Goal: Task Accomplishment & Management: Use online tool/utility

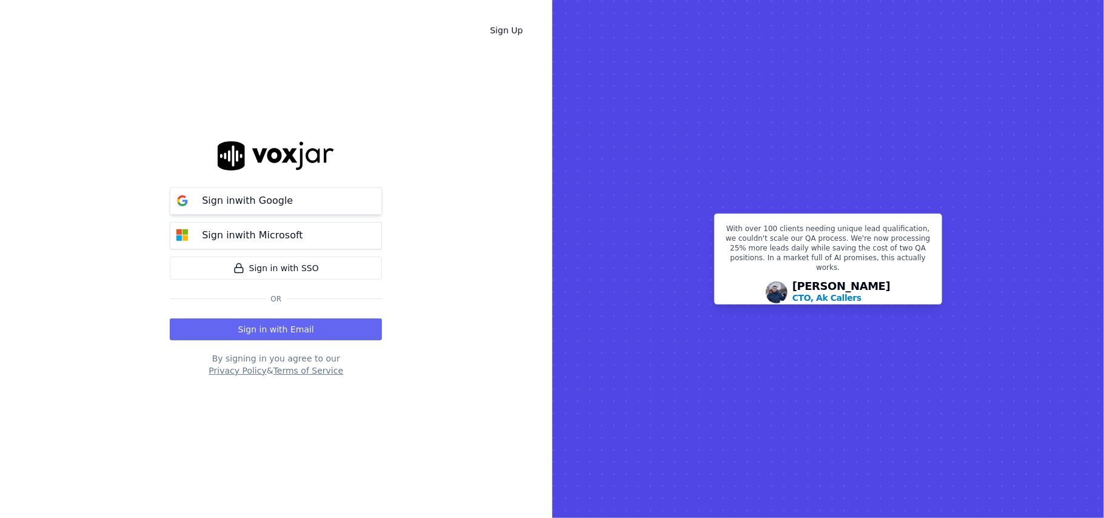
click at [243, 198] on p "Sign in with Google" at bounding box center [247, 200] width 91 height 15
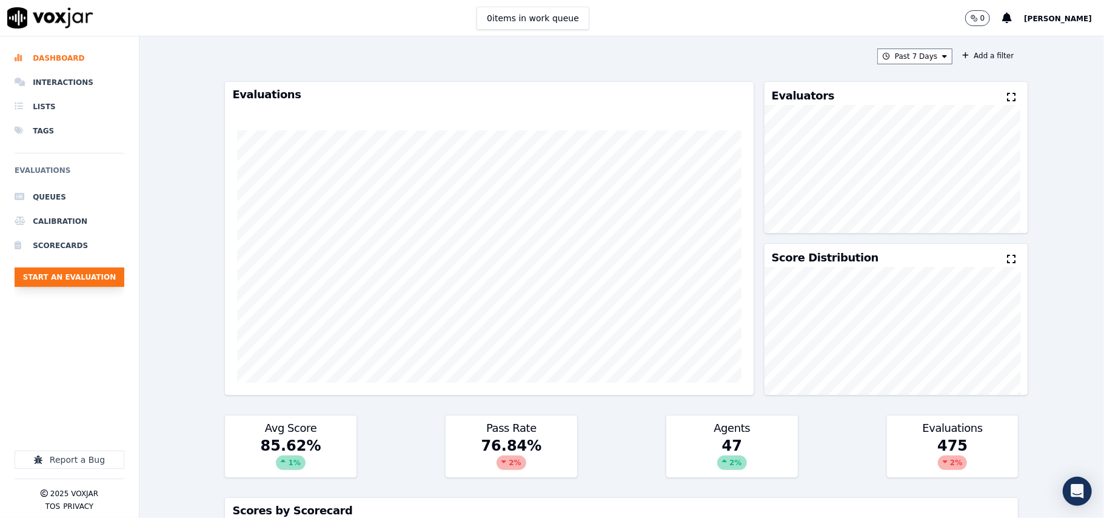
click at [83, 274] on button "Start an Evaluation" at bounding box center [70, 276] width 110 height 19
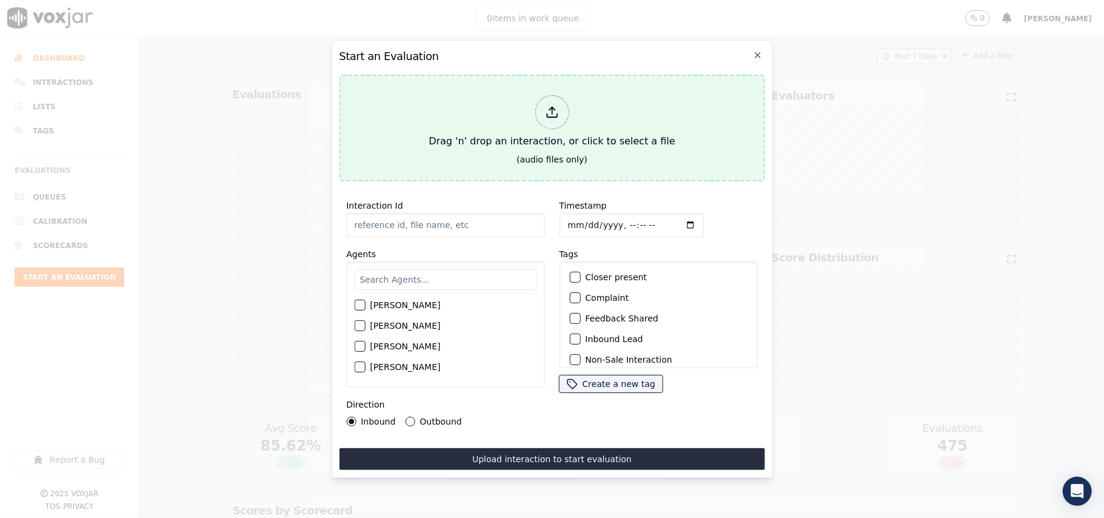
click at [544, 99] on div at bounding box center [552, 112] width 34 height 34
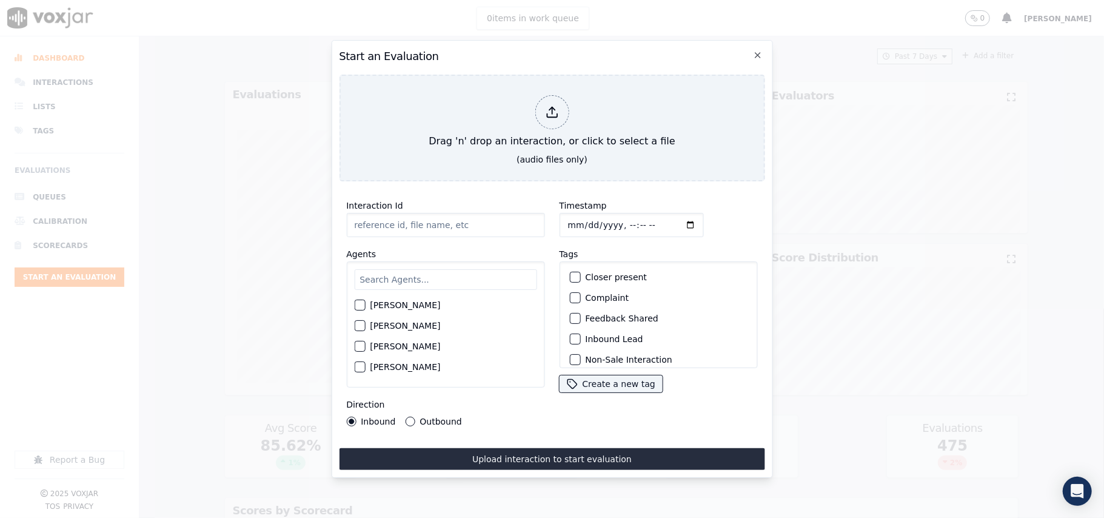
click at [424, 198] on div "Interaction Id" at bounding box center [445, 217] width 198 height 39
click at [405, 221] on input "Interaction Id" at bounding box center [445, 225] width 198 height 24
paste input "7747787221"
type input "7747787221"
click at [389, 270] on input "text" at bounding box center [445, 279] width 182 height 21
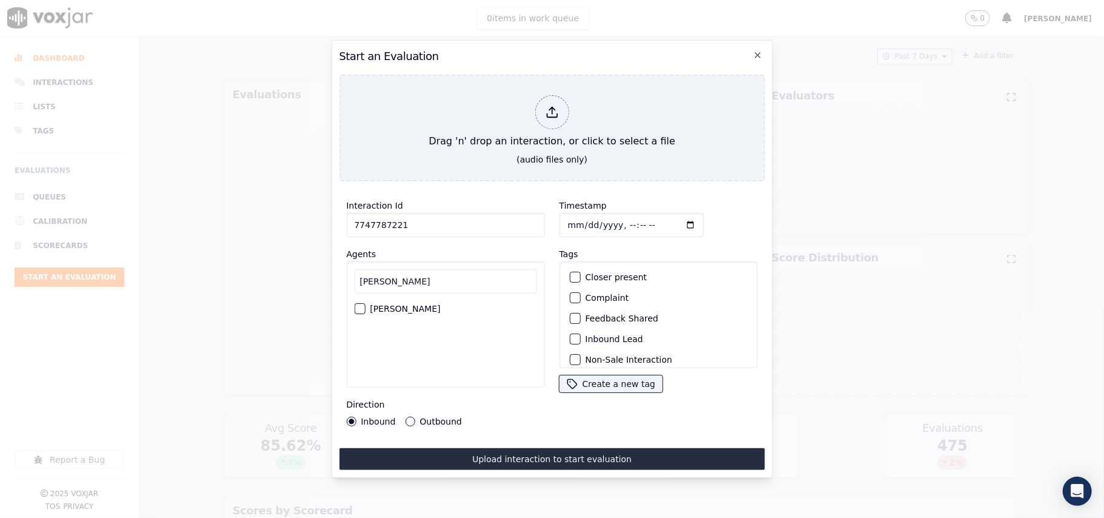
type input "Lili"
drag, startPoint x: 410, startPoint y: 309, endPoint x: 469, endPoint y: 265, distance: 74.1
click at [410, 309] on div "LILIBETH VERGARA" at bounding box center [445, 308] width 182 height 21
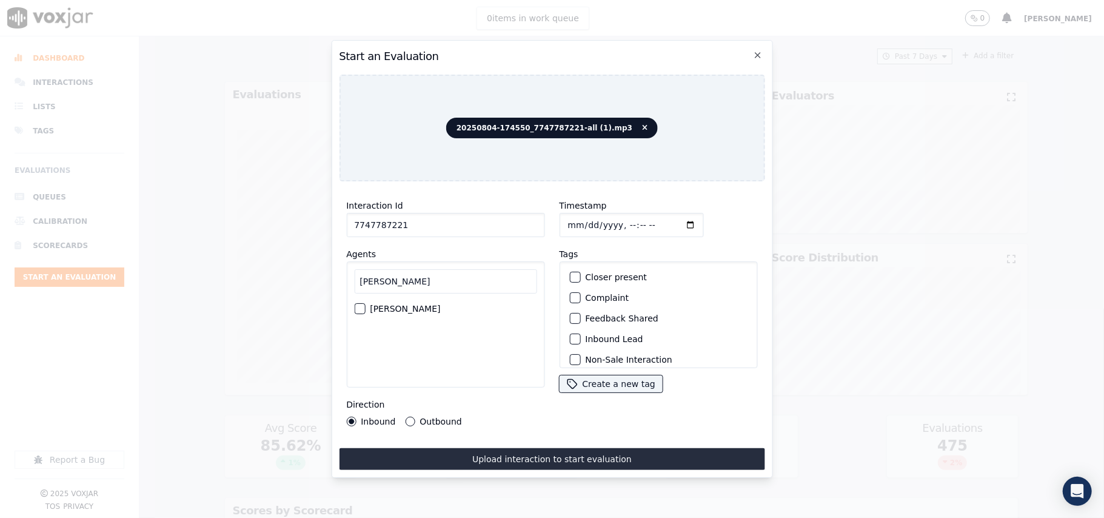
click at [353, 304] on div "Lili LILIBETH VERGARA" at bounding box center [445, 324] width 198 height 126
click at [358, 304] on div "button" at bounding box center [359, 308] width 8 height 8
click at [580, 218] on input "Timestamp" at bounding box center [631, 225] width 144 height 24
type input "2025-08-04T22:12"
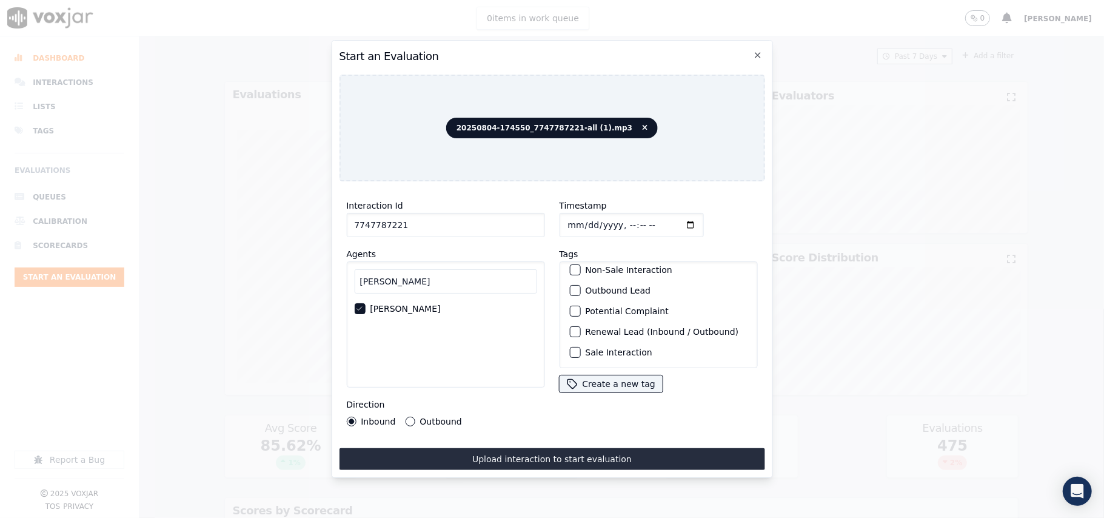
click at [589, 348] on label "Sale Interaction" at bounding box center [618, 352] width 67 height 8
click at [580, 347] on button "Sale Interaction" at bounding box center [574, 352] width 11 height 11
click at [454, 417] on label "Outbound" at bounding box center [441, 421] width 42 height 8
click at [415, 417] on button "Outbound" at bounding box center [410, 422] width 10 height 10
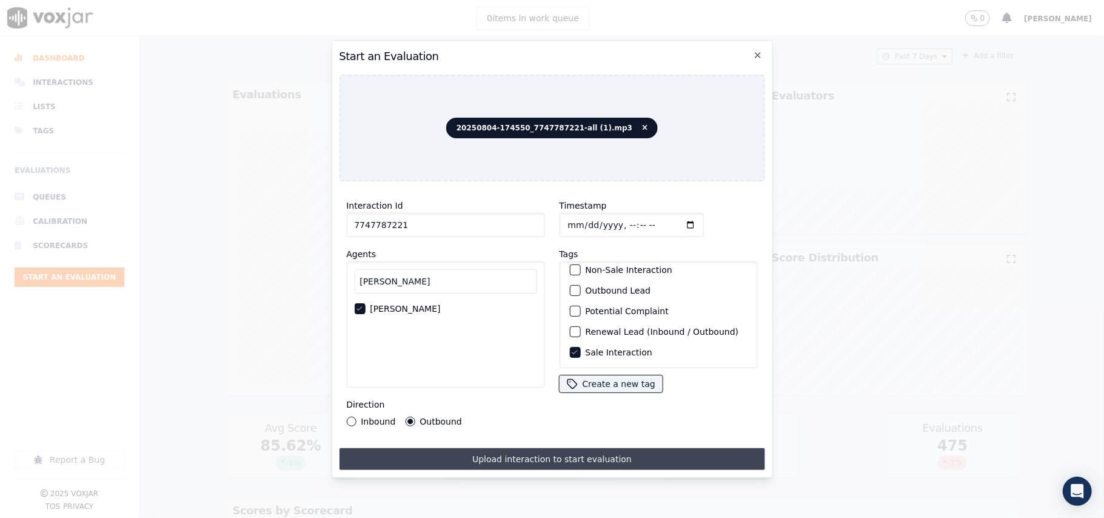
click at [464, 457] on button "Upload interaction to start evaluation" at bounding box center [552, 459] width 426 height 22
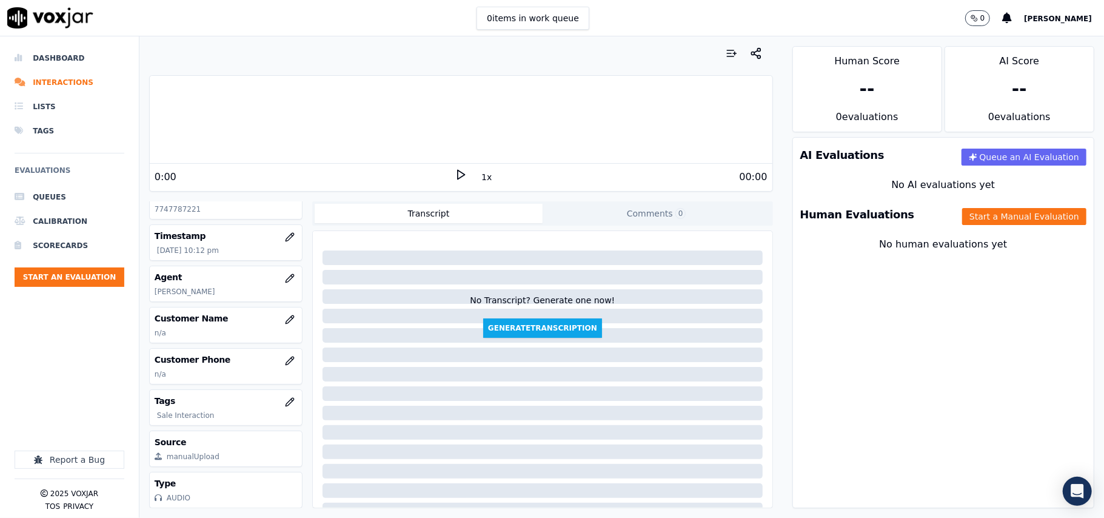
scroll to position [109, 0]
click at [285, 356] on icon "button" at bounding box center [290, 361] width 10 height 10
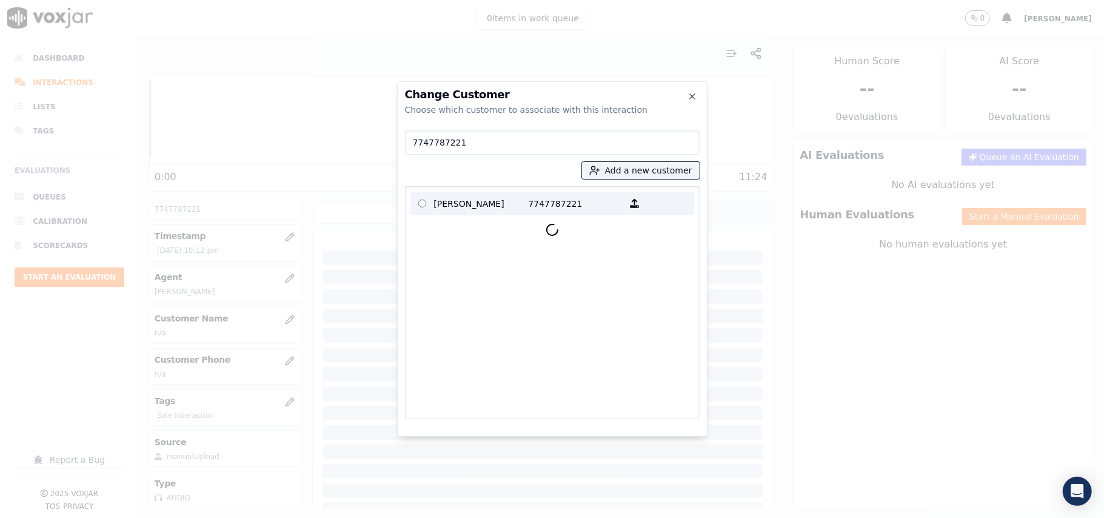
type input "7747787221"
click at [452, 209] on p "JOANA SILVA" at bounding box center [481, 203] width 95 height 19
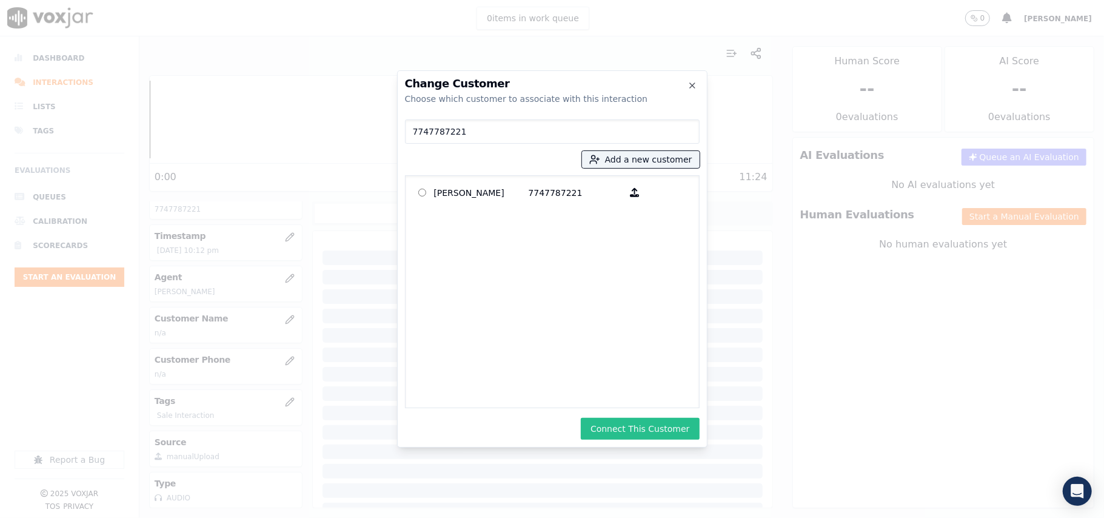
click at [668, 430] on button "Connect This Customer" at bounding box center [640, 429] width 118 height 22
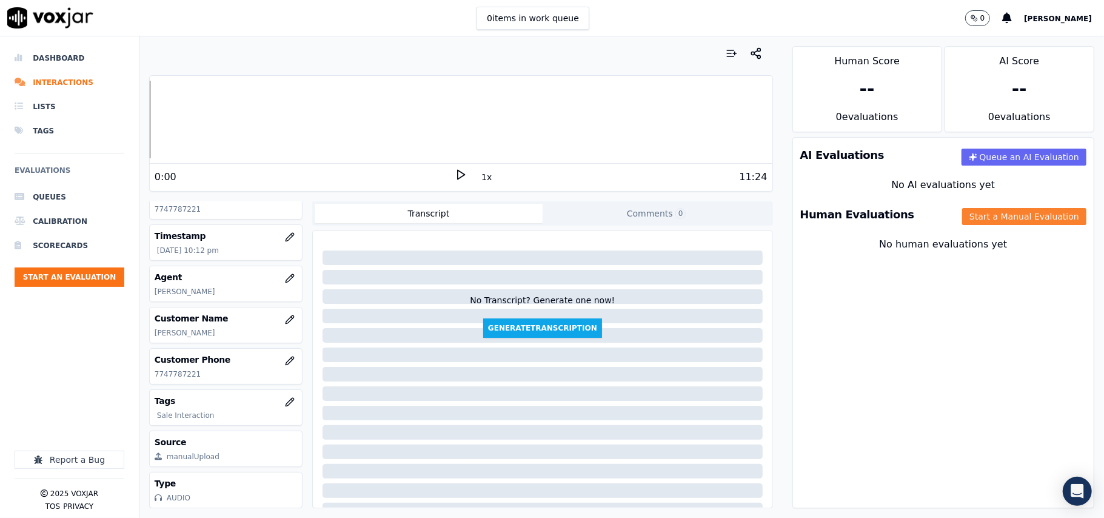
click at [978, 221] on button "Start a Manual Evaluation" at bounding box center [1024, 216] width 124 height 17
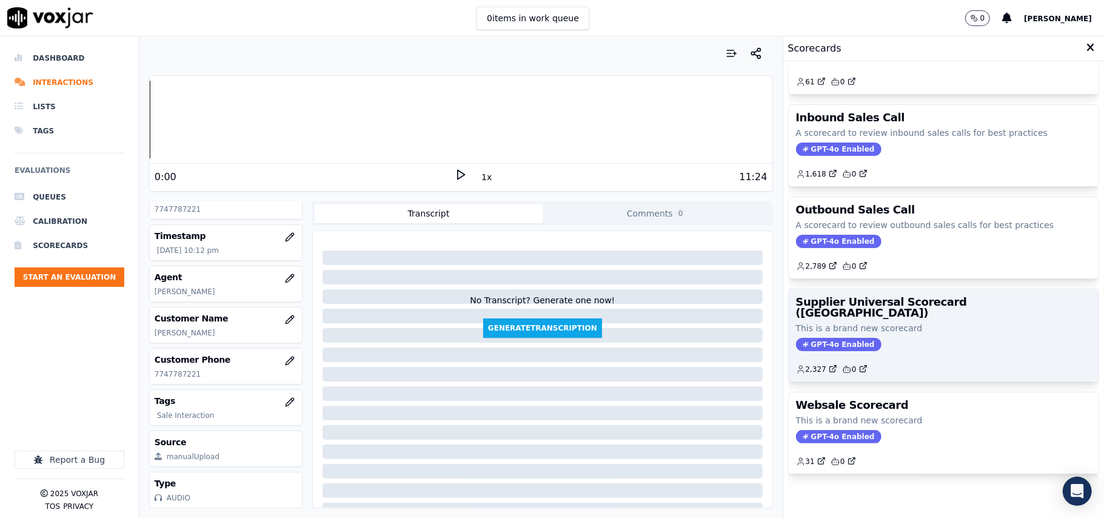
scroll to position [93, 0]
click at [885, 338] on div "GPT-4o Enabled" at bounding box center [943, 344] width 295 height 13
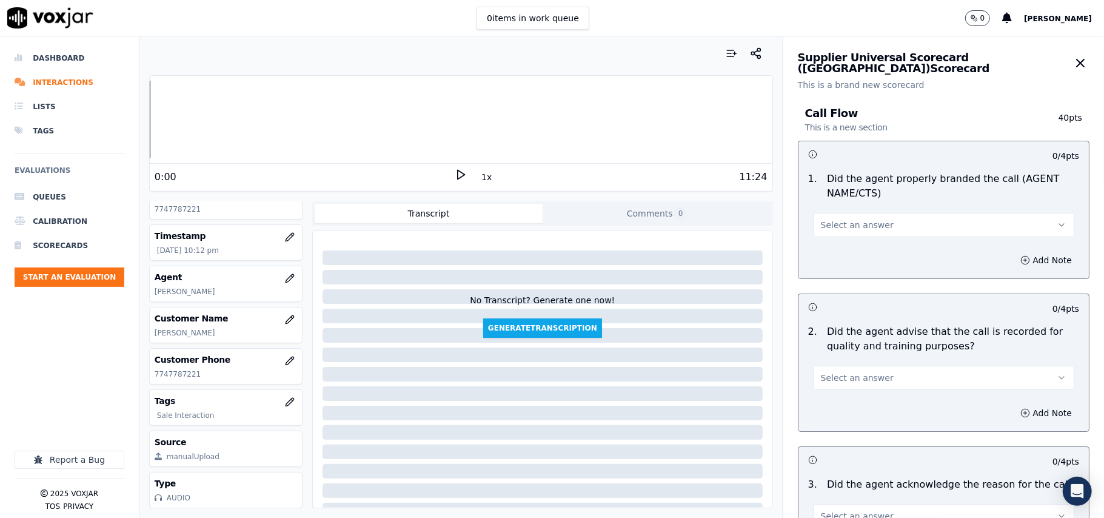
click at [825, 228] on span "Select an answer" at bounding box center [857, 225] width 73 height 12
click at [820, 253] on div "Yes" at bounding box center [917, 252] width 235 height 19
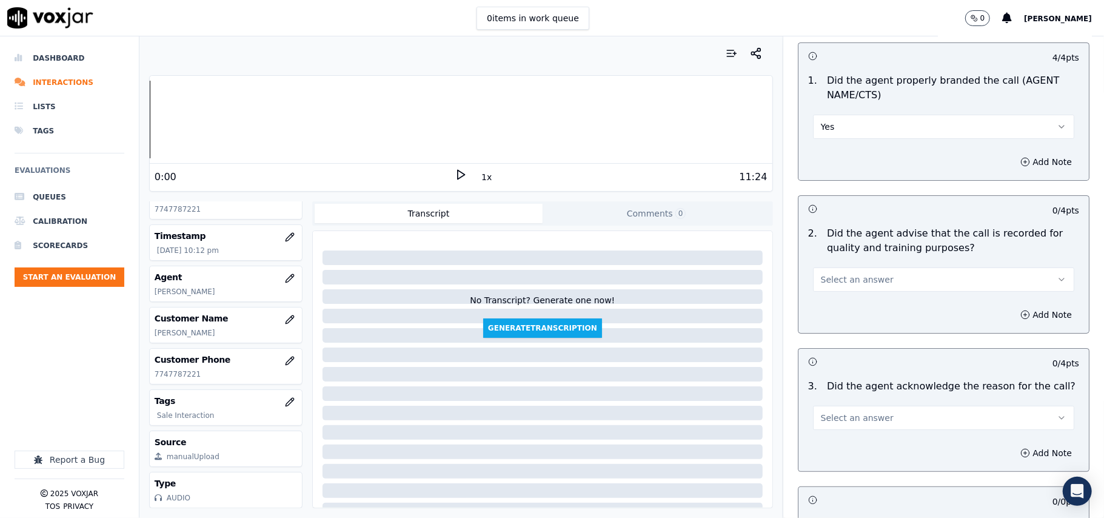
scroll to position [135, 0]
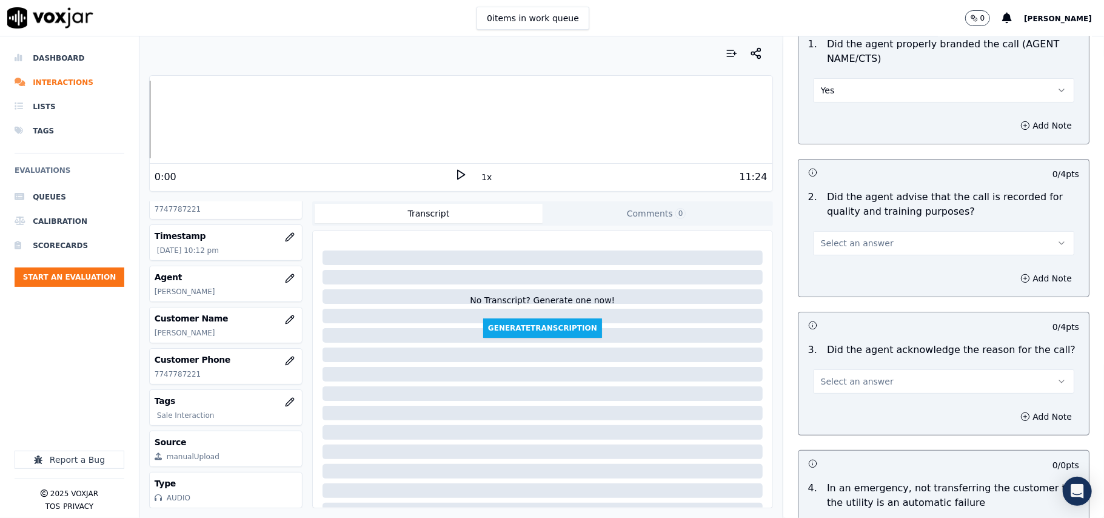
click at [831, 247] on span "Select an answer" at bounding box center [857, 243] width 73 height 12
click at [823, 274] on div "Yes" at bounding box center [917, 270] width 235 height 19
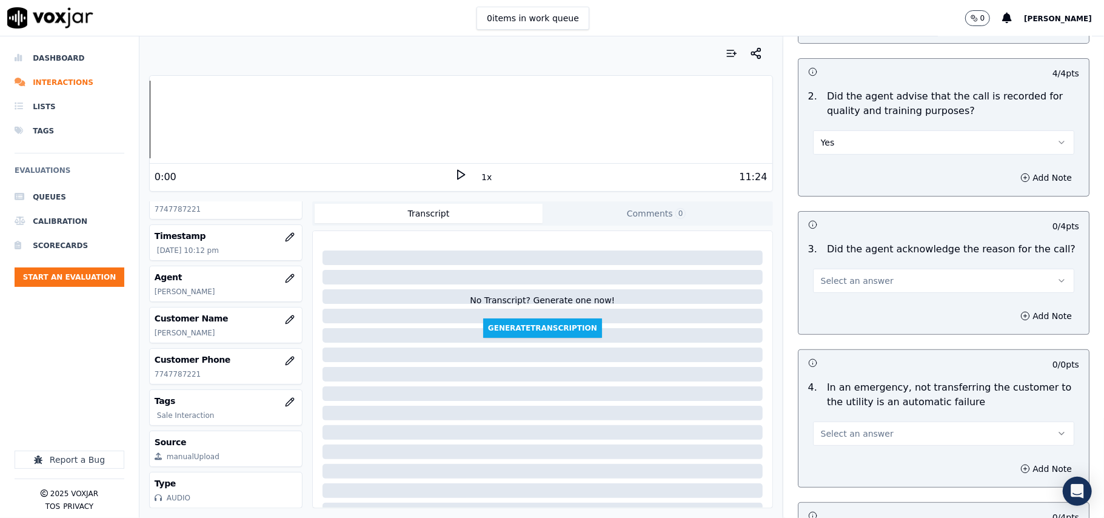
scroll to position [269, 0]
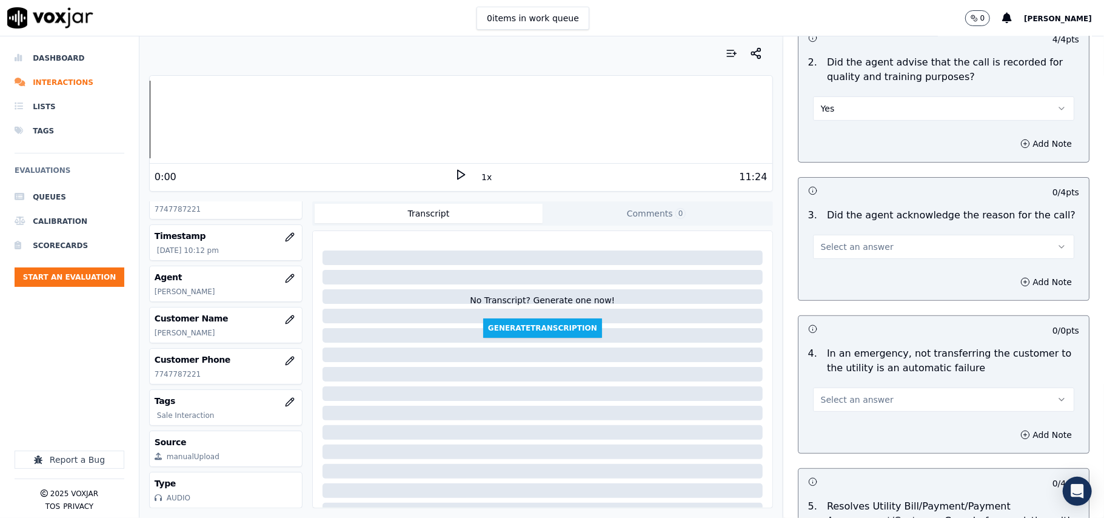
click at [815, 255] on button "Select an answer" at bounding box center [943, 247] width 261 height 24
click at [828, 277] on div "Yes" at bounding box center [917, 275] width 235 height 19
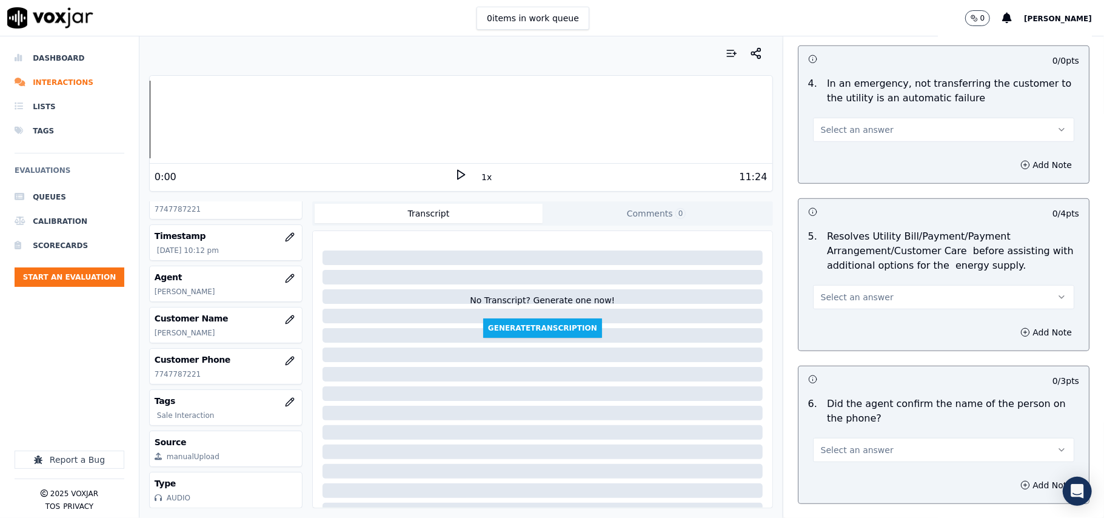
click at [831, 134] on span "Select an answer" at bounding box center [857, 130] width 73 height 12
click at [840, 192] on div "N/A" at bounding box center [917, 196] width 235 height 19
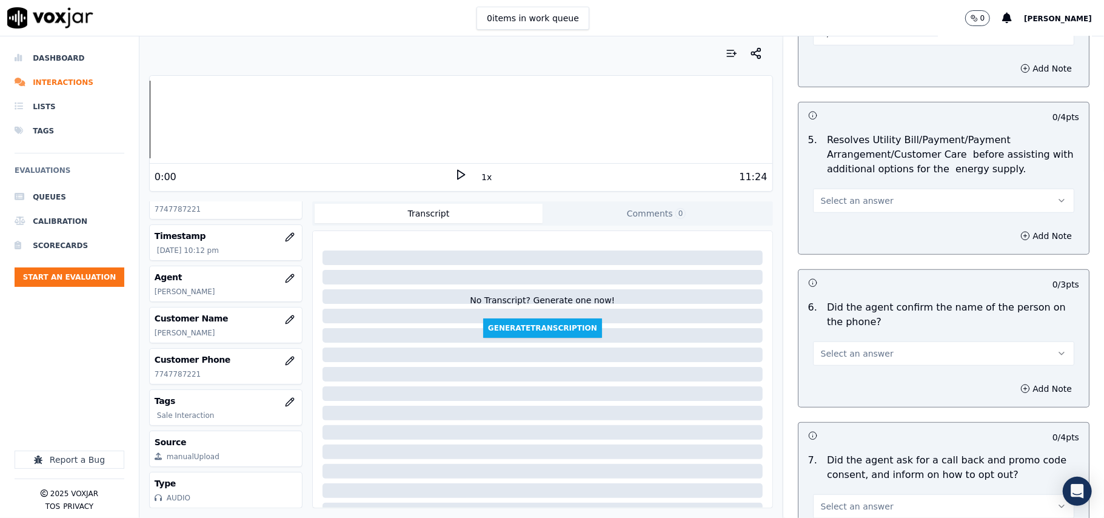
scroll to position [673, 0]
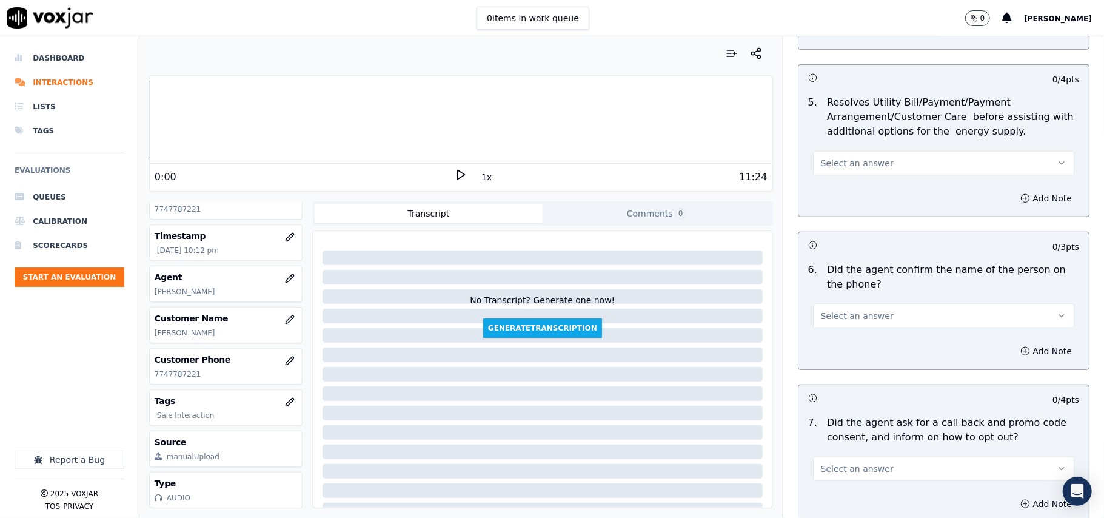
click at [845, 169] on span "Select an answer" at bounding box center [857, 163] width 73 height 12
click at [823, 230] on div "N/A" at bounding box center [917, 230] width 235 height 19
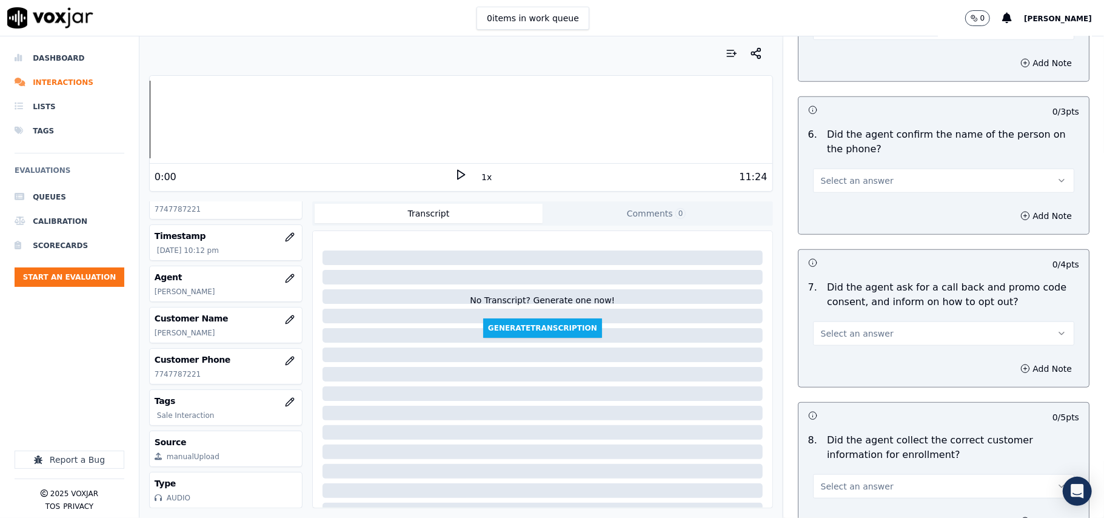
click at [852, 178] on span "Select an answer" at bounding box center [857, 181] width 73 height 12
click at [842, 204] on div "Yes" at bounding box center [917, 210] width 235 height 19
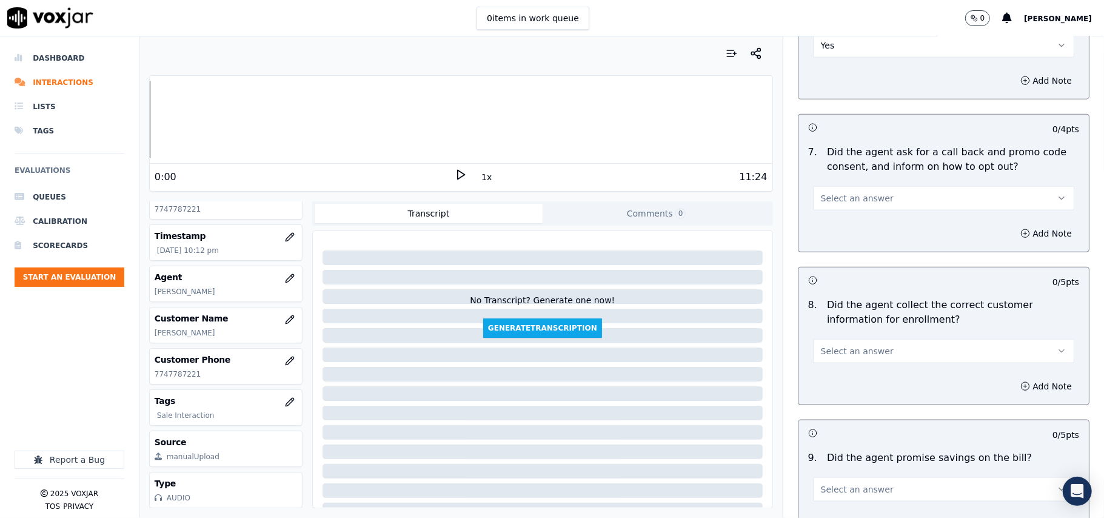
click at [833, 204] on span "Select an answer" at bounding box center [857, 198] width 73 height 12
click at [828, 223] on div "Yes" at bounding box center [917, 228] width 235 height 19
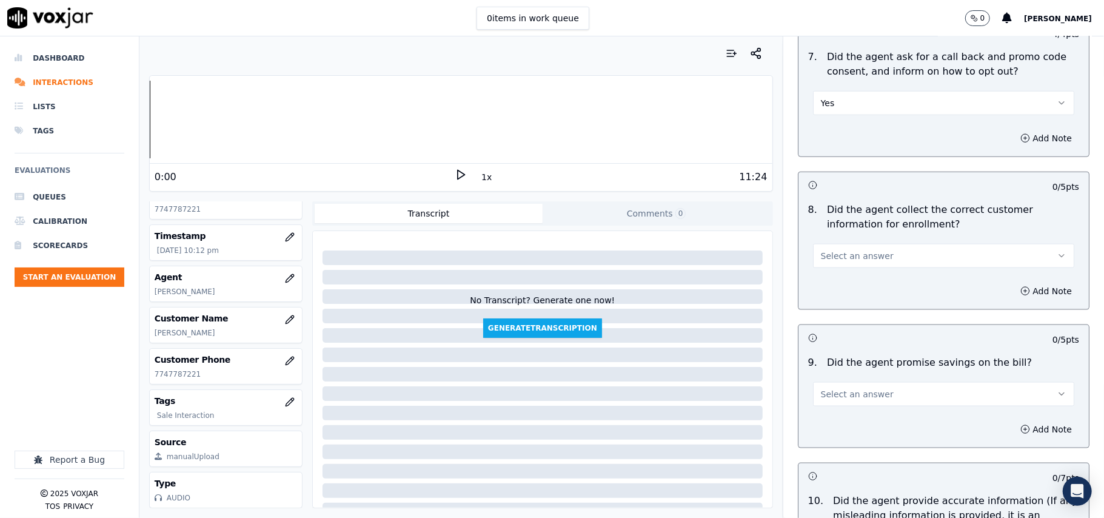
scroll to position [1077, 0]
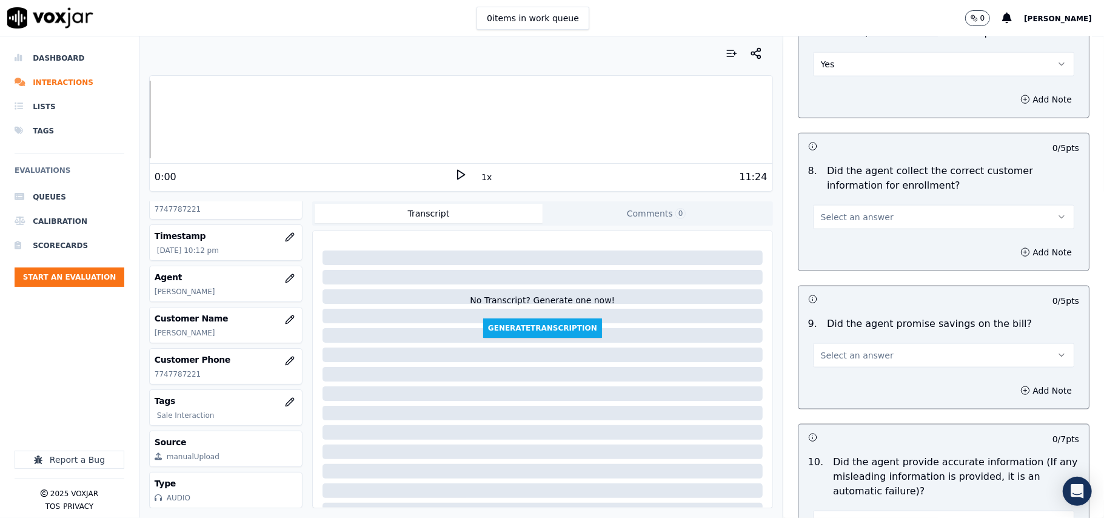
click at [827, 215] on span "Select an answer" at bounding box center [857, 217] width 73 height 12
click at [831, 261] on div "No" at bounding box center [917, 266] width 235 height 19
click at [974, 257] on div "Add Note" at bounding box center [943, 252] width 290 height 36
click at [1029, 248] on button "Add Note" at bounding box center [1046, 252] width 66 height 17
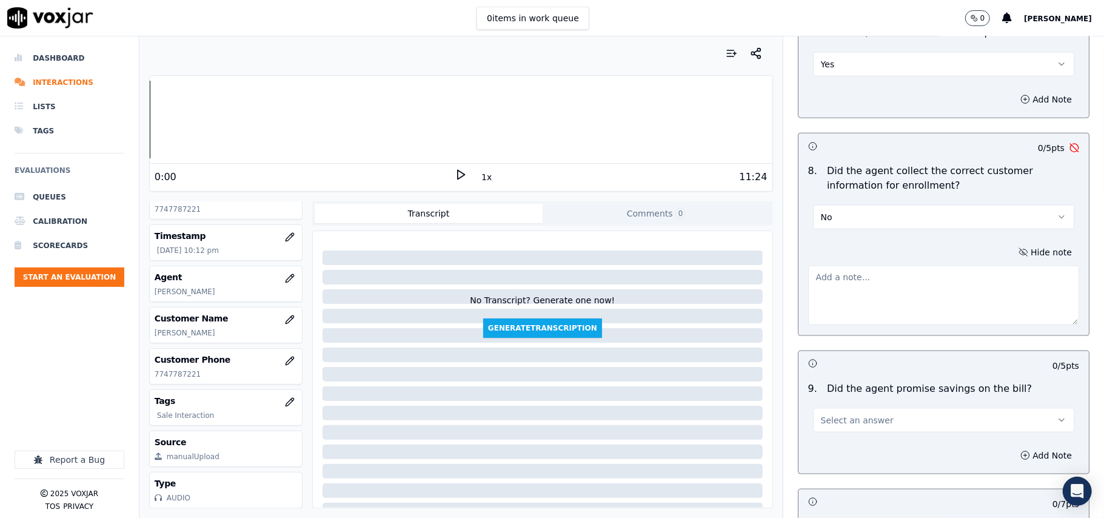
click at [869, 318] on textarea at bounding box center [943, 295] width 271 height 59
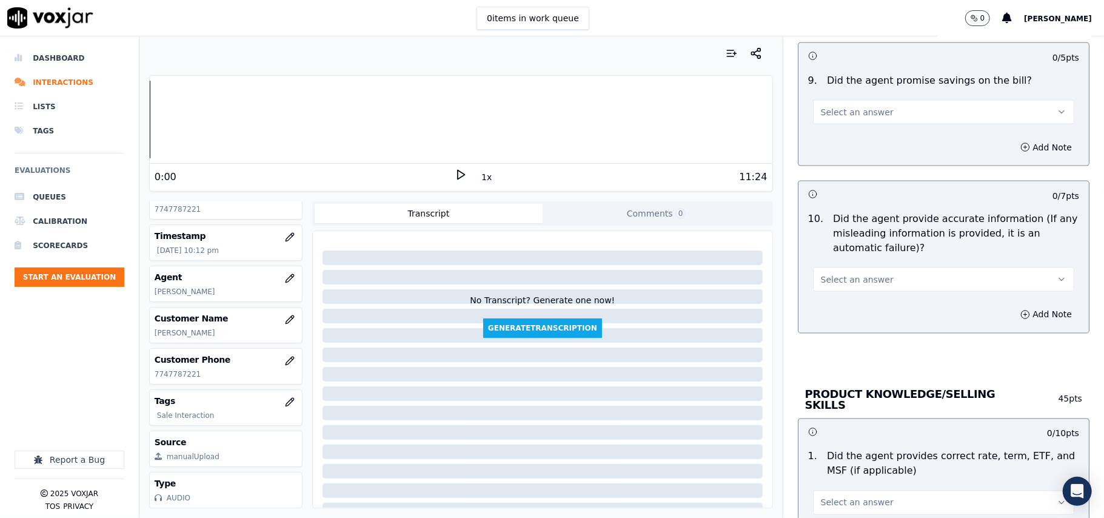
scroll to position [1347, 0]
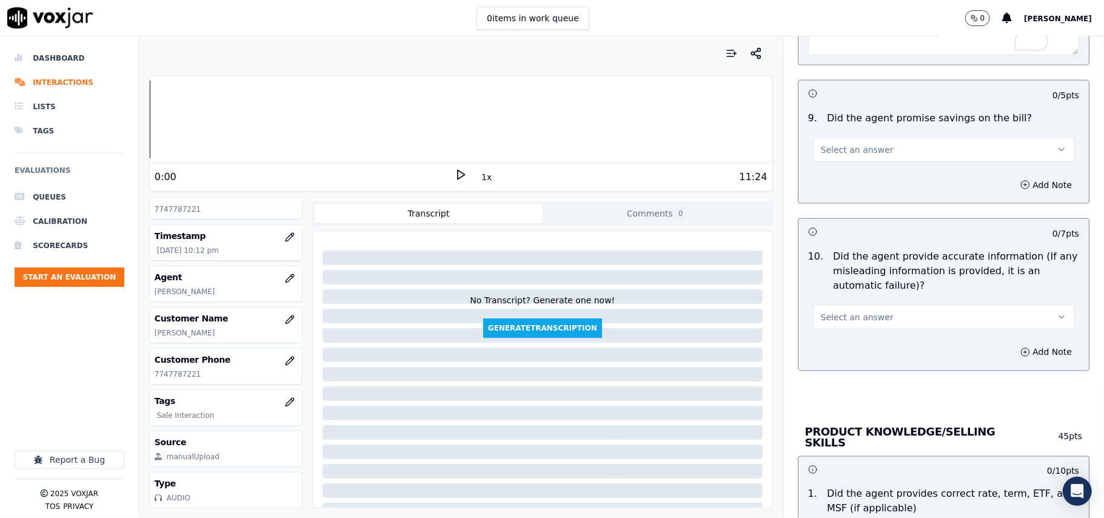
type textarea "Incomplete address confirmed from the CX"
click at [840, 156] on span "Select an answer" at bounding box center [857, 150] width 73 height 12
click at [860, 223] on div "N/A" at bounding box center [917, 219] width 235 height 19
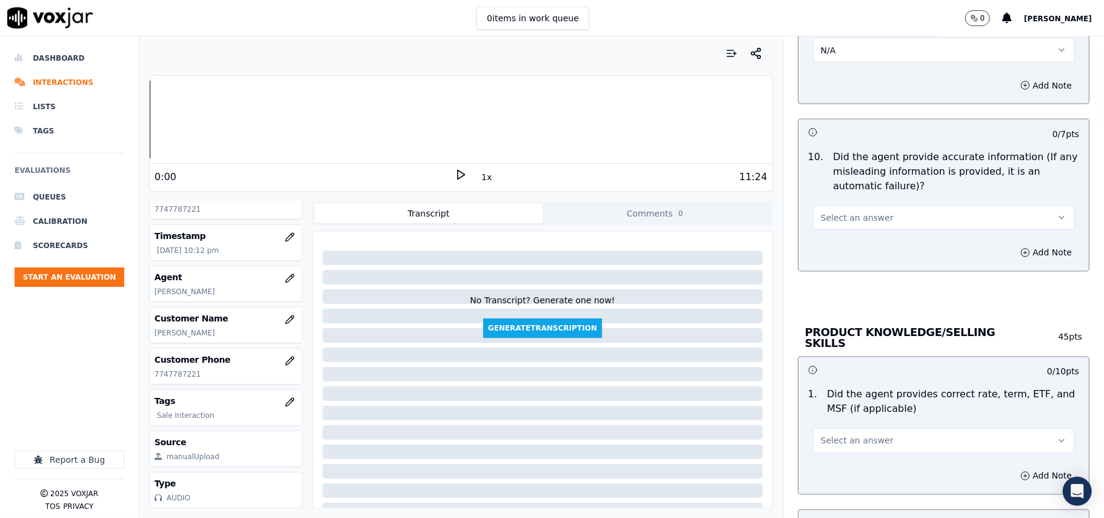
scroll to position [1482, 0]
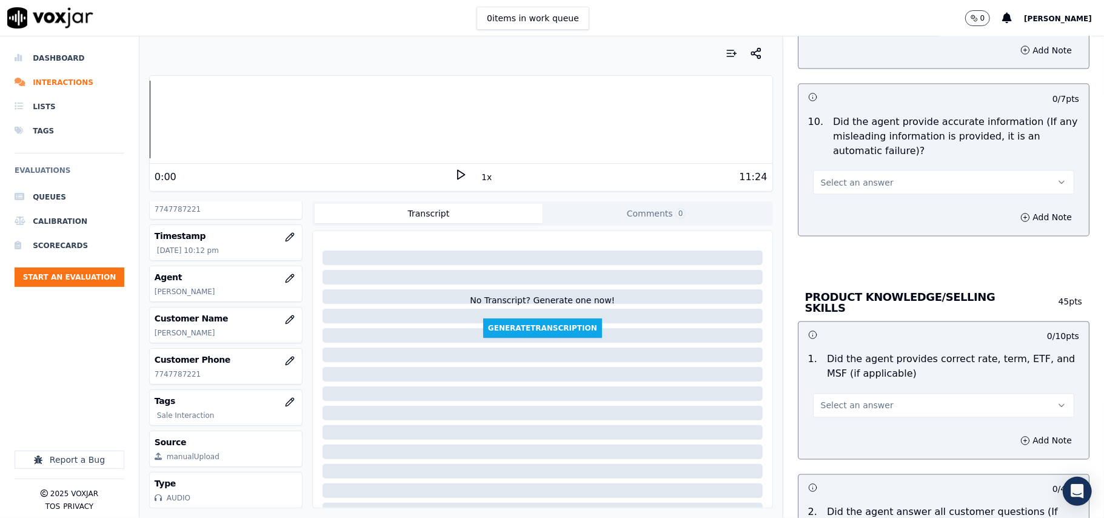
click at [856, 195] on button "Select an answer" at bounding box center [943, 182] width 261 height 24
click at [846, 212] on div "Yes" at bounding box center [917, 213] width 235 height 19
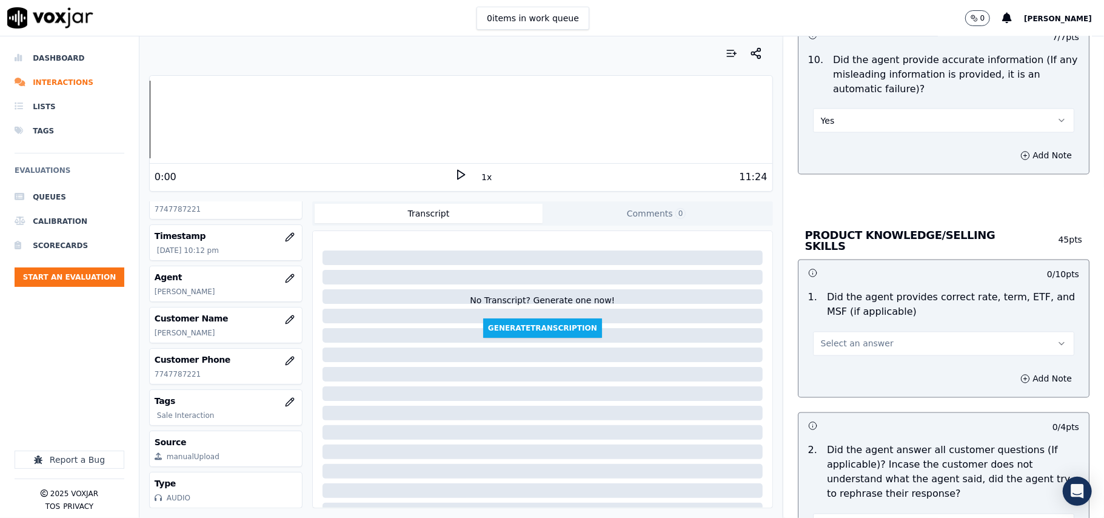
scroll to position [1616, 0]
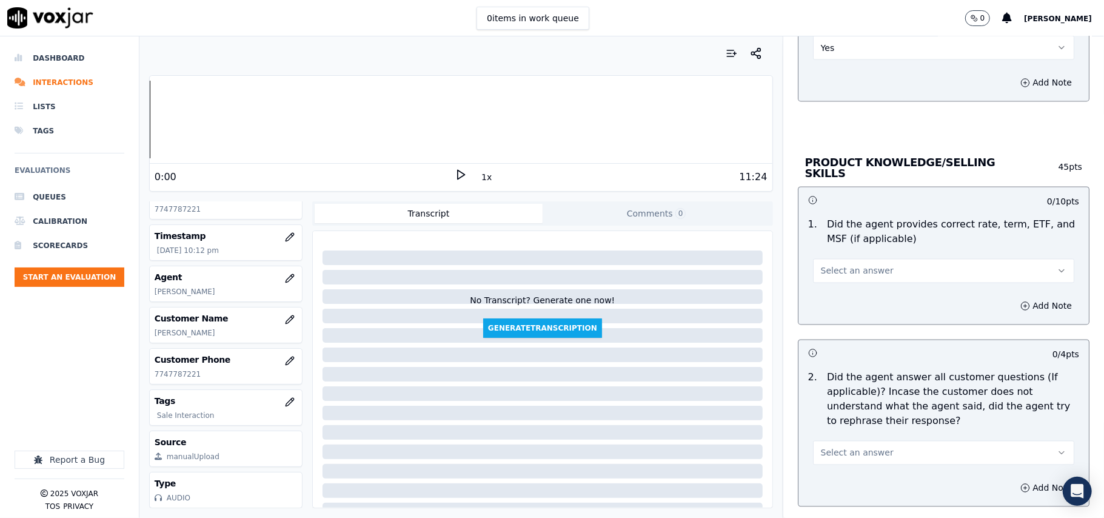
click at [828, 270] on span "Select an answer" at bounding box center [857, 271] width 73 height 12
click at [838, 294] on div "Yes" at bounding box center [917, 296] width 235 height 19
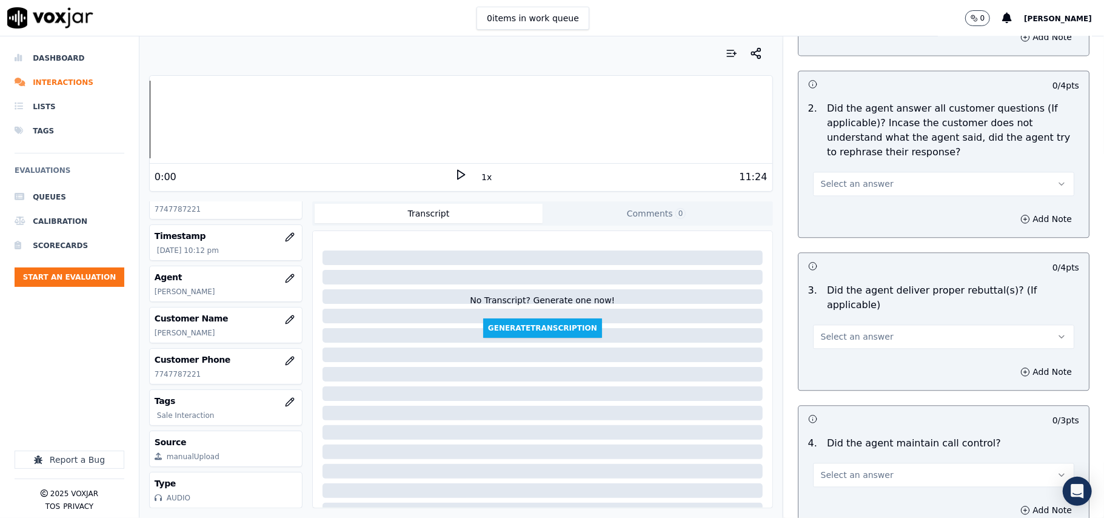
click at [850, 169] on div "Select an answer" at bounding box center [943, 182] width 261 height 27
click at [844, 190] on button "Select an answer" at bounding box center [943, 184] width 261 height 24
click at [844, 204] on div "Yes" at bounding box center [917, 209] width 235 height 19
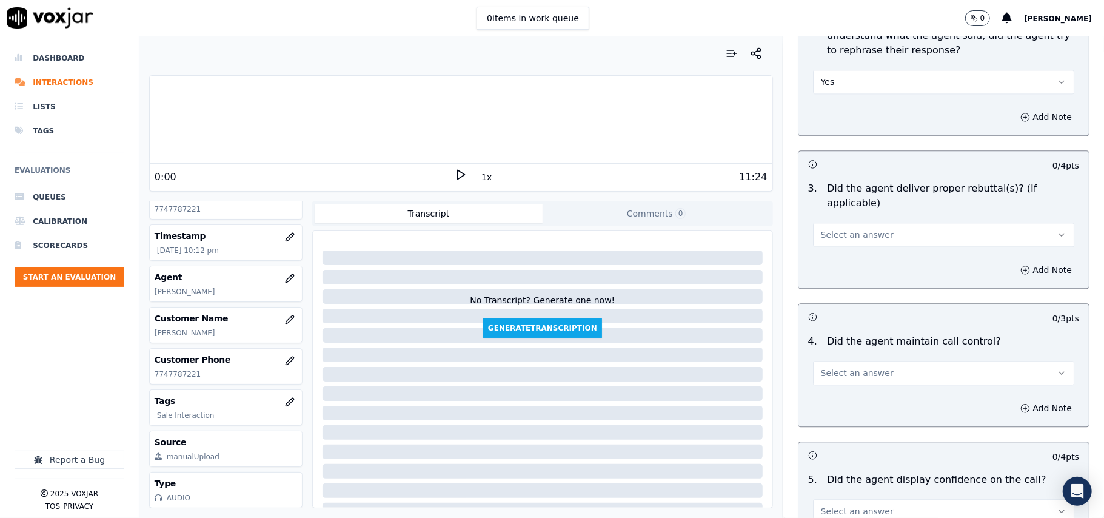
scroll to position [2021, 0]
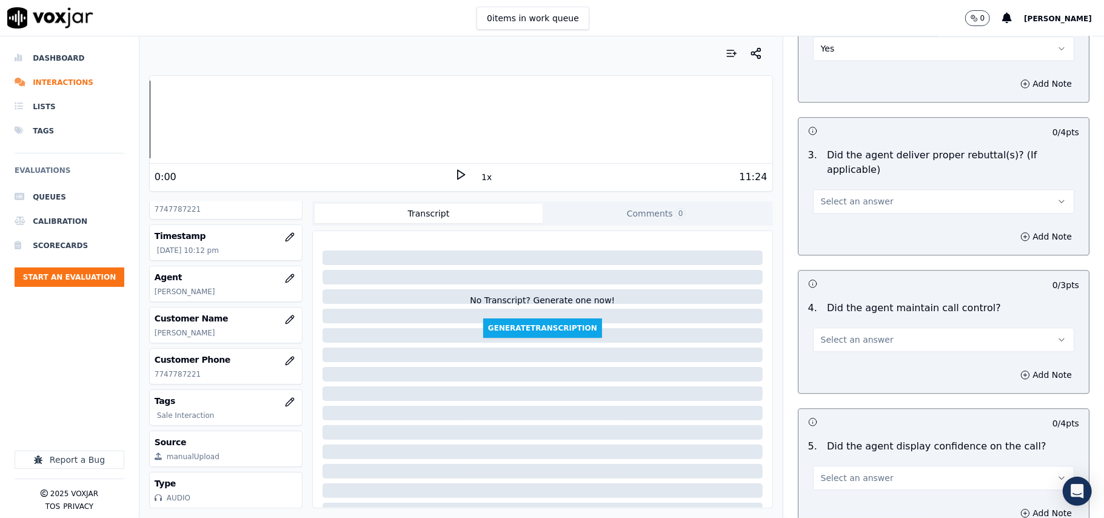
click at [848, 195] on span "Select an answer" at bounding box center [857, 201] width 73 height 12
click at [842, 206] on div "Yes" at bounding box center [917, 213] width 235 height 19
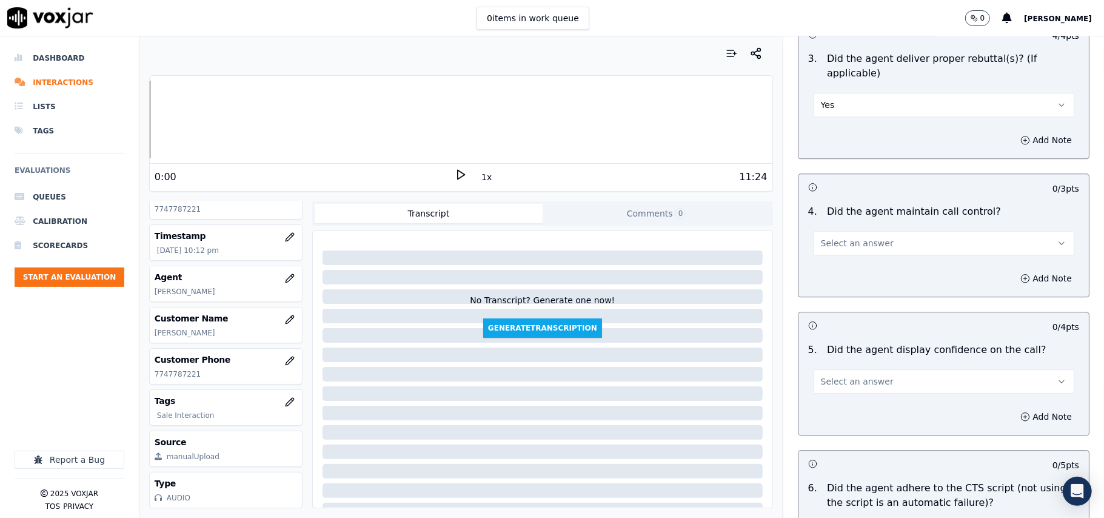
scroll to position [2156, 0]
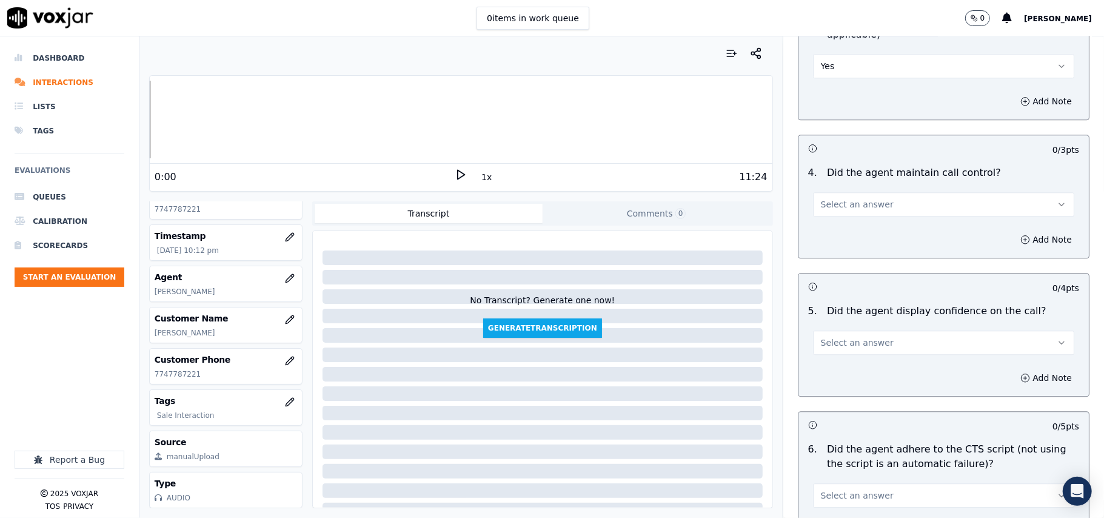
click at [831, 192] on button "Select an answer" at bounding box center [943, 204] width 261 height 24
click at [828, 212] on div "Yes" at bounding box center [917, 216] width 235 height 19
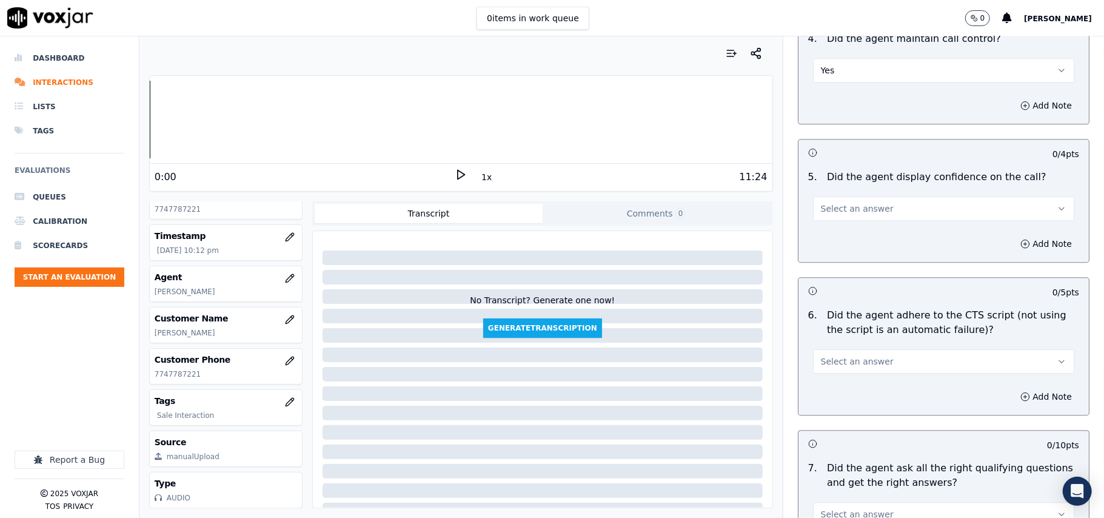
click at [864, 200] on button "Select an answer" at bounding box center [943, 208] width 261 height 24
click at [854, 217] on div "Yes" at bounding box center [917, 221] width 235 height 19
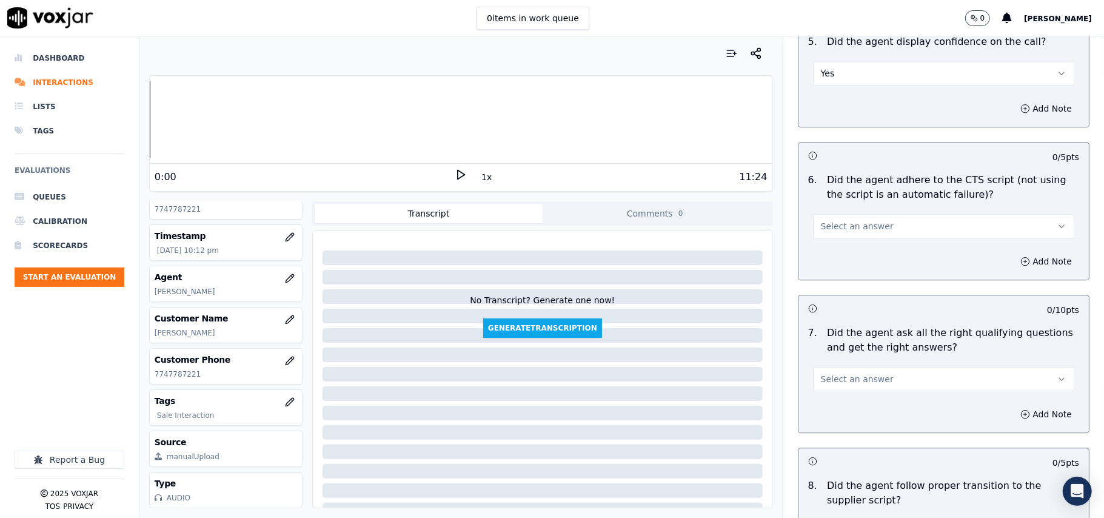
click at [839, 220] on span "Select an answer" at bounding box center [857, 226] width 73 height 12
click at [810, 234] on div "Yes" at bounding box center [917, 239] width 235 height 19
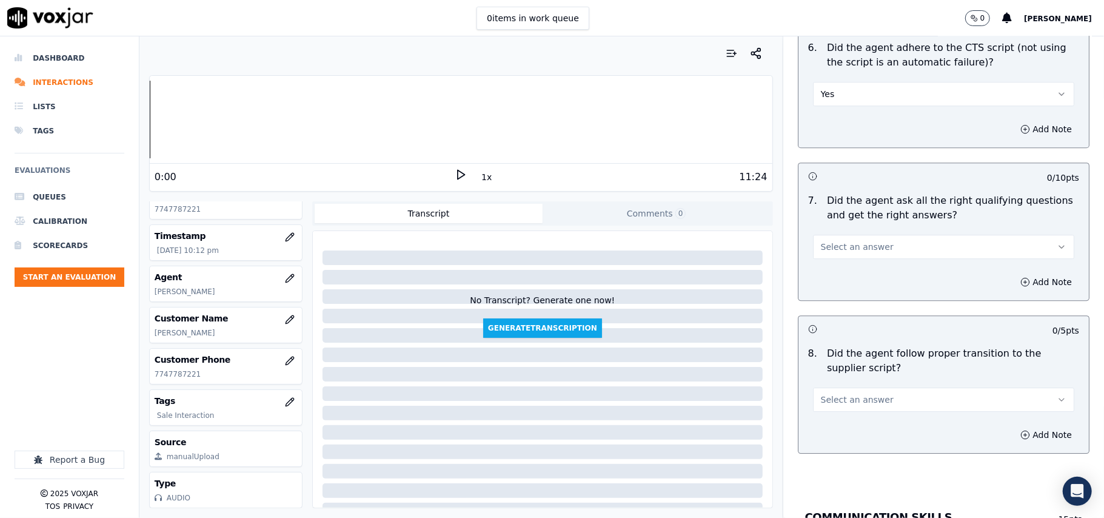
scroll to position [2694, 0]
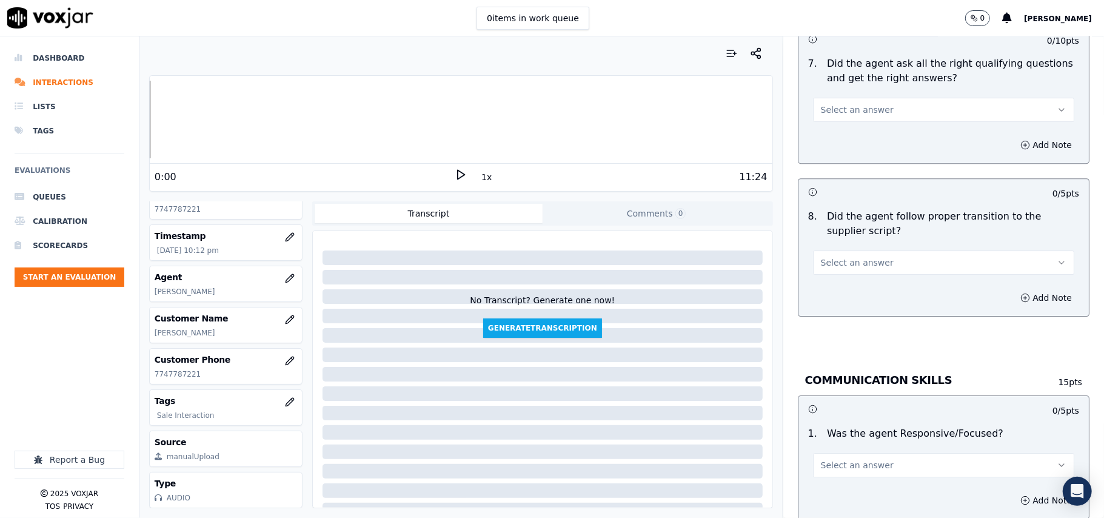
click at [818, 250] on button "Select an answer" at bounding box center [943, 262] width 261 height 24
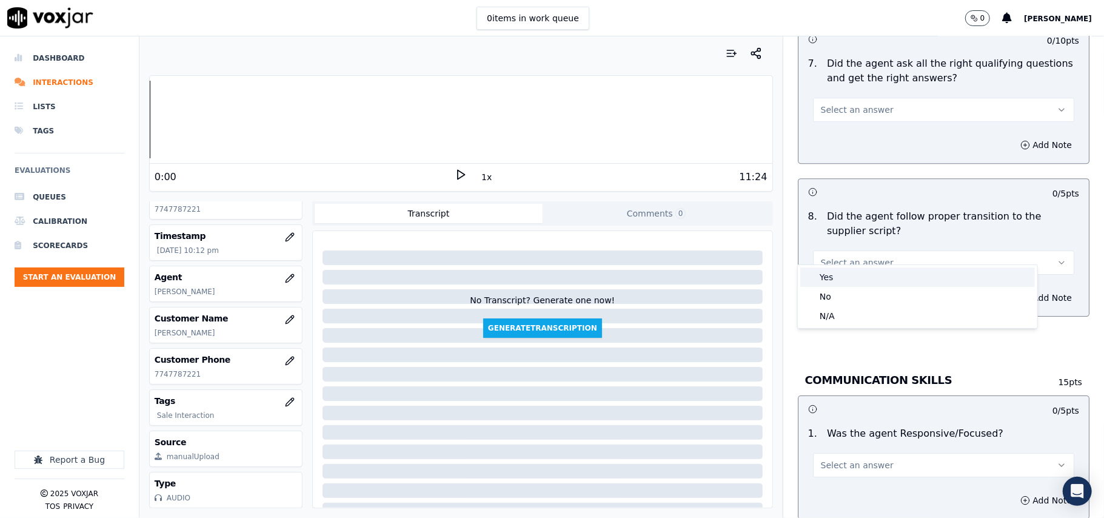
click at [822, 278] on div "Yes" at bounding box center [917, 276] width 235 height 19
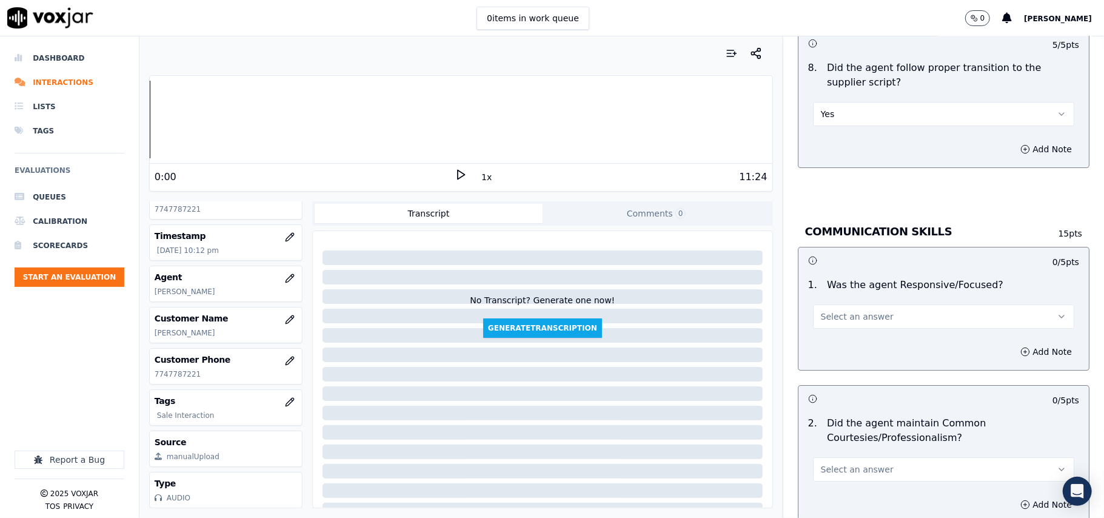
scroll to position [2964, 0]
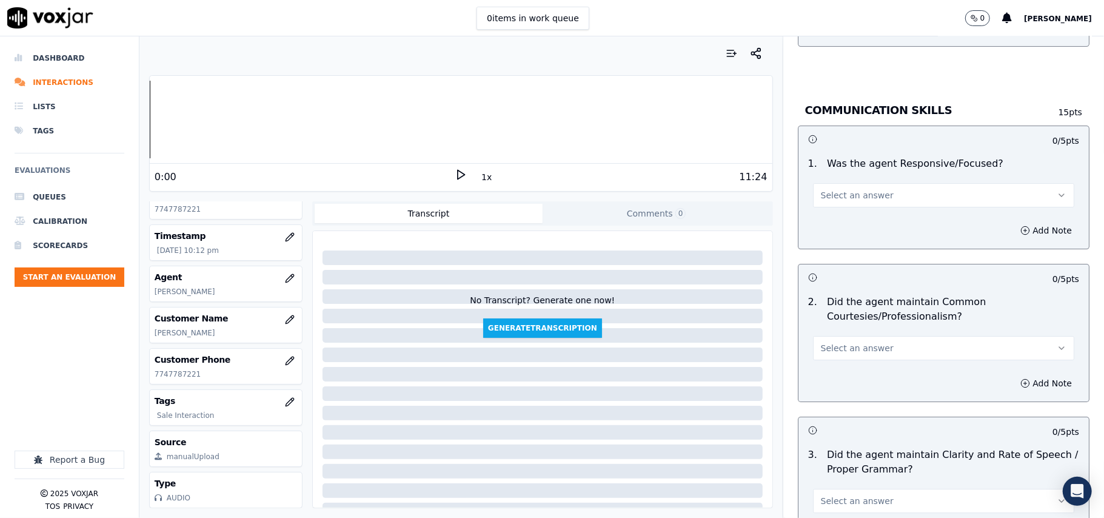
click at [833, 189] on span "Select an answer" at bounding box center [857, 195] width 73 height 12
click at [832, 209] on div "Yes" at bounding box center [917, 209] width 235 height 19
click at [837, 333] on div "Select an answer" at bounding box center [943, 346] width 261 height 27
click at [820, 344] on button "Select an answer" at bounding box center [943, 348] width 261 height 24
drag, startPoint x: 829, startPoint y: 356, endPoint x: 828, endPoint y: 363, distance: 6.2
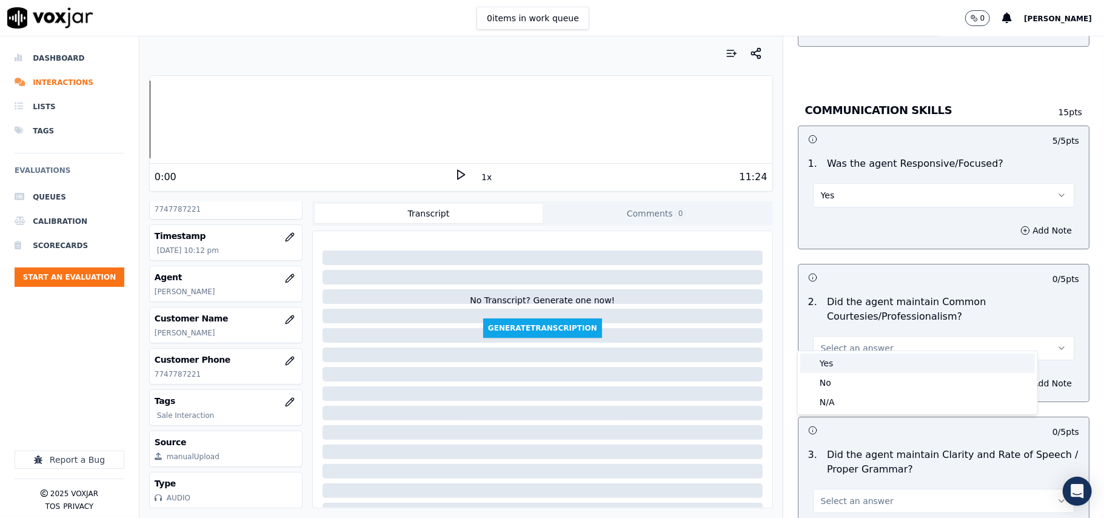
click at [829, 357] on div "Yes" at bounding box center [917, 362] width 235 height 19
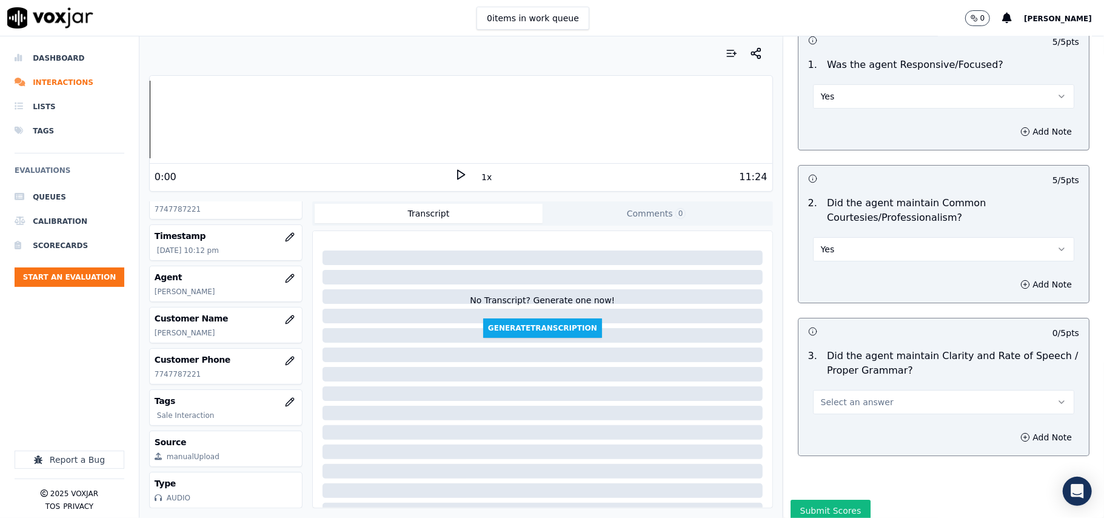
scroll to position [3098, 0]
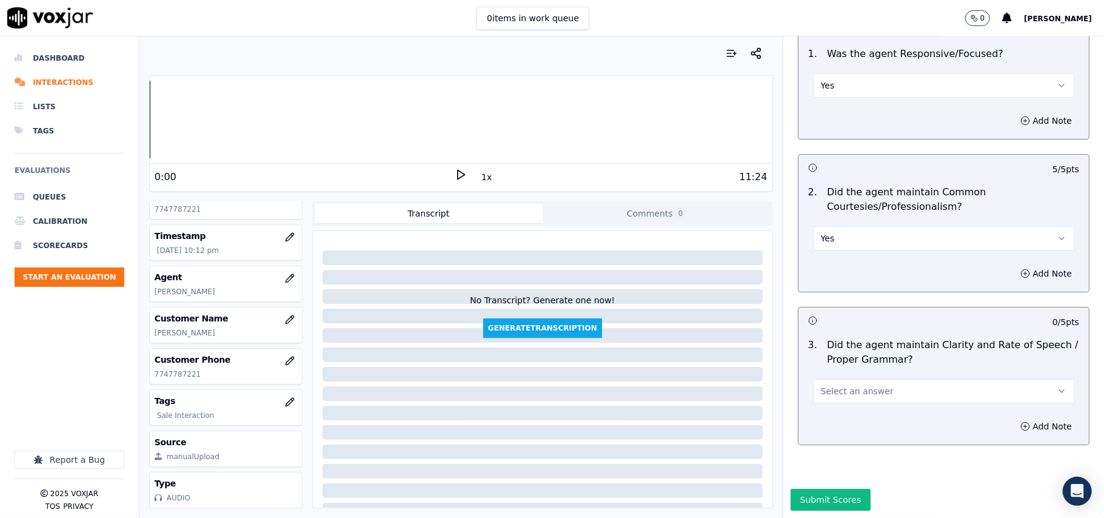
click at [821, 385] on span "Select an answer" at bounding box center [857, 391] width 73 height 12
click at [828, 386] on div "Yes" at bounding box center [917, 381] width 235 height 19
drag, startPoint x: 791, startPoint y: 464, endPoint x: 794, endPoint y: 457, distance: 7.9
click at [792, 489] on button "Submit Scores" at bounding box center [831, 500] width 81 height 22
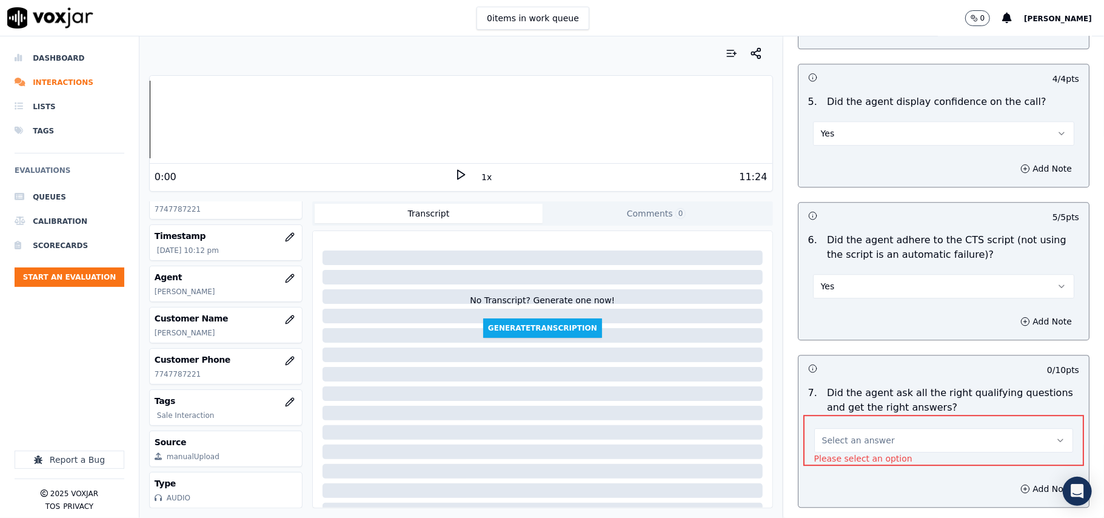
scroll to position [2438, 0]
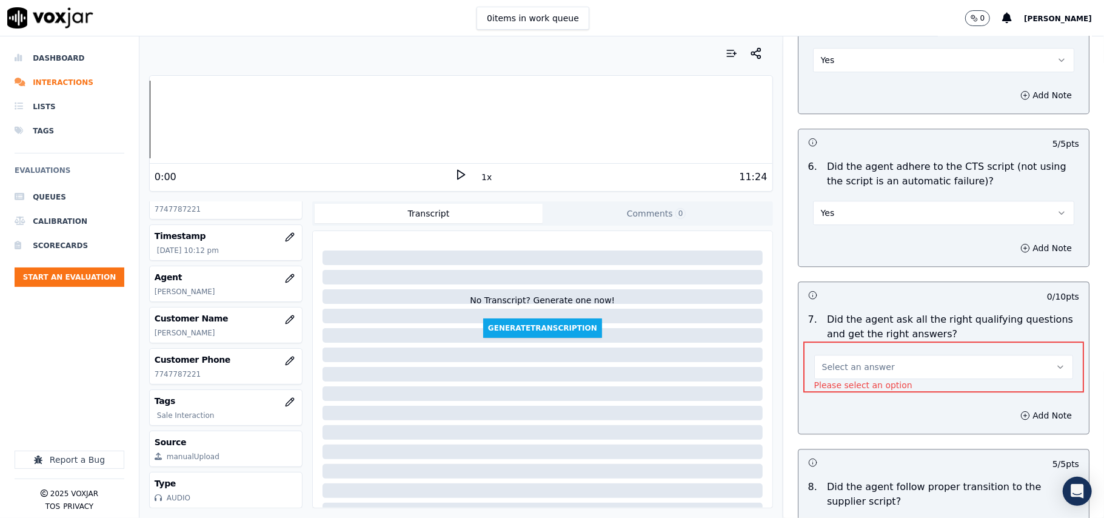
click at [831, 361] on span "Select an answer" at bounding box center [858, 367] width 73 height 12
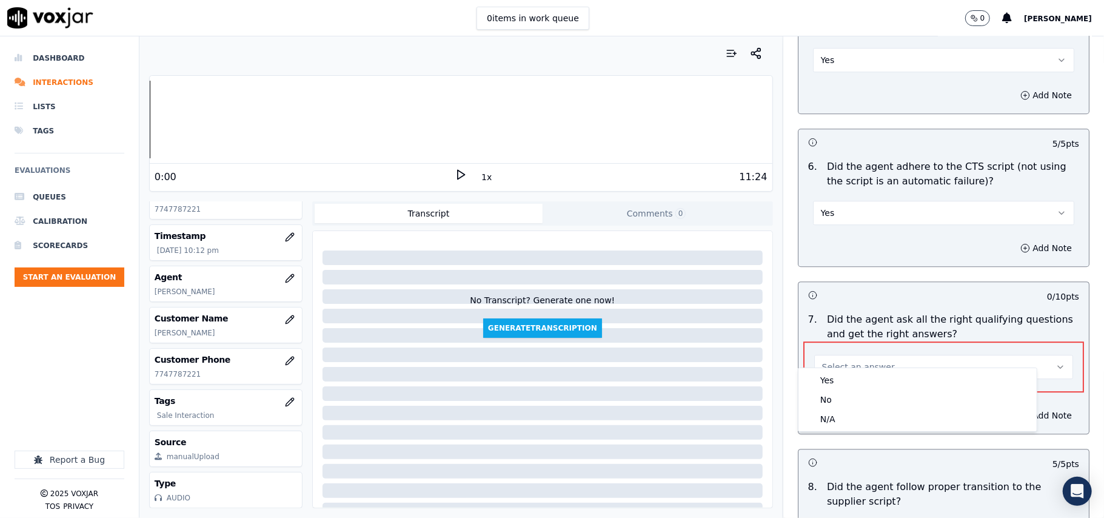
click at [832, 379] on p "Please select an option" at bounding box center [863, 385] width 98 height 12
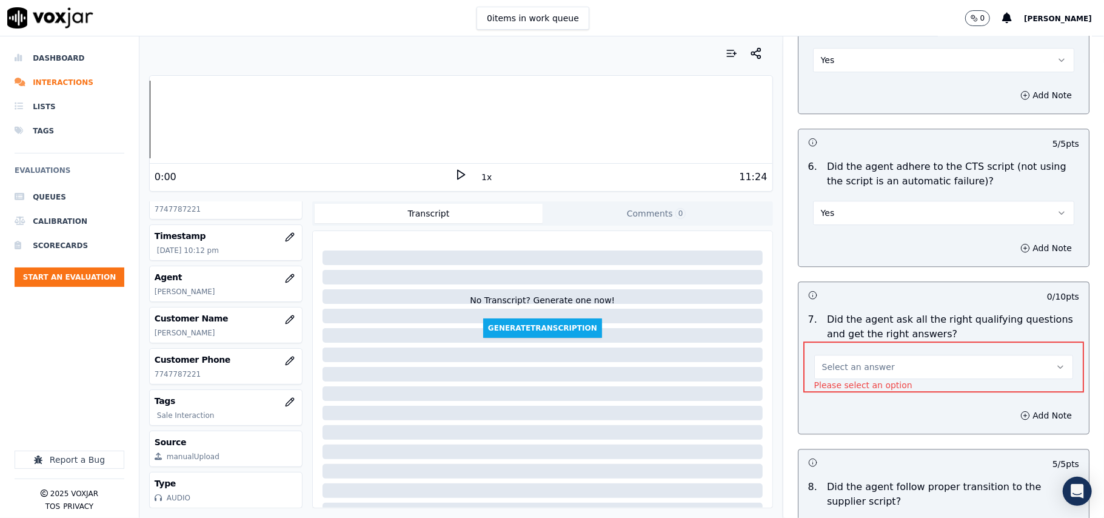
click at [837, 361] on span "Select an answer" at bounding box center [858, 367] width 73 height 12
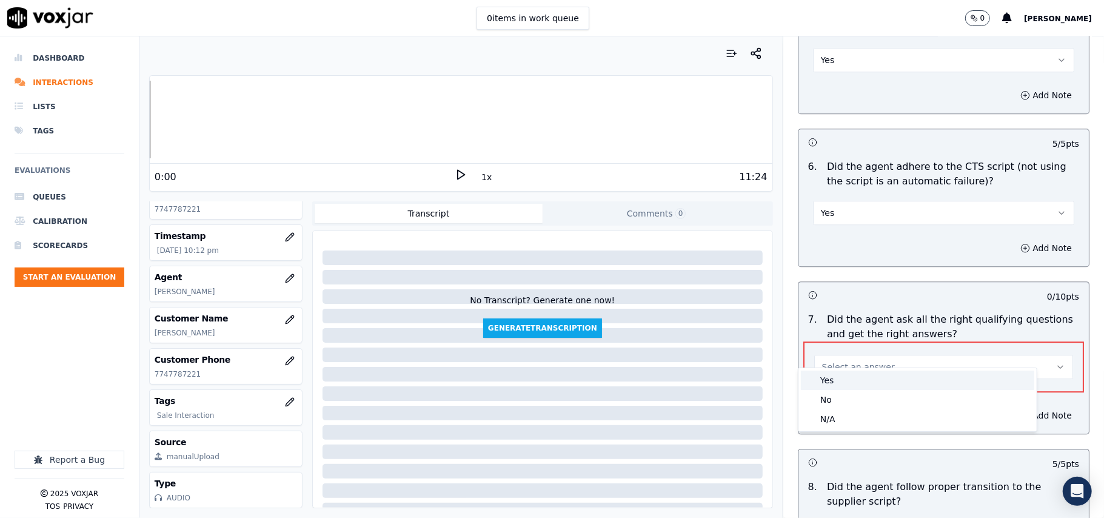
click at [828, 379] on div "Yes" at bounding box center [917, 379] width 233 height 19
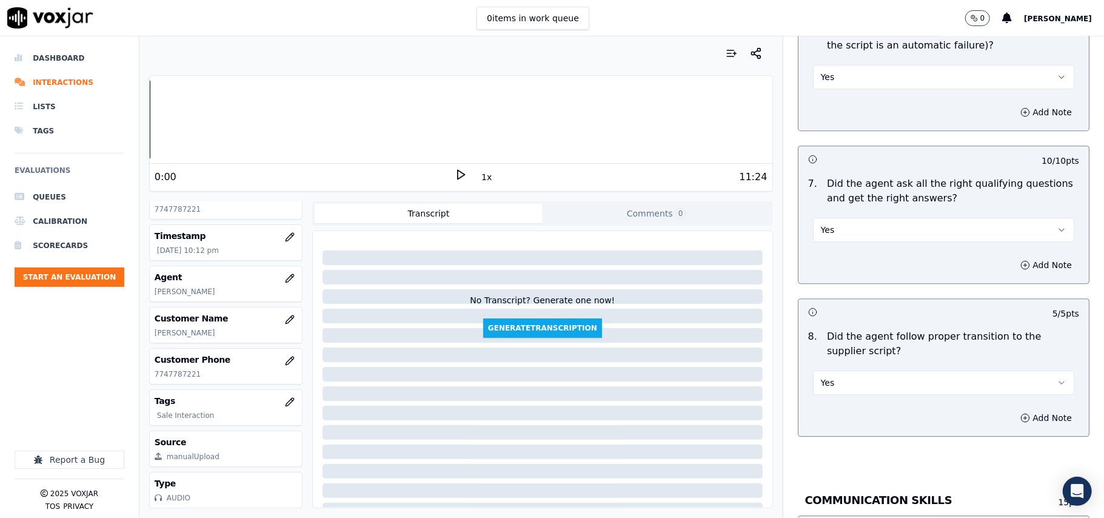
scroll to position [3098, 0]
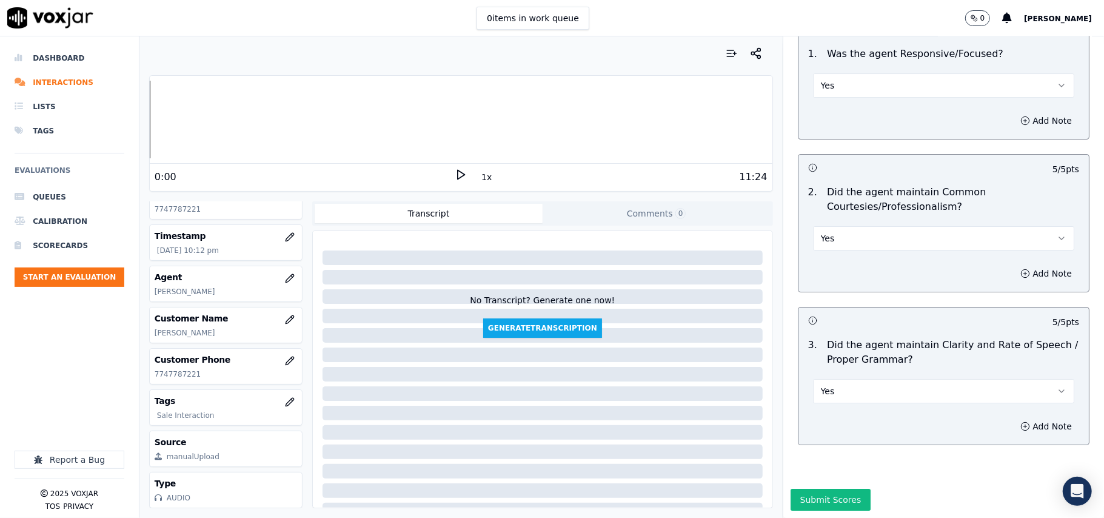
click at [822, 489] on button "Submit Scores" at bounding box center [831, 500] width 81 height 22
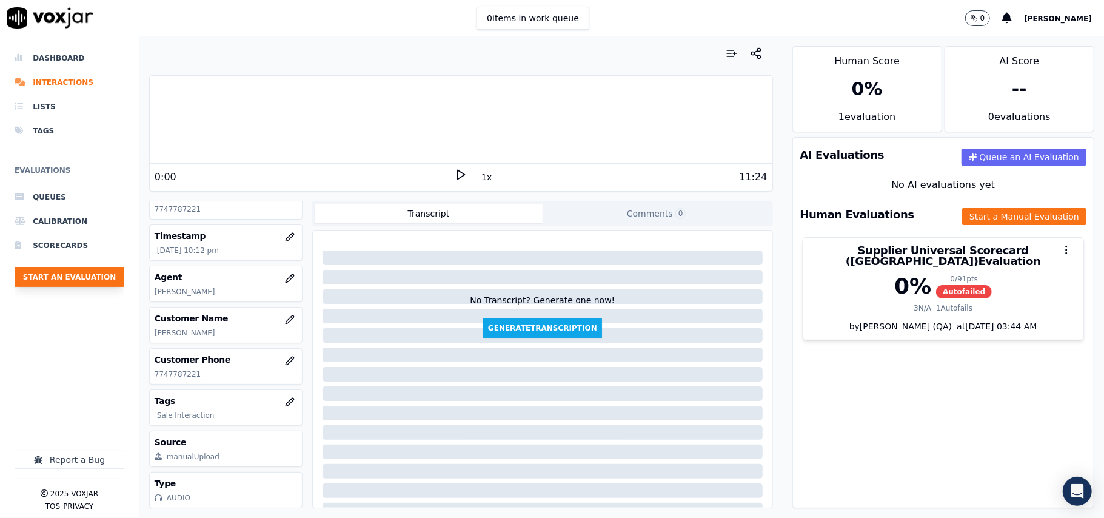
click at [72, 273] on button "Start an Evaluation" at bounding box center [70, 276] width 110 height 19
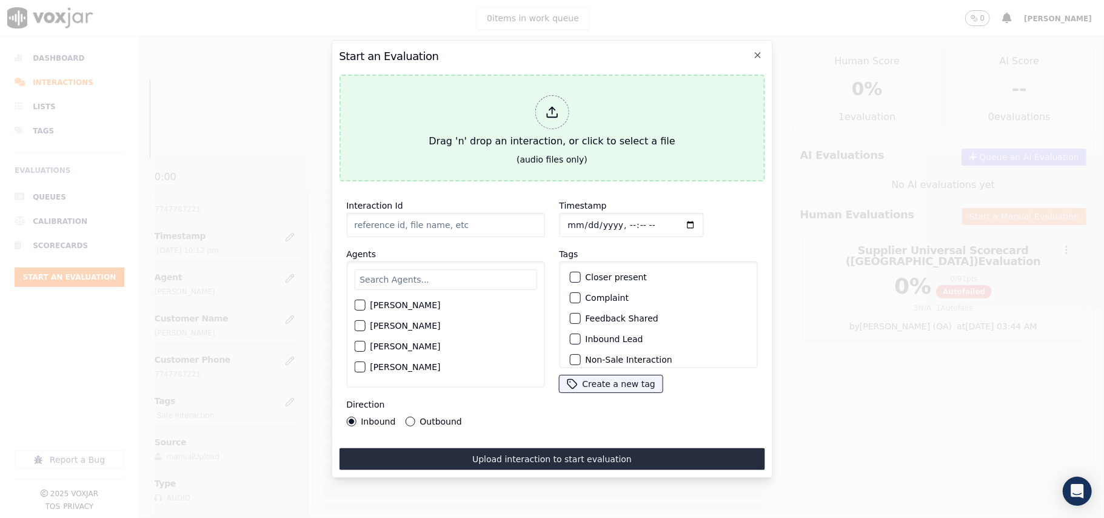
click at [555, 119] on div at bounding box center [552, 112] width 34 height 34
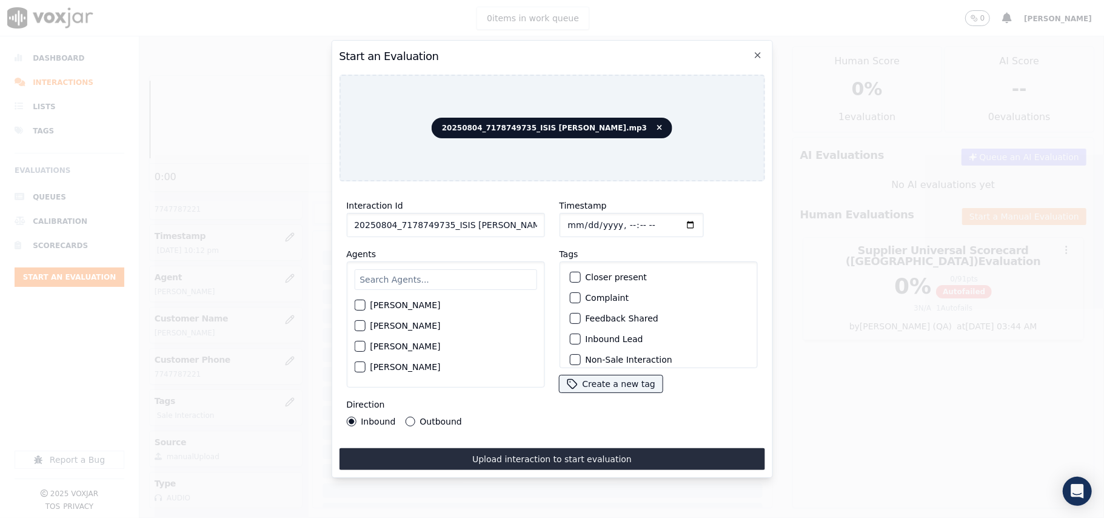
click at [413, 226] on input "20250804_7178749735_ISIS ALZATE.mp3" at bounding box center [445, 225] width 198 height 24
paste input "7178749735"
type input "7178749735"
click at [580, 224] on input "Timestamp" at bounding box center [631, 225] width 144 height 24
type input "2025-08-04T22:14"
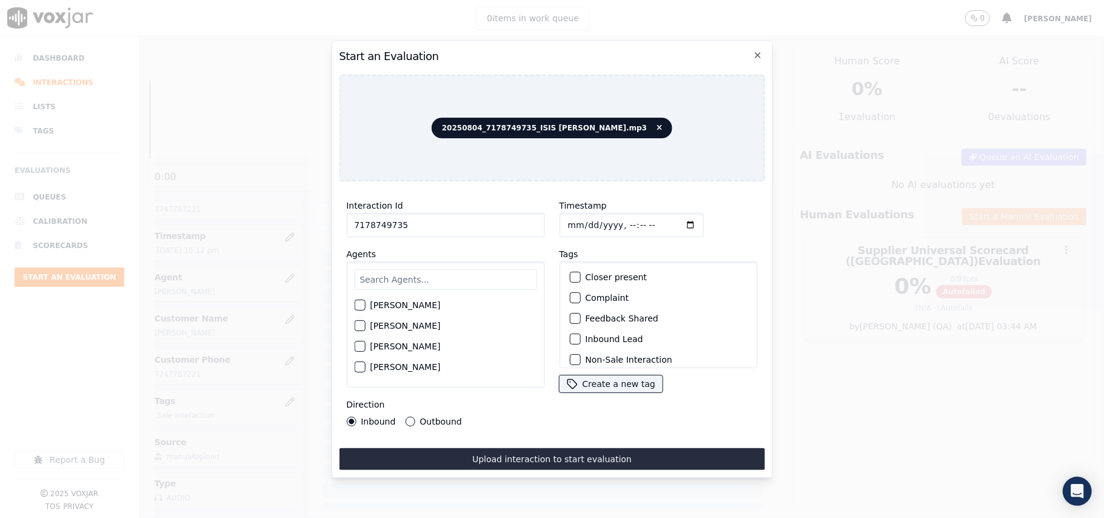
click at [372, 279] on input "text" at bounding box center [445, 279] width 182 height 21
type input "ISIS"
click at [388, 306] on label "ISIS ALZATE" at bounding box center [405, 308] width 70 height 8
click at [365, 306] on button "ISIS ALZATE" at bounding box center [359, 308] width 11 height 11
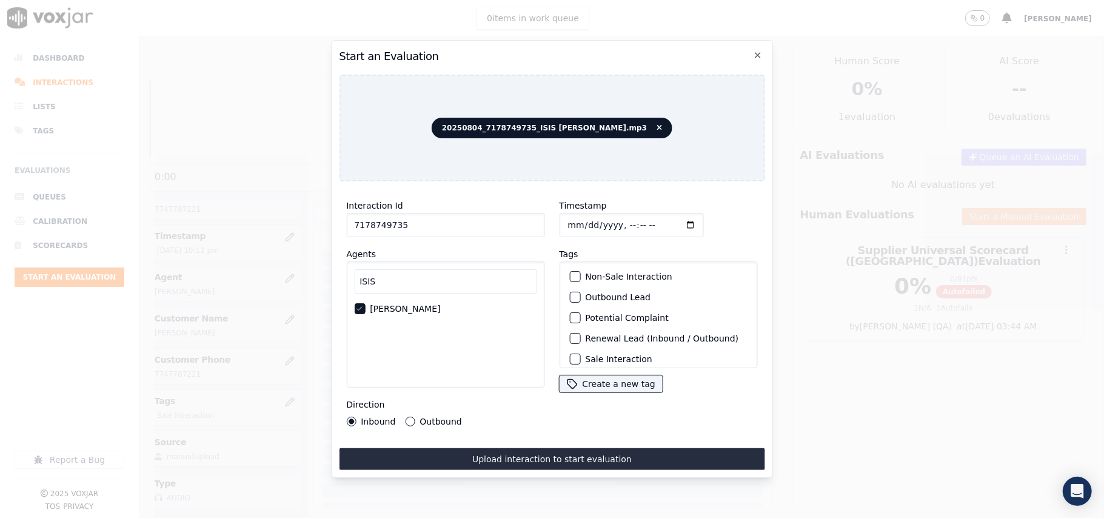
scroll to position [105, 0]
click at [605, 348] on label "Sale Interaction" at bounding box center [618, 352] width 67 height 8
click at [580, 347] on button "Sale Interaction" at bounding box center [574, 352] width 11 height 11
click at [412, 417] on div "Outbound" at bounding box center [433, 422] width 56 height 10
click at [442, 417] on label "Outbound" at bounding box center [441, 421] width 42 height 8
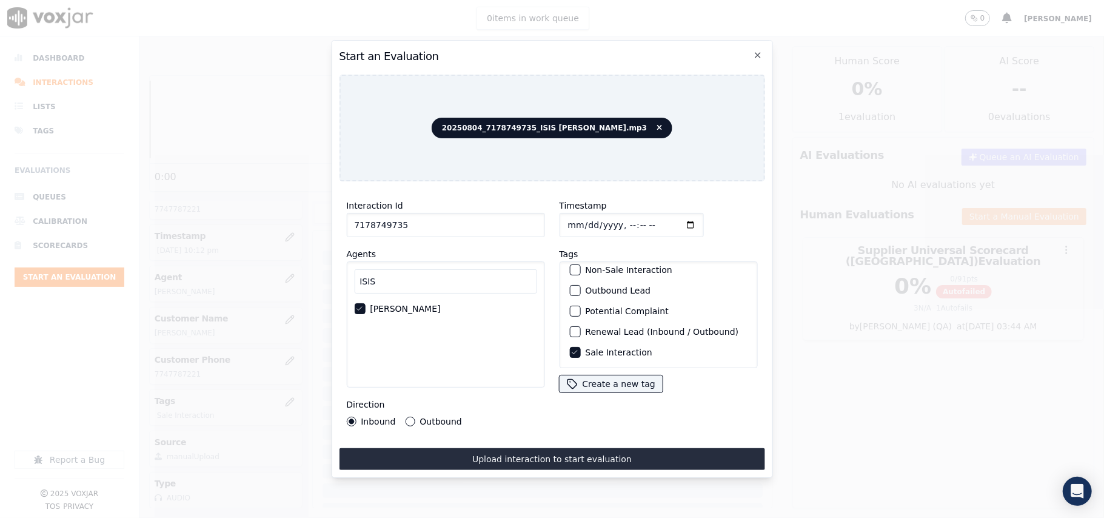
click at [415, 417] on button "Outbound" at bounding box center [410, 422] width 10 height 10
drag, startPoint x: 508, startPoint y: 443, endPoint x: 515, endPoint y: 451, distance: 10.8
click at [515, 450] on button "Upload interaction to start evaluation" at bounding box center [552, 459] width 426 height 22
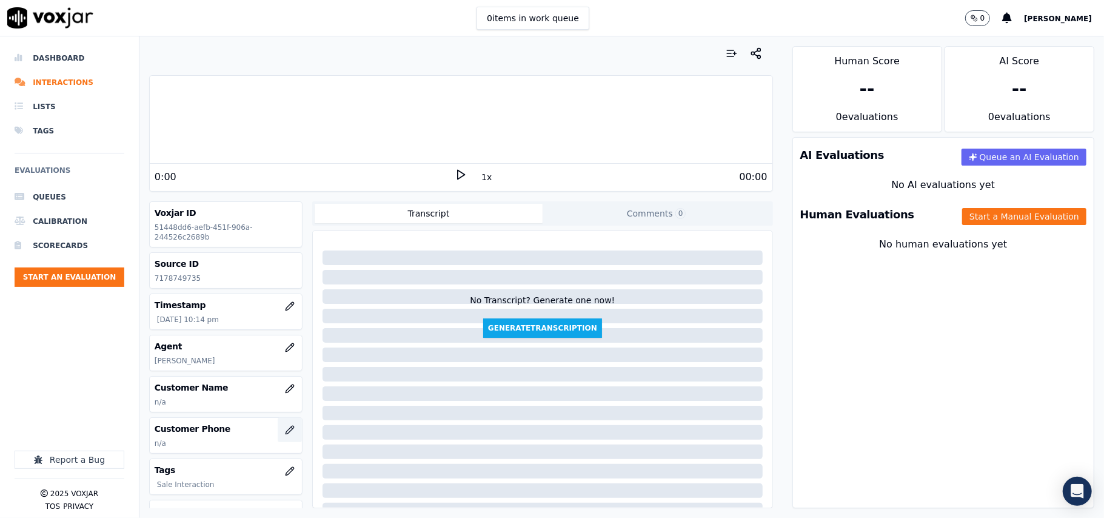
click at [285, 428] on icon "button" at bounding box center [290, 430] width 10 height 10
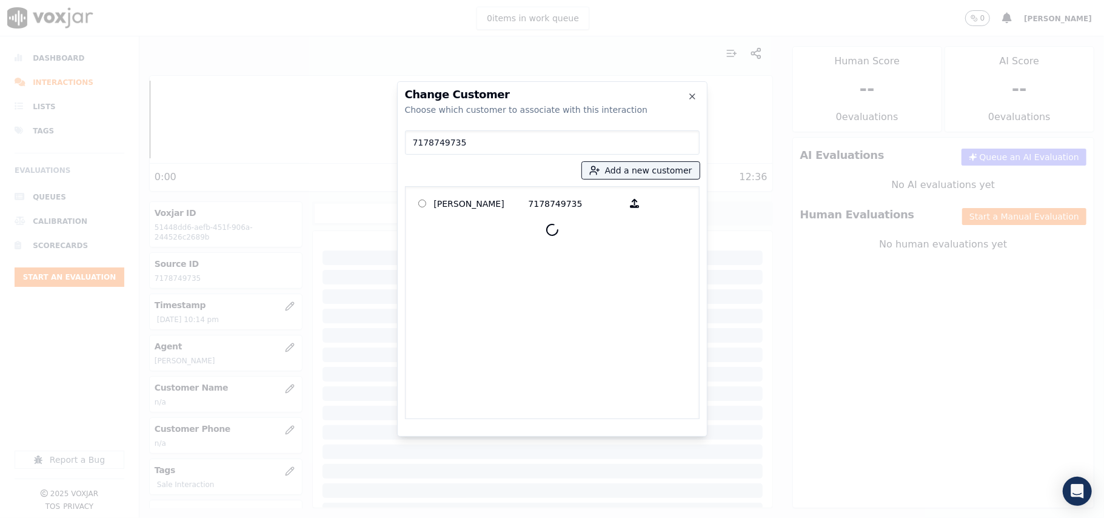
type input "7178749735"
click at [483, 200] on p "TANYA MARSHALL" at bounding box center [481, 203] width 95 height 19
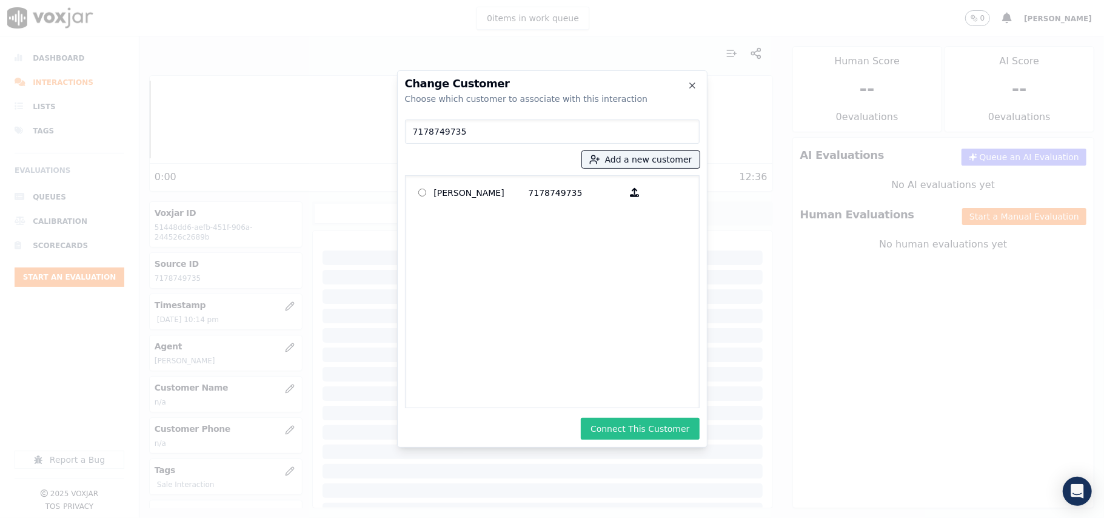
click at [661, 426] on button "Connect This Customer" at bounding box center [640, 429] width 118 height 22
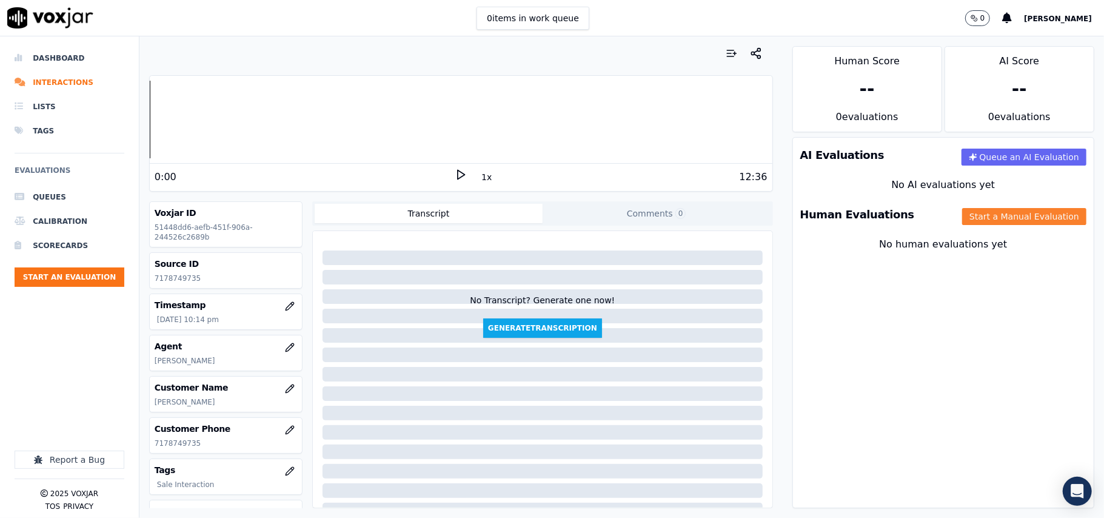
click at [1009, 221] on button "Start a Manual Evaluation" at bounding box center [1024, 216] width 124 height 17
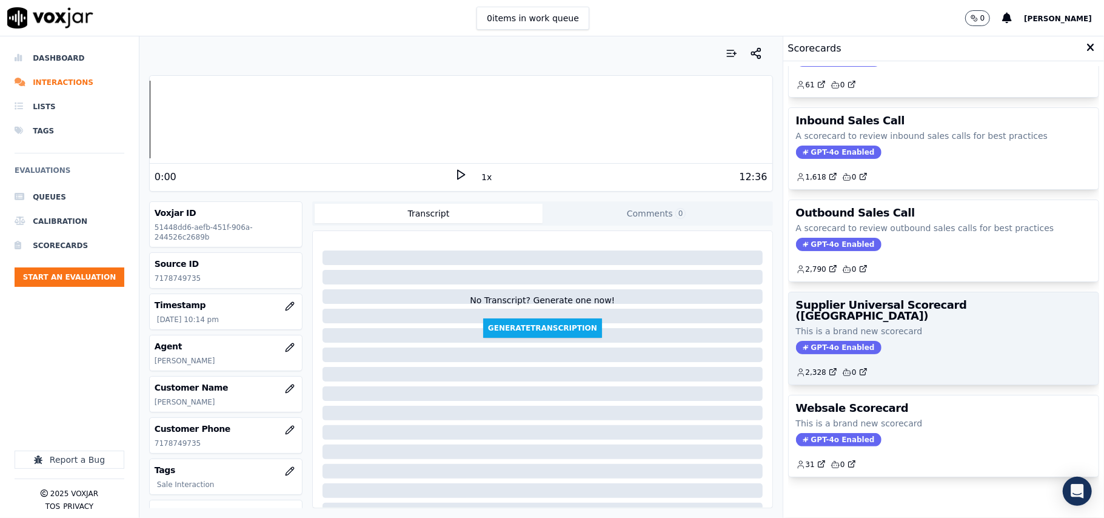
scroll to position [93, 0]
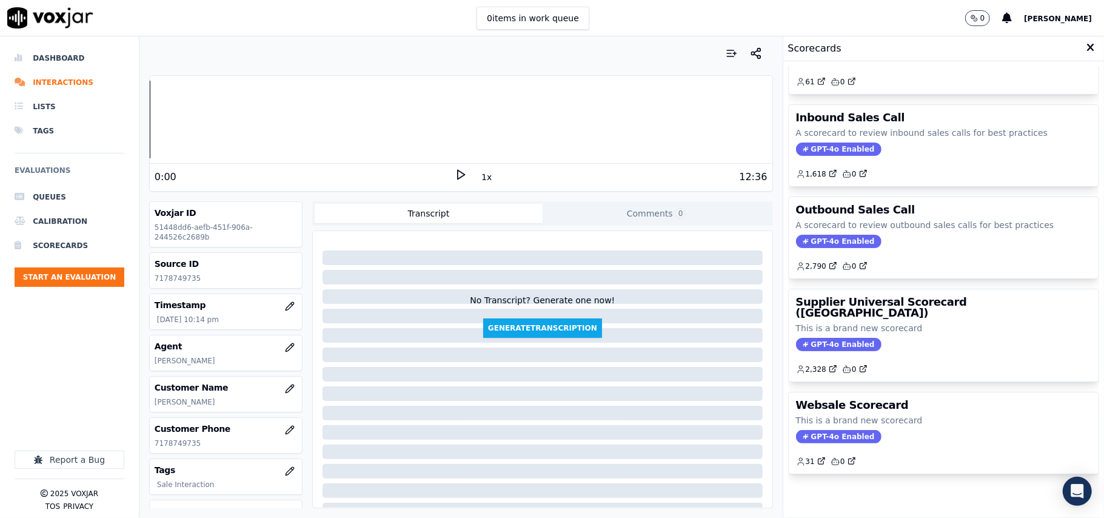
click at [883, 314] on div "Supplier Universal Scorecard (Colombia) This is a brand new scorecard GPT-4o En…" at bounding box center [944, 335] width 310 height 92
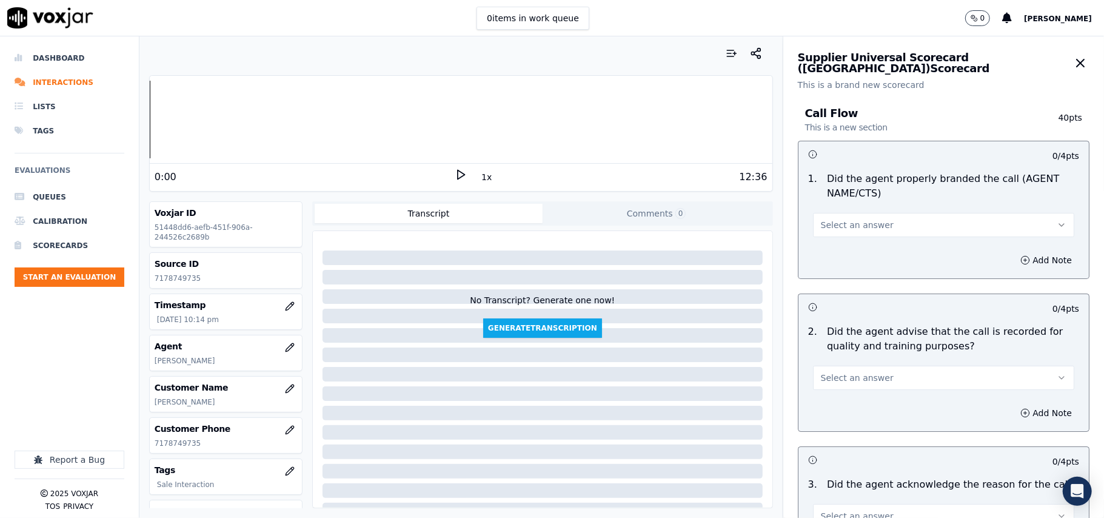
click at [840, 243] on div "Add Note" at bounding box center [943, 260] width 290 height 36
click at [840, 224] on span "Select an answer" at bounding box center [857, 225] width 73 height 12
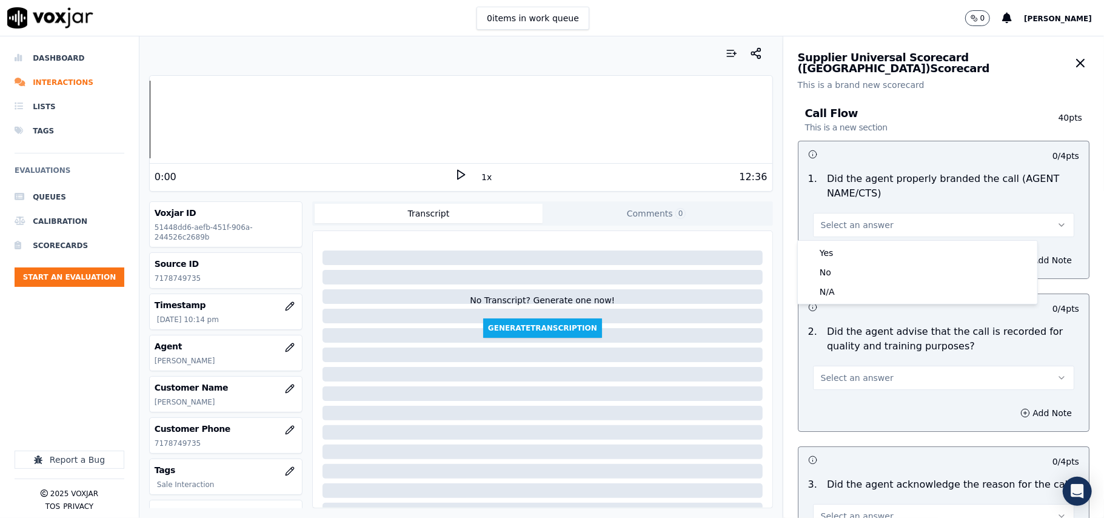
click at [834, 243] on div "Yes No N/A" at bounding box center [917, 272] width 239 height 63
click at [840, 252] on div "Yes" at bounding box center [917, 252] width 235 height 19
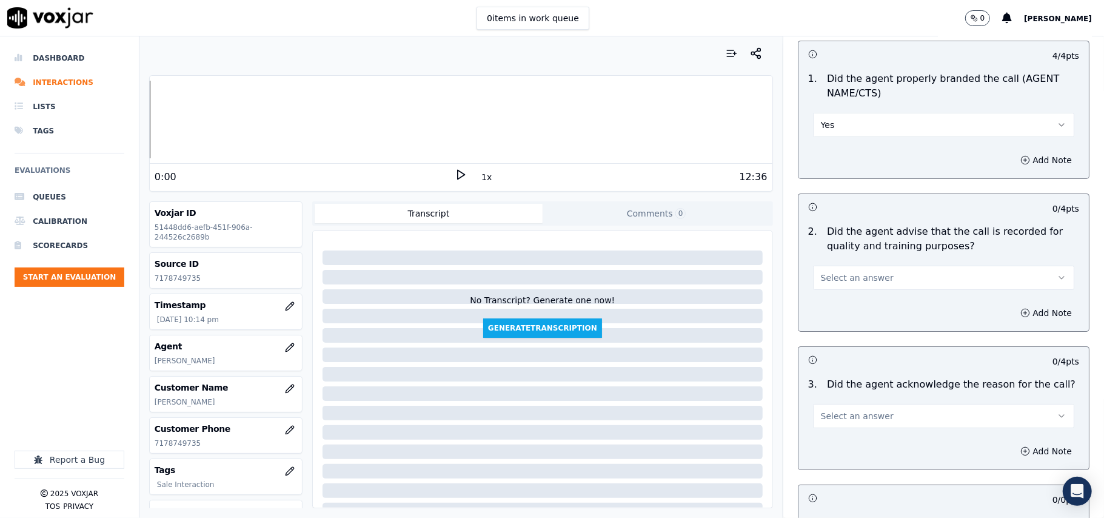
scroll to position [135, 0]
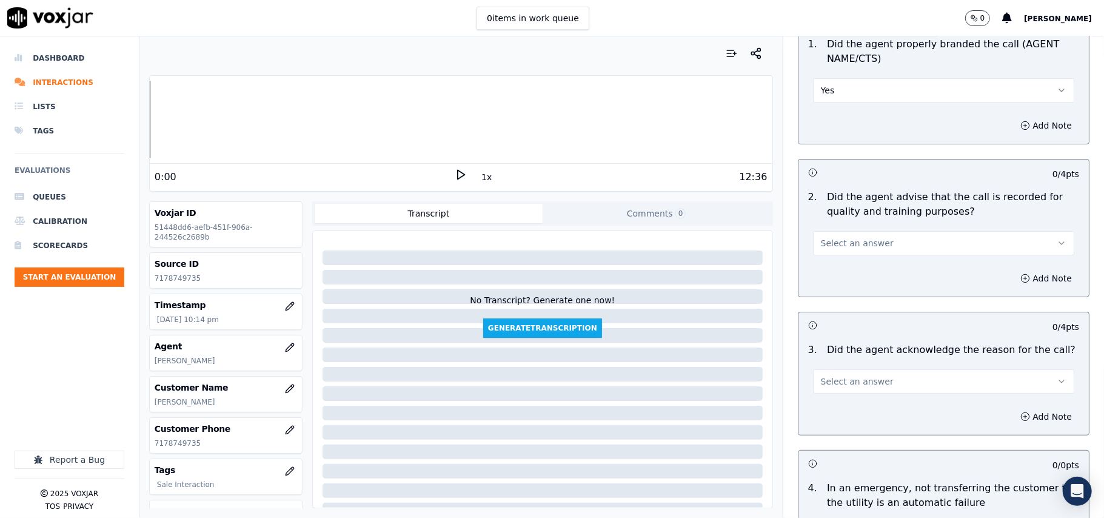
click at [838, 253] on button "Select an answer" at bounding box center [943, 243] width 261 height 24
click at [827, 267] on div "Yes" at bounding box center [917, 270] width 235 height 19
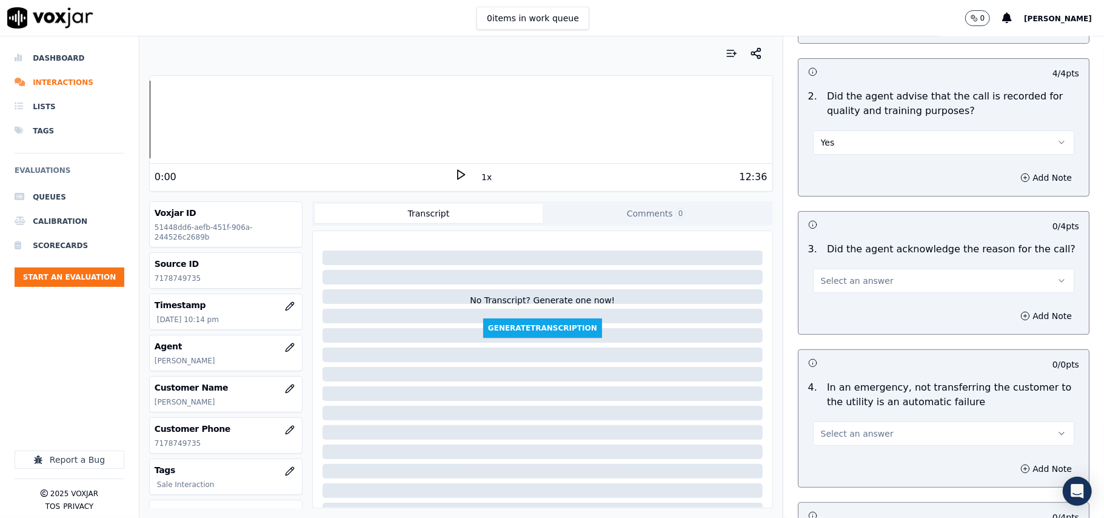
scroll to position [269, 0]
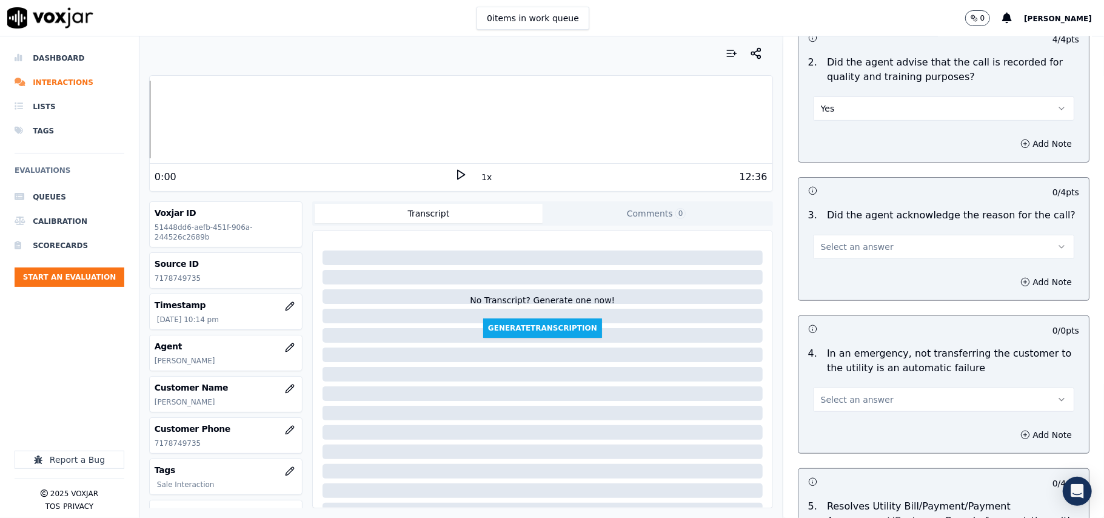
click at [830, 256] on button "Select an answer" at bounding box center [943, 247] width 261 height 24
click at [829, 270] on div "Yes" at bounding box center [917, 275] width 235 height 19
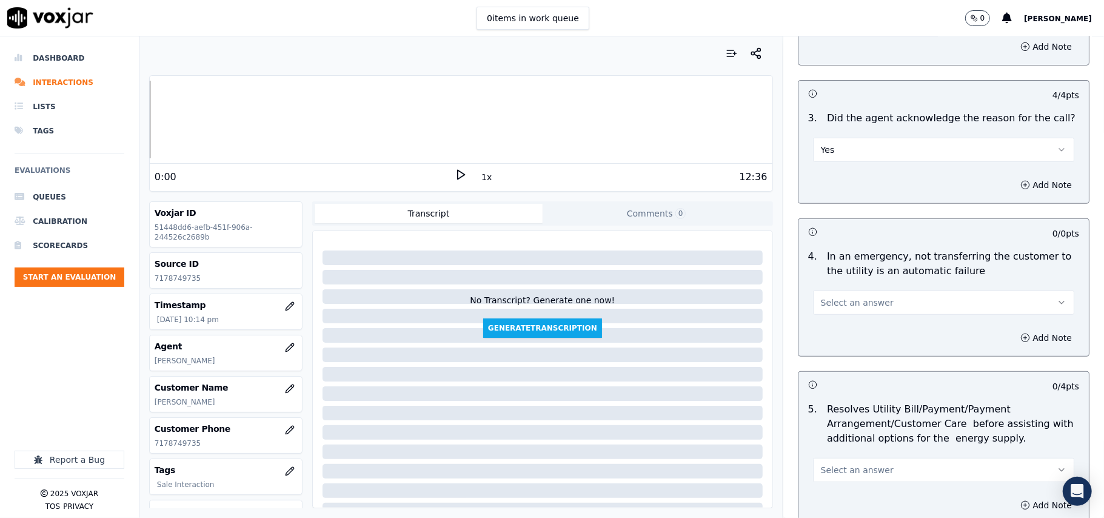
scroll to position [404, 0]
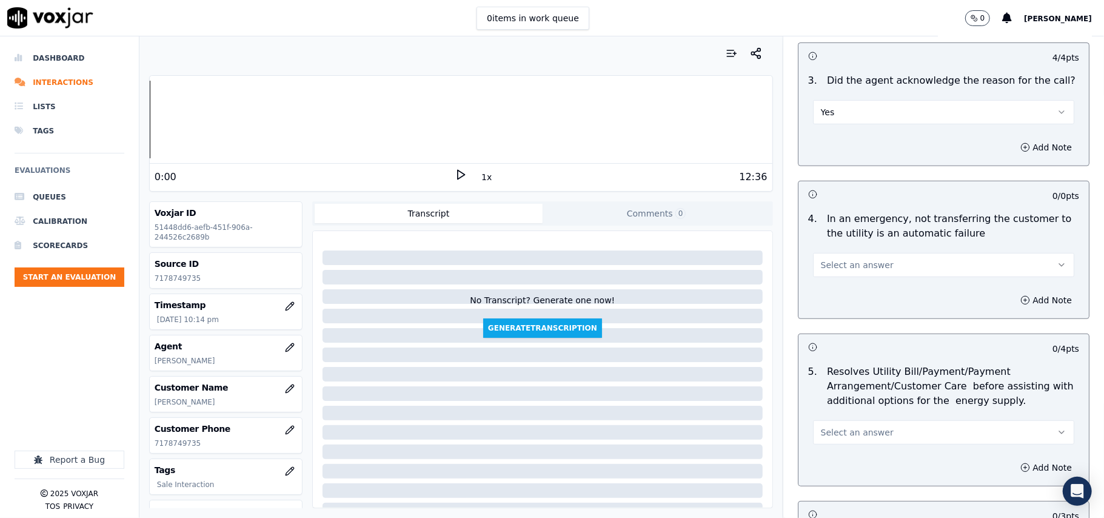
click at [828, 272] on button "Select an answer" at bounding box center [943, 265] width 261 height 24
click at [833, 331] on div "N/A" at bounding box center [917, 332] width 235 height 19
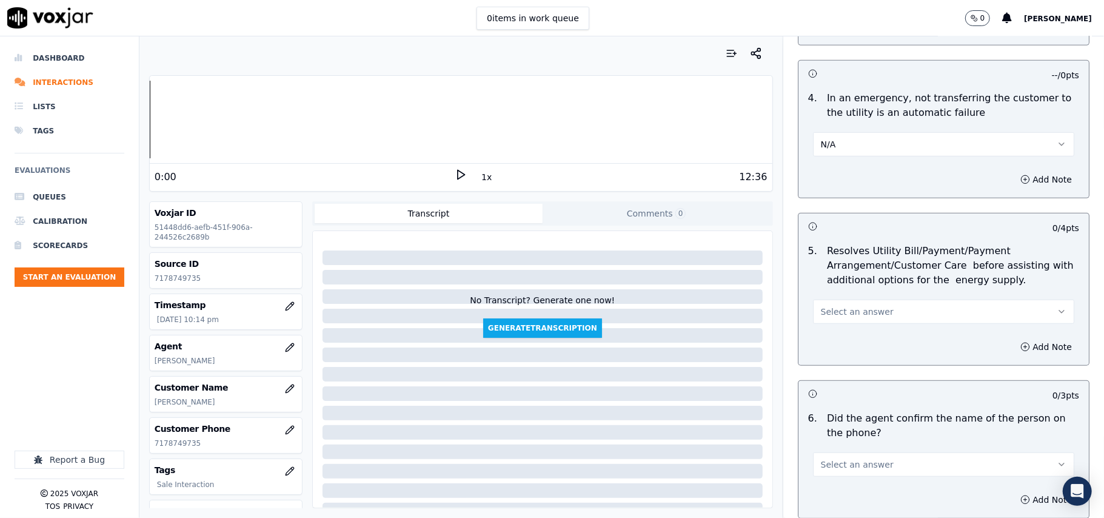
scroll to position [673, 0]
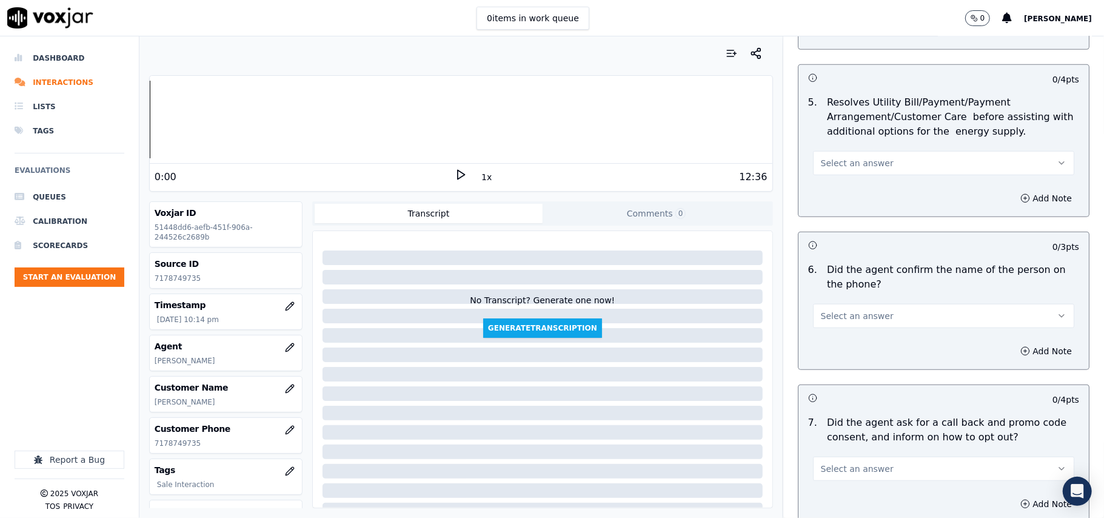
click at [818, 184] on div "Add Note" at bounding box center [943, 198] width 290 height 36
click at [821, 169] on span "Select an answer" at bounding box center [857, 163] width 73 height 12
click at [816, 223] on div "N/A" at bounding box center [917, 230] width 235 height 19
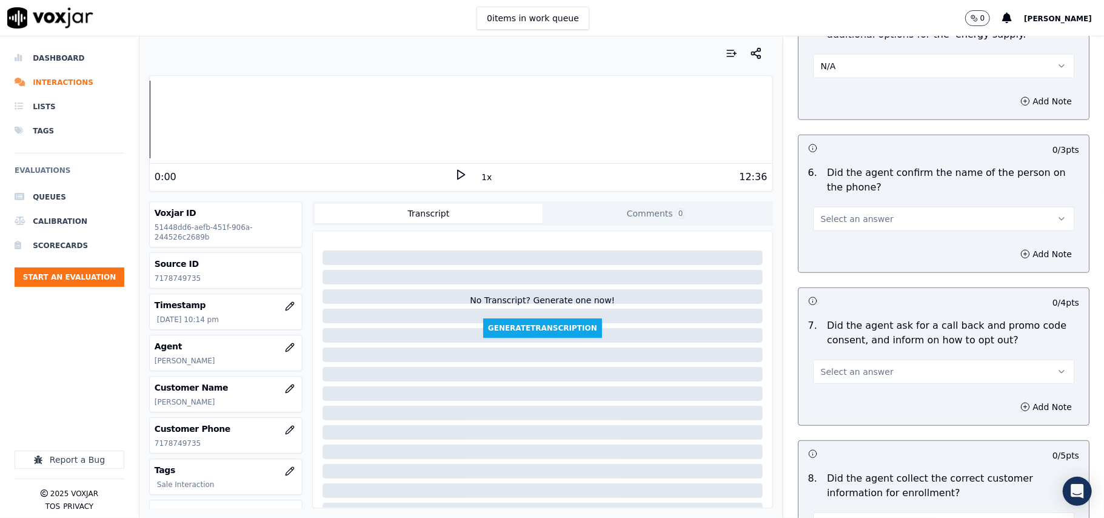
scroll to position [808, 0]
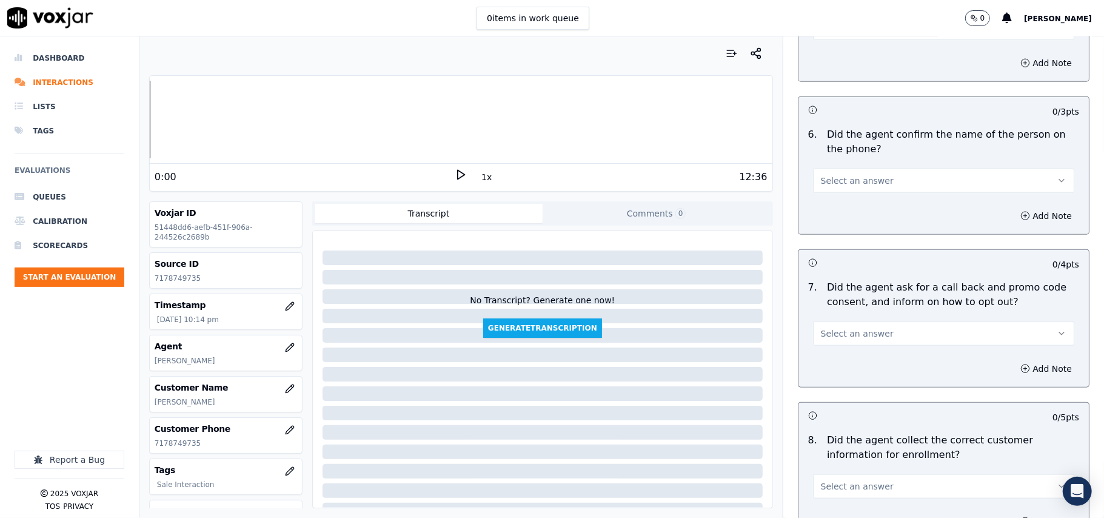
click at [822, 195] on div "6 . Did the agent confirm the name of the person on the phone? Select an answer" at bounding box center [943, 159] width 290 height 75
click at [821, 183] on span "Select an answer" at bounding box center [857, 181] width 73 height 12
click at [818, 205] on div "Yes" at bounding box center [917, 210] width 235 height 19
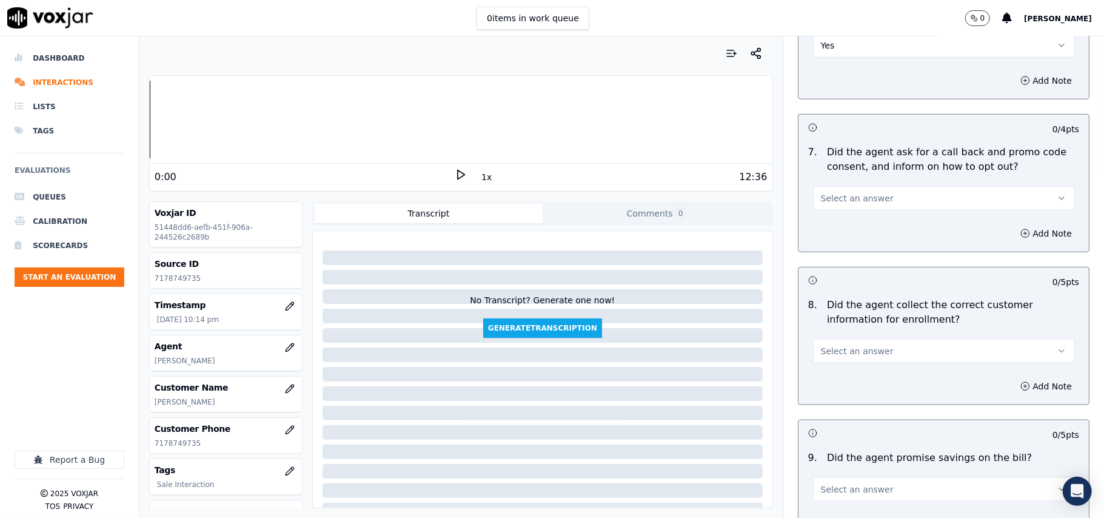
click at [827, 194] on button "Select an answer" at bounding box center [943, 198] width 261 height 24
click at [813, 226] on span at bounding box center [809, 228] width 8 height 8
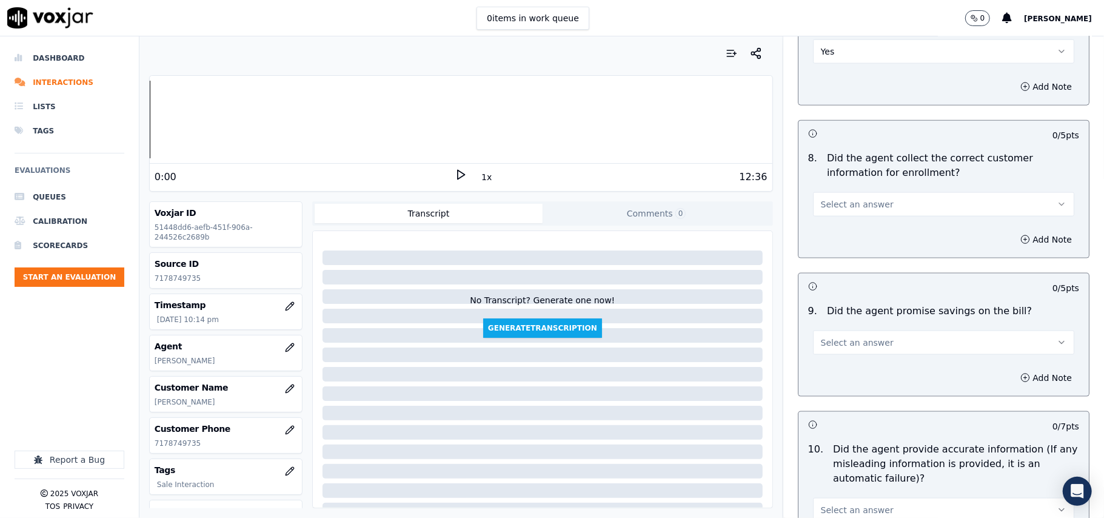
scroll to position [1213, 0]
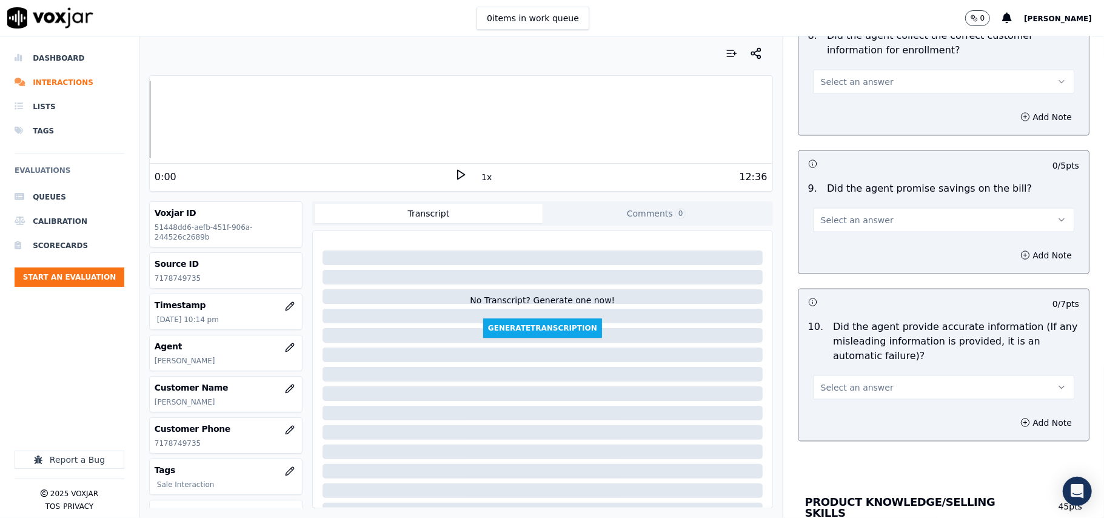
click at [839, 88] on span "Select an answer" at bounding box center [857, 82] width 73 height 12
click at [835, 107] on div "Yes" at bounding box center [917, 111] width 235 height 19
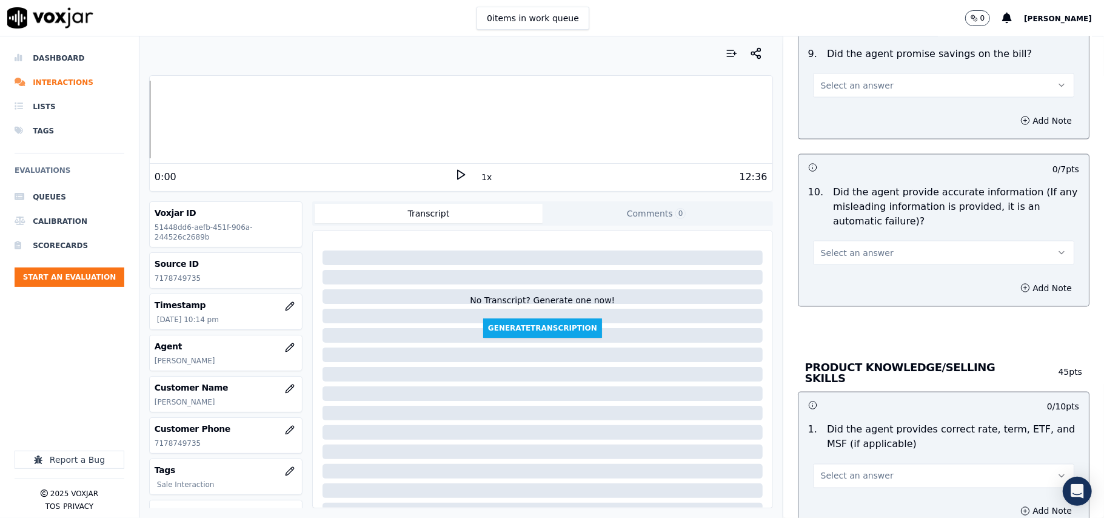
click at [837, 85] on span "Select an answer" at bounding box center [857, 85] width 73 height 12
click at [837, 155] on div "N/A" at bounding box center [917, 154] width 235 height 19
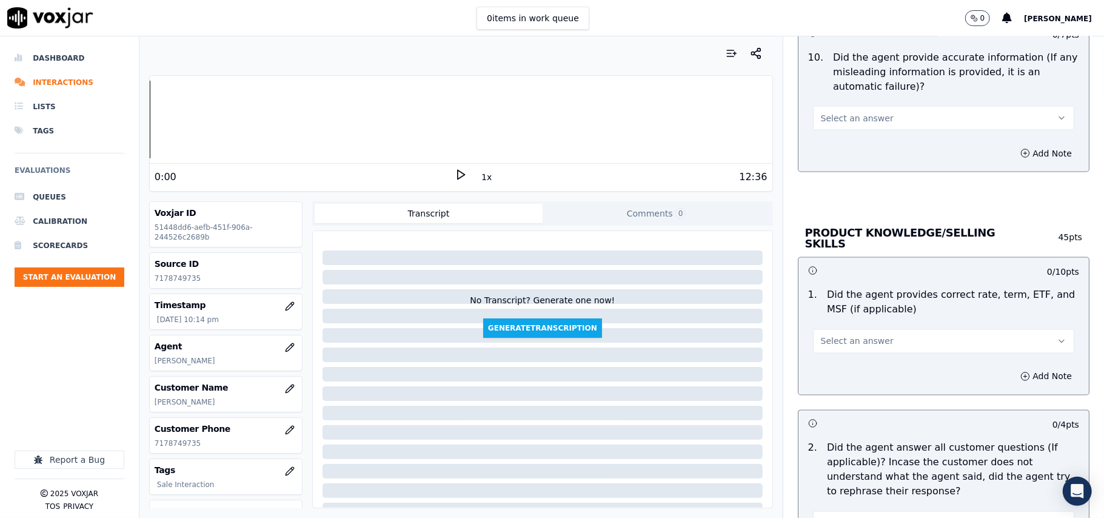
click at [835, 119] on span "Select an answer" at bounding box center [857, 118] width 73 height 12
click at [830, 143] on div "Yes" at bounding box center [917, 149] width 235 height 19
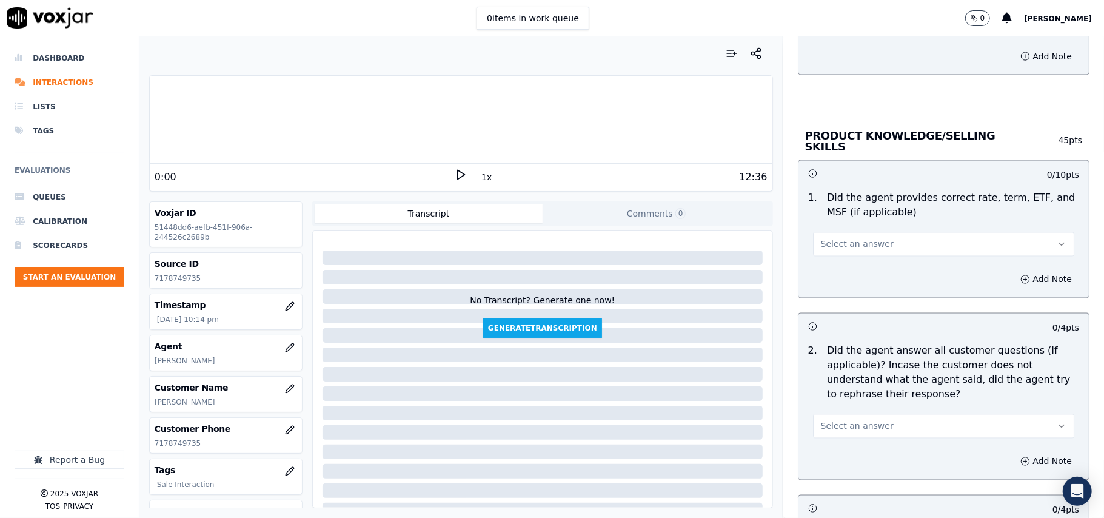
scroll to position [1616, 0]
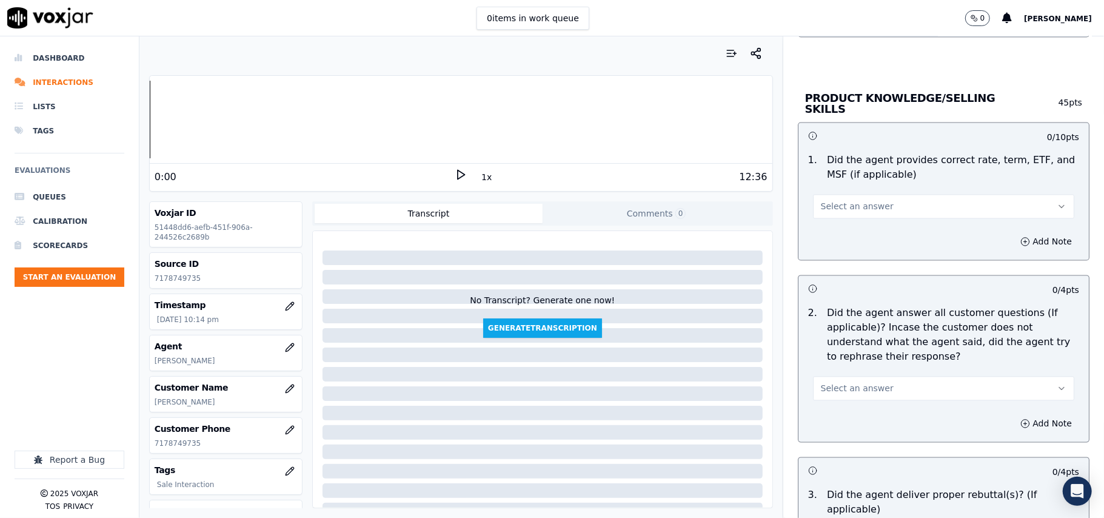
click at [843, 205] on span "Select an answer" at bounding box center [857, 207] width 73 height 12
click at [838, 230] on div "Yes" at bounding box center [917, 232] width 235 height 19
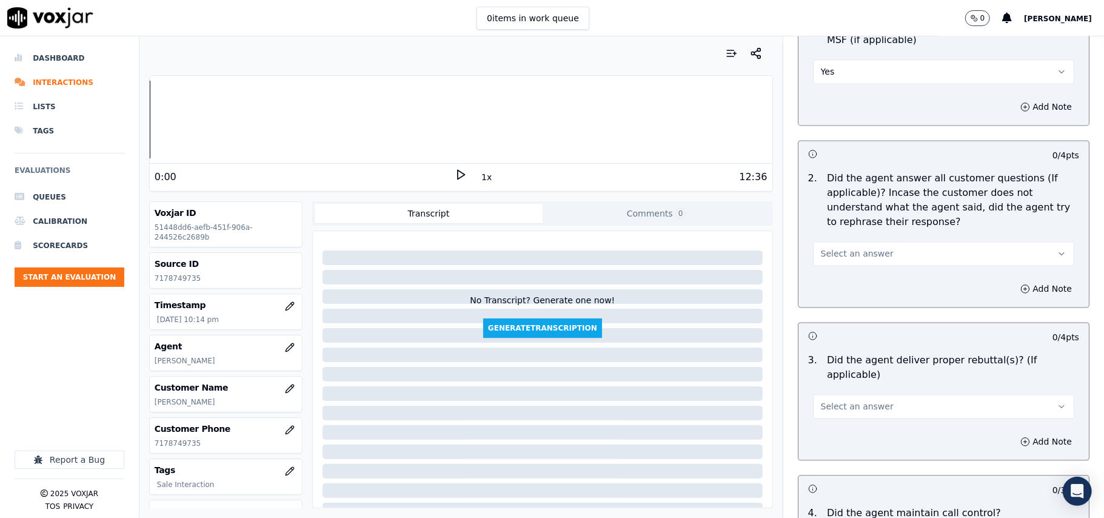
drag, startPoint x: 837, startPoint y: 251, endPoint x: 834, endPoint y: 263, distance: 12.4
click at [837, 255] on span "Select an answer" at bounding box center [857, 253] width 73 height 12
click at [829, 279] on div "Yes" at bounding box center [917, 279] width 235 height 19
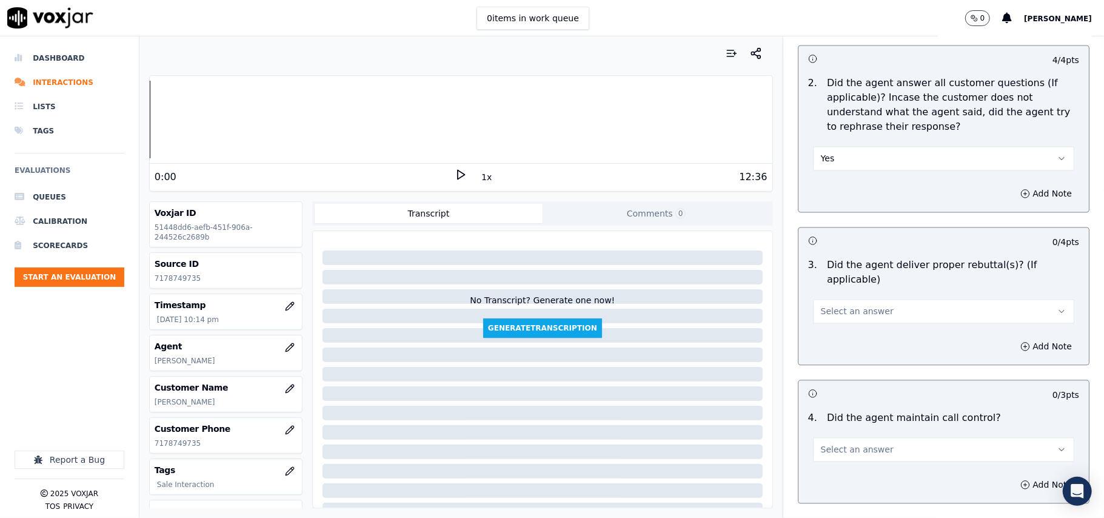
scroll to position [1886, 0]
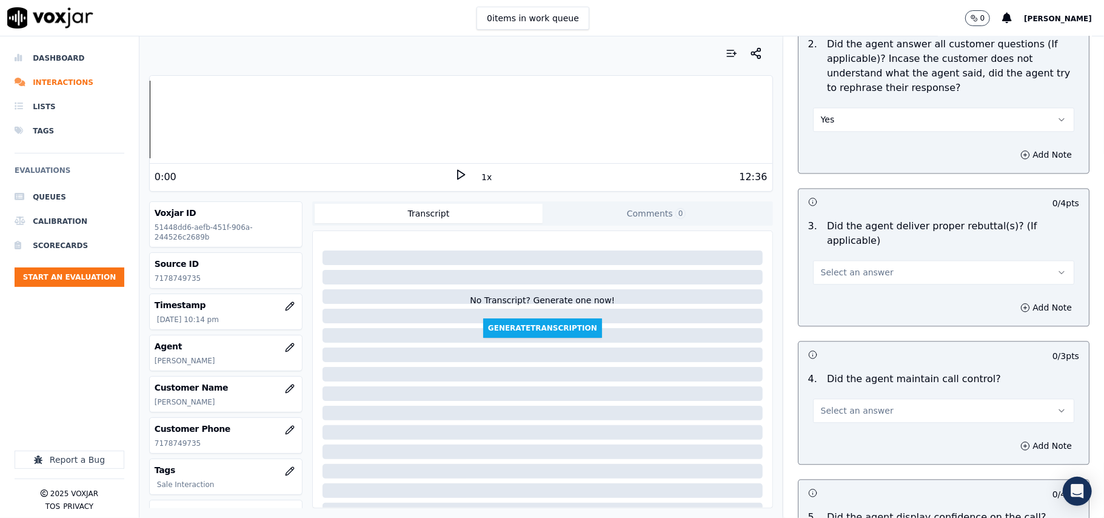
click at [825, 266] on span "Select an answer" at bounding box center [857, 272] width 73 height 12
click at [815, 287] on div "Yes" at bounding box center [917, 283] width 235 height 19
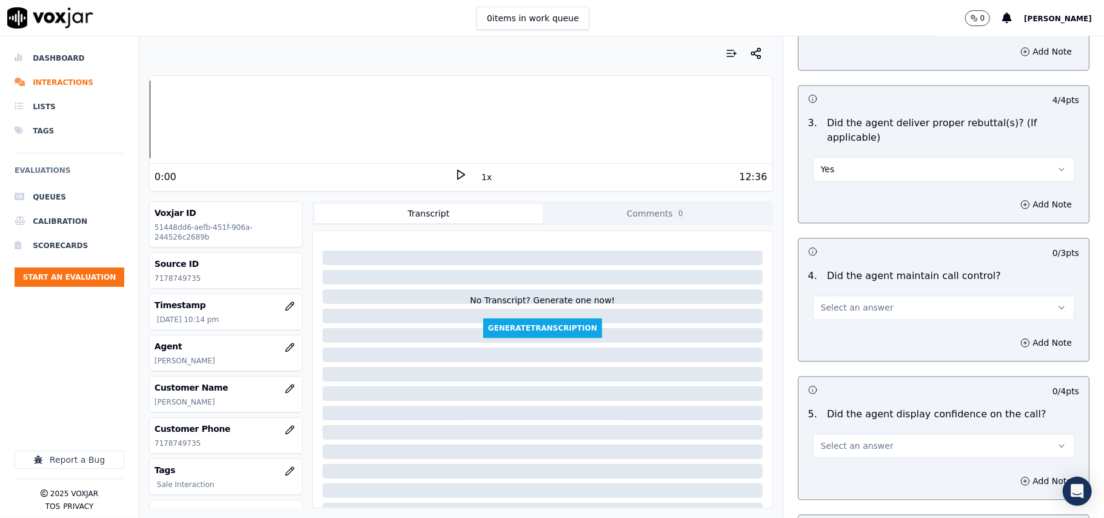
scroll to position [2021, 0]
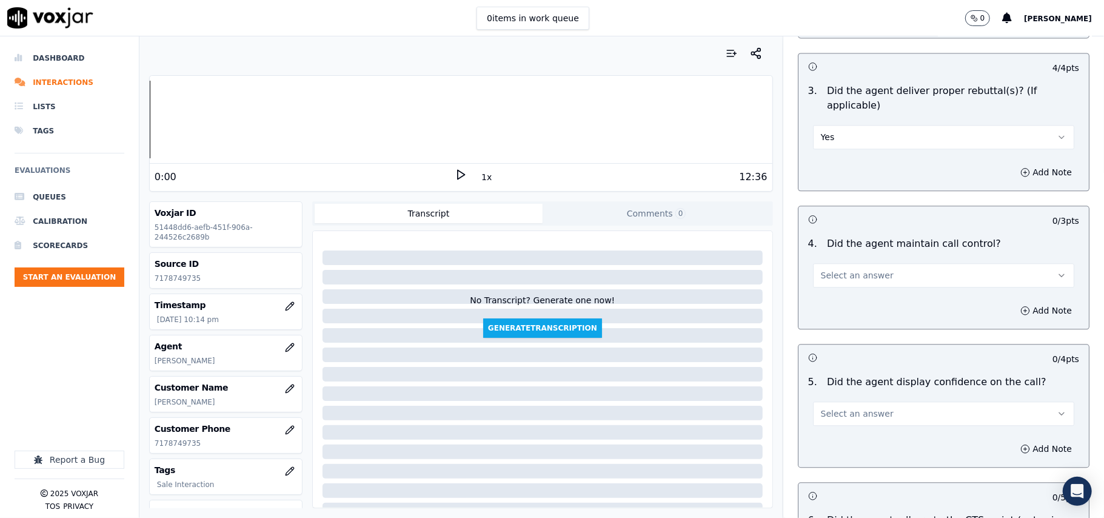
drag, startPoint x: 820, startPoint y: 280, endPoint x: 820, endPoint y: 266, distance: 14.6
click at [820, 292] on div "Add Note" at bounding box center [943, 310] width 290 height 36
click at [821, 269] on span "Select an answer" at bounding box center [857, 275] width 73 height 12
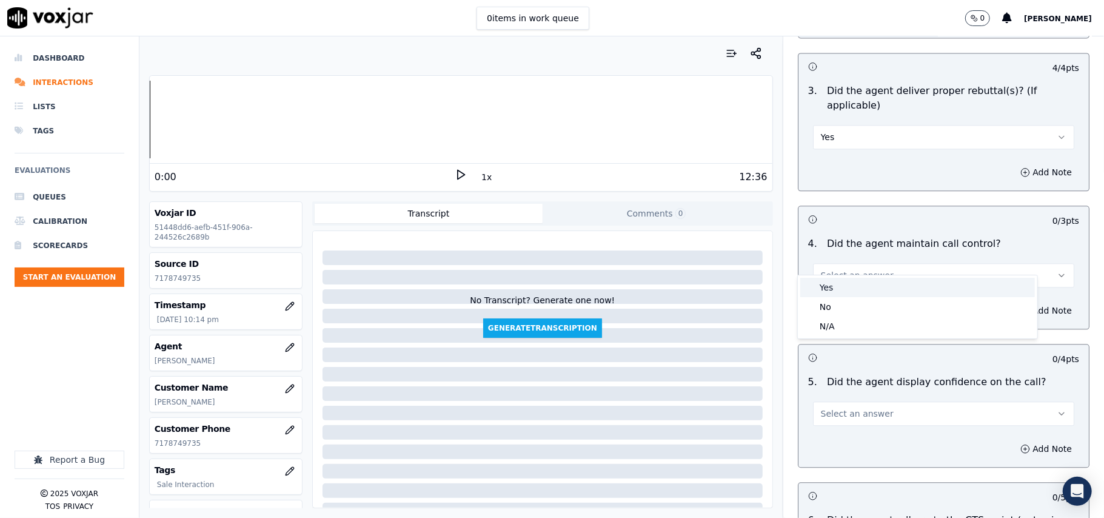
click at [820, 289] on div "Yes" at bounding box center [917, 287] width 235 height 19
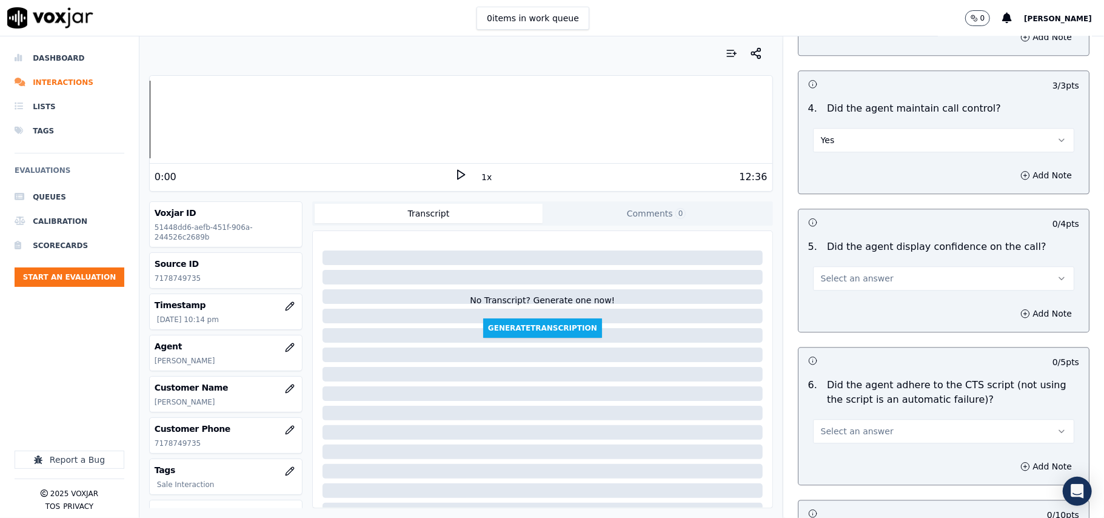
click at [822, 272] on span "Select an answer" at bounding box center [857, 278] width 73 height 12
click at [816, 286] on div "Yes" at bounding box center [917, 290] width 235 height 19
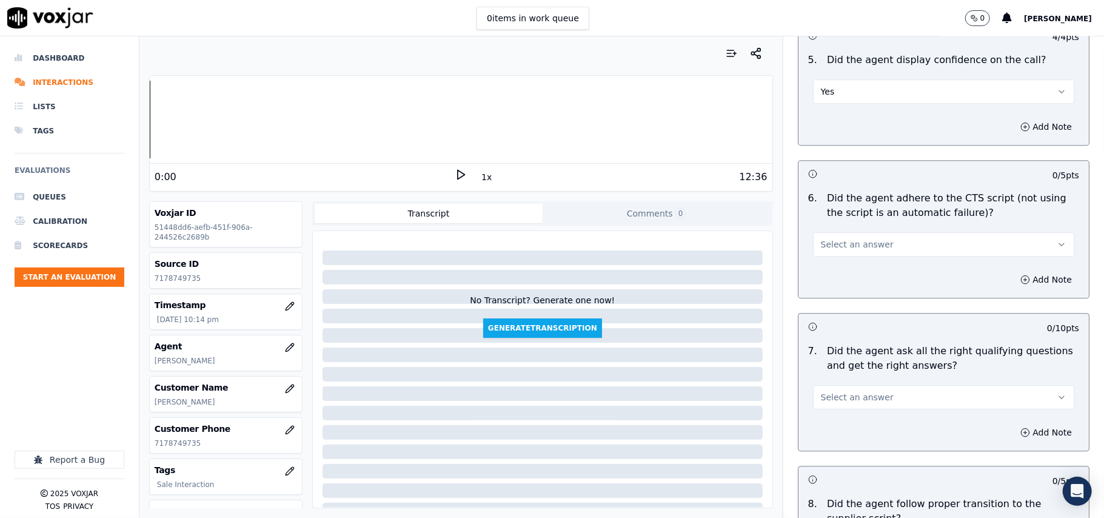
scroll to position [2425, 0]
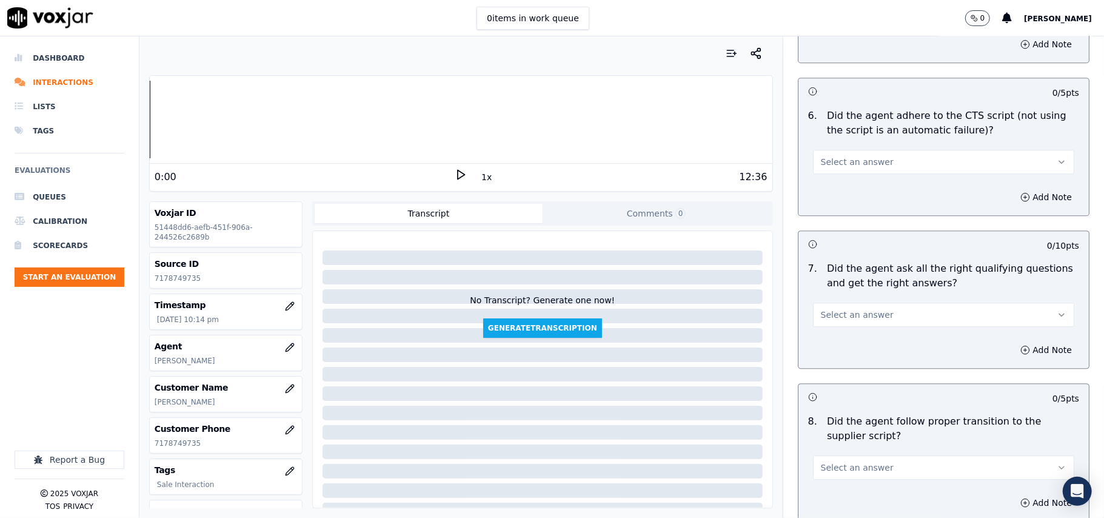
click at [821, 156] on span "Select an answer" at bounding box center [857, 162] width 73 height 12
click at [811, 175] on span at bounding box center [809, 175] width 8 height 8
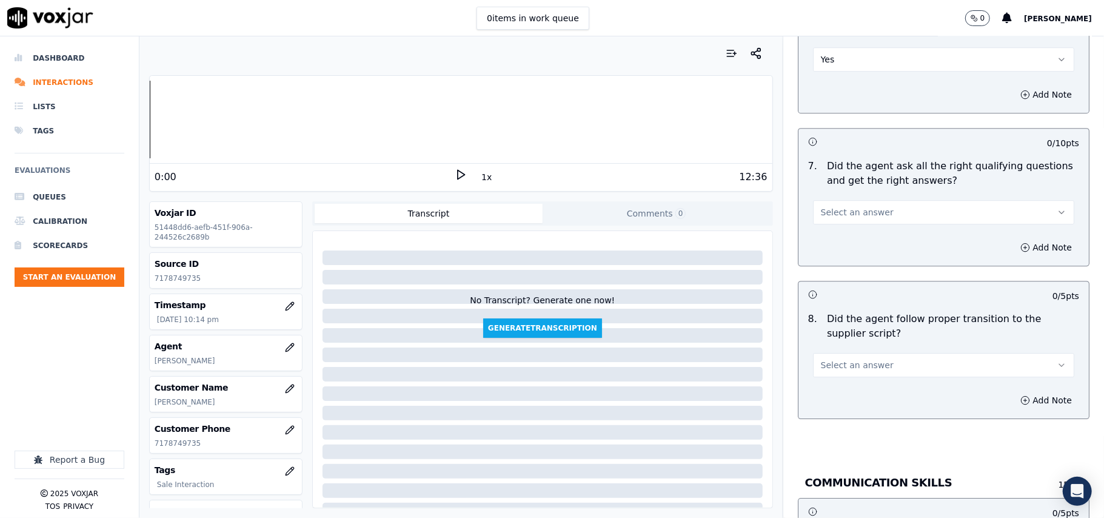
scroll to position [2560, 0]
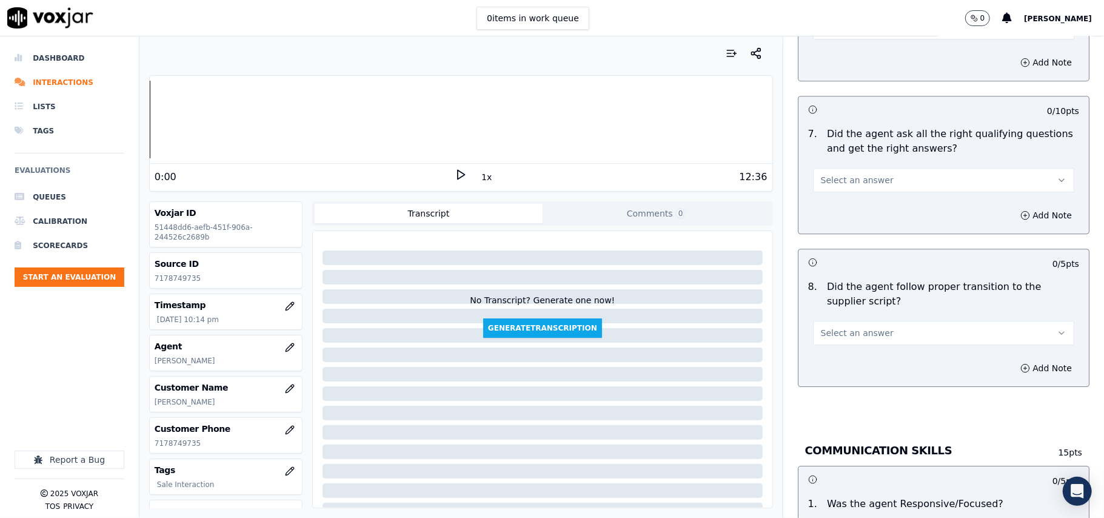
drag, startPoint x: 827, startPoint y: 165, endPoint x: 826, endPoint y: 178, distance: 12.8
click at [827, 174] on span "Select an answer" at bounding box center [857, 180] width 73 height 12
click at [825, 195] on div "Yes" at bounding box center [917, 193] width 235 height 19
drag, startPoint x: 837, startPoint y: 306, endPoint x: 838, endPoint y: 330, distance: 23.7
click at [837, 309] on div "Select an answer" at bounding box center [943, 327] width 281 height 36
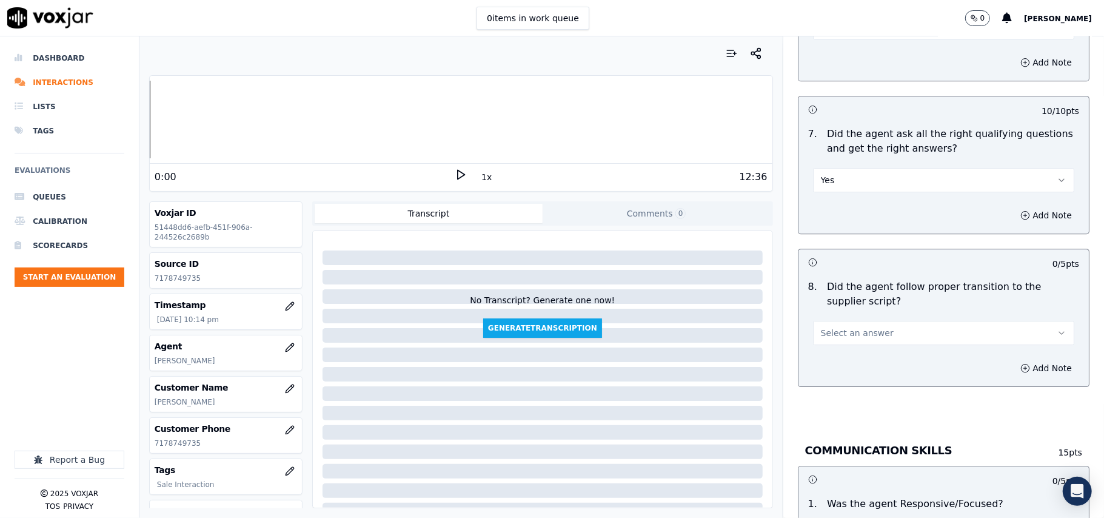
click at [840, 327] on span "Select an answer" at bounding box center [857, 333] width 73 height 12
click at [840, 342] on div "Yes" at bounding box center [917, 345] width 235 height 19
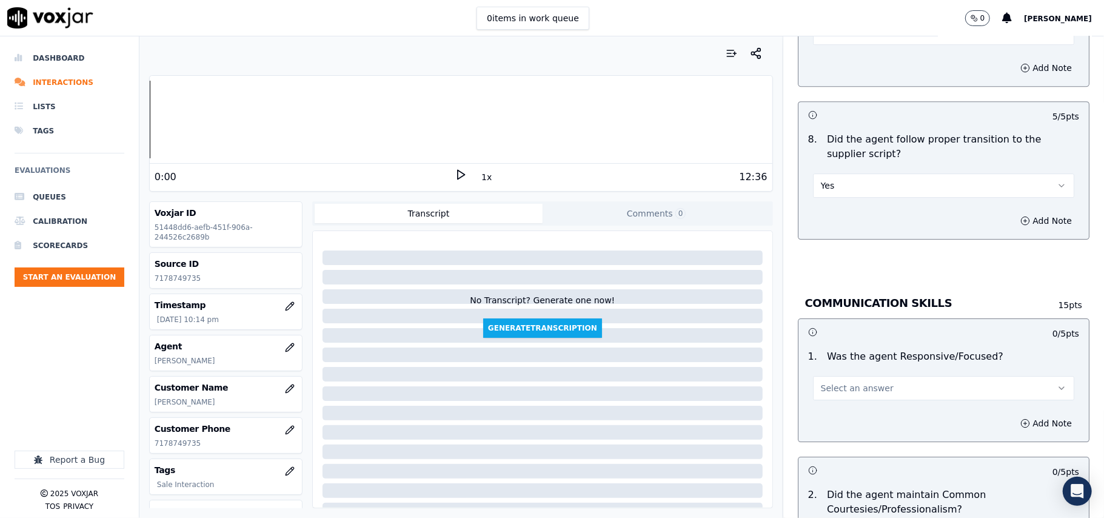
scroll to position [2829, 0]
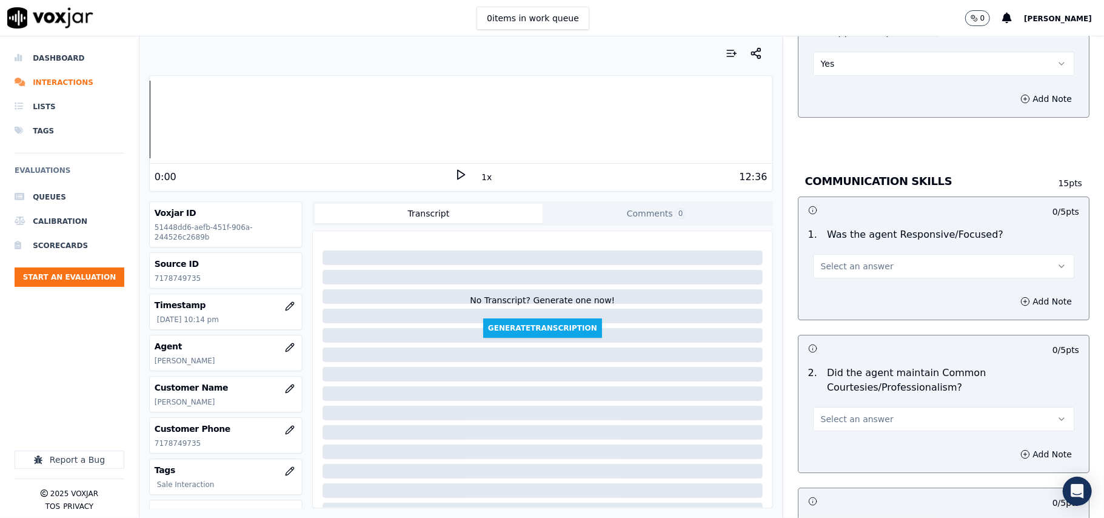
click at [837, 260] on button "Select an answer" at bounding box center [943, 266] width 261 height 24
click at [835, 277] on div "Yes" at bounding box center [917, 279] width 235 height 19
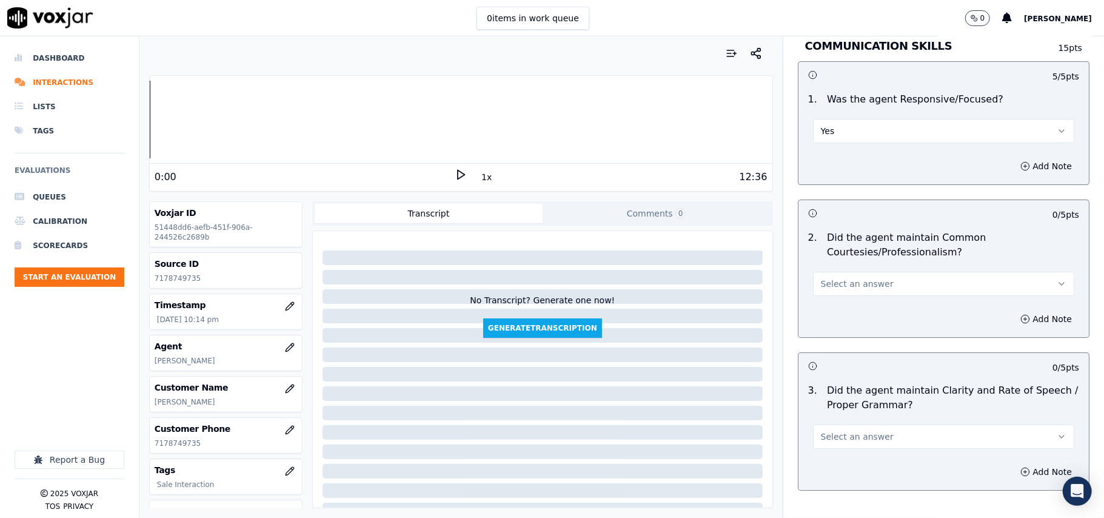
drag, startPoint x: 845, startPoint y: 267, endPoint x: 840, endPoint y: 275, distance: 9.5
click at [842, 278] on span "Select an answer" at bounding box center [857, 284] width 73 height 12
click at [820, 295] on div "Yes" at bounding box center [917, 298] width 235 height 19
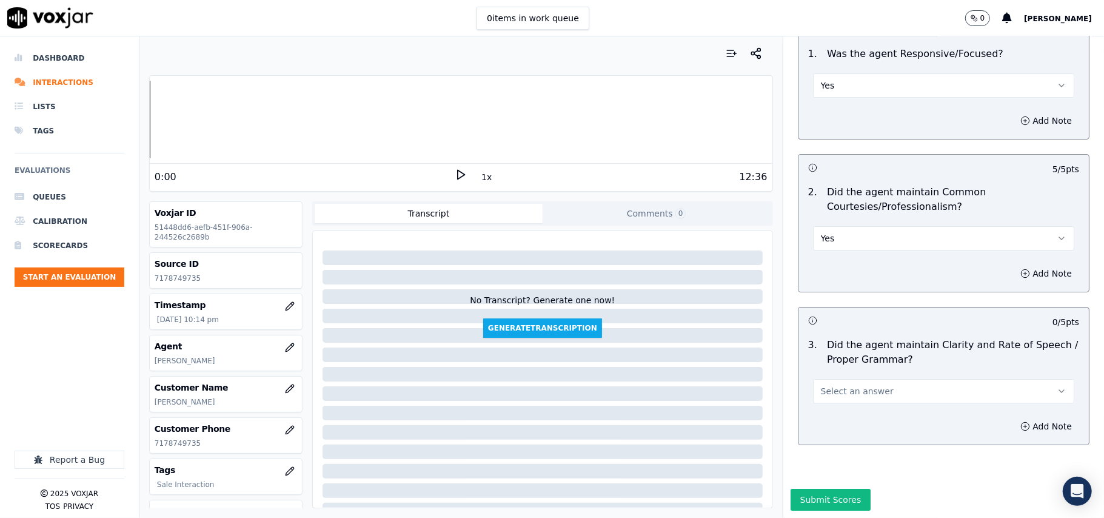
scroll to position [3034, 0]
click at [830, 379] on button "Select an answer" at bounding box center [943, 391] width 261 height 24
click at [832, 377] on div "Yes" at bounding box center [917, 381] width 235 height 19
click at [814, 489] on button "Submit Scores" at bounding box center [831, 500] width 81 height 22
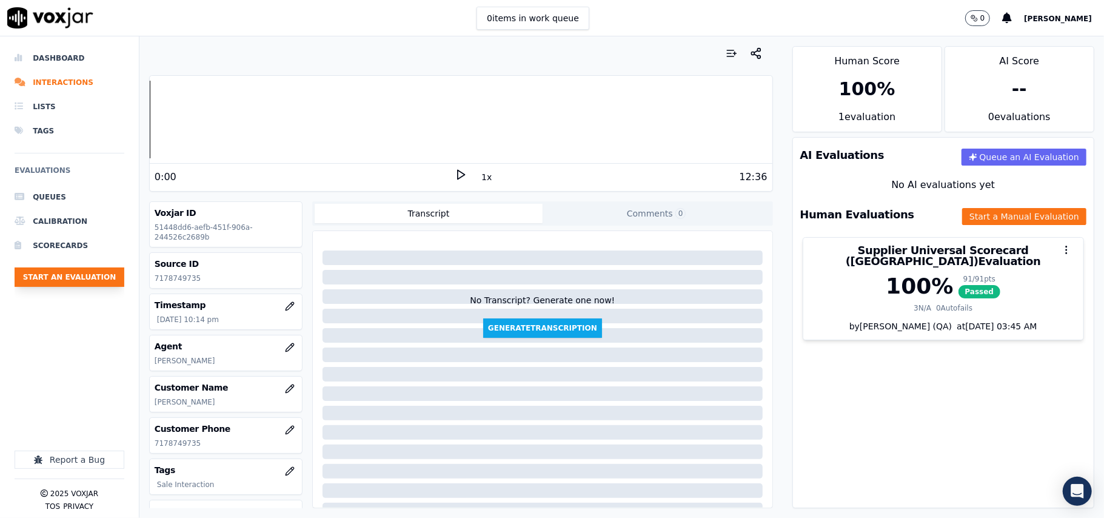
click at [57, 282] on button "Start an Evaluation" at bounding box center [70, 276] width 110 height 19
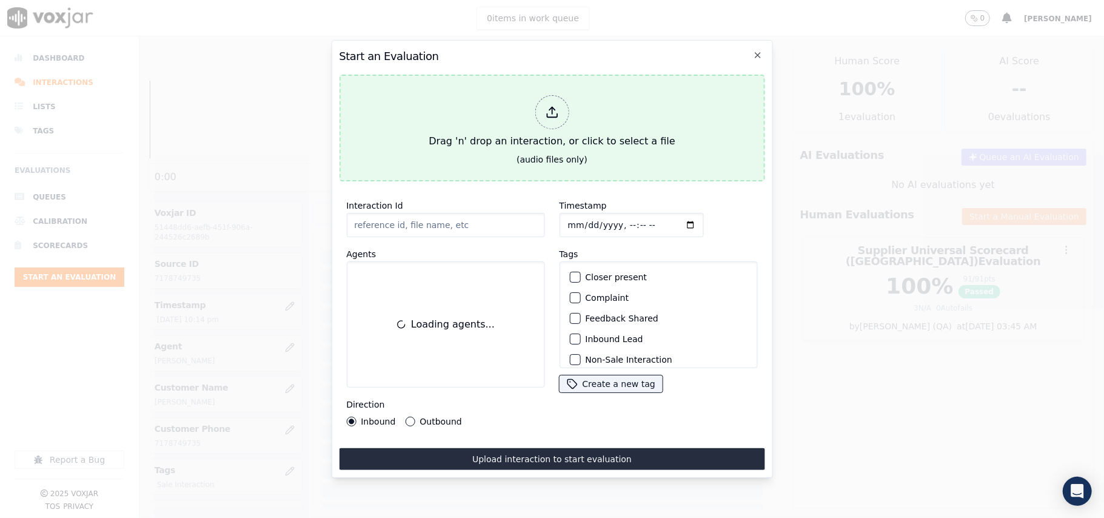
click at [535, 146] on div "Drag 'n' drop an interaction, or click to select a file" at bounding box center [552, 121] width 256 height 63
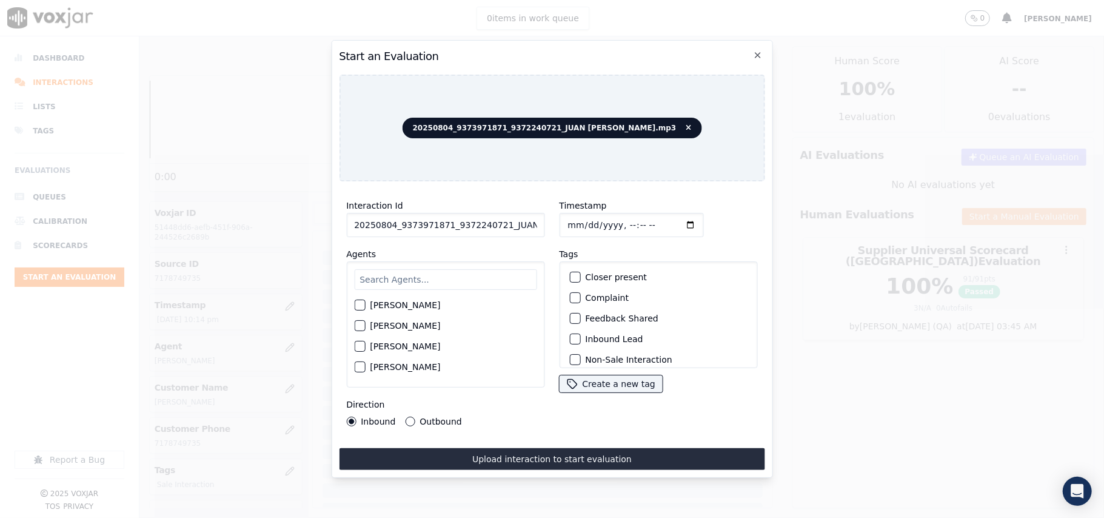
click at [413, 213] on input "20250804_9373971871_9372240721_JUAN LOZANO.mp3" at bounding box center [445, 225] width 198 height 24
paste input "9373971871"
type input "9373971871"
click at [583, 218] on input "Timestamp" at bounding box center [631, 225] width 144 height 24
type input "2025-08-04T22:15"
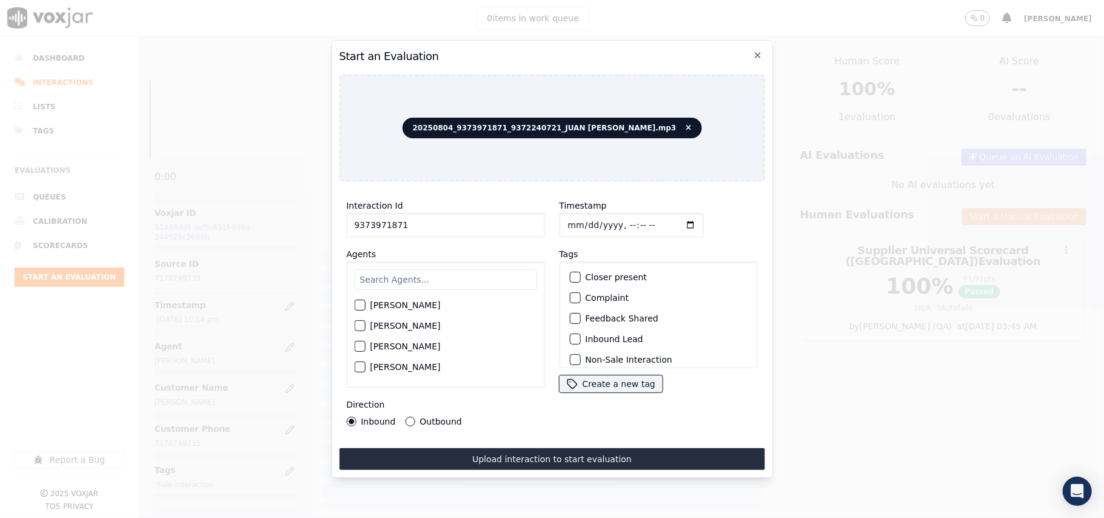
click at [471, 269] on input "text" at bounding box center [445, 279] width 182 height 21
type input "Jose"
click at [387, 307] on label "JOSE LOZANO" at bounding box center [405, 308] width 70 height 8
click at [365, 307] on button "JOSE LOZANO" at bounding box center [359, 308] width 11 height 11
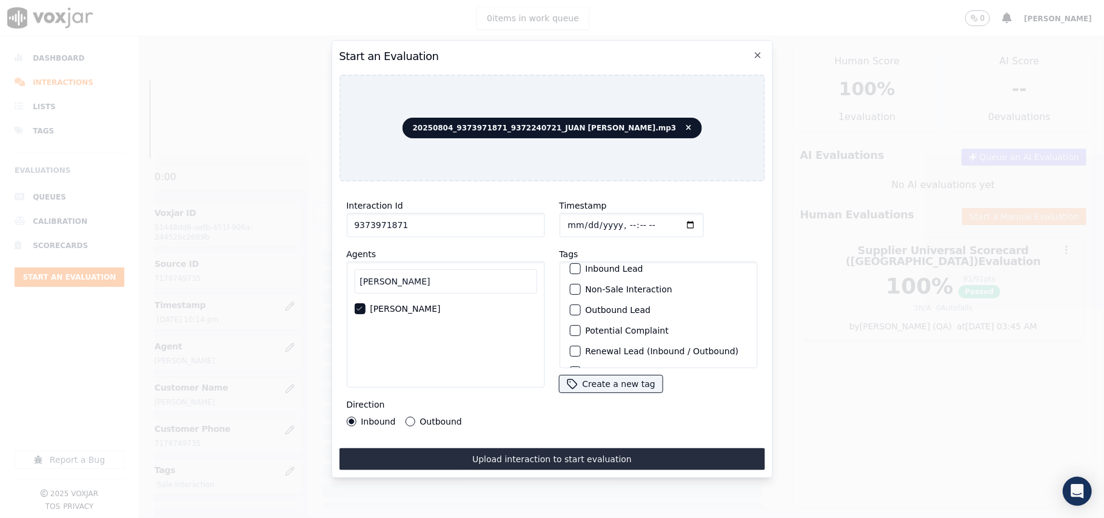
scroll to position [105, 0]
click at [592, 342] on div "Sale Interaction" at bounding box center [657, 352] width 187 height 21
click at [570, 348] on div "button" at bounding box center [574, 352] width 8 height 8
click at [403, 427] on div "Interaction Id 9373971871 Agents Jose JOSE LOZANO Direction Inbound Outbound Ti…" at bounding box center [552, 330] width 426 height 279
click at [406, 417] on button "Outbound" at bounding box center [410, 422] width 10 height 10
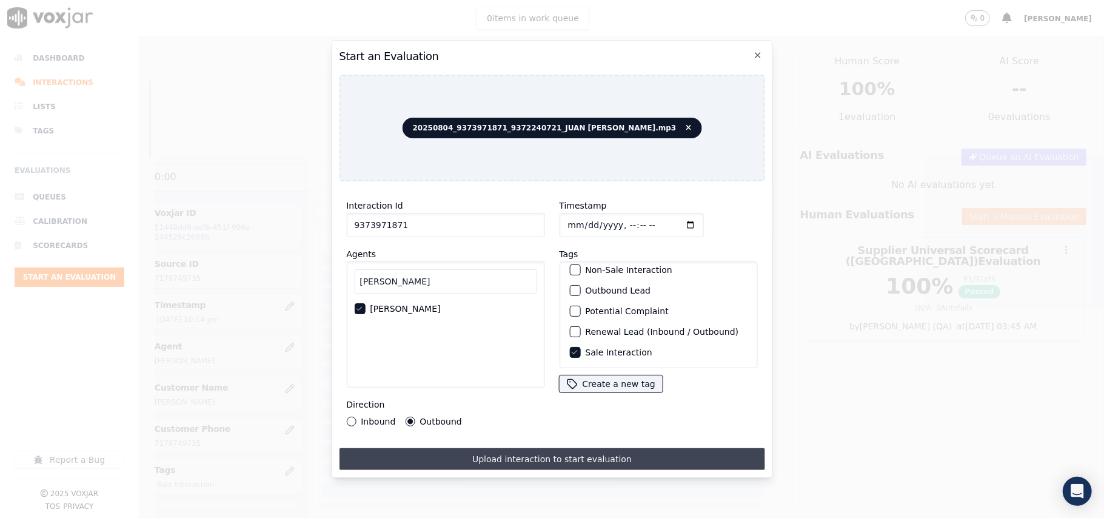
click at [498, 452] on button "Upload interaction to start evaluation" at bounding box center [552, 459] width 426 height 22
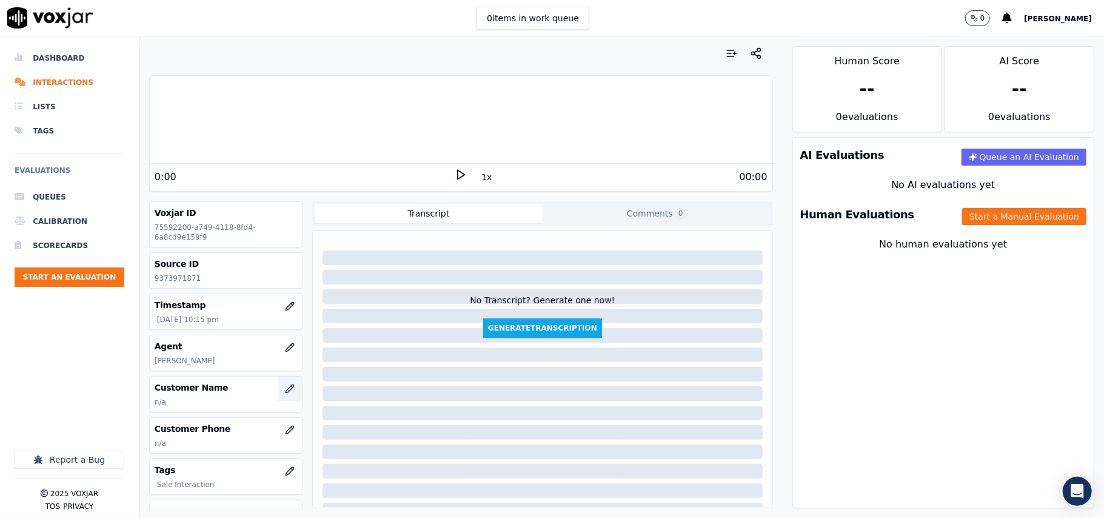
click at [278, 392] on button "button" at bounding box center [290, 389] width 24 height 24
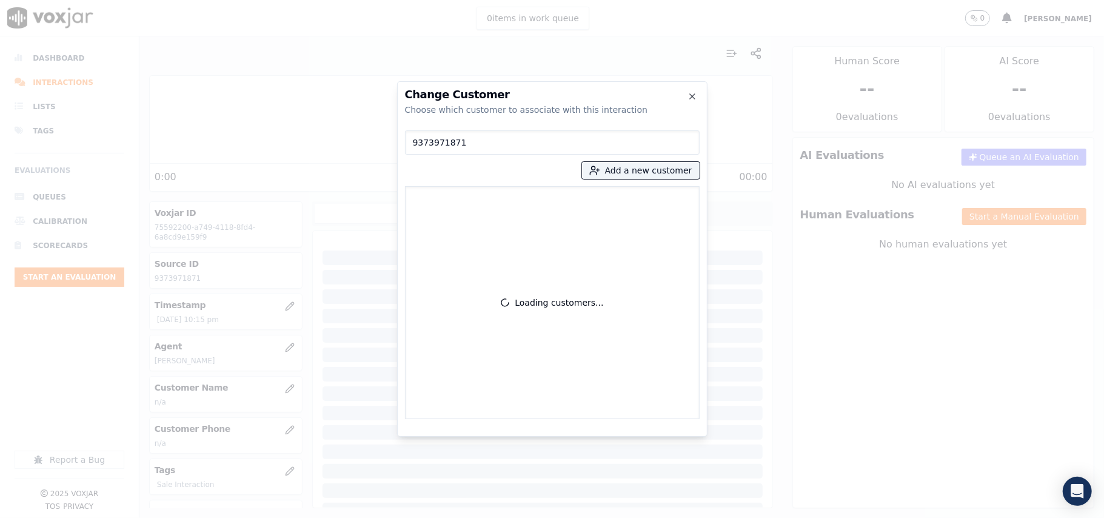
type input "9373971871"
click at [491, 206] on div "Loading customers..." at bounding box center [552, 303] width 284 height 222
click at [495, 207] on p "MARY E KING" at bounding box center [481, 203] width 95 height 19
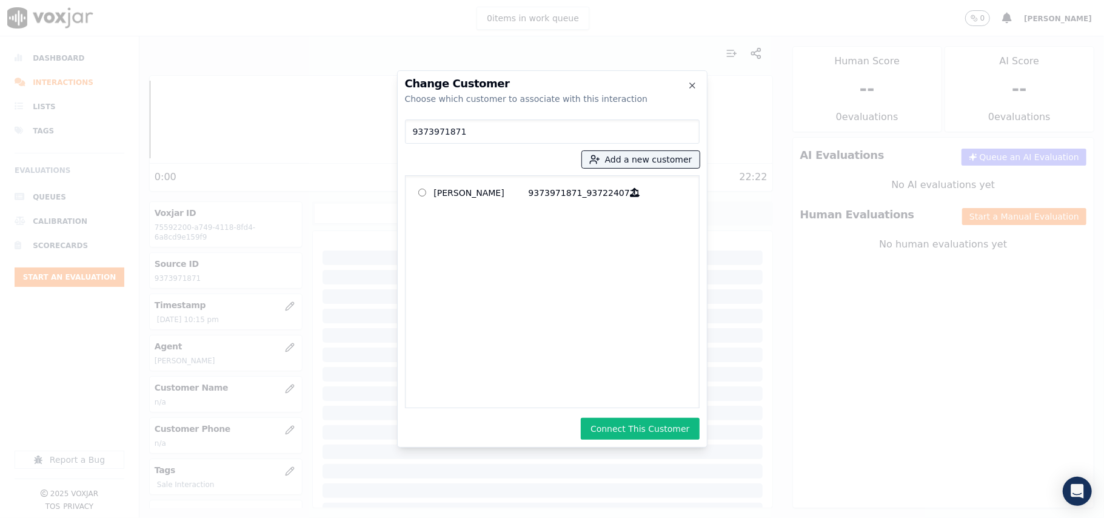
click at [639, 422] on button "Connect This Customer" at bounding box center [640, 429] width 118 height 22
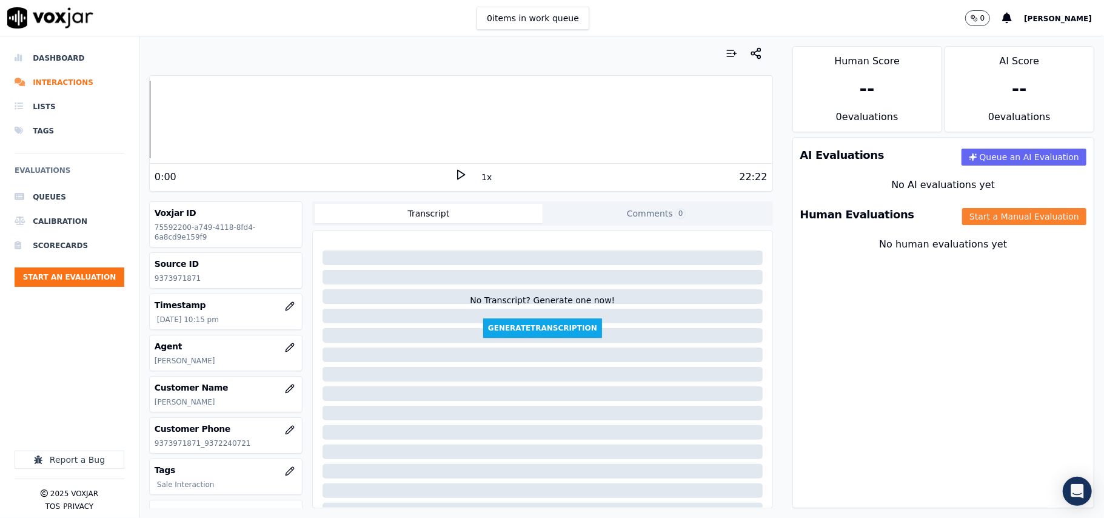
click at [978, 218] on button "Start a Manual Evaluation" at bounding box center [1024, 216] width 124 height 17
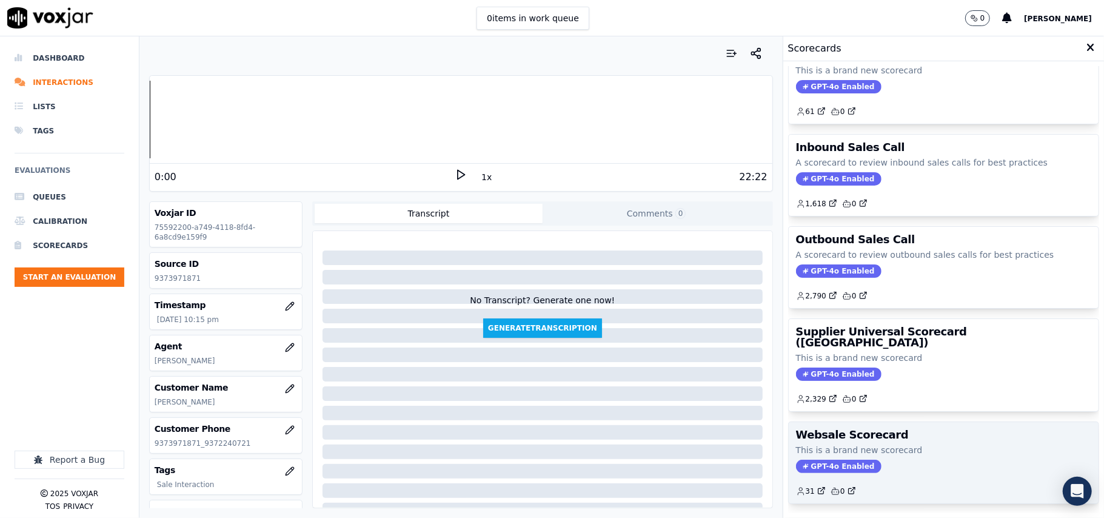
scroll to position [93, 0]
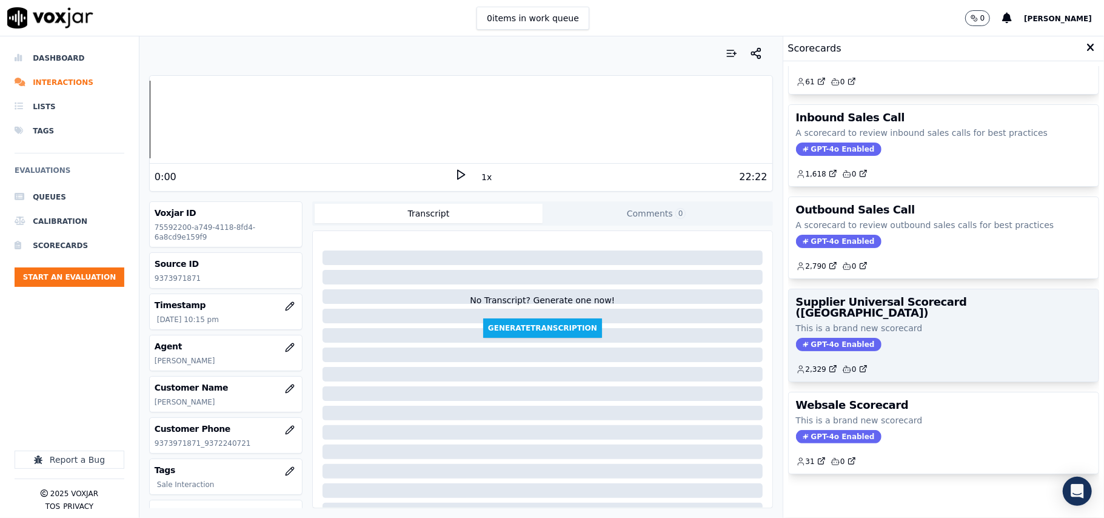
click at [895, 316] on div "Supplier Universal Scorecard (Colombia) This is a brand new scorecard GPT-4o En…" at bounding box center [944, 335] width 310 height 92
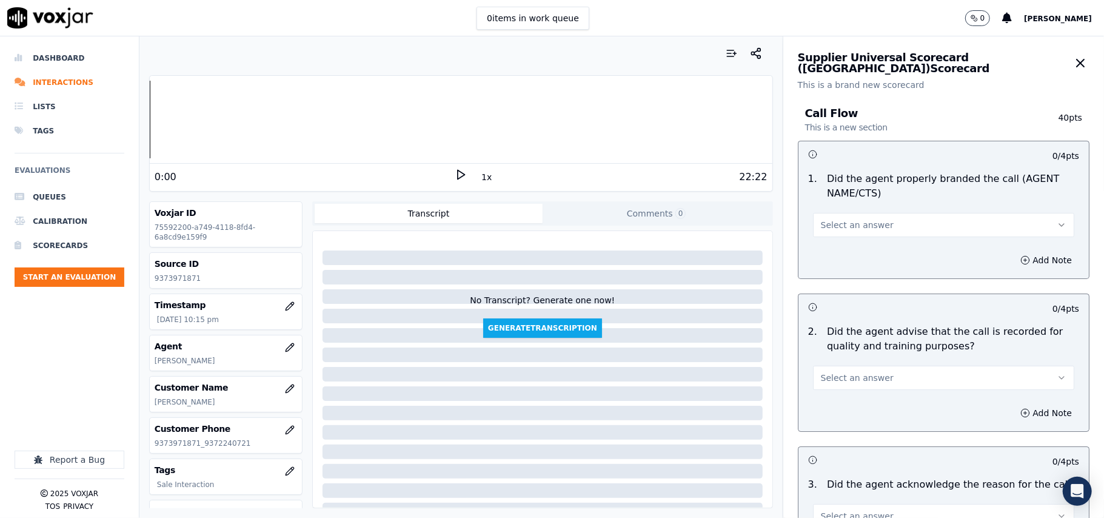
click at [835, 216] on button "Select an answer" at bounding box center [943, 225] width 261 height 24
click at [832, 253] on div "Yes" at bounding box center [917, 252] width 235 height 19
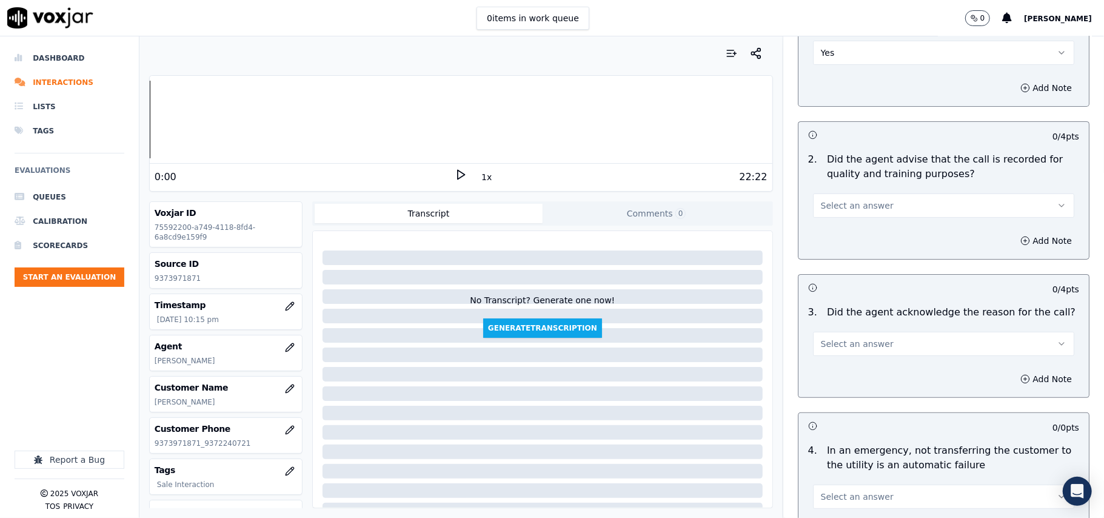
scroll to position [269, 0]
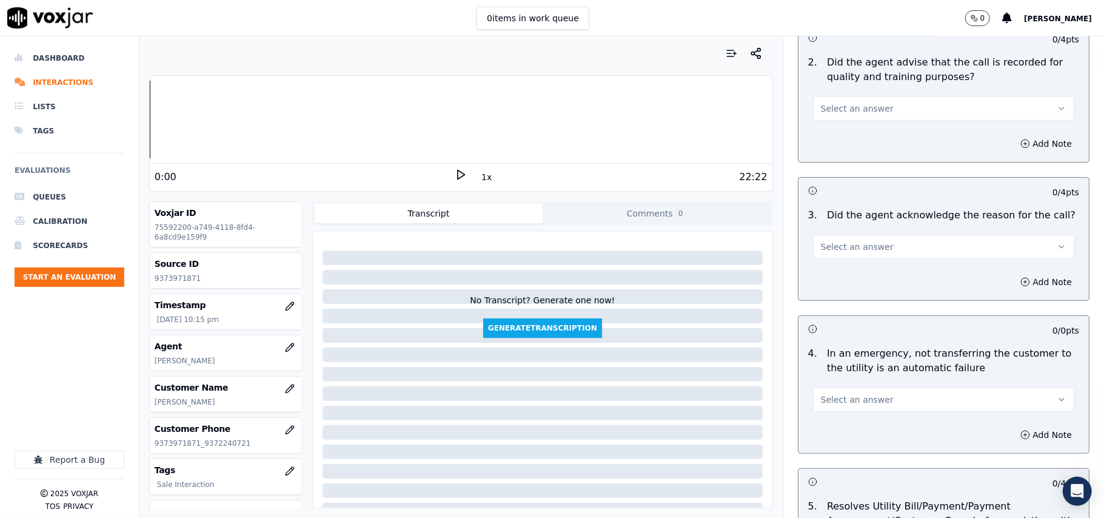
click at [818, 92] on div "Select an answer" at bounding box center [943, 102] width 281 height 36
click at [828, 130] on div "Add Note" at bounding box center [943, 144] width 290 height 36
click at [827, 116] on button "Select an answer" at bounding box center [943, 108] width 261 height 24
click at [826, 136] on div "Yes" at bounding box center [917, 136] width 235 height 19
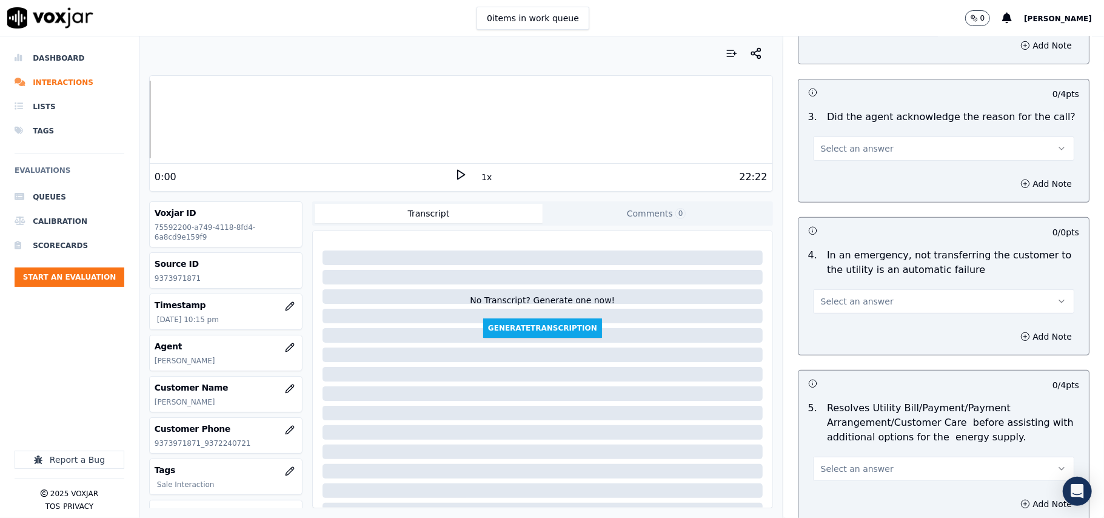
scroll to position [404, 0]
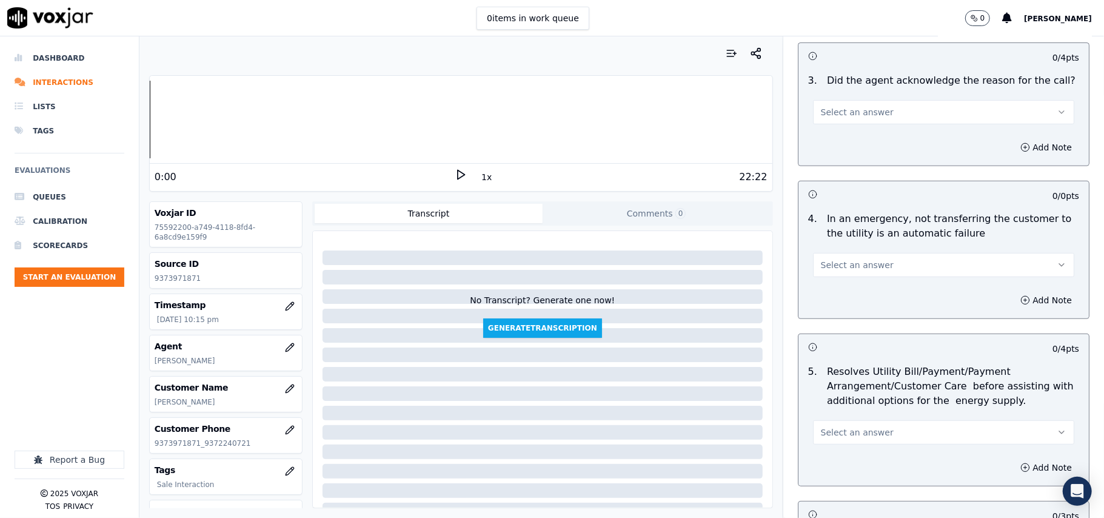
click at [838, 118] on span "Select an answer" at bounding box center [857, 112] width 73 height 12
click at [825, 134] on div "Yes" at bounding box center [917, 139] width 235 height 19
click at [825, 255] on button "Select an answer" at bounding box center [943, 265] width 261 height 24
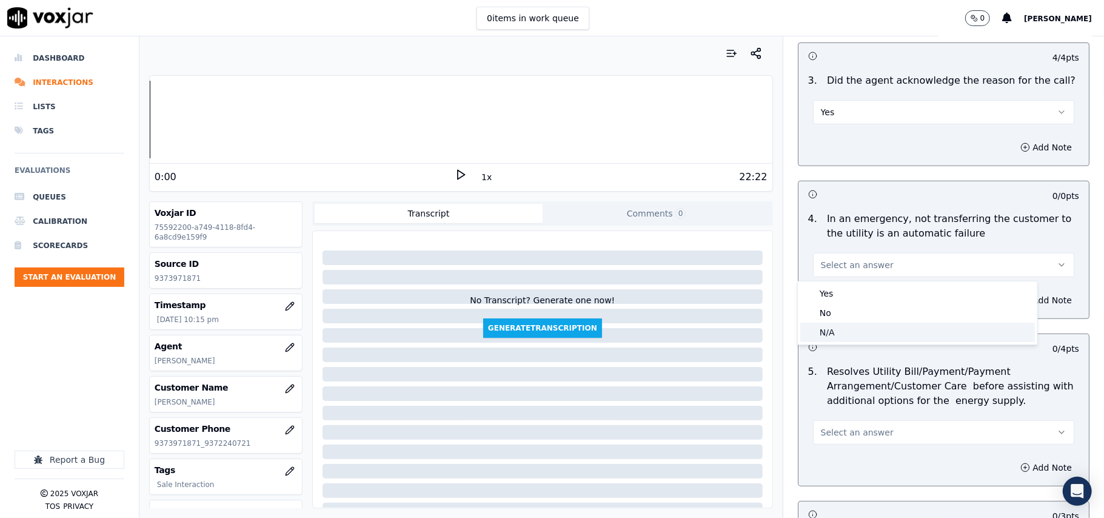
click at [833, 327] on div "N/A" at bounding box center [917, 332] width 235 height 19
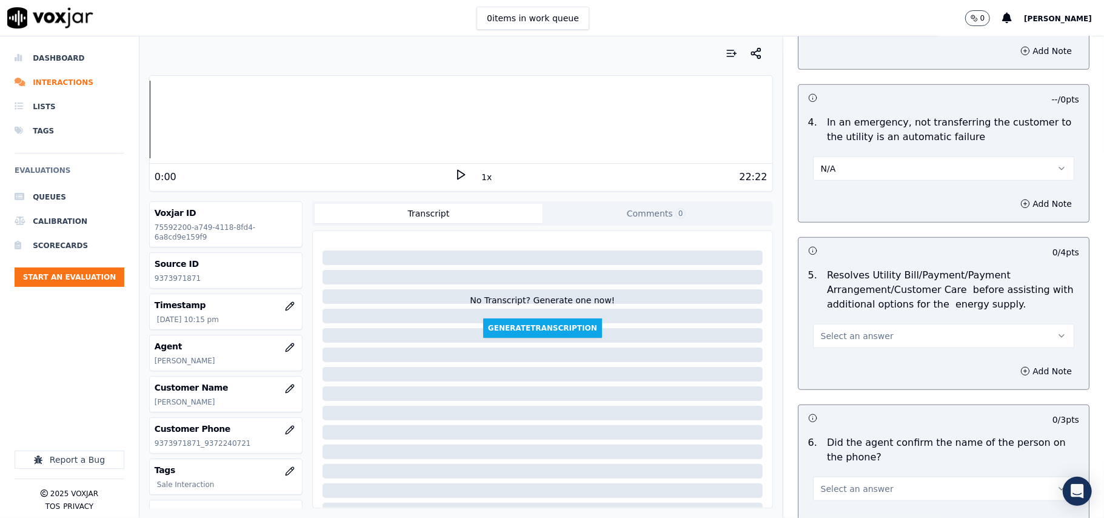
scroll to position [539, 0]
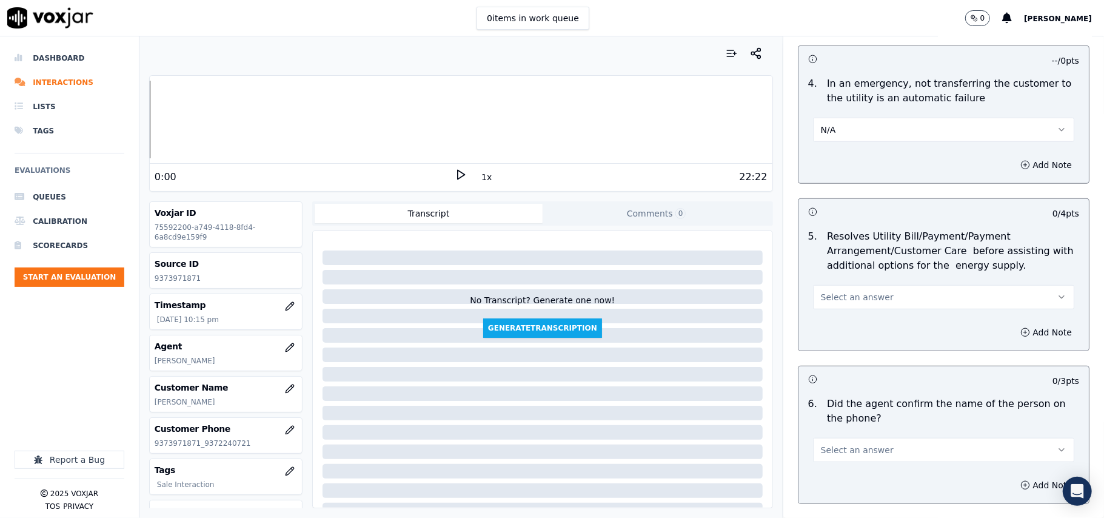
click at [831, 300] on span "Select an answer" at bounding box center [857, 297] width 73 height 12
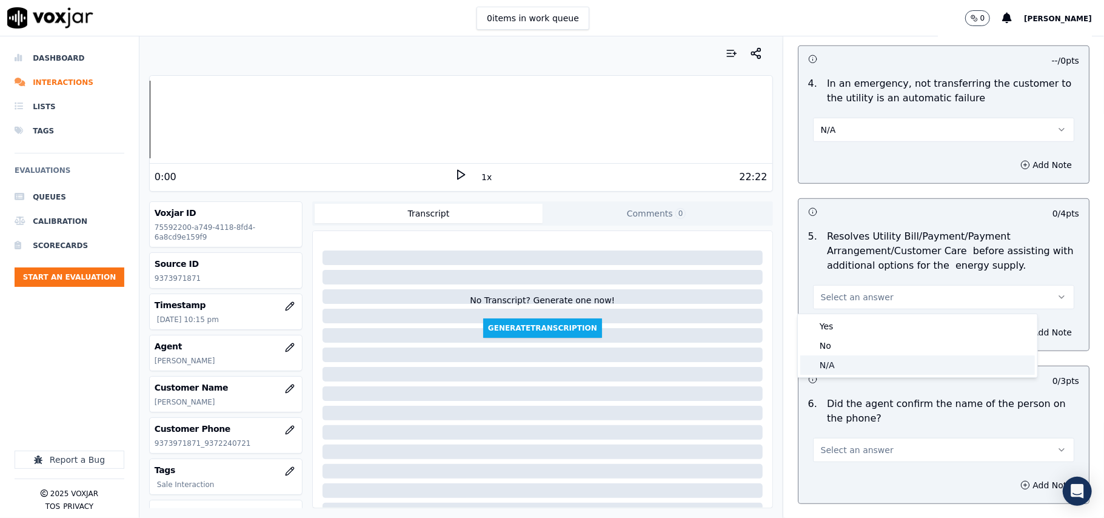
click at [820, 371] on div "N/A" at bounding box center [917, 364] width 235 height 19
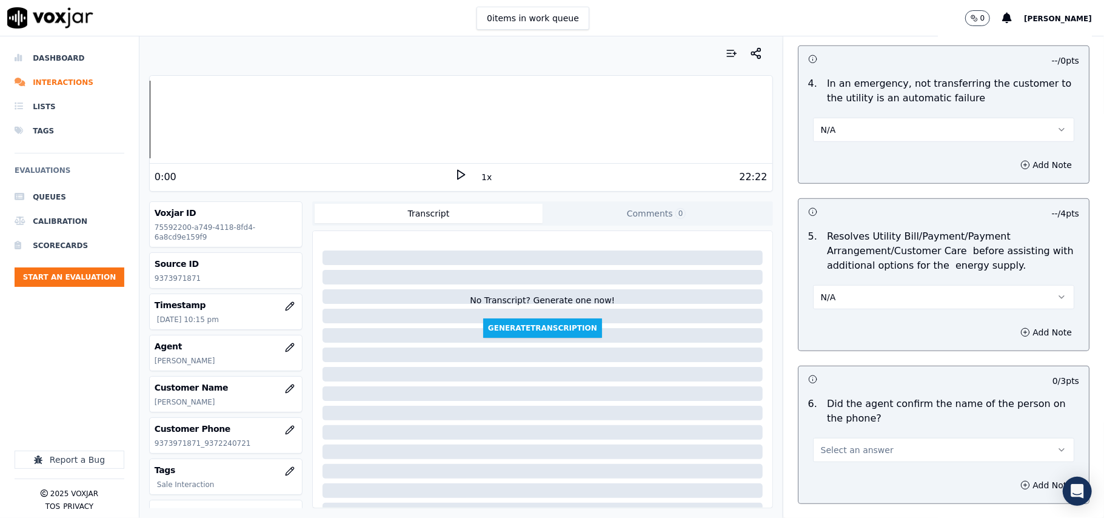
scroll to position [673, 0]
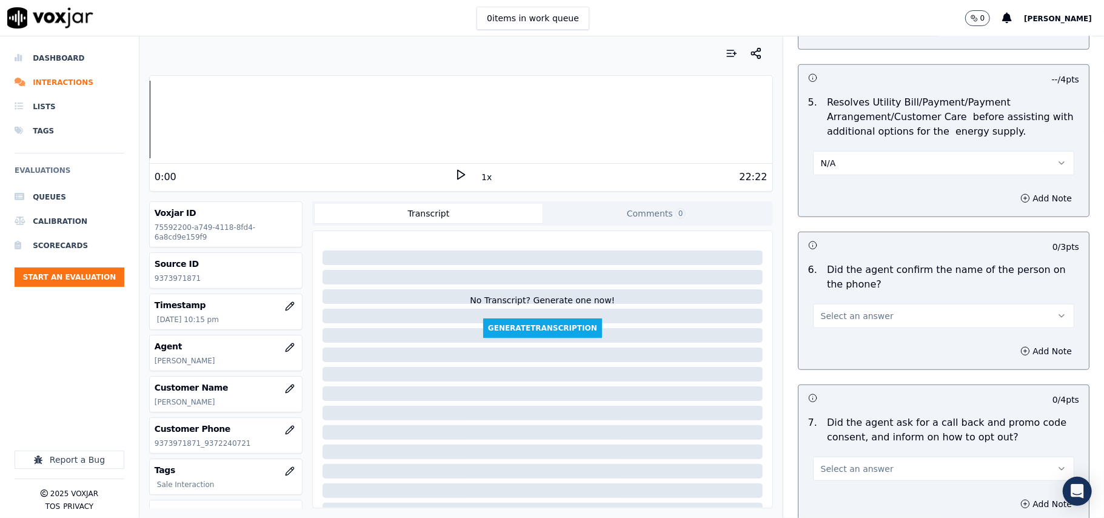
click at [835, 316] on span "Select an answer" at bounding box center [857, 316] width 73 height 12
click at [833, 377] on div "N/A" at bounding box center [917, 383] width 235 height 19
click at [834, 312] on button "N/A" at bounding box center [943, 316] width 261 height 24
click at [828, 341] on div "Yes" at bounding box center [917, 344] width 235 height 19
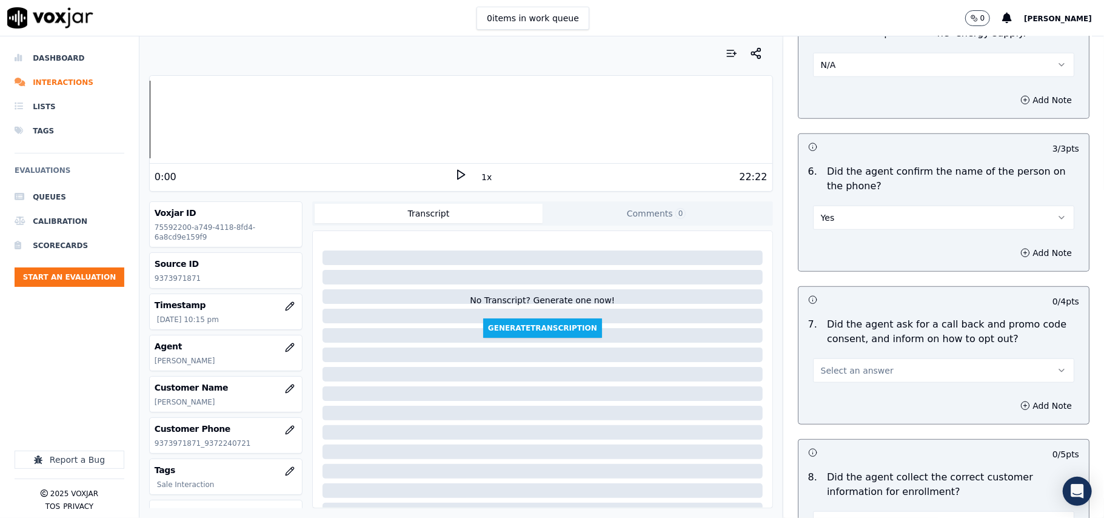
scroll to position [808, 0]
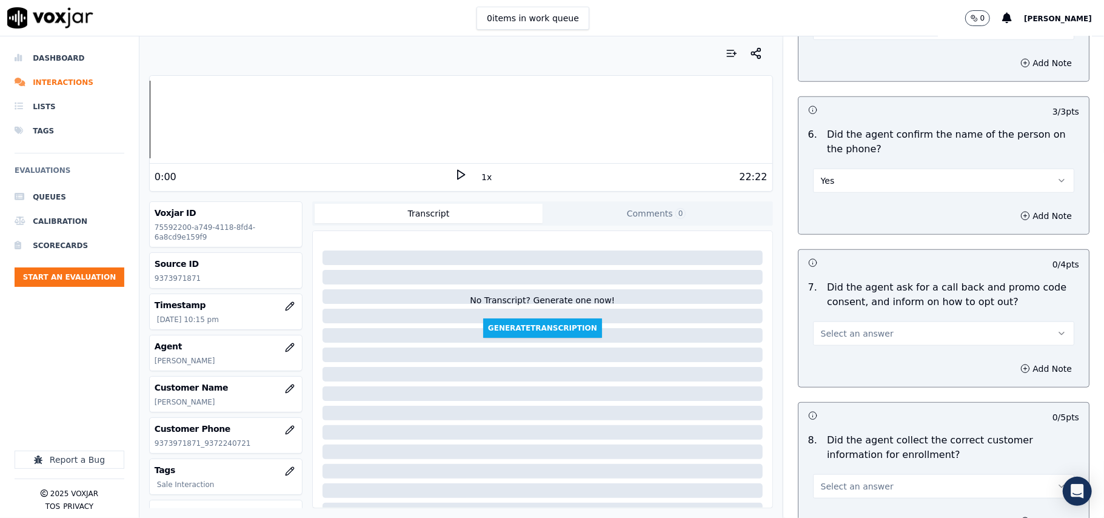
click at [821, 331] on span "Select an answer" at bounding box center [857, 333] width 73 height 12
click at [815, 365] on div "Yes" at bounding box center [917, 362] width 235 height 19
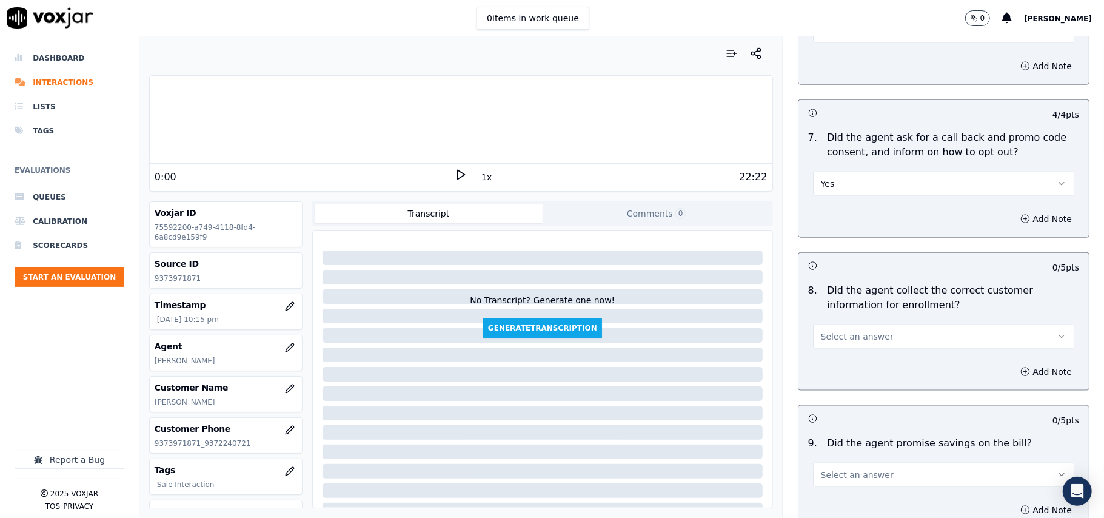
scroll to position [1077, 0]
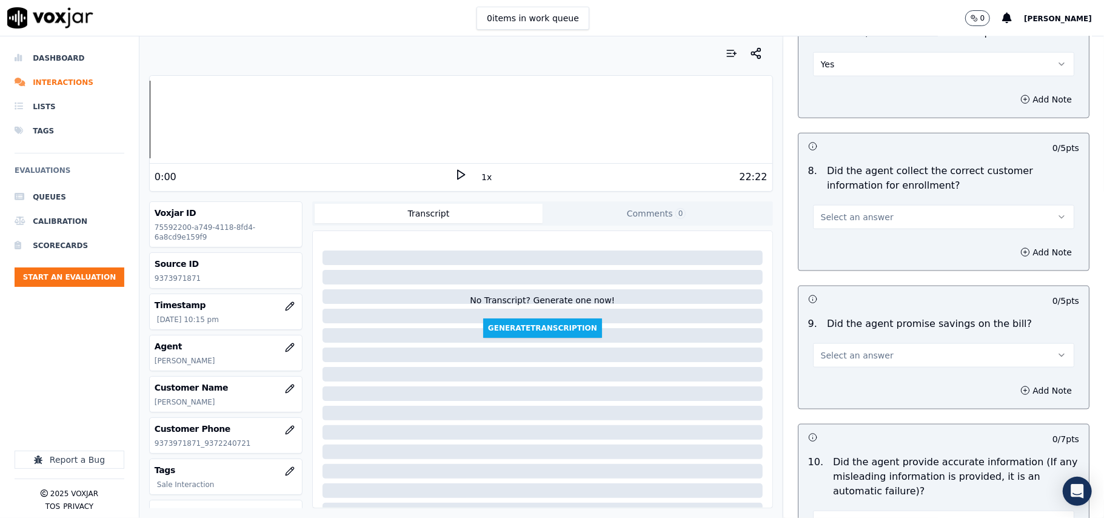
click at [832, 222] on span "Select an answer" at bounding box center [857, 217] width 73 height 12
click at [816, 258] on div "No" at bounding box center [917, 266] width 235 height 19
click at [830, 213] on button "No" at bounding box center [943, 217] width 261 height 24
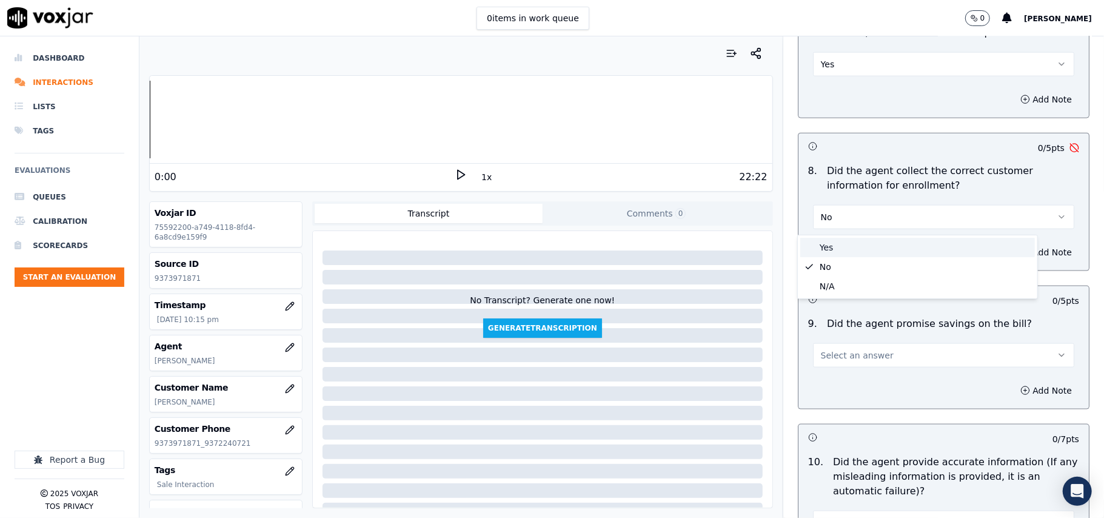
click at [828, 246] on div "Yes" at bounding box center [917, 247] width 235 height 19
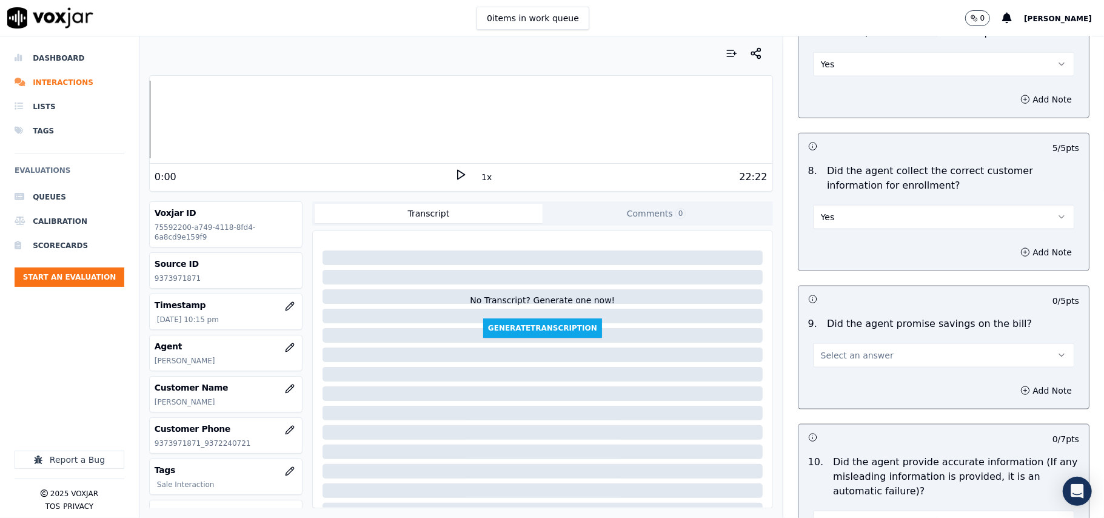
scroll to position [1213, 0]
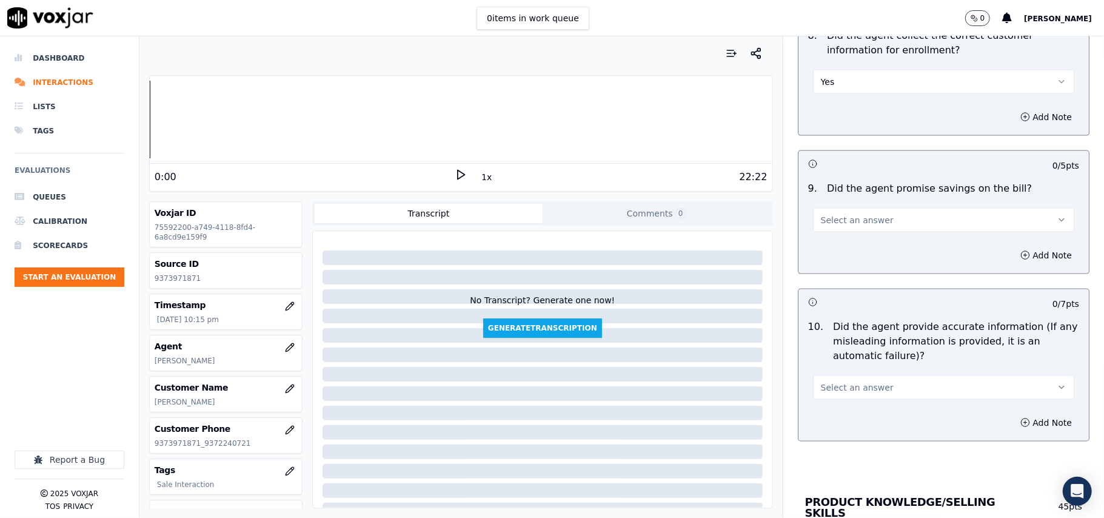
click at [835, 213] on button "Select an answer" at bounding box center [943, 220] width 261 height 24
click at [837, 290] on div "N/A" at bounding box center [917, 289] width 235 height 19
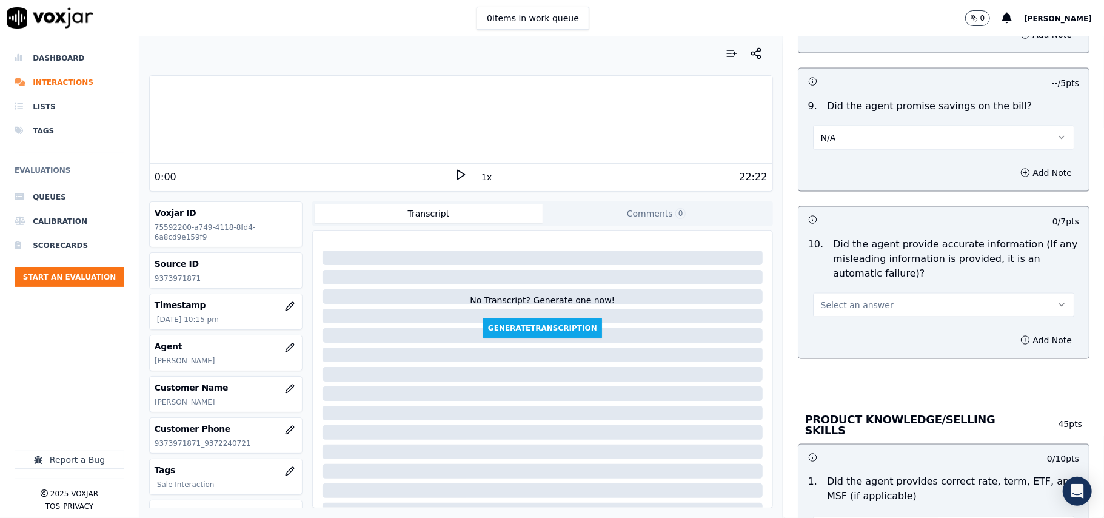
scroll to position [1347, 0]
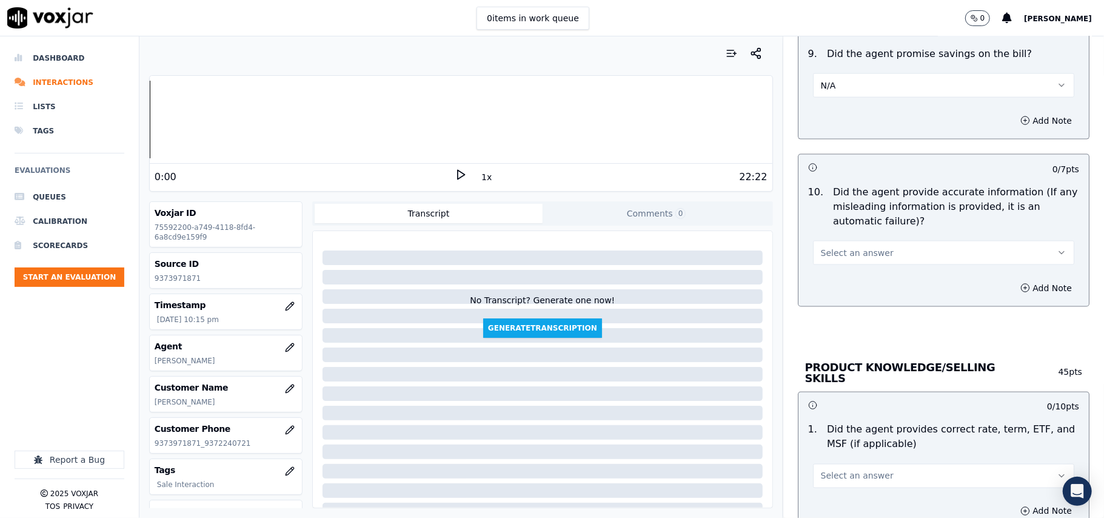
click at [840, 259] on span "Select an answer" at bounding box center [857, 253] width 73 height 12
click at [840, 272] on div "Yes No N/A" at bounding box center [917, 303] width 239 height 63
click at [848, 289] on div "Yes" at bounding box center [917, 283] width 235 height 19
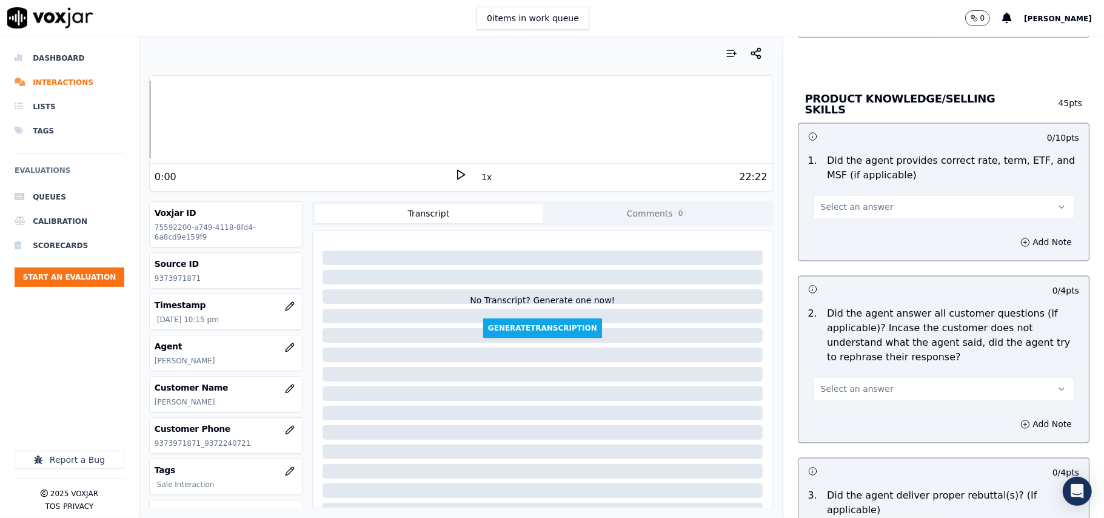
scroll to position [1616, 0]
click at [840, 209] on span "Select an answer" at bounding box center [857, 207] width 73 height 12
click at [830, 233] on div "Yes" at bounding box center [917, 232] width 235 height 19
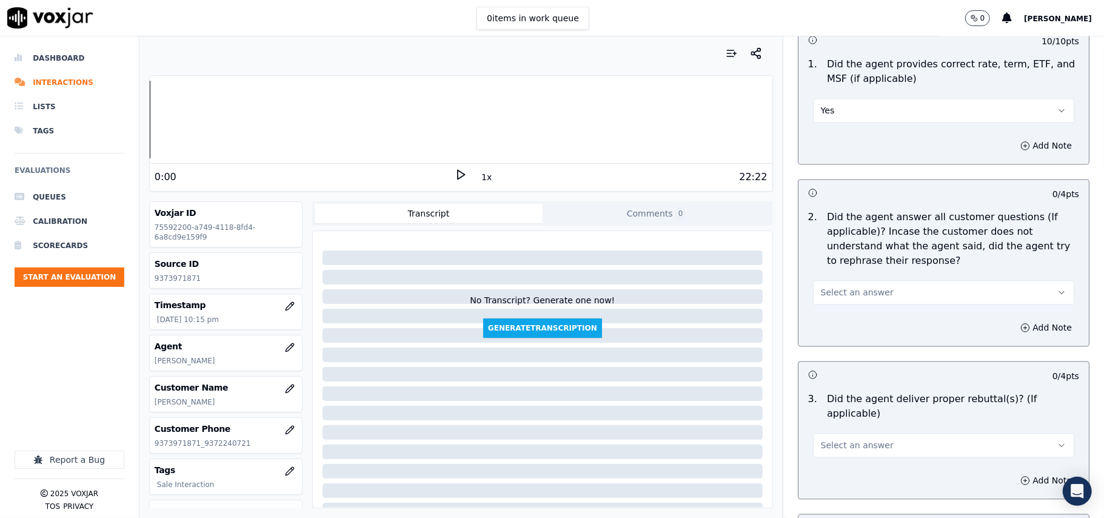
scroll to position [1752, 0]
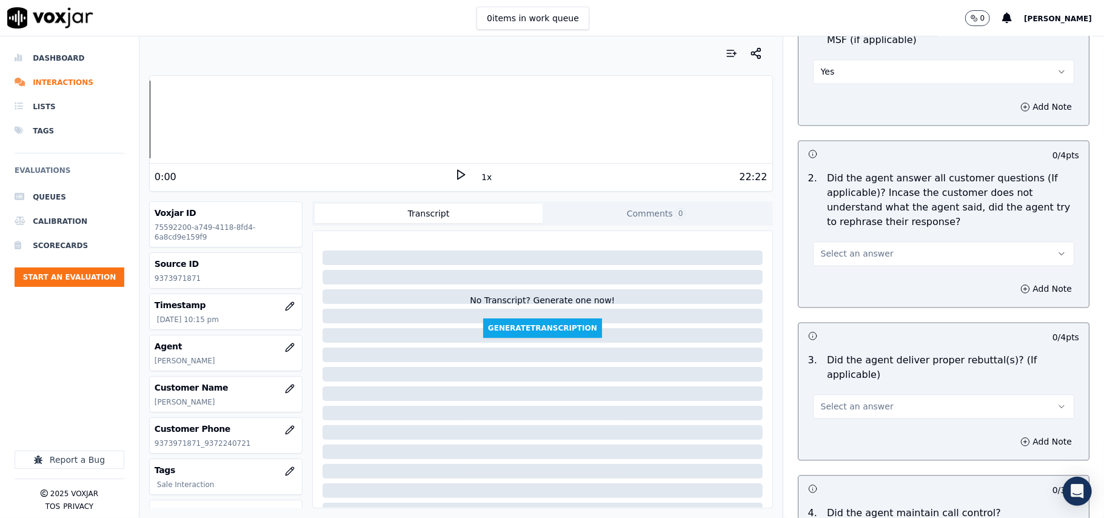
drag, startPoint x: 828, startPoint y: 229, endPoint x: 826, endPoint y: 250, distance: 20.7
click at [828, 236] on div "Select an answer" at bounding box center [943, 247] width 281 height 36
click at [826, 250] on span "Select an answer" at bounding box center [857, 253] width 73 height 12
click at [826, 277] on div "Yes" at bounding box center [917, 279] width 235 height 19
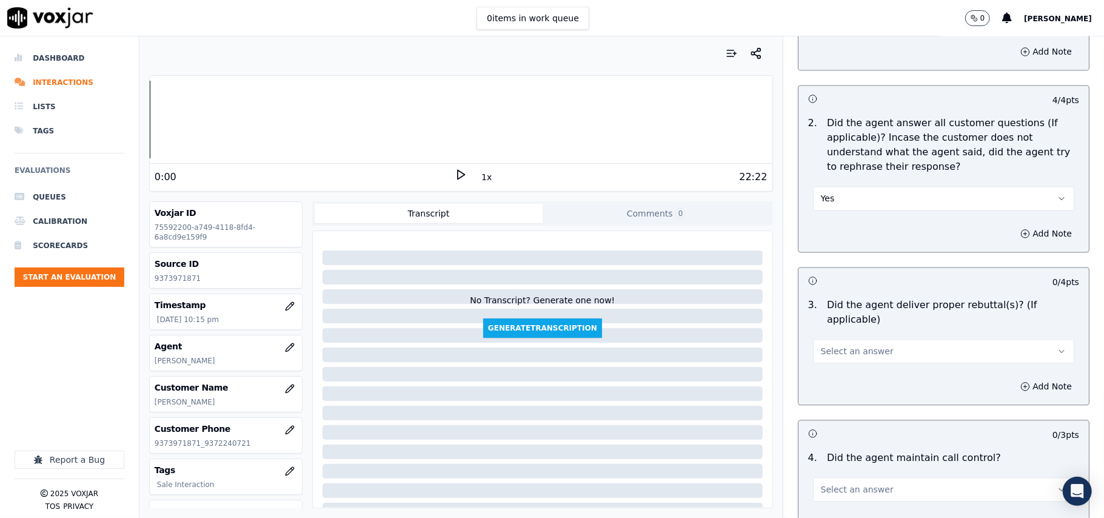
scroll to position [1886, 0]
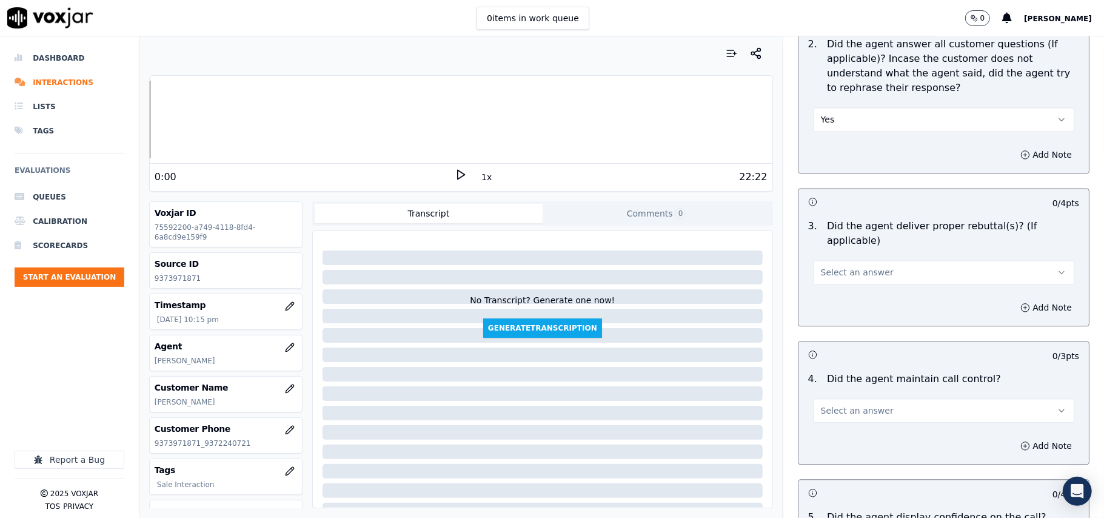
click at [823, 263] on button "Select an answer" at bounding box center [943, 272] width 261 height 24
click at [821, 284] on div "Yes" at bounding box center [917, 283] width 235 height 19
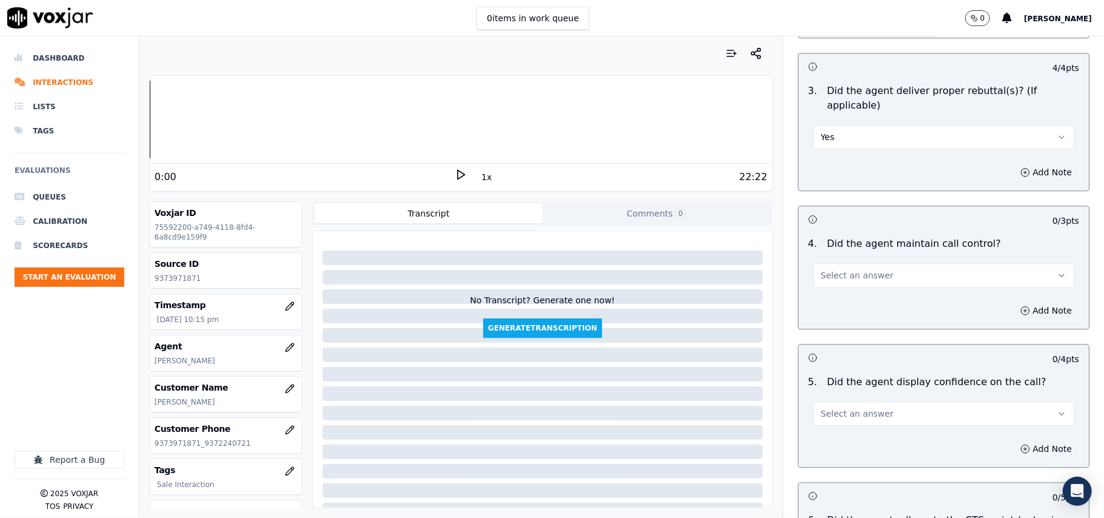
click at [828, 269] on span "Select an answer" at bounding box center [857, 275] width 73 height 12
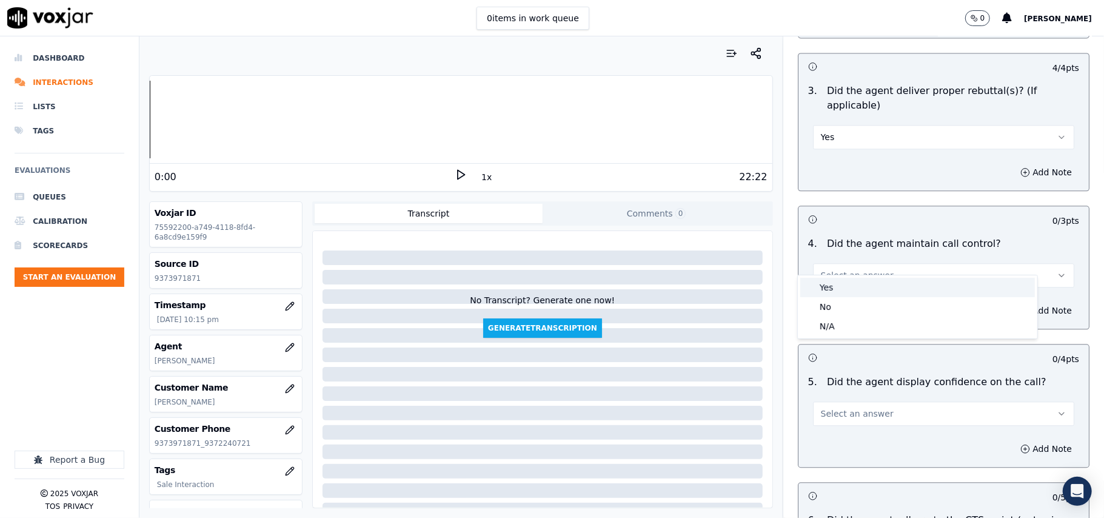
click at [826, 284] on div "Yes" at bounding box center [917, 287] width 235 height 19
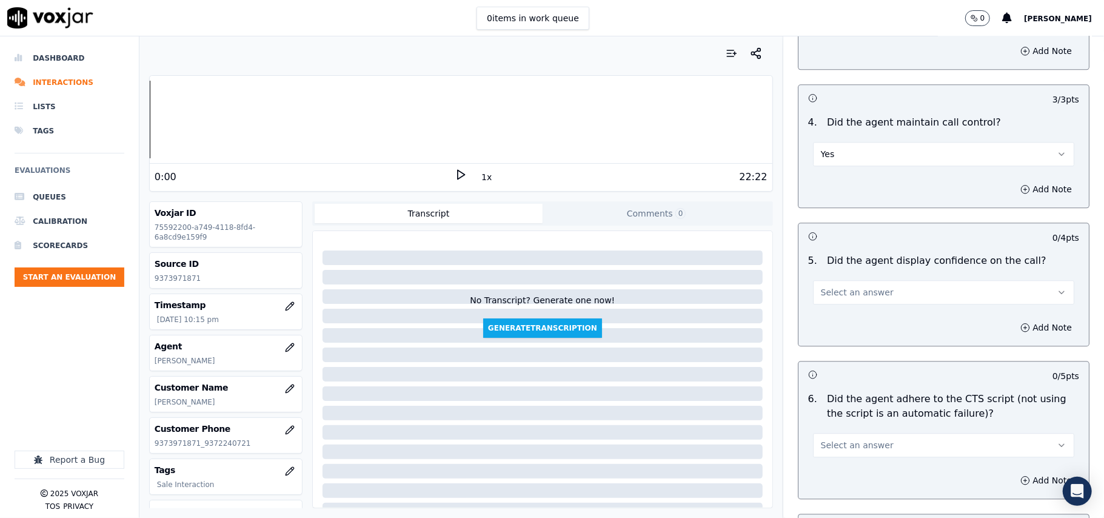
scroll to position [2290, 0]
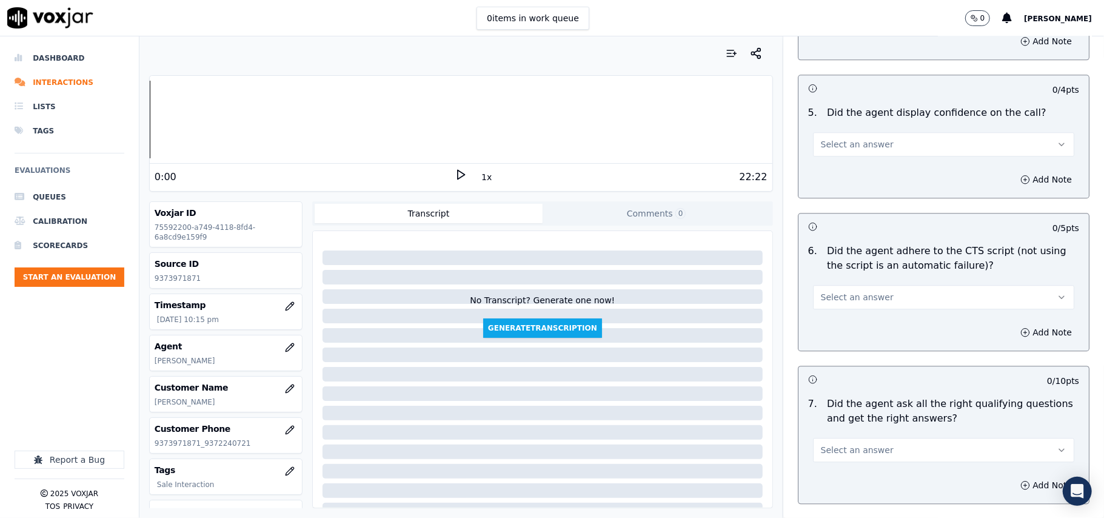
click at [833, 138] on span "Select an answer" at bounding box center [857, 144] width 73 height 12
click at [832, 161] on div "Yes" at bounding box center [917, 156] width 235 height 19
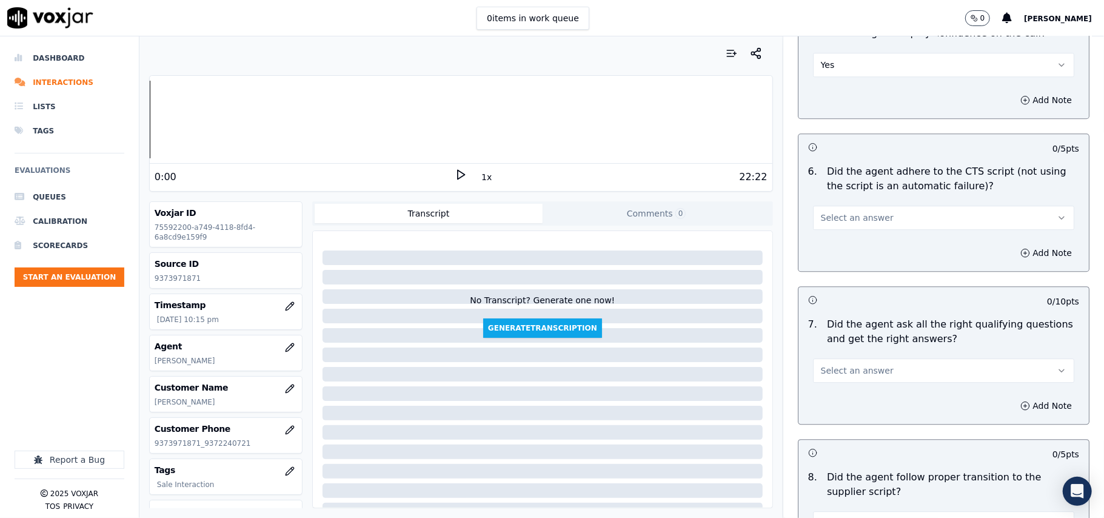
scroll to position [2425, 0]
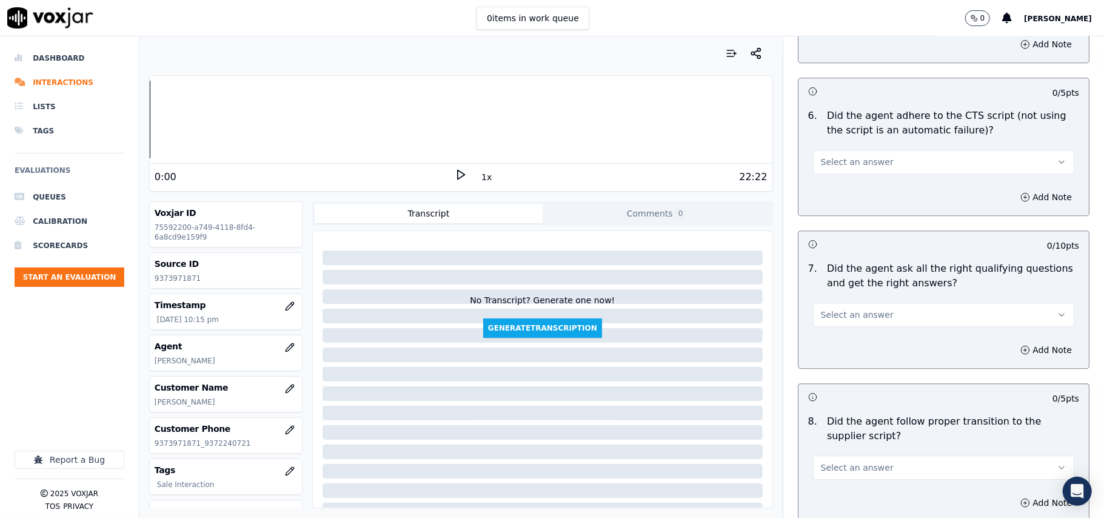
click at [837, 156] on span "Select an answer" at bounding box center [857, 162] width 73 height 12
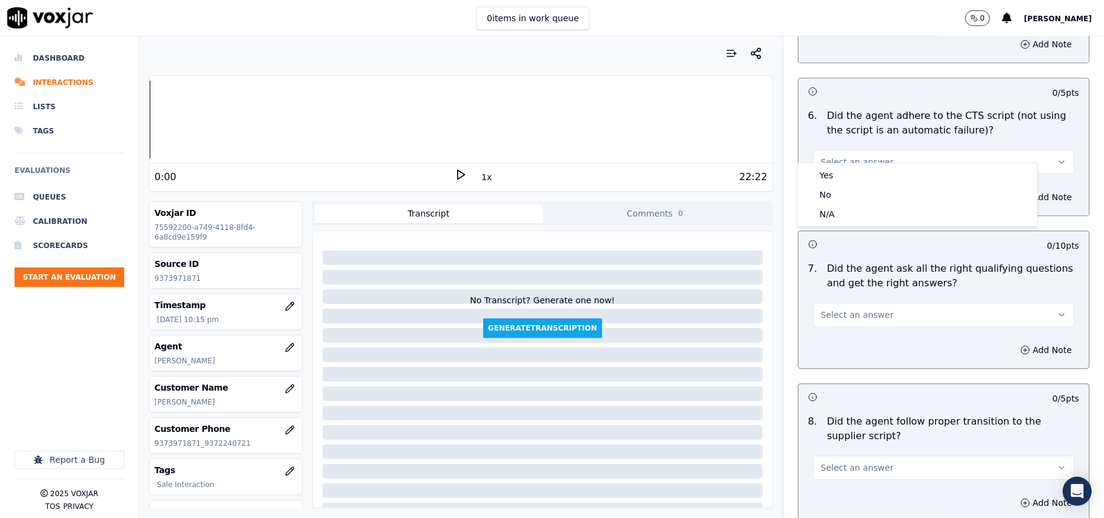
click at [831, 170] on div "Yes" at bounding box center [917, 175] width 235 height 19
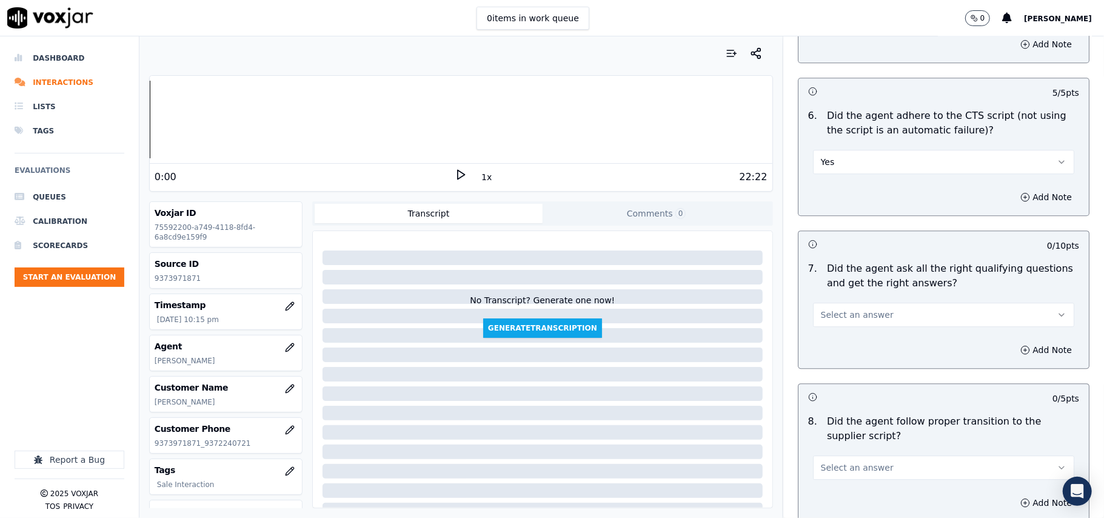
scroll to position [2560, 0]
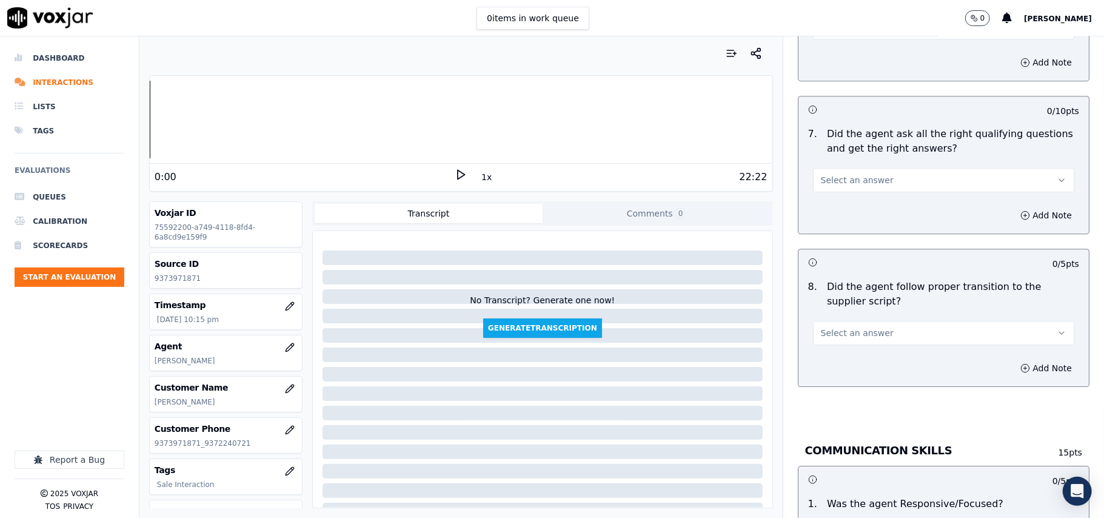
click at [830, 174] on span "Select an answer" at bounding box center [857, 180] width 73 height 12
click at [835, 196] on div "Yes" at bounding box center [917, 193] width 235 height 19
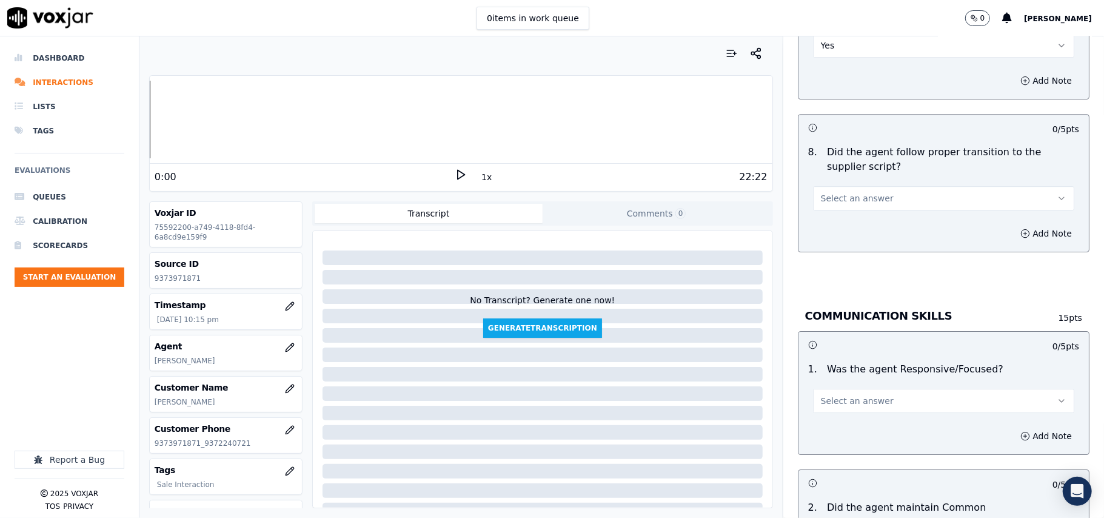
click at [826, 192] on span "Select an answer" at bounding box center [857, 198] width 73 height 12
click at [827, 210] on div "Yes" at bounding box center [917, 211] width 235 height 19
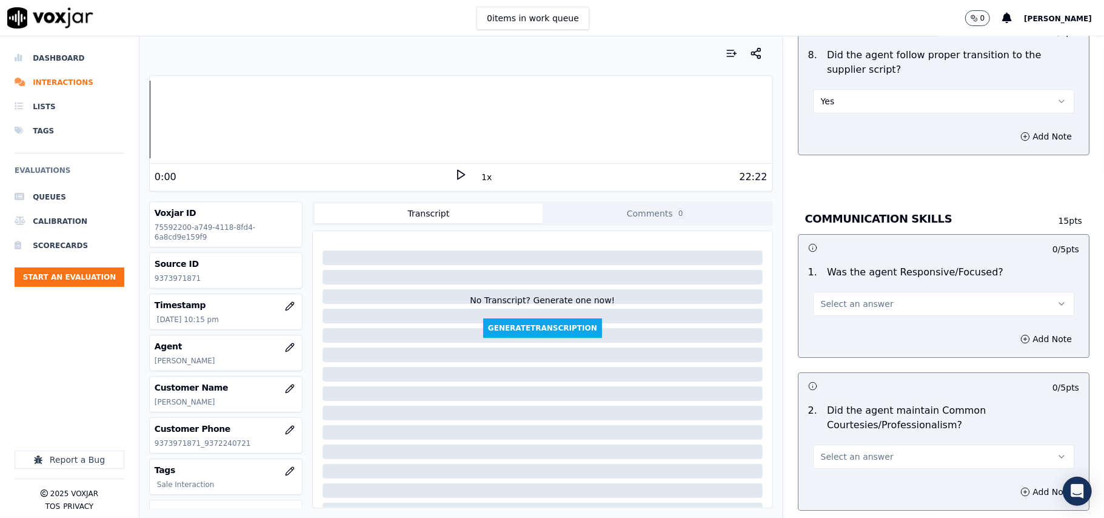
scroll to position [2829, 0]
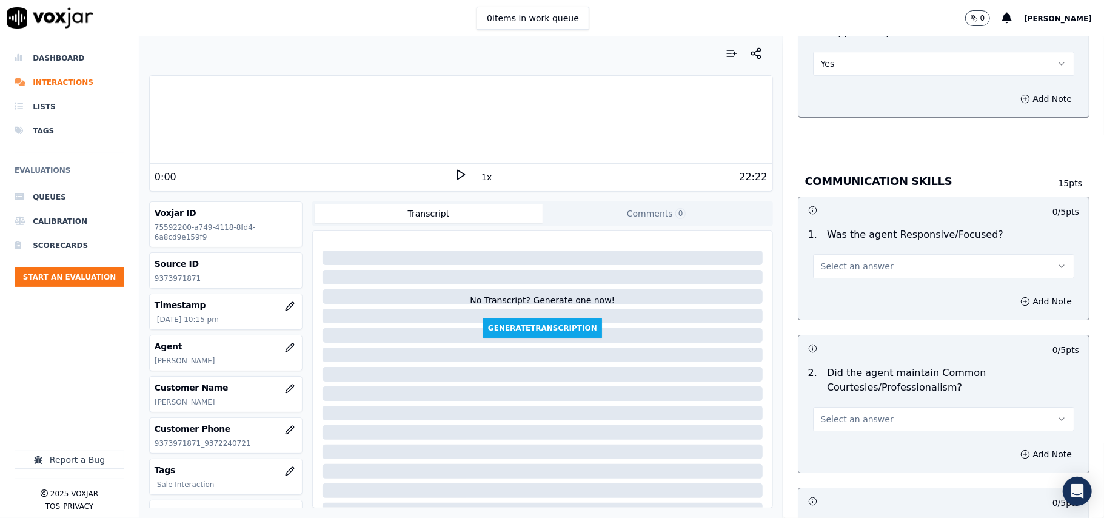
click at [821, 260] on span "Select an answer" at bounding box center [857, 266] width 73 height 12
click at [820, 277] on div "Yes" at bounding box center [917, 279] width 235 height 19
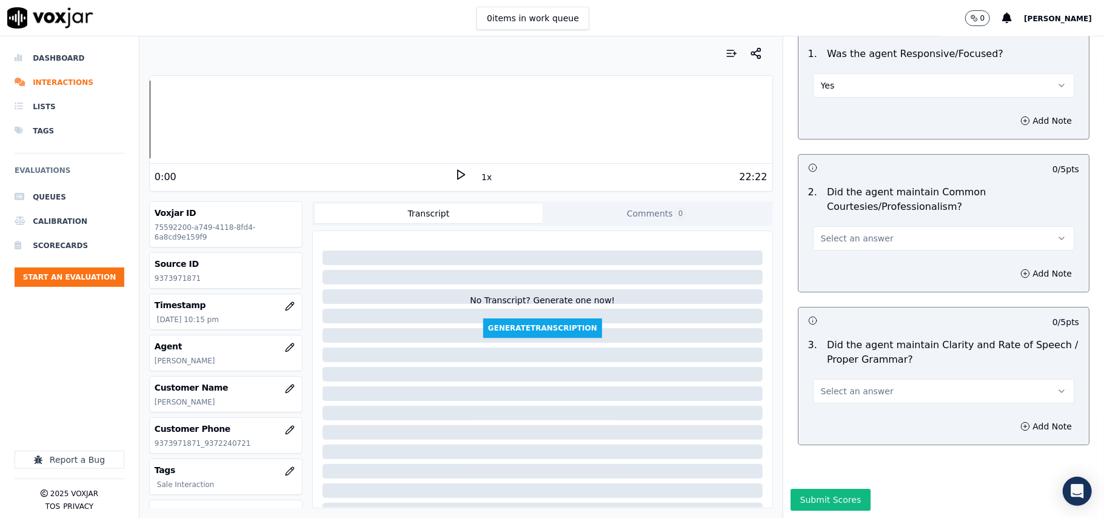
scroll to position [3034, 0]
click at [832, 232] on span "Select an answer" at bounding box center [857, 238] width 73 height 12
drag, startPoint x: 830, startPoint y: 233, endPoint x: 831, endPoint y: 253, distance: 20.6
click at [830, 232] on div "Yes" at bounding box center [917, 228] width 235 height 19
click at [826, 385] on span "Select an answer" at bounding box center [857, 391] width 73 height 12
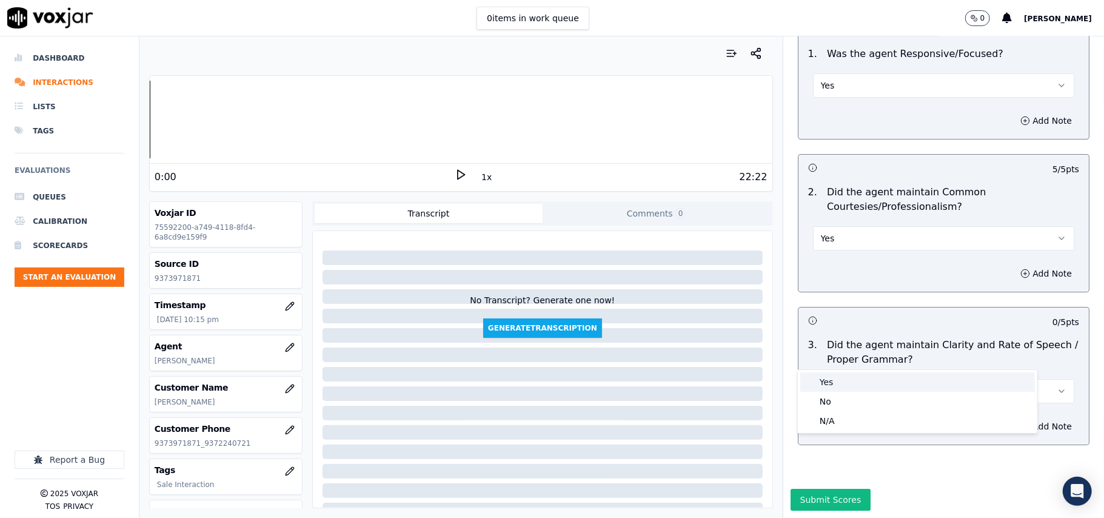
click at [822, 380] on div "Yes" at bounding box center [917, 381] width 235 height 19
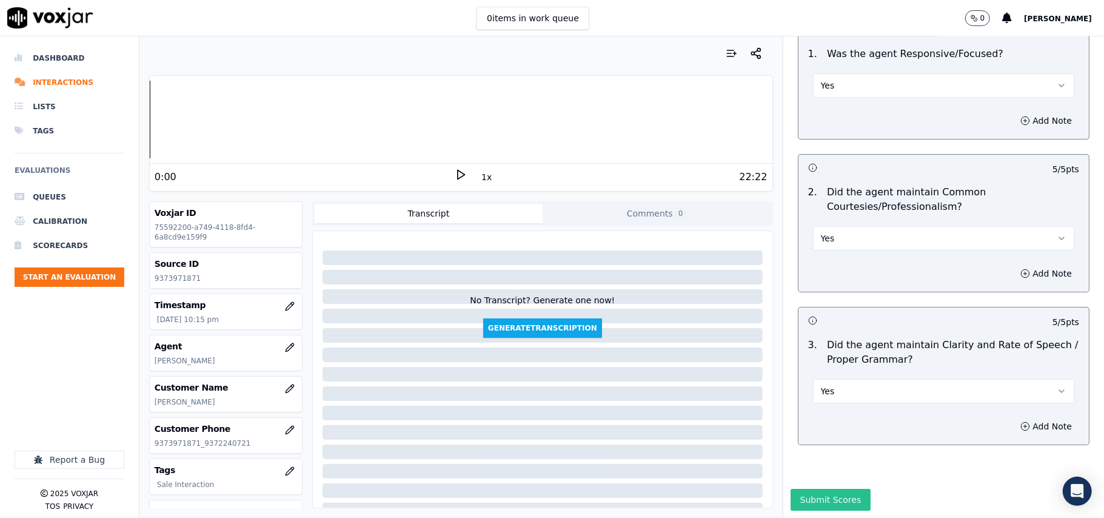
click at [791, 489] on button "Submit Scores" at bounding box center [831, 500] width 81 height 22
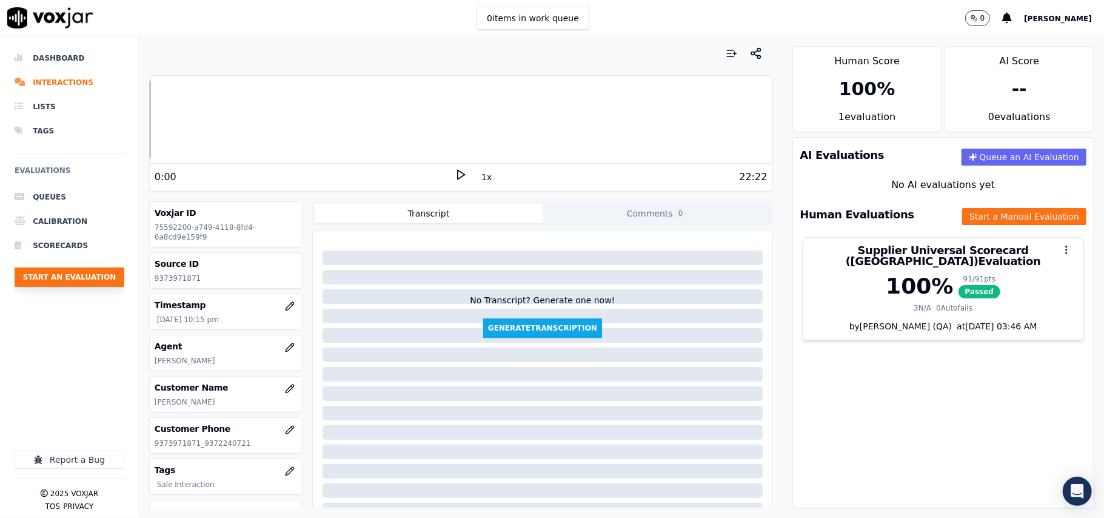
click at [78, 274] on button "Start an Evaluation" at bounding box center [70, 276] width 110 height 19
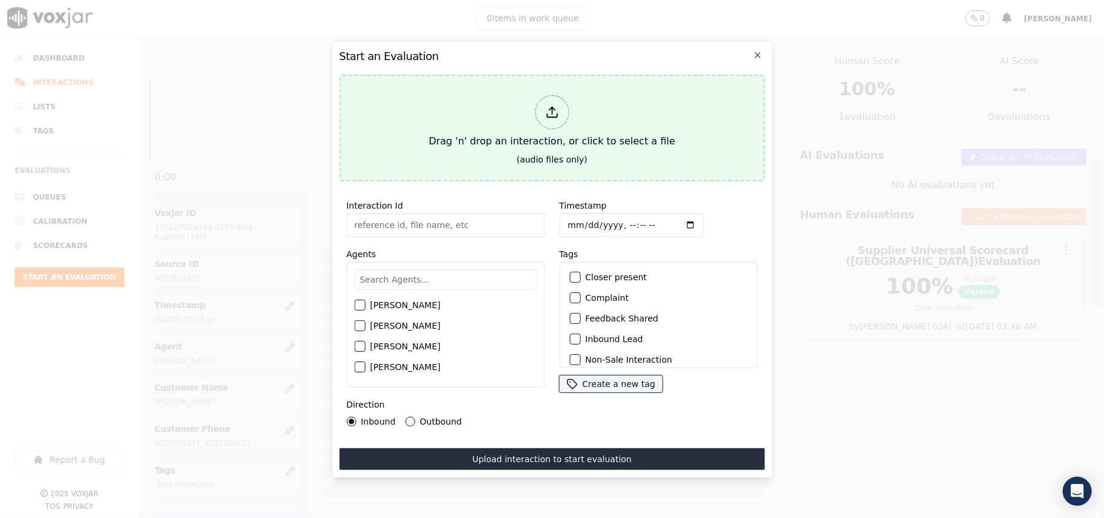
click at [566, 113] on div at bounding box center [552, 112] width 34 height 34
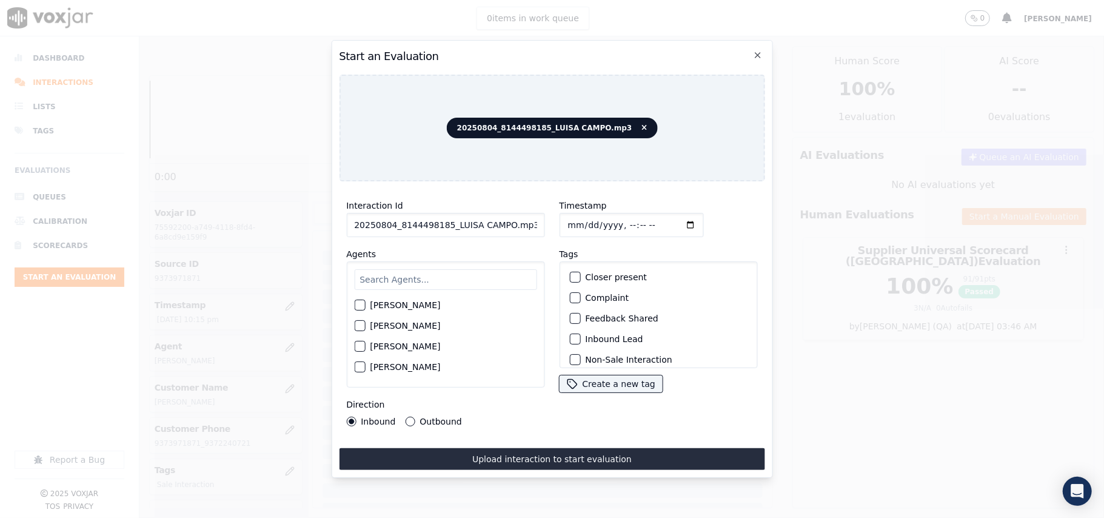
click at [439, 222] on input "20250804_8144498185_LUISA CAMPO.mp3" at bounding box center [445, 225] width 198 height 24
paste input "8144498185"
type input "8144498185"
click at [582, 221] on input "Timestamp" at bounding box center [631, 225] width 144 height 24
type input "2025-08-04T22:16"
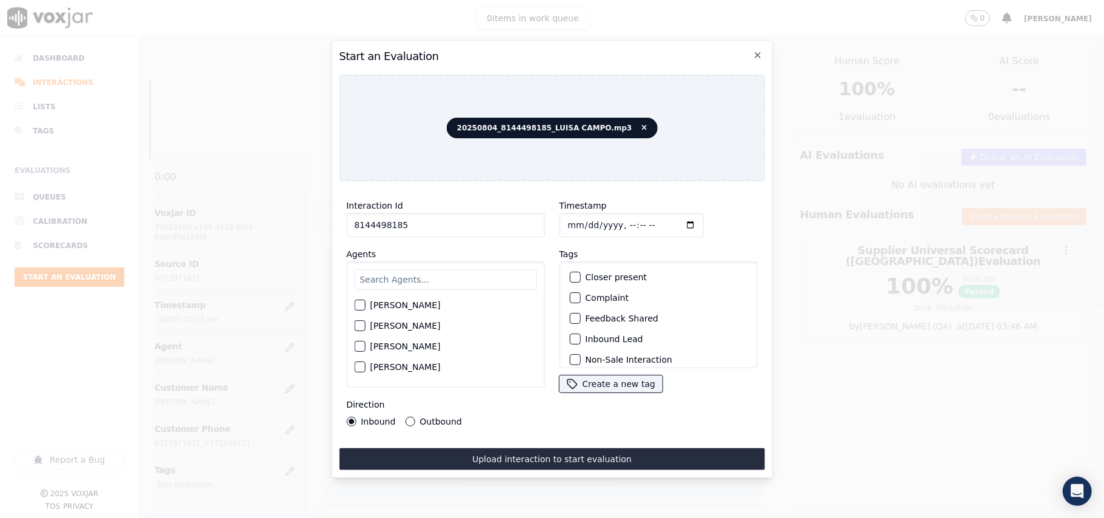
click at [391, 270] on input "text" at bounding box center [445, 279] width 182 height 21
type input "Luisa"
click at [388, 304] on label "LUISA CAMPO" at bounding box center [405, 308] width 70 height 8
click at [365, 303] on button "LUISA CAMPO" at bounding box center [359, 308] width 11 height 11
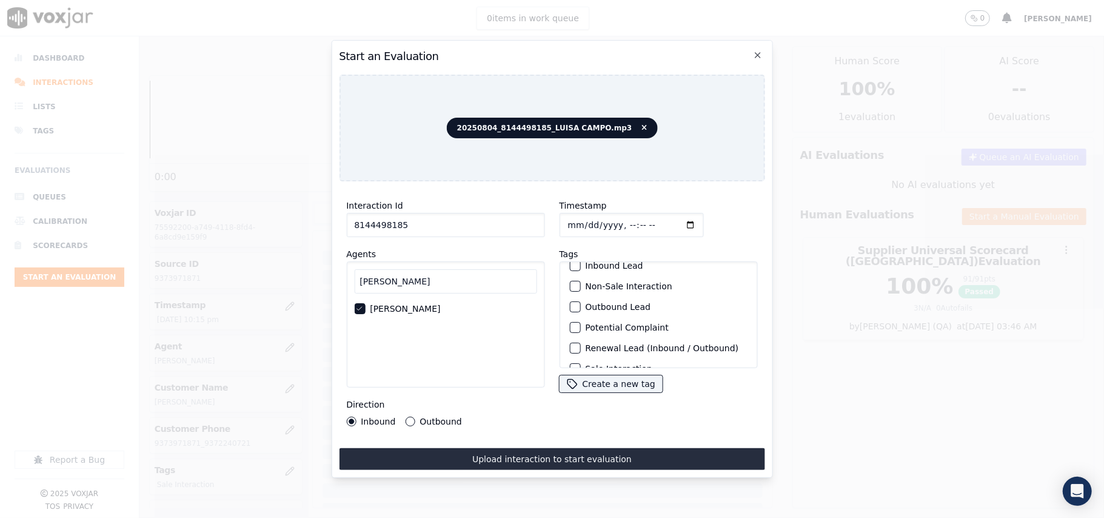
scroll to position [105, 0]
click at [610, 348] on label "Sale Interaction" at bounding box center [618, 352] width 67 height 8
click at [580, 347] on button "Sale Interaction" at bounding box center [574, 352] width 11 height 11
click at [422, 404] on div "Direction Inbound Outbound" at bounding box center [445, 411] width 198 height 29
click at [423, 417] on label "Outbound" at bounding box center [441, 421] width 42 height 8
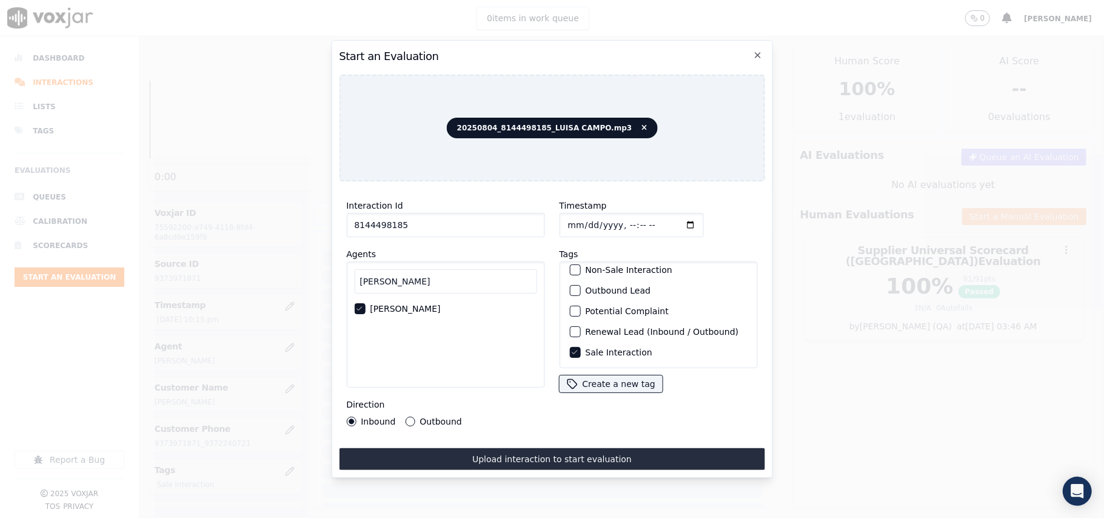
click at [415, 417] on button "Outbound" at bounding box center [410, 422] width 10 height 10
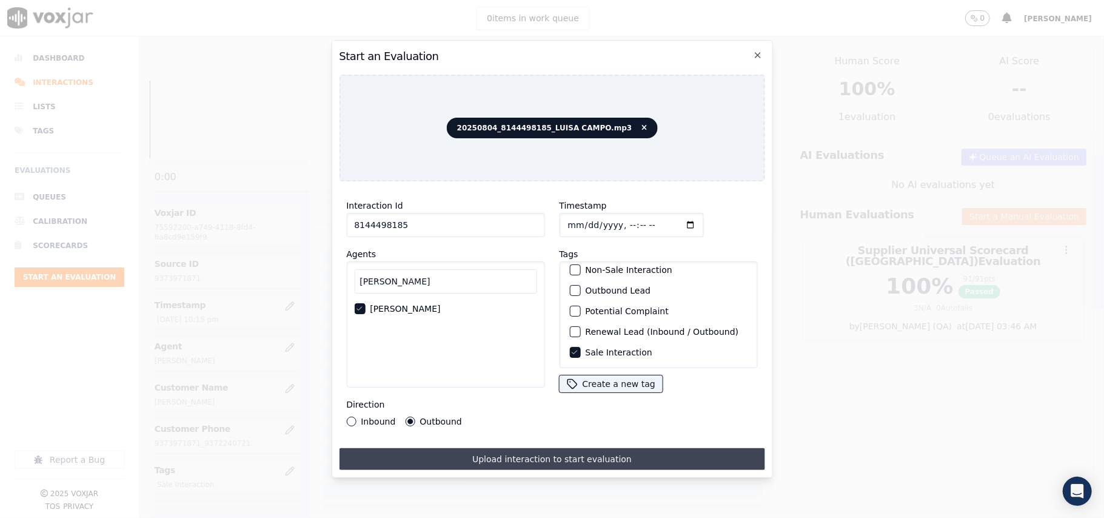
click at [490, 456] on button "Upload interaction to start evaluation" at bounding box center [552, 459] width 426 height 22
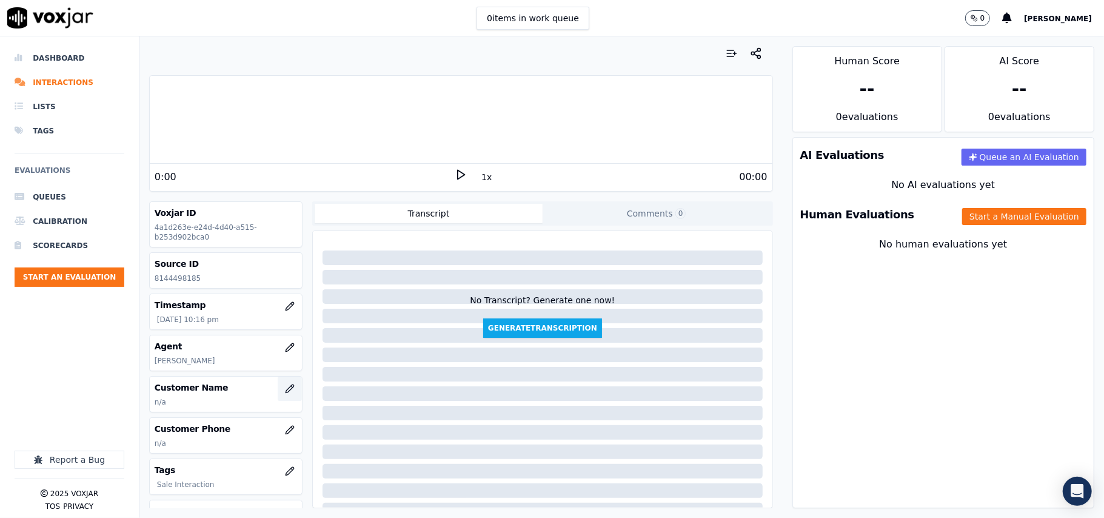
click at [278, 394] on button "button" at bounding box center [290, 389] width 24 height 24
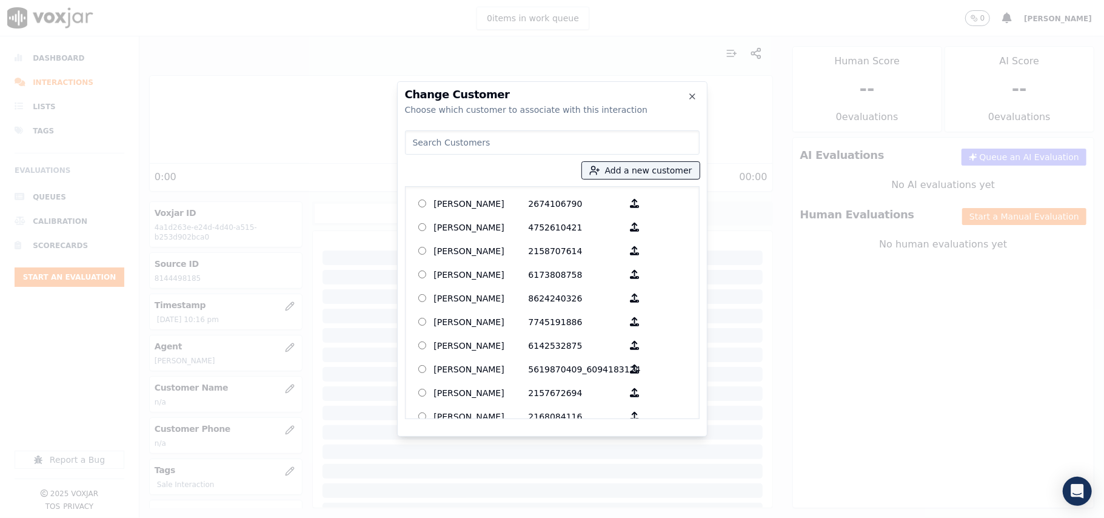
click at [442, 141] on input at bounding box center [552, 142] width 295 height 24
paste input "8144498185"
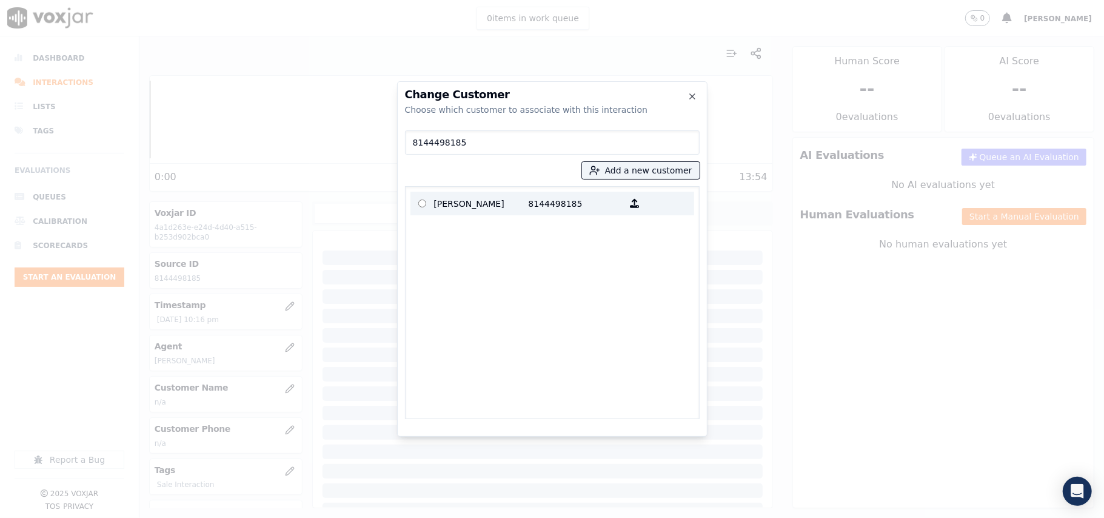
type input "8144498185"
click at [532, 199] on p "8144498185" at bounding box center [576, 203] width 95 height 19
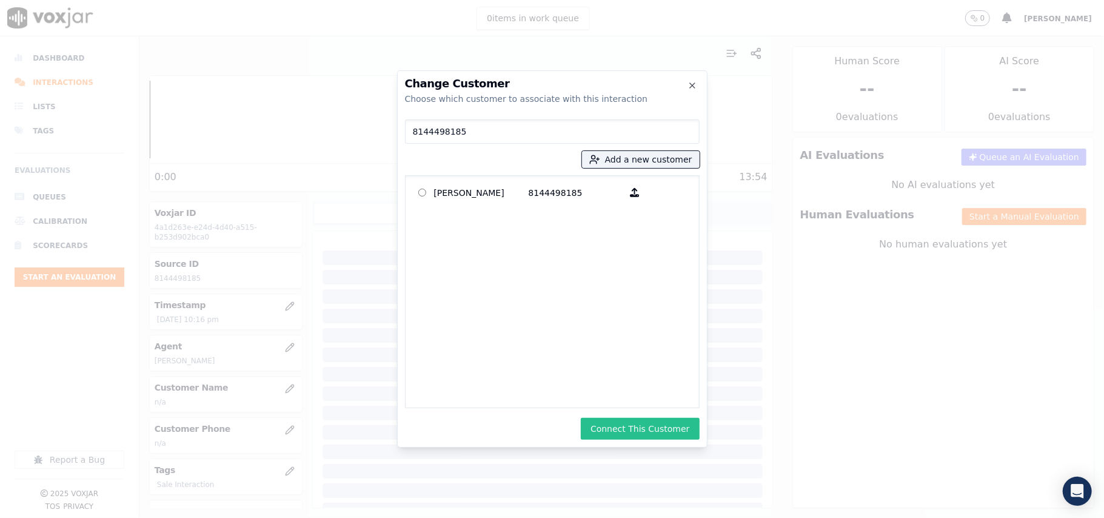
click at [651, 423] on button "Connect This Customer" at bounding box center [640, 429] width 118 height 22
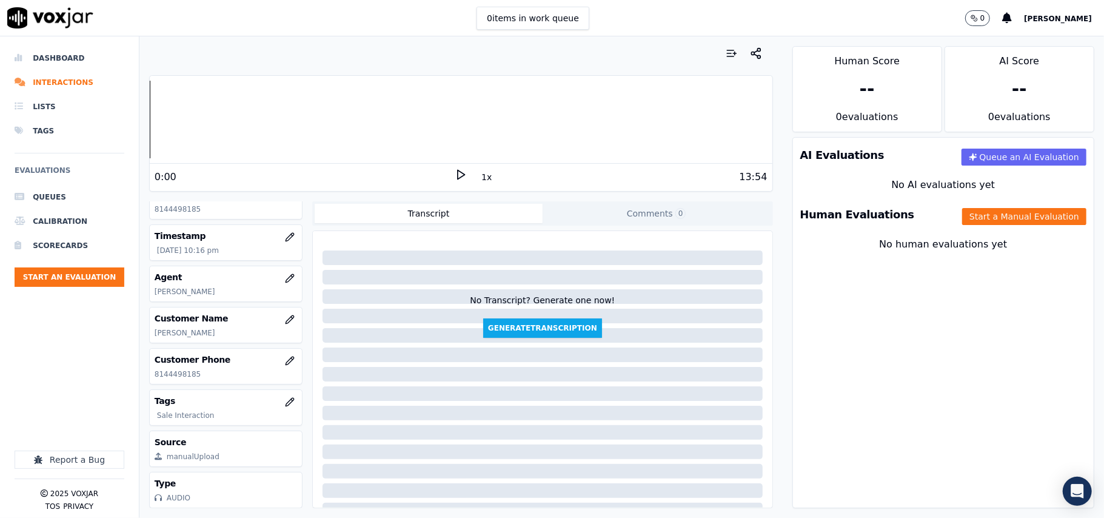
scroll to position [109, 0]
click at [960, 207] on div "Human Evaluations Start a Manual Evaluation" at bounding box center [943, 214] width 301 height 35
click at [962, 215] on button "Start a Manual Evaluation" at bounding box center [1024, 216] width 124 height 17
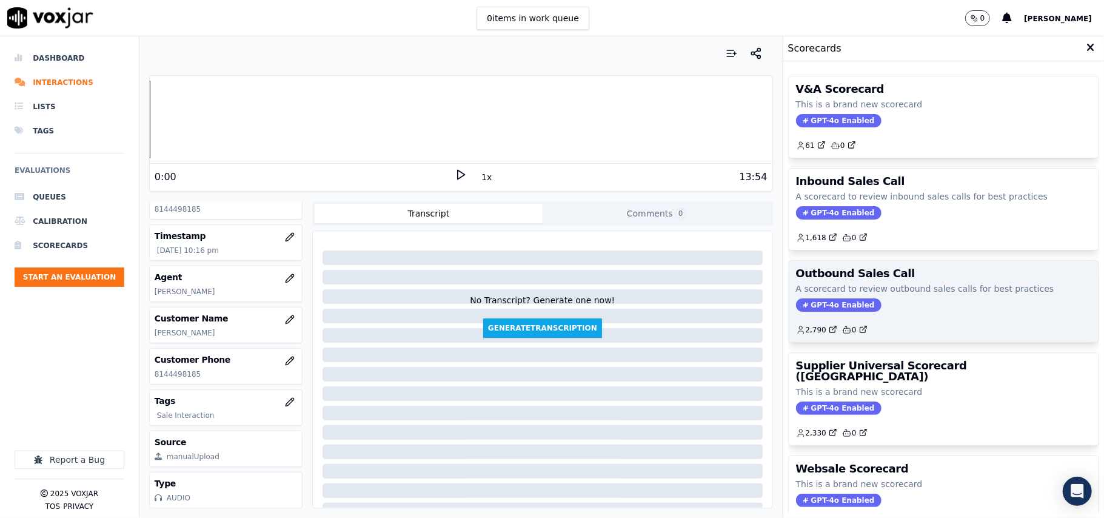
scroll to position [93, 0]
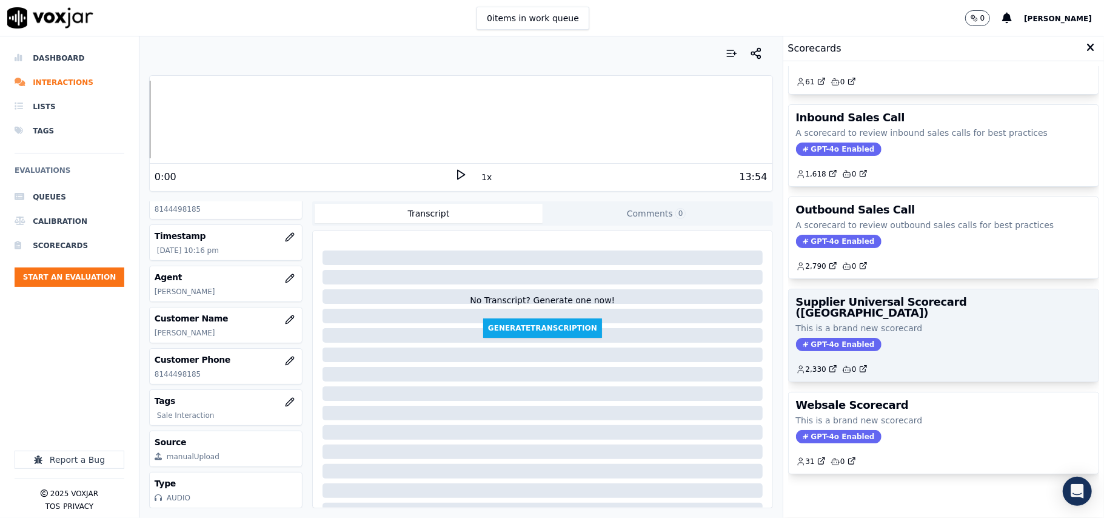
click at [937, 322] on p "This is a brand new scorecard" at bounding box center [943, 328] width 295 height 12
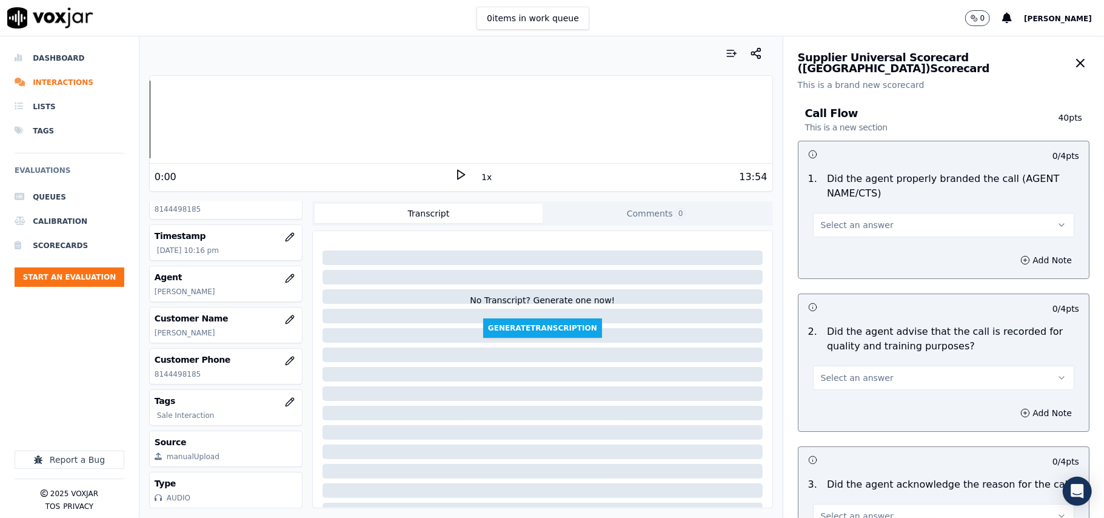
click at [854, 211] on div "Select an answer" at bounding box center [943, 223] width 261 height 27
click at [848, 233] on button "Select an answer" at bounding box center [943, 225] width 261 height 24
click at [830, 250] on div "Yes" at bounding box center [917, 252] width 235 height 19
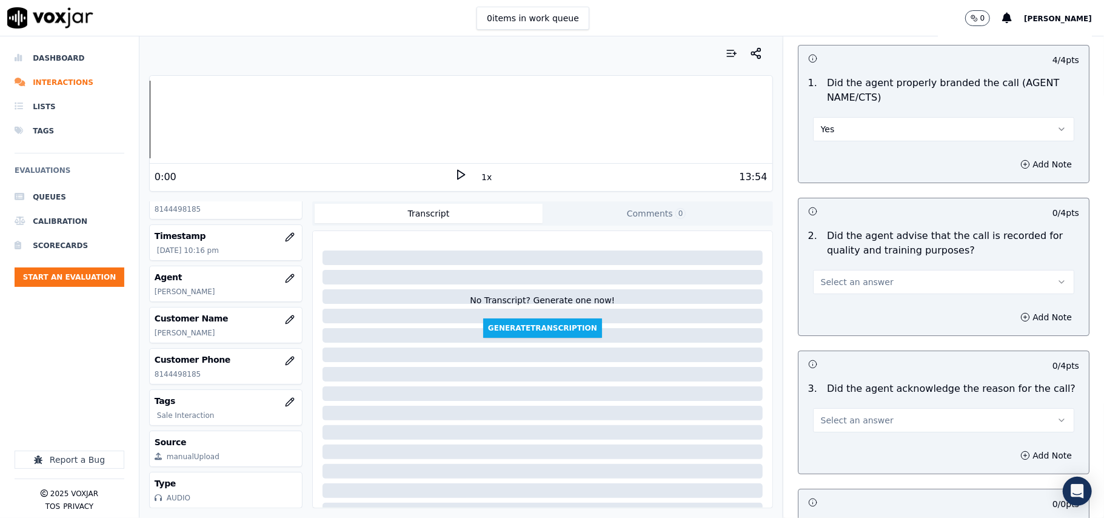
scroll to position [135, 0]
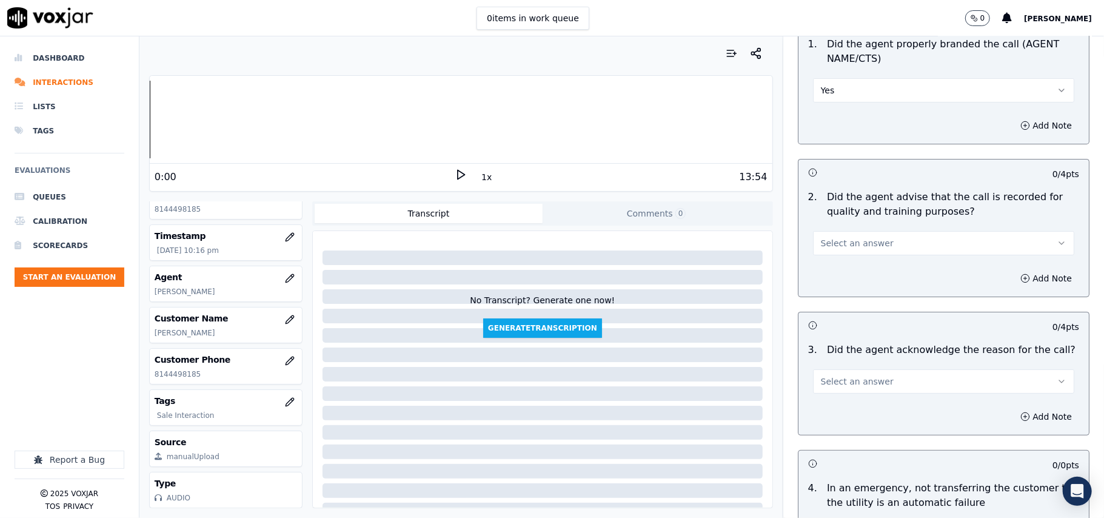
drag, startPoint x: 834, startPoint y: 229, endPoint x: 829, endPoint y: 251, distance: 22.4
click at [834, 232] on div "Select an answer" at bounding box center [943, 242] width 261 height 27
click at [832, 246] on span "Select an answer" at bounding box center [857, 243] width 73 height 12
click at [823, 266] on div "Yes" at bounding box center [917, 270] width 235 height 19
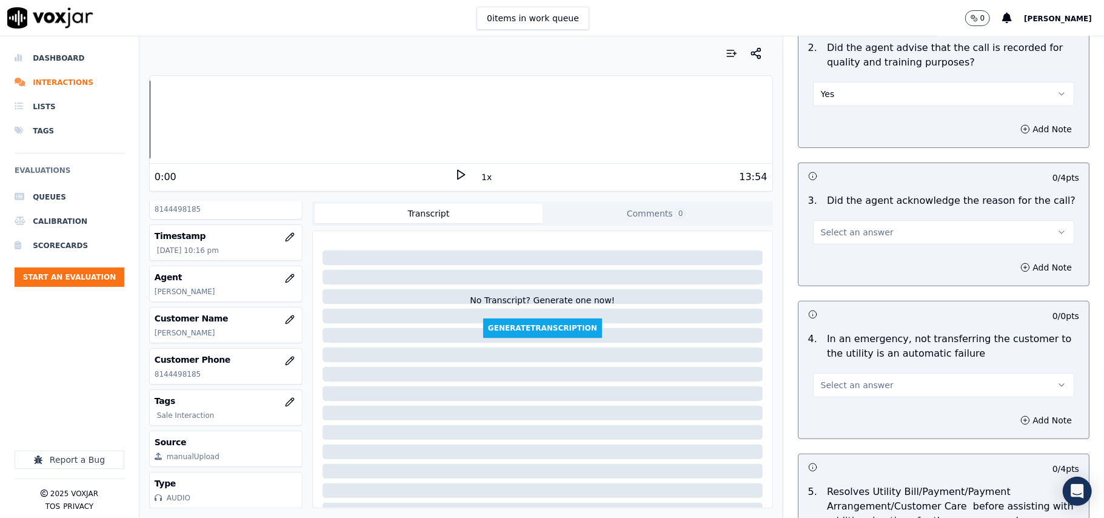
scroll to position [404, 0]
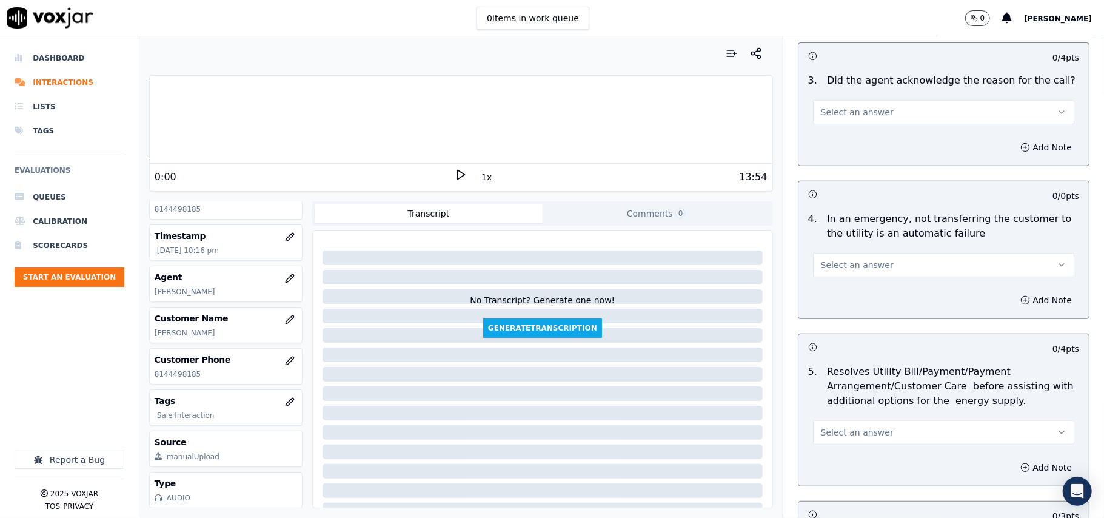
click at [818, 102] on button "Select an answer" at bounding box center [943, 112] width 261 height 24
click at [829, 132] on div "Yes" at bounding box center [917, 139] width 235 height 19
drag, startPoint x: 854, startPoint y: 261, endPoint x: 814, endPoint y: 347, distance: 95.2
click at [854, 262] on span "Select an answer" at bounding box center [857, 265] width 73 height 12
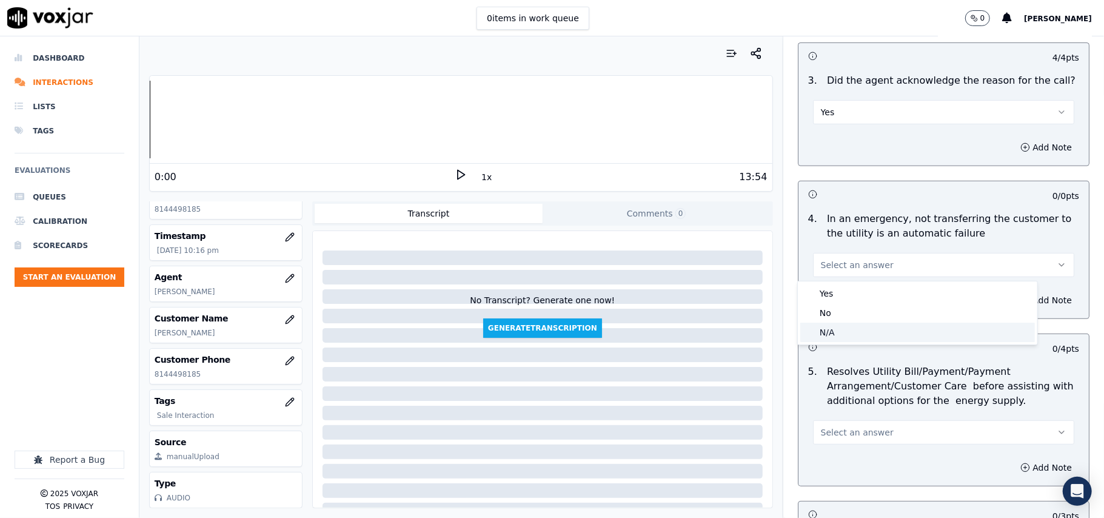
click at [834, 331] on div "N/A" at bounding box center [917, 332] width 235 height 19
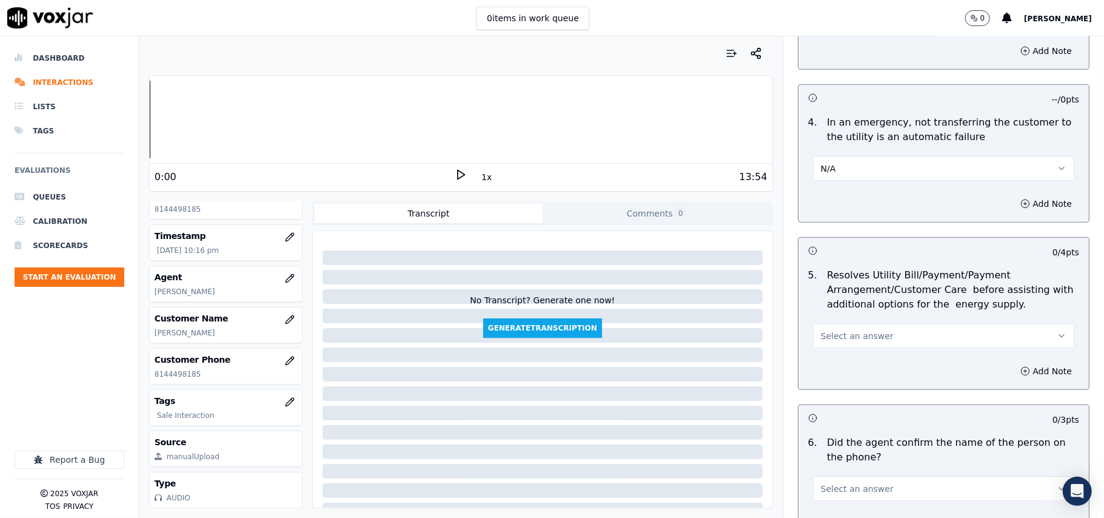
scroll to position [539, 0]
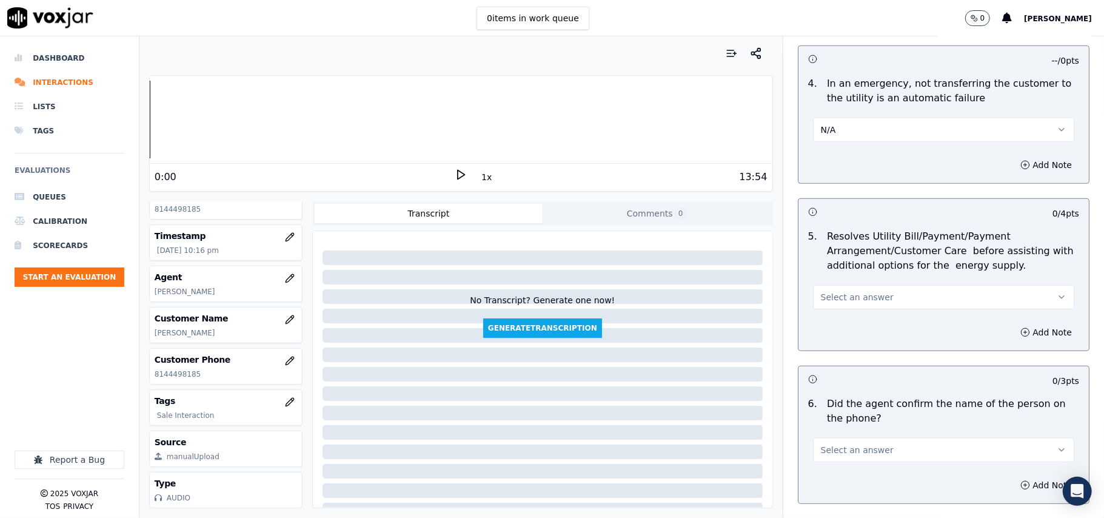
drag, startPoint x: 839, startPoint y: 286, endPoint x: 839, endPoint y: 306, distance: 20.0
click at [838, 293] on button "Select an answer" at bounding box center [943, 297] width 261 height 24
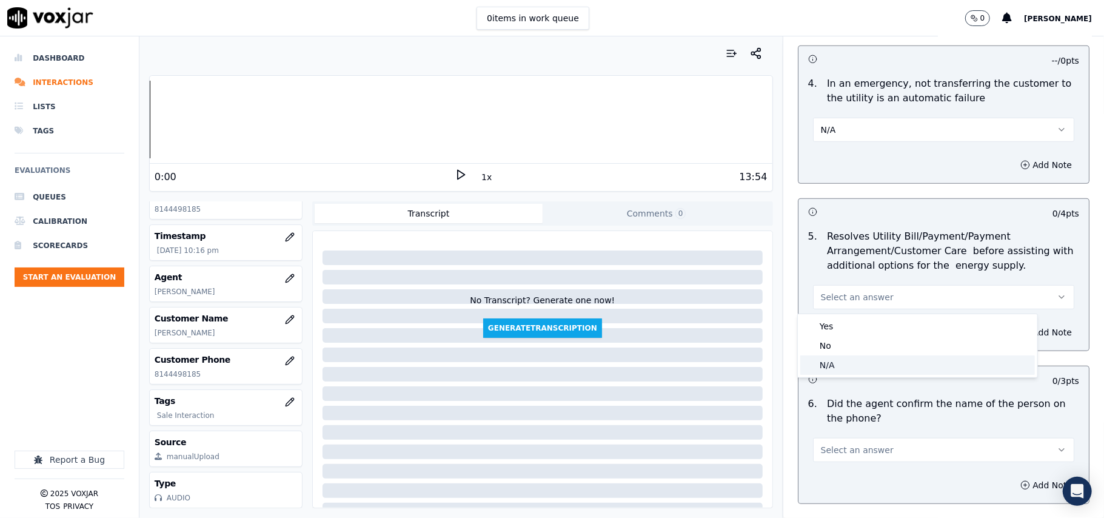
click at [844, 358] on div "N/A" at bounding box center [917, 364] width 235 height 19
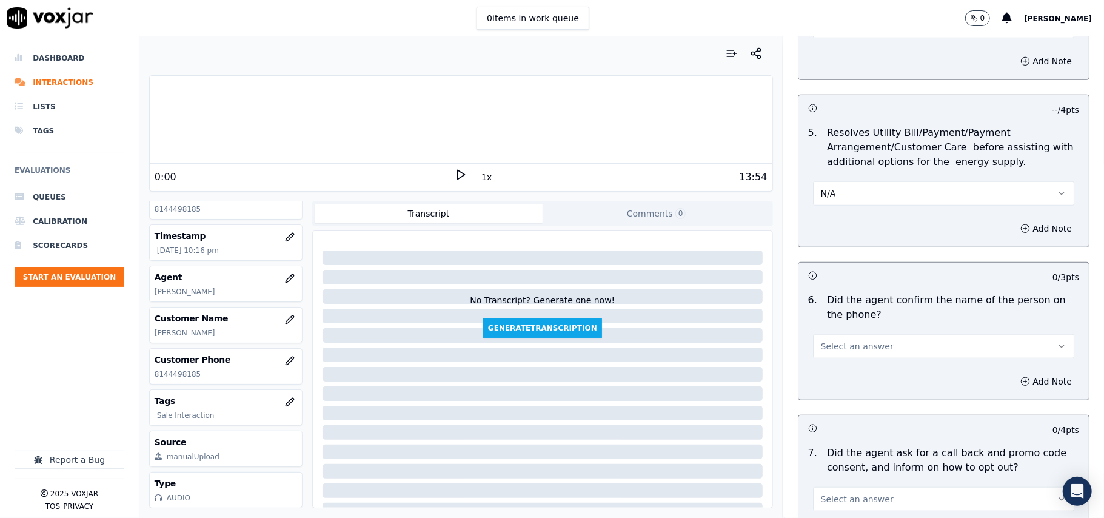
scroll to position [673, 0]
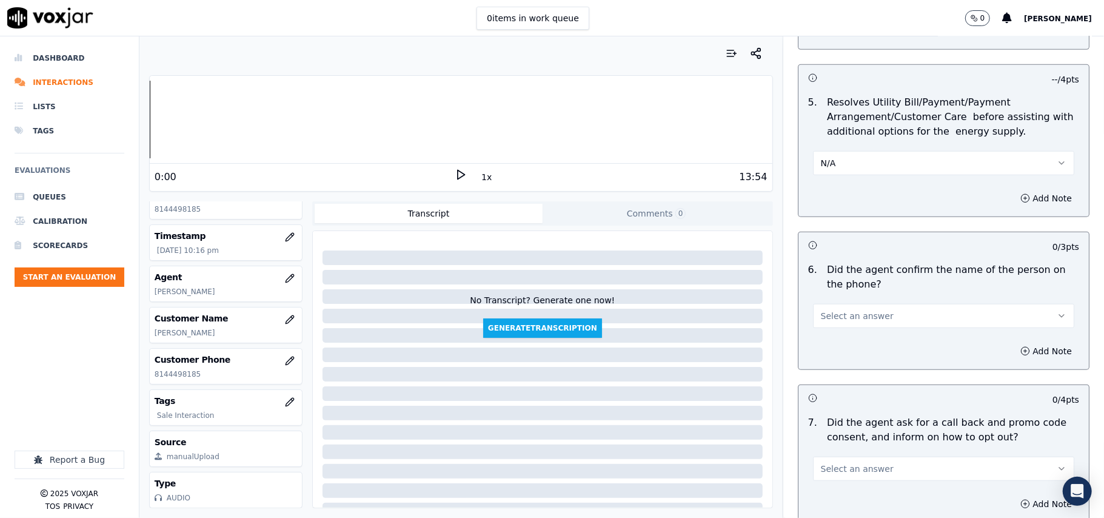
drag, startPoint x: 838, startPoint y: 307, endPoint x: 838, endPoint y: 326, distance: 18.8
click at [838, 321] on button "Select an answer" at bounding box center [943, 316] width 261 height 24
drag, startPoint x: 838, startPoint y: 343, endPoint x: 857, endPoint y: 238, distance: 106.6
click at [838, 343] on div "Yes" at bounding box center [917, 344] width 235 height 19
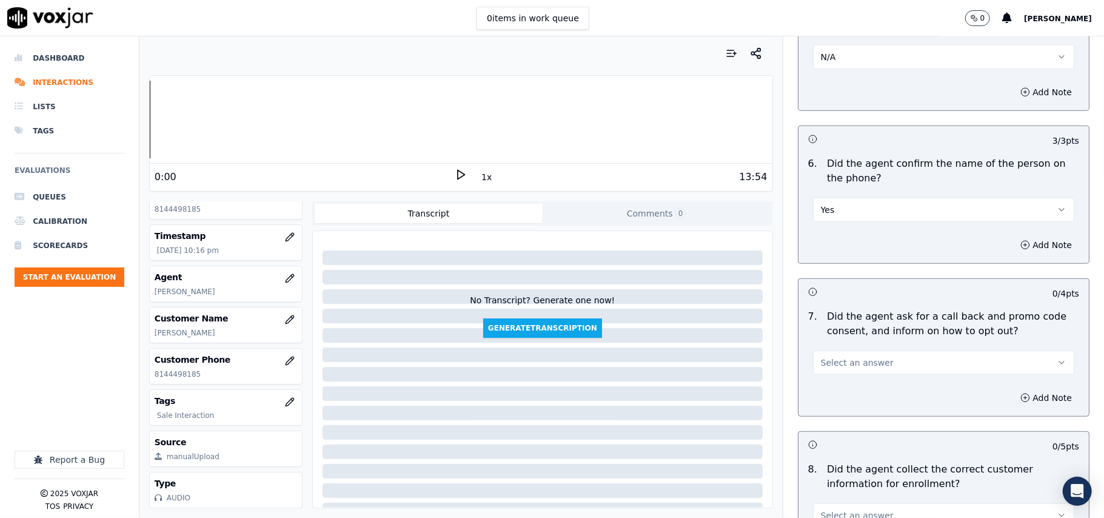
scroll to position [943, 0]
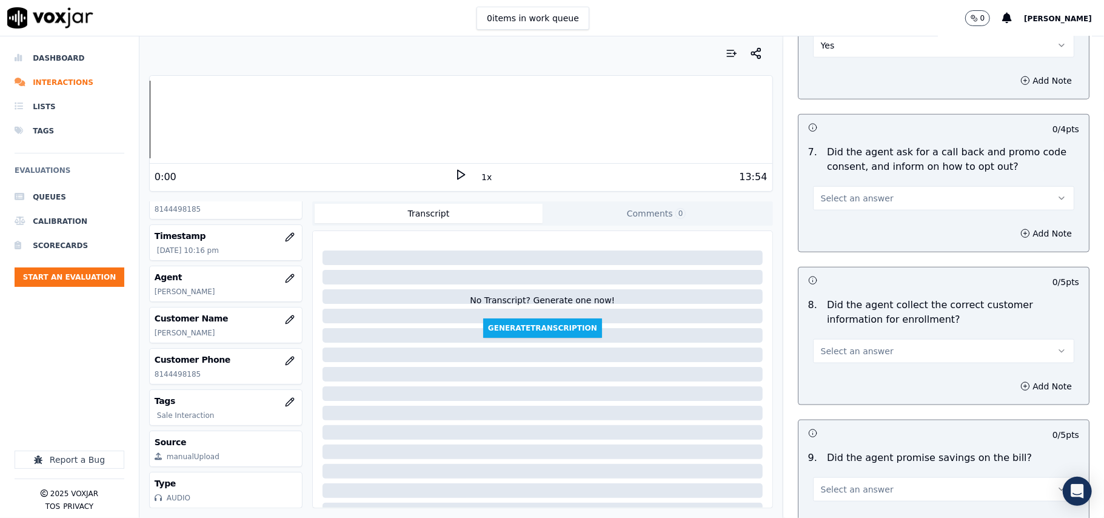
click at [843, 204] on span "Select an answer" at bounding box center [857, 198] width 73 height 12
click at [834, 229] on div "Yes" at bounding box center [917, 228] width 235 height 19
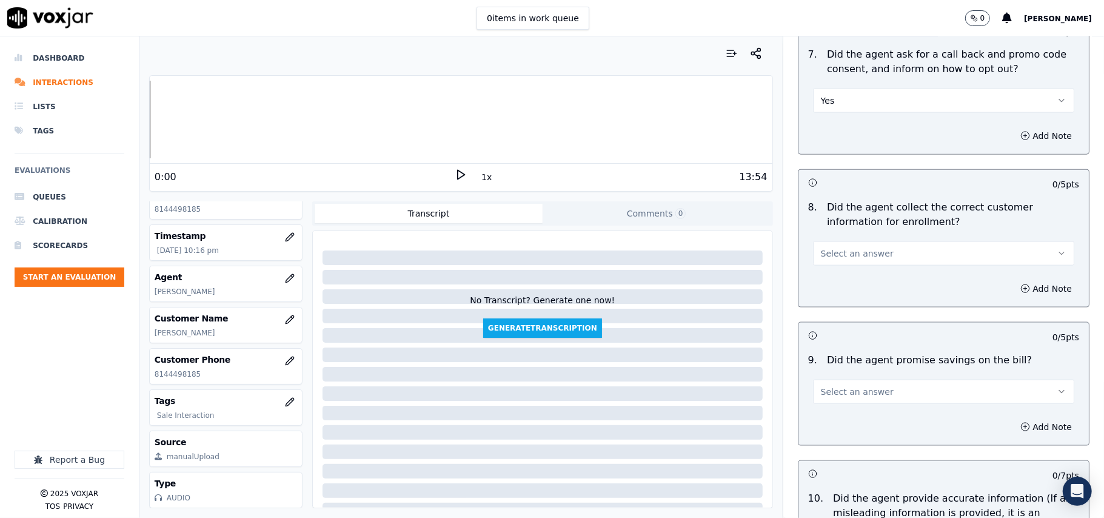
scroll to position [1077, 0]
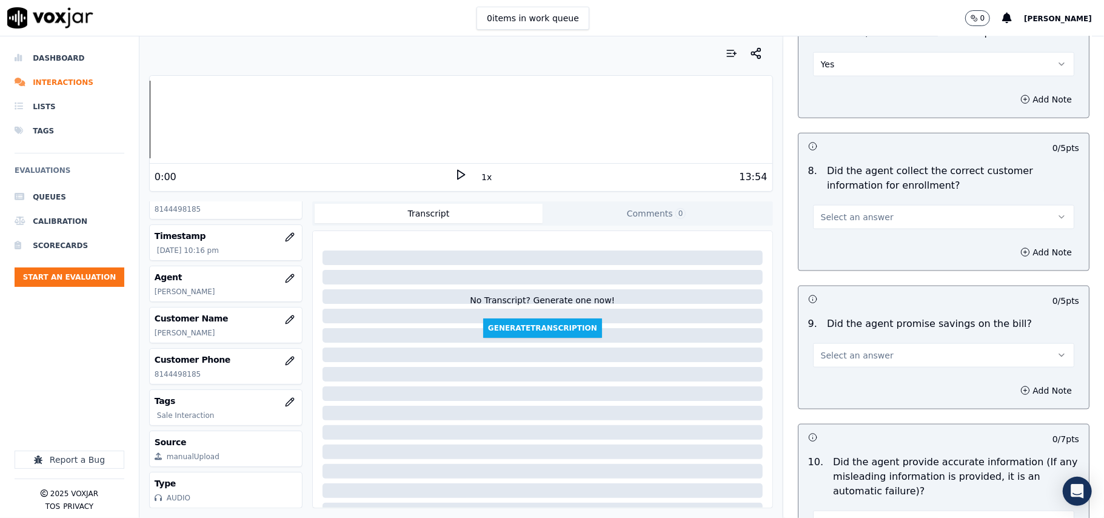
click at [840, 210] on button "Select an answer" at bounding box center [943, 217] width 261 height 24
click at [831, 247] on div "Yes" at bounding box center [917, 247] width 235 height 19
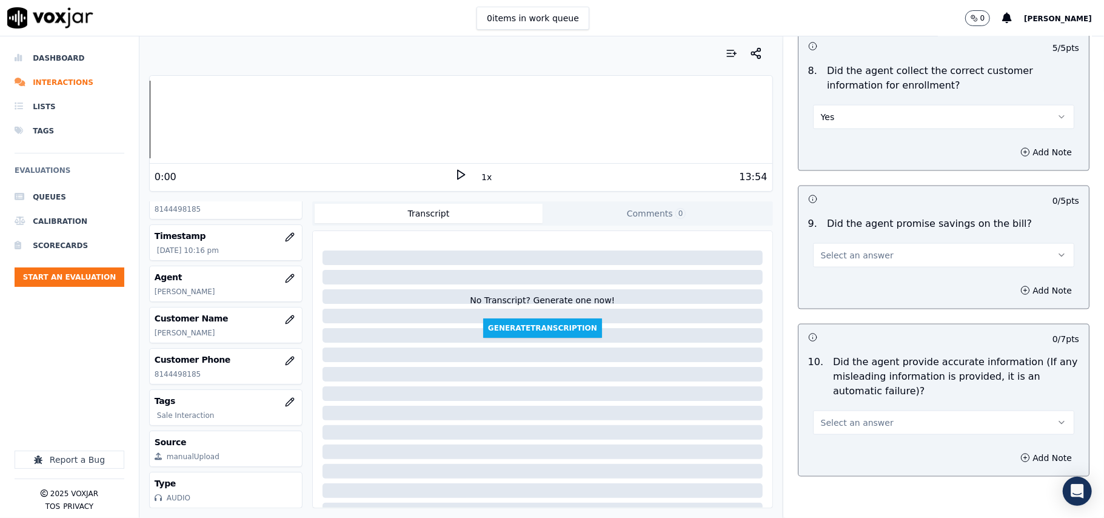
scroll to position [1213, 0]
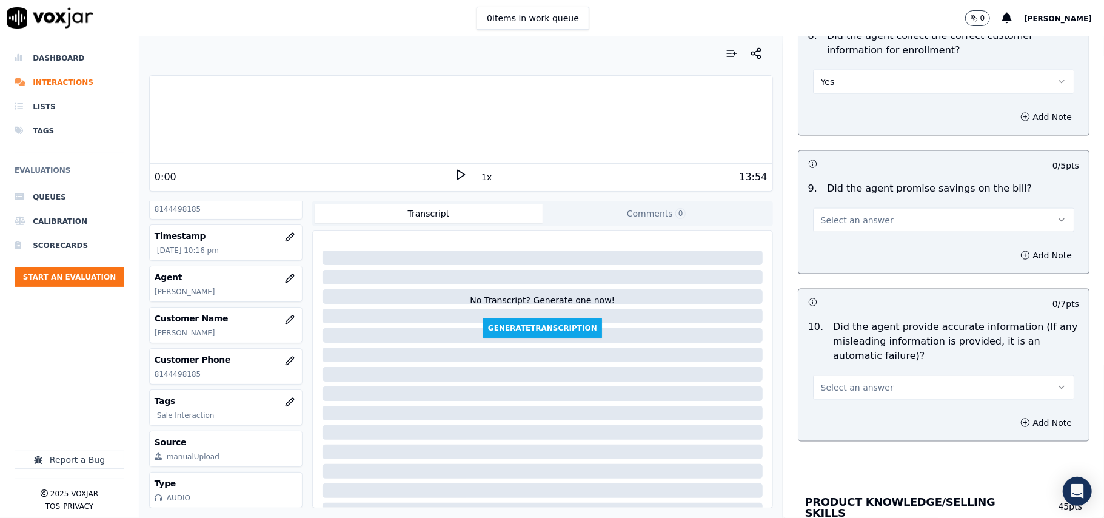
click at [881, 207] on div "Select an answer" at bounding box center [943, 214] width 281 height 36
drag, startPoint x: 872, startPoint y: 229, endPoint x: 866, endPoint y: 234, distance: 7.7
click at [872, 229] on button "Select an answer" at bounding box center [943, 220] width 261 height 24
click at [843, 284] on div "N/A" at bounding box center [917, 289] width 235 height 19
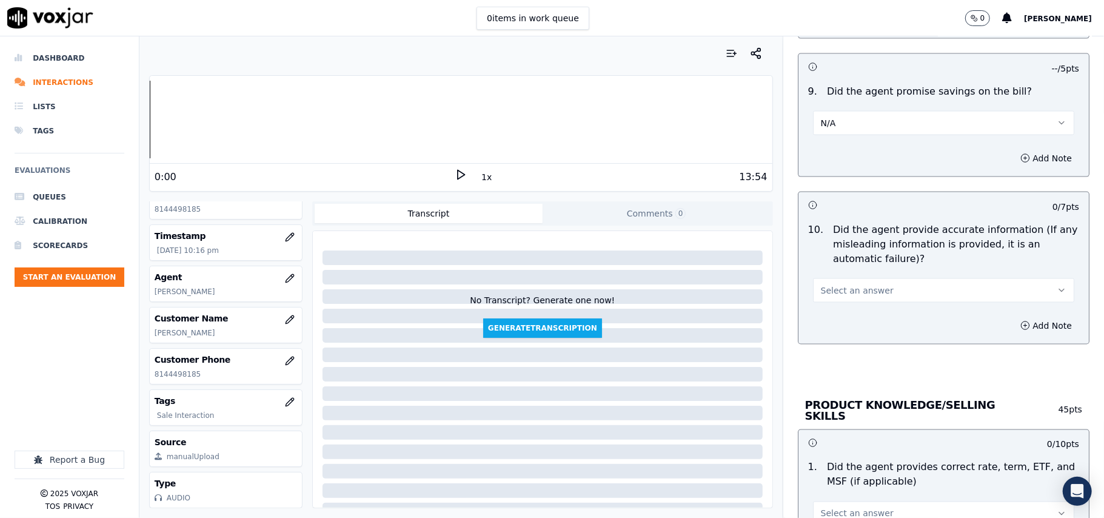
scroll to position [1347, 0]
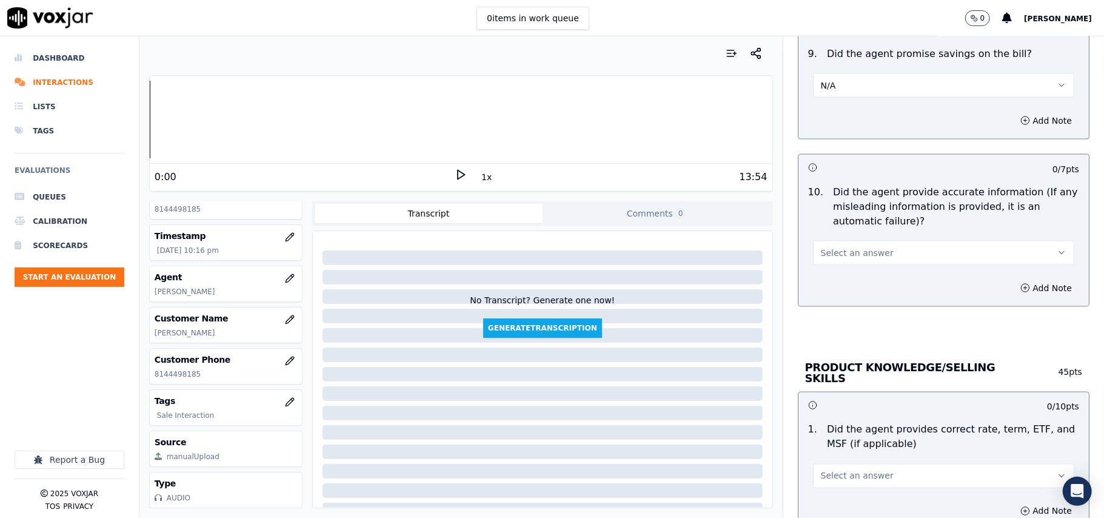
click at [829, 262] on button "Select an answer" at bounding box center [943, 253] width 261 height 24
click at [821, 289] on div "Yes" at bounding box center [917, 283] width 235 height 19
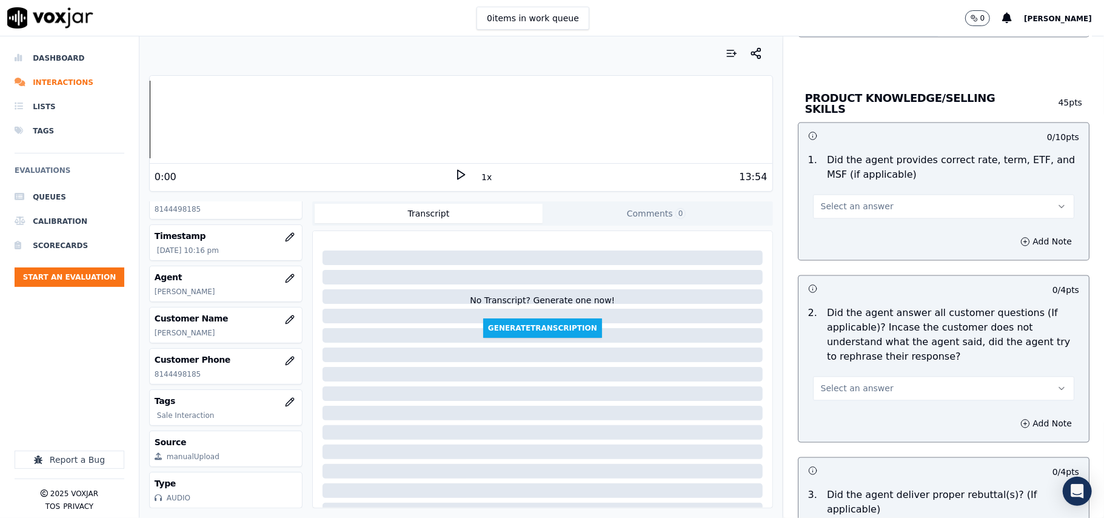
click at [818, 212] on button "Select an answer" at bounding box center [943, 207] width 261 height 24
click at [816, 224] on div "Yes" at bounding box center [917, 232] width 235 height 19
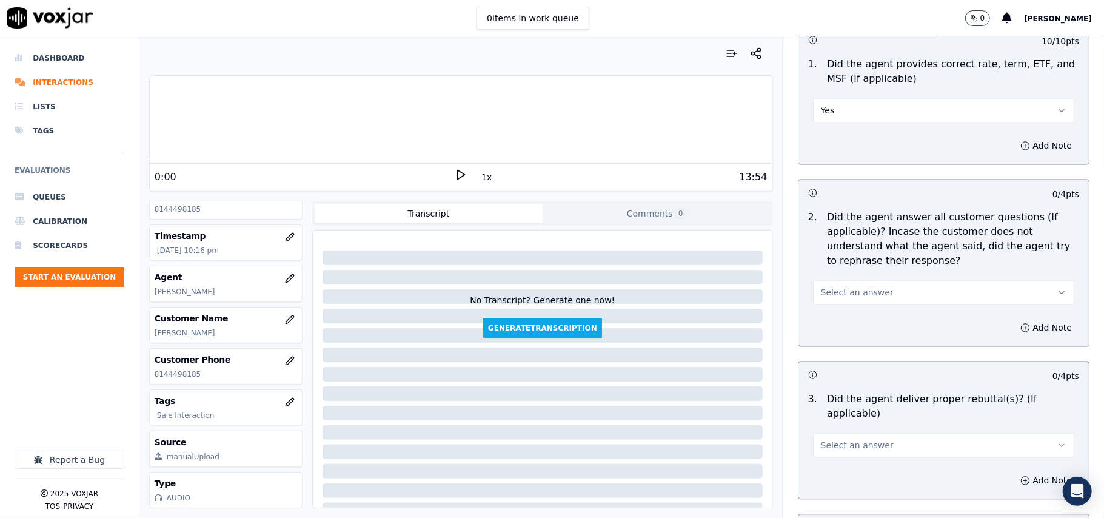
scroll to position [1752, 0]
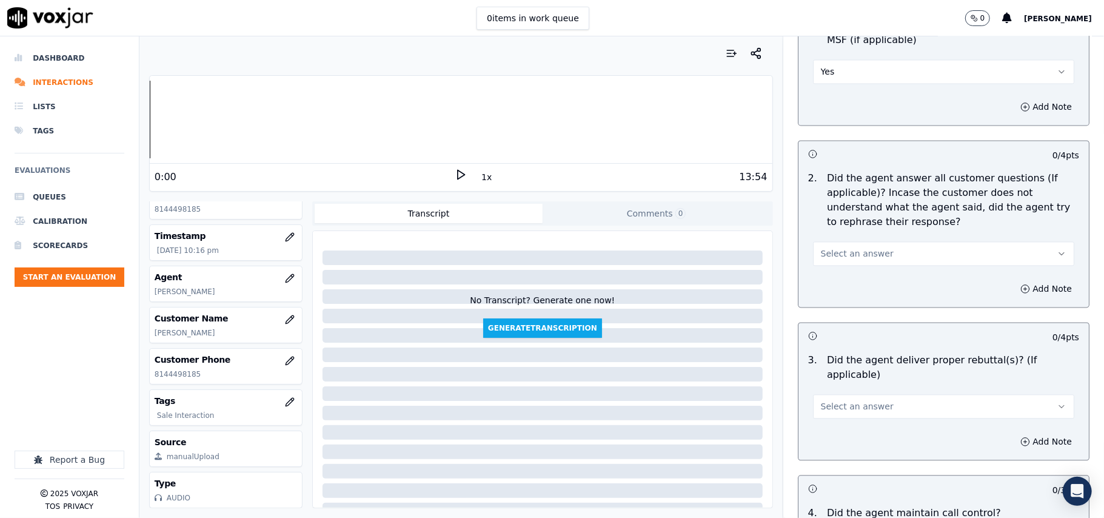
click at [821, 239] on div "Select an answer" at bounding box center [943, 252] width 261 height 27
click at [817, 259] on button "Select an answer" at bounding box center [943, 253] width 261 height 24
click at [817, 286] on div "Yes" at bounding box center [917, 279] width 235 height 19
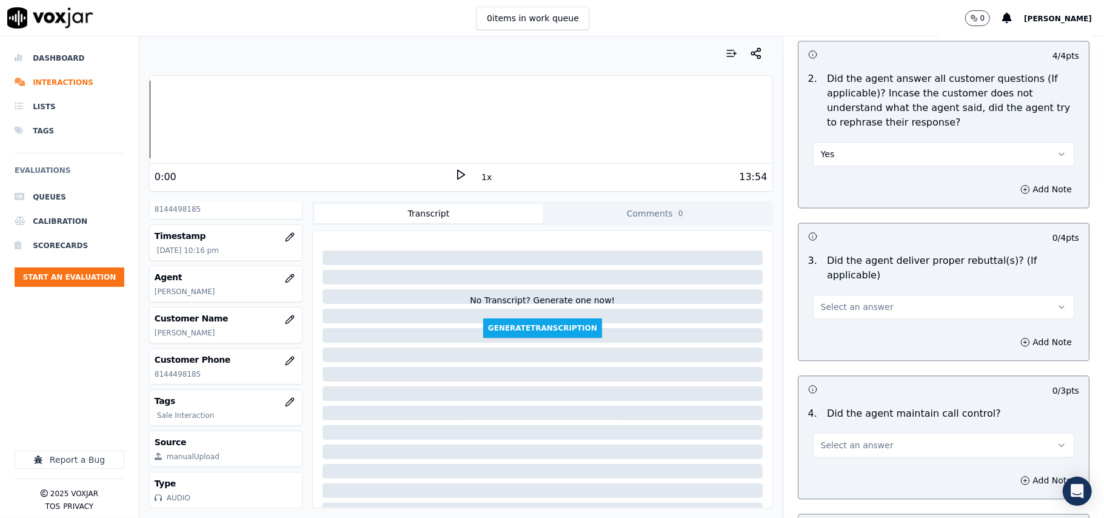
scroll to position [1886, 0]
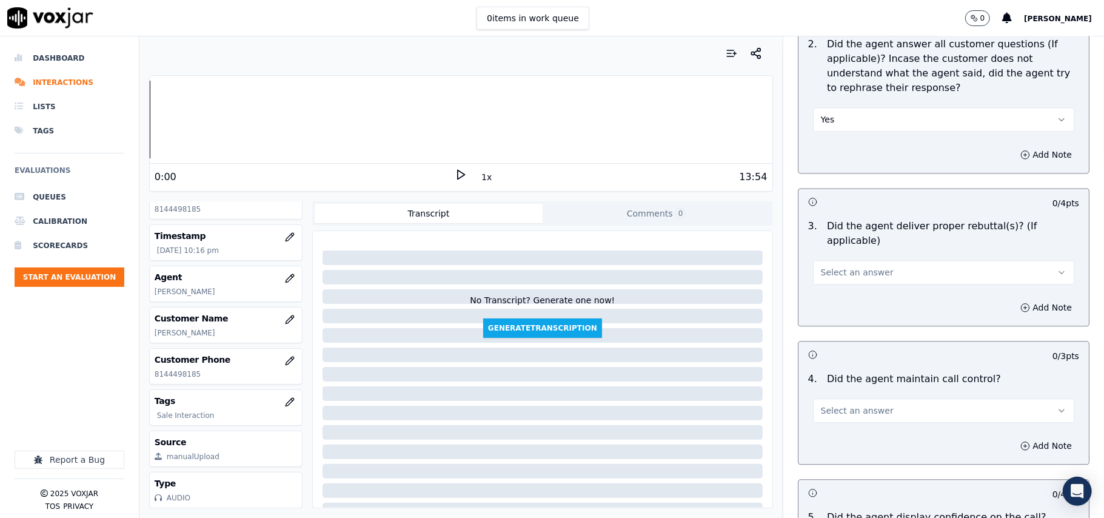
click at [818, 269] on div "3 . Did the agent deliver proper rebuttal(s)? (If applicable) Select an answer" at bounding box center [943, 251] width 290 height 75
click at [825, 266] on span "Select an answer" at bounding box center [857, 272] width 73 height 12
drag, startPoint x: 816, startPoint y: 284, endPoint x: 831, endPoint y: 207, distance: 77.8
click at [817, 284] on div "Yes" at bounding box center [917, 283] width 235 height 19
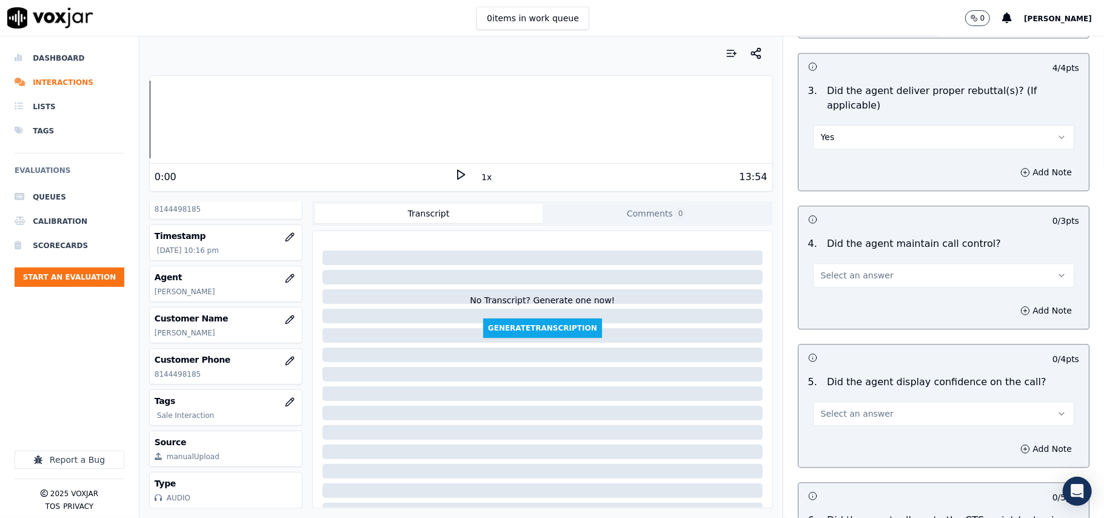
click at [828, 269] on span "Select an answer" at bounding box center [857, 275] width 73 height 12
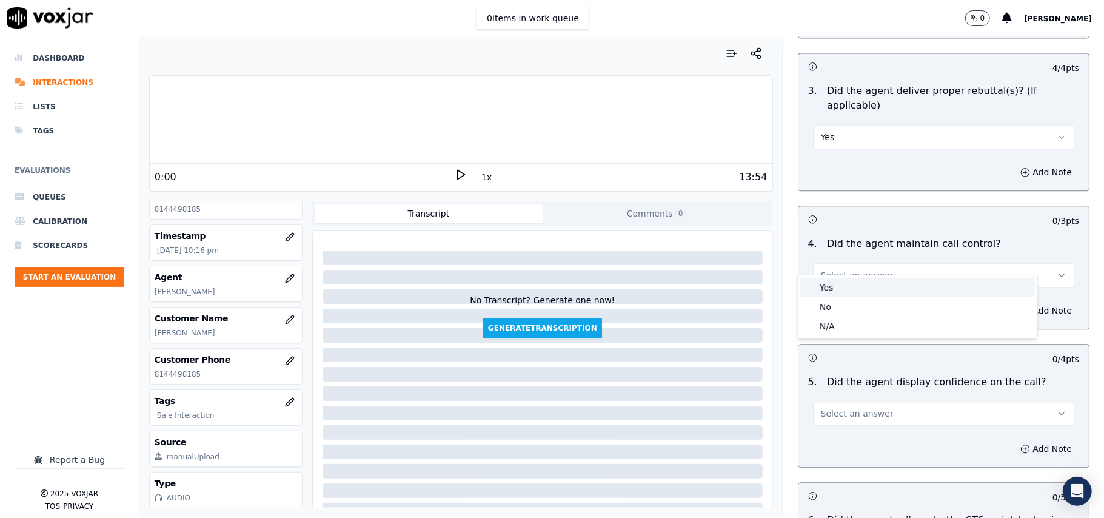
click at [821, 292] on div "Yes" at bounding box center [917, 287] width 235 height 19
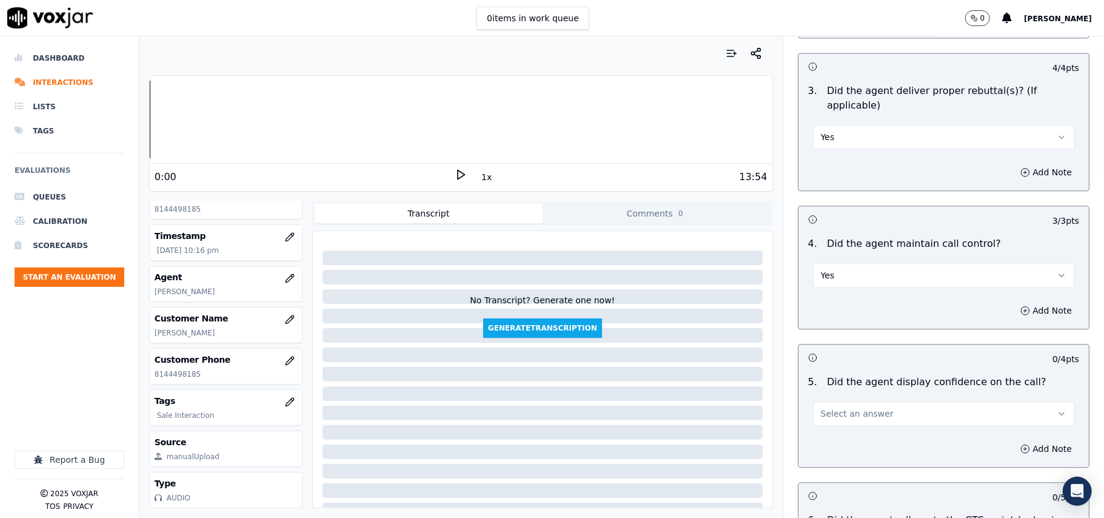
scroll to position [2156, 0]
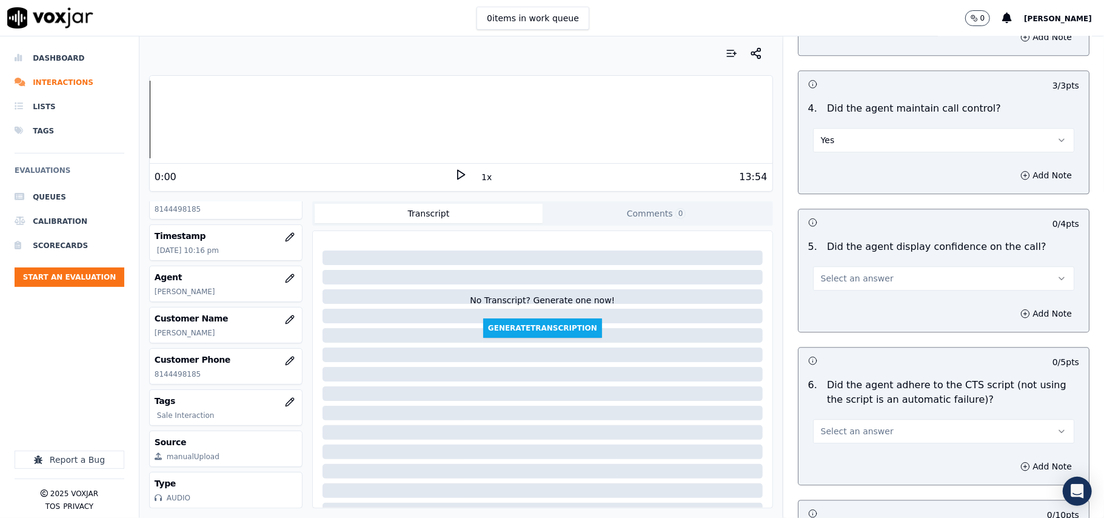
click at [823, 272] on span "Select an answer" at bounding box center [857, 278] width 73 height 12
click at [825, 283] on div "Yes" at bounding box center [917, 290] width 235 height 19
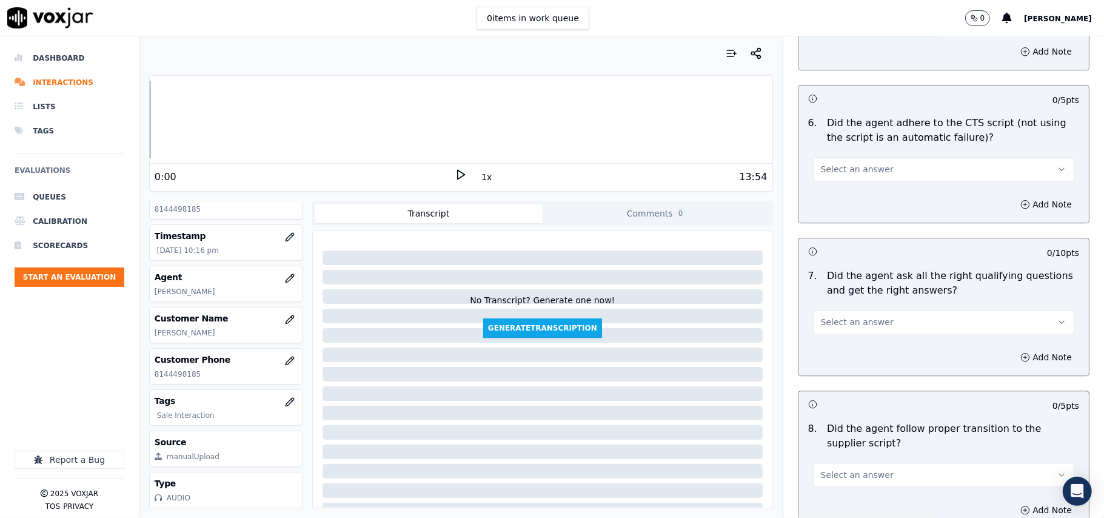
scroll to position [2425, 0]
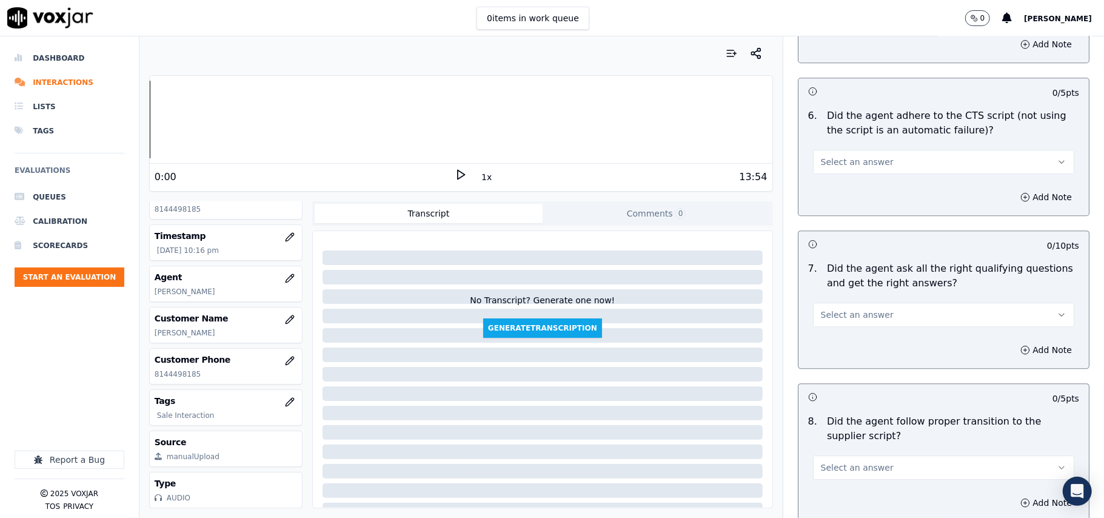
click at [855, 156] on span "Select an answer" at bounding box center [857, 162] width 73 height 12
click at [857, 170] on div "Yes" at bounding box center [917, 175] width 235 height 19
drag, startPoint x: 452, startPoint y: 170, endPoint x: 472, endPoint y: 170, distance: 19.4
click at [455, 170] on icon at bounding box center [461, 175] width 12 height 12
click at [479, 170] on button "1x" at bounding box center [486, 177] width 15 height 17
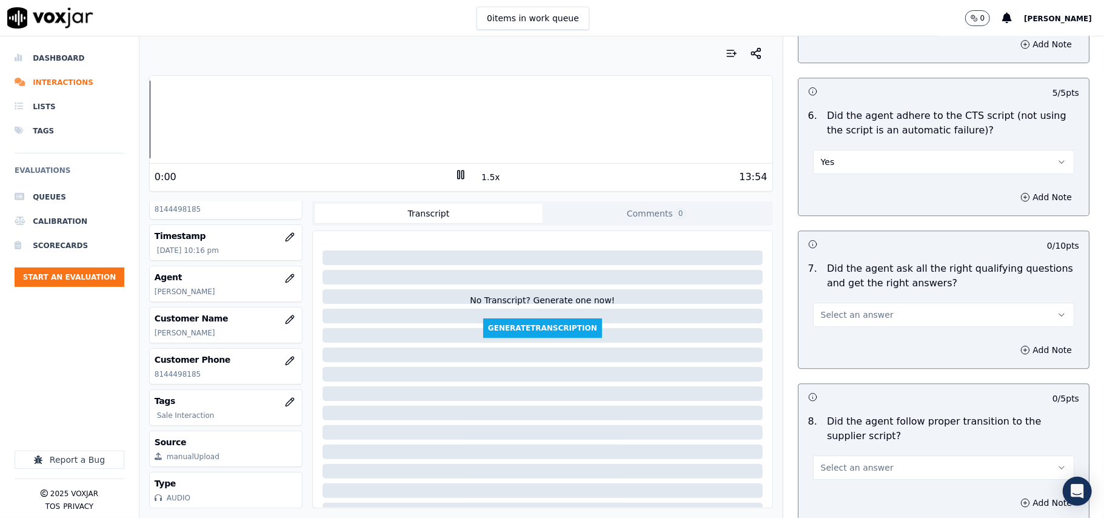
click at [479, 170] on button "1.5x" at bounding box center [491, 177] width 24 height 17
click at [452, 119] on div at bounding box center [461, 120] width 623 height 78
click at [458, 173] on rect at bounding box center [459, 174] width 2 height 8
click at [854, 309] on span "Select an answer" at bounding box center [857, 315] width 73 height 12
click at [845, 326] on div "Yes" at bounding box center [917, 327] width 235 height 19
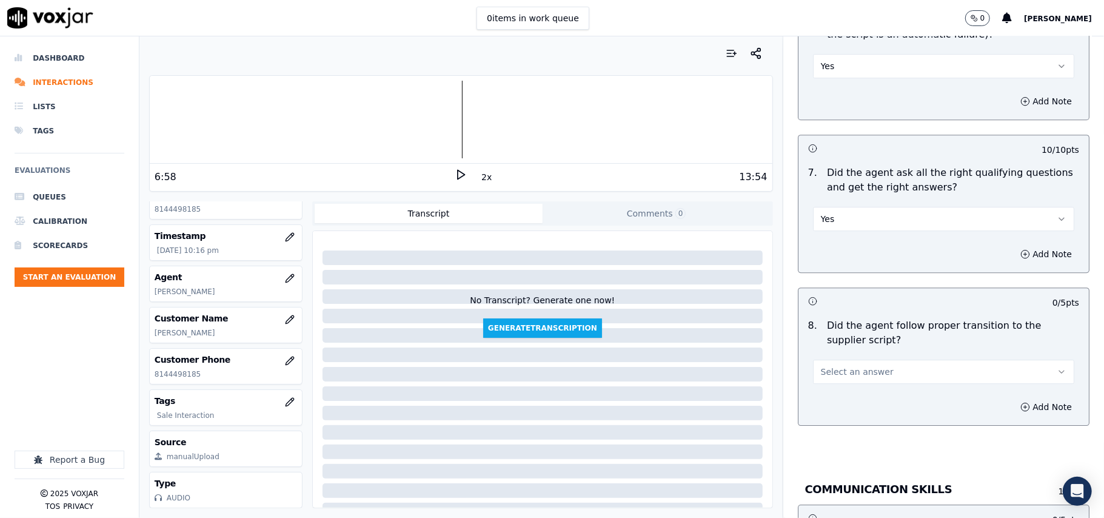
scroll to position [2560, 0]
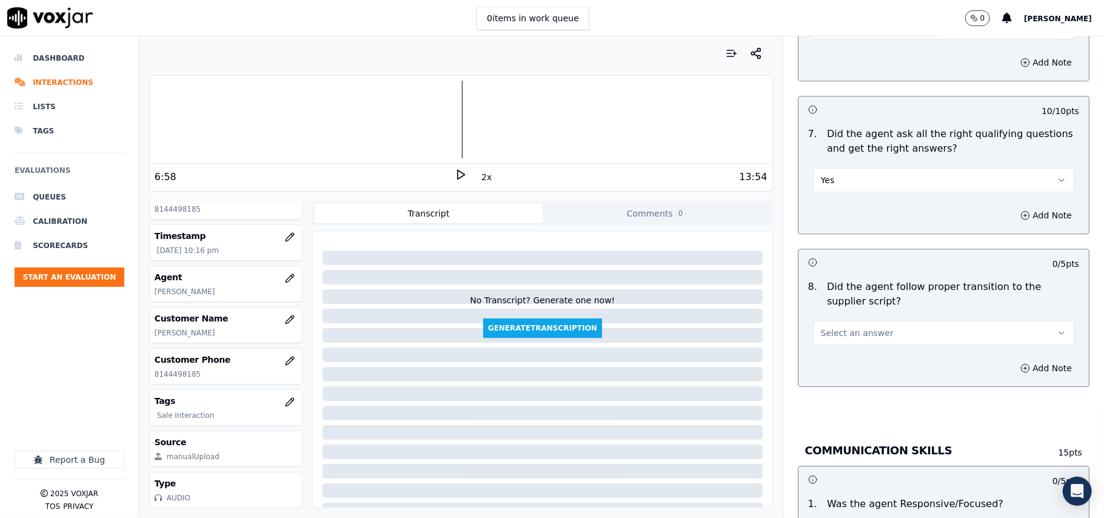
click at [840, 327] on span "Select an answer" at bounding box center [857, 333] width 73 height 12
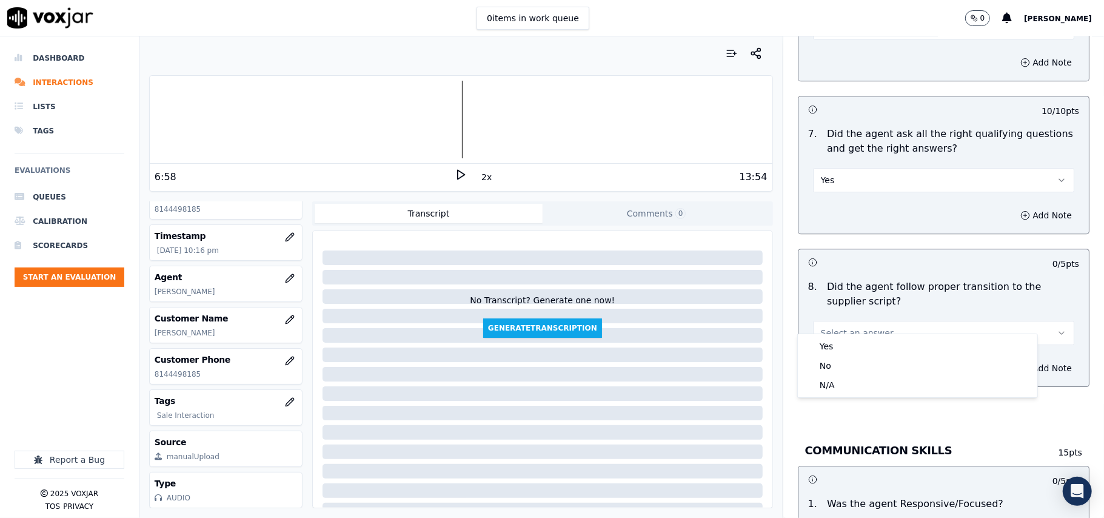
click at [839, 329] on button "Select an answer" at bounding box center [943, 333] width 261 height 24
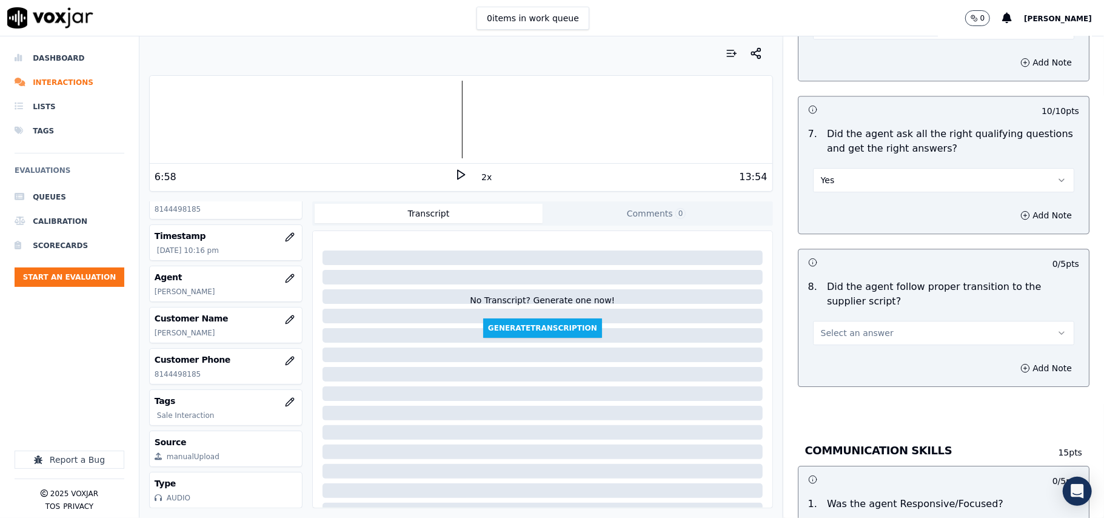
click at [838, 328] on button "Select an answer" at bounding box center [943, 333] width 261 height 24
click at [837, 345] on div "Yes" at bounding box center [917, 345] width 235 height 19
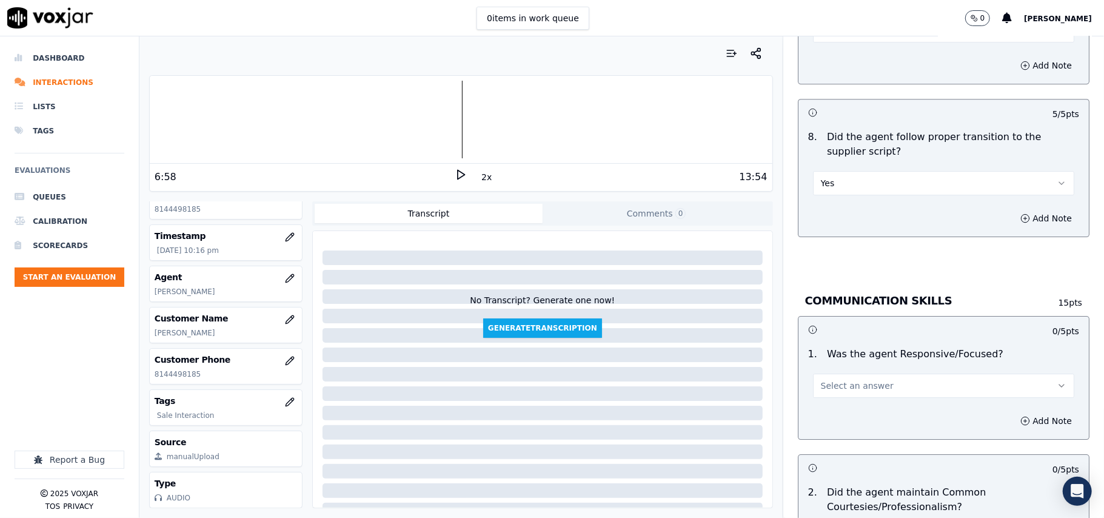
scroll to position [2829, 0]
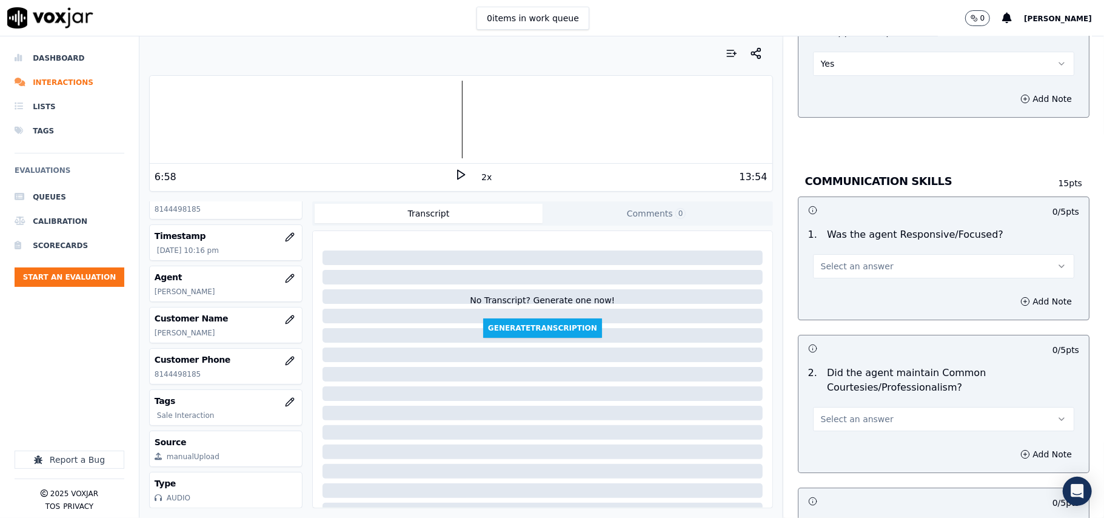
click at [837, 260] on span "Select an answer" at bounding box center [857, 266] width 73 height 12
click at [832, 273] on div "Yes" at bounding box center [917, 279] width 235 height 19
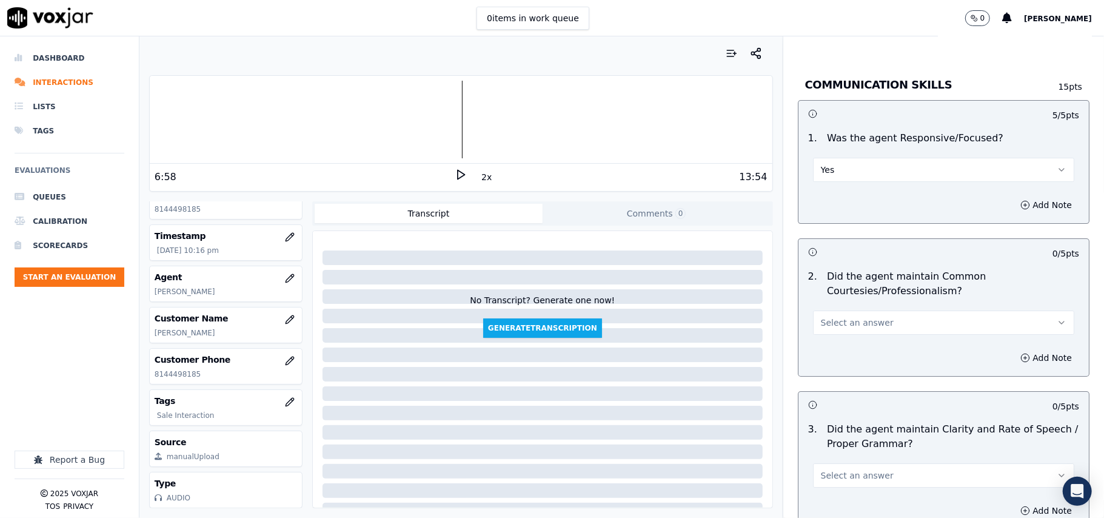
scroll to position [2964, 0]
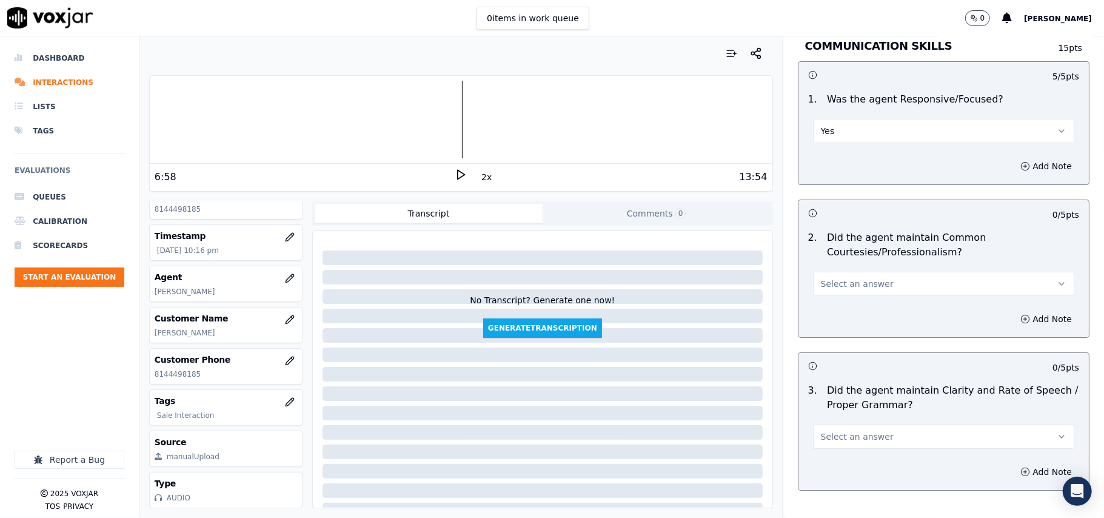
click at [831, 259] on div "Select an answer" at bounding box center [943, 277] width 281 height 36
click at [832, 278] on span "Select an answer" at bounding box center [857, 284] width 73 height 12
click at [835, 299] on div "Yes" at bounding box center [917, 298] width 235 height 19
click at [845, 430] on span "Select an answer" at bounding box center [857, 436] width 73 height 12
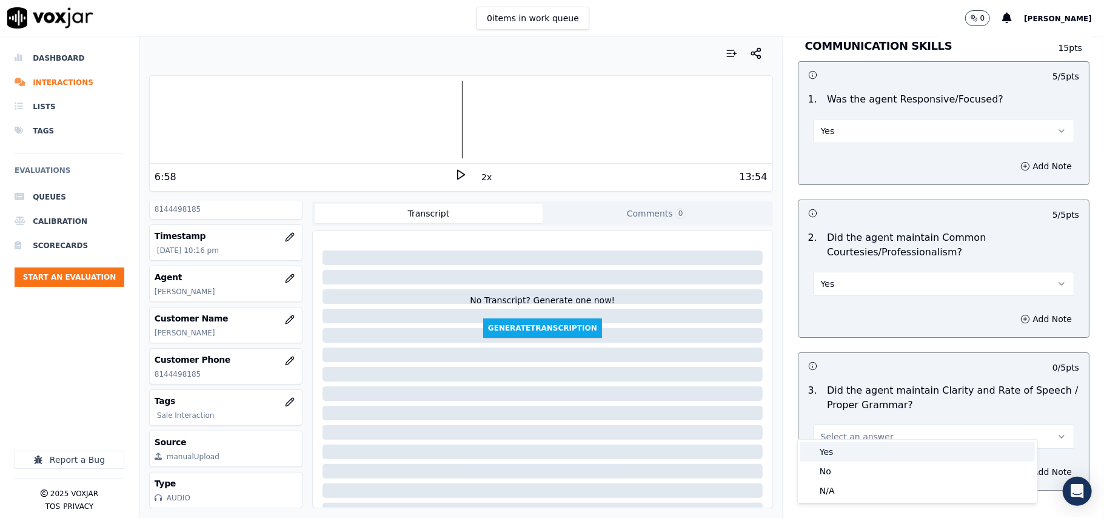
click at [837, 447] on div "Yes" at bounding box center [917, 451] width 235 height 19
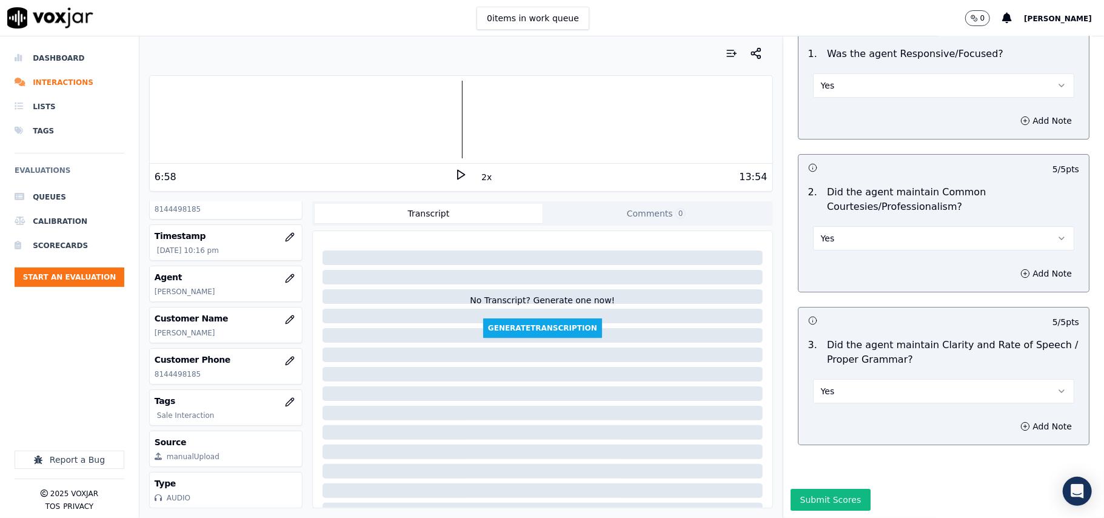
scroll to position [3034, 0]
click at [806, 489] on button "Submit Scores" at bounding box center [831, 500] width 81 height 22
click at [177, 369] on p "8144498185" at bounding box center [226, 374] width 142 height 10
copy p "8144498185"
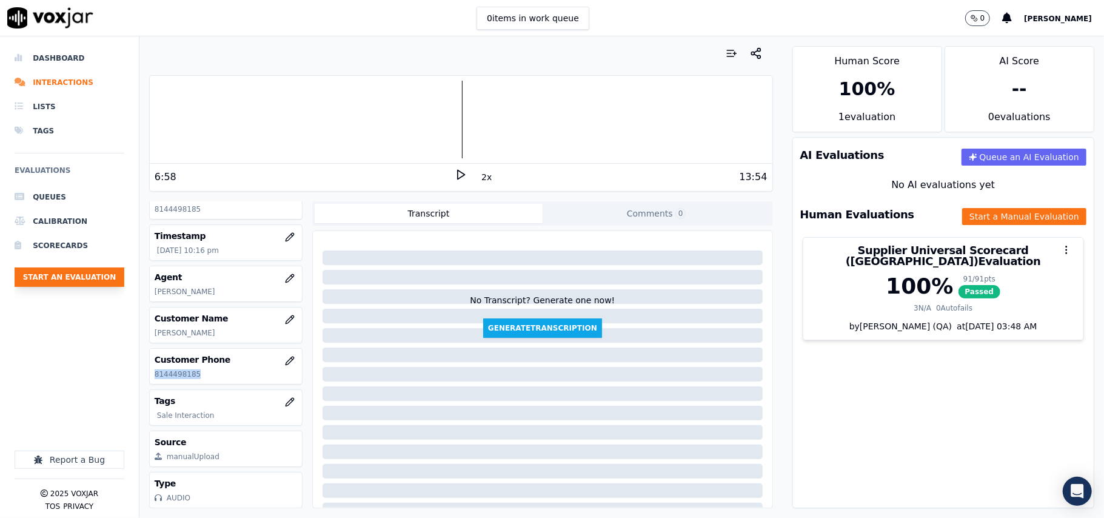
click at [71, 275] on button "Start an Evaluation" at bounding box center [70, 276] width 110 height 19
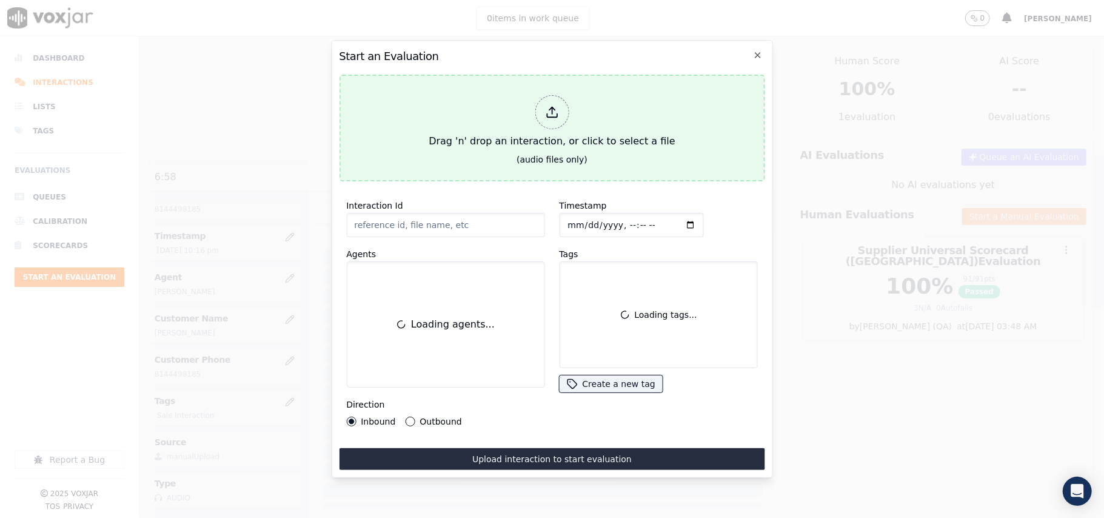
click at [518, 142] on div "Drag 'n' drop an interaction, or click to select a file" at bounding box center [552, 121] width 256 height 63
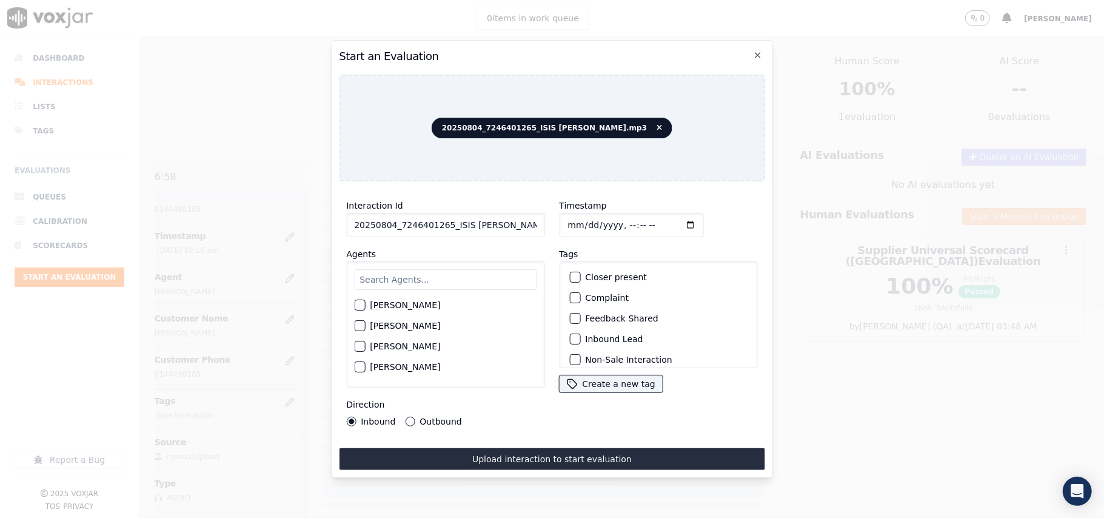
click at [432, 231] on div "Interaction Id 20250804_7246401265_ISIS ALZATE.mp3 Agents Harry Roy Aaron Biswa…" at bounding box center [445, 312] width 213 height 243
click at [435, 217] on input "20250804_7246401265_ISIS ALZATE.mp3" at bounding box center [445, 225] width 198 height 24
paste input "7246401265"
type input "7246401265"
click at [577, 217] on input "Timestamp" at bounding box center [631, 225] width 144 height 24
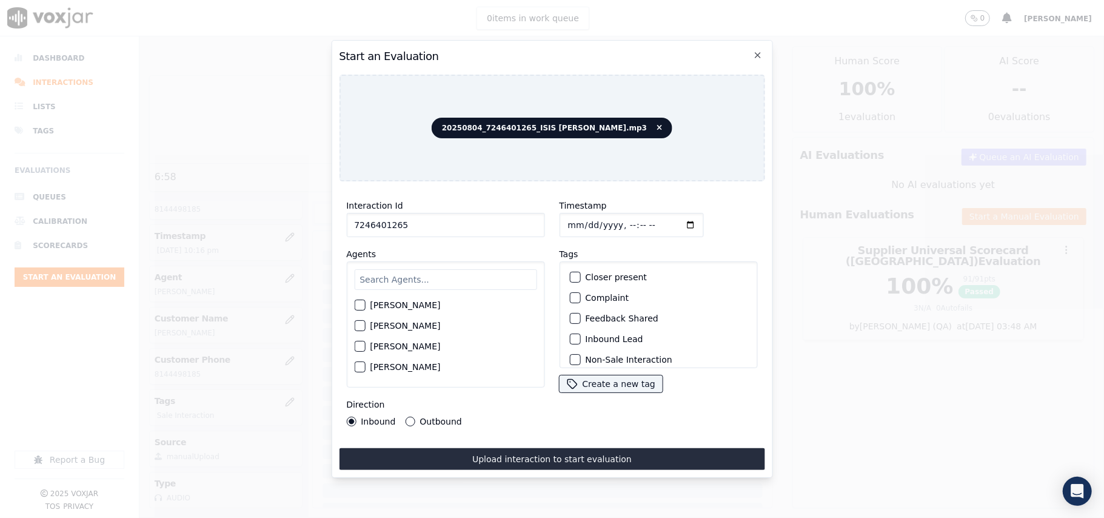
type input "2025-08-04T22:18"
click at [430, 269] on input "text" at bounding box center [445, 279] width 182 height 21
type input "ISIS"
drag, startPoint x: 407, startPoint y: 310, endPoint x: 406, endPoint y: 304, distance: 6.2
click at [407, 309] on div "ISIS ALZATE" at bounding box center [445, 308] width 182 height 21
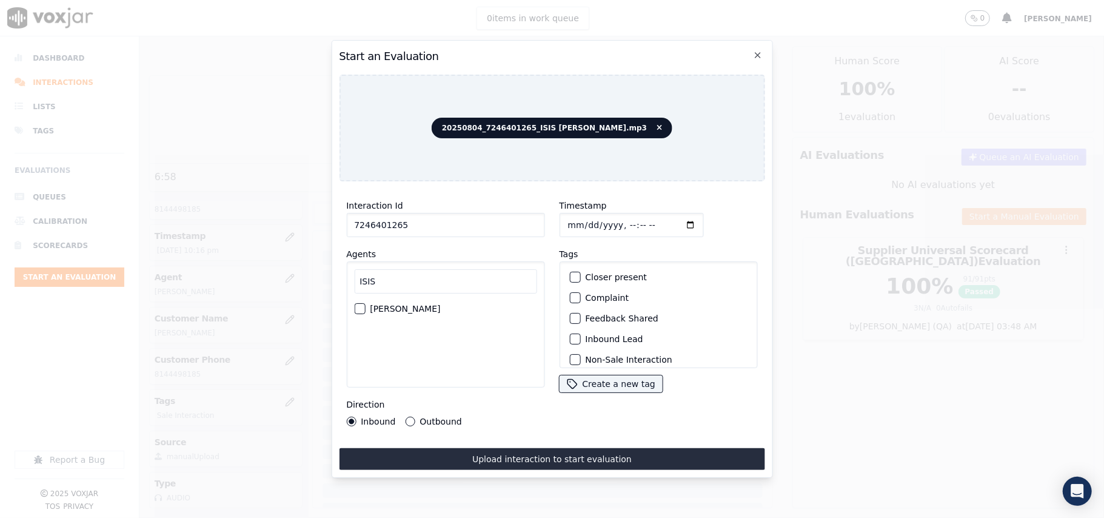
click at [406, 304] on label "ISIS ALZATE" at bounding box center [405, 308] width 70 height 8
click at [365, 304] on button "ISIS ALZATE" at bounding box center [359, 308] width 11 height 11
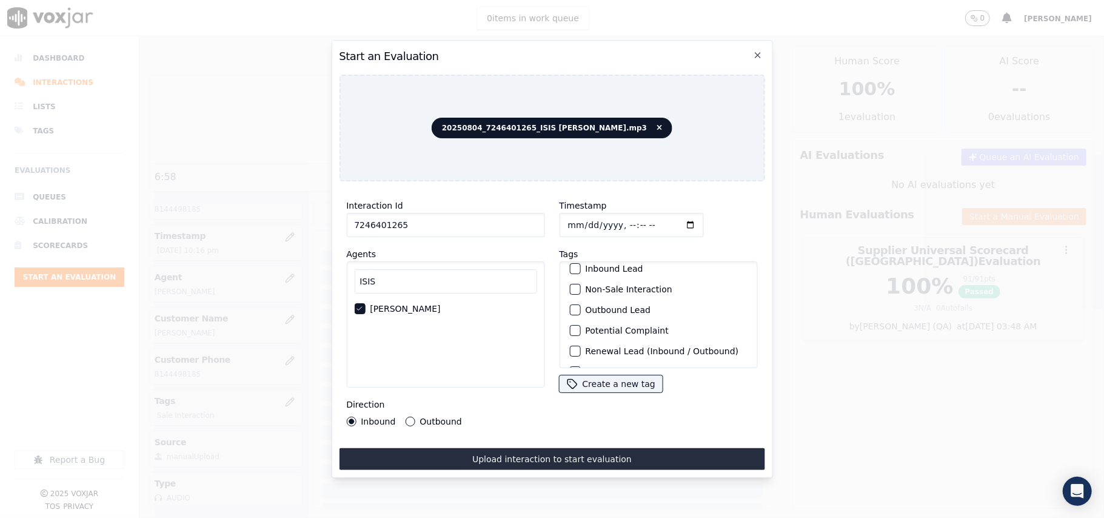
scroll to position [105, 0]
drag, startPoint x: 621, startPoint y: 330, endPoint x: 484, endPoint y: 390, distance: 149.8
click at [620, 348] on label "Sale Interaction" at bounding box center [618, 352] width 67 height 8
click at [580, 347] on button "Sale Interaction" at bounding box center [574, 352] width 11 height 11
click at [426, 420] on label "Outbound" at bounding box center [441, 421] width 42 height 8
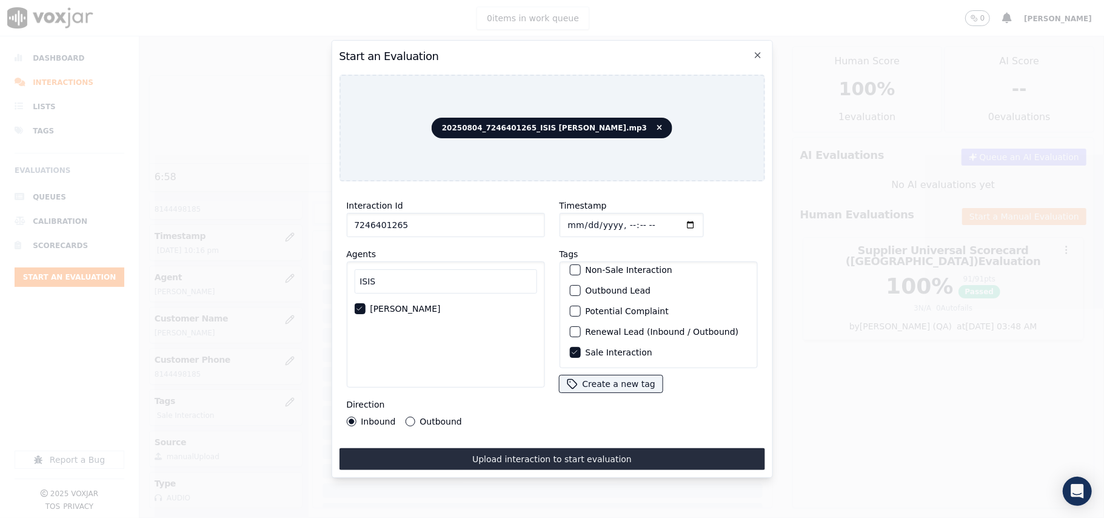
click at [415, 420] on button "Outbound" at bounding box center [410, 422] width 10 height 10
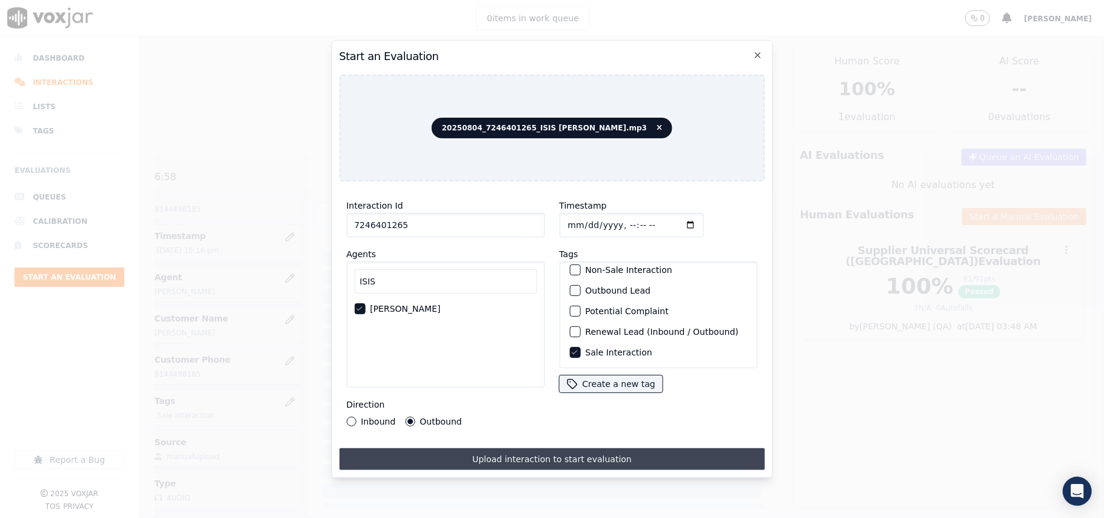
click at [488, 454] on button "Upload interaction to start evaluation" at bounding box center [552, 459] width 426 height 22
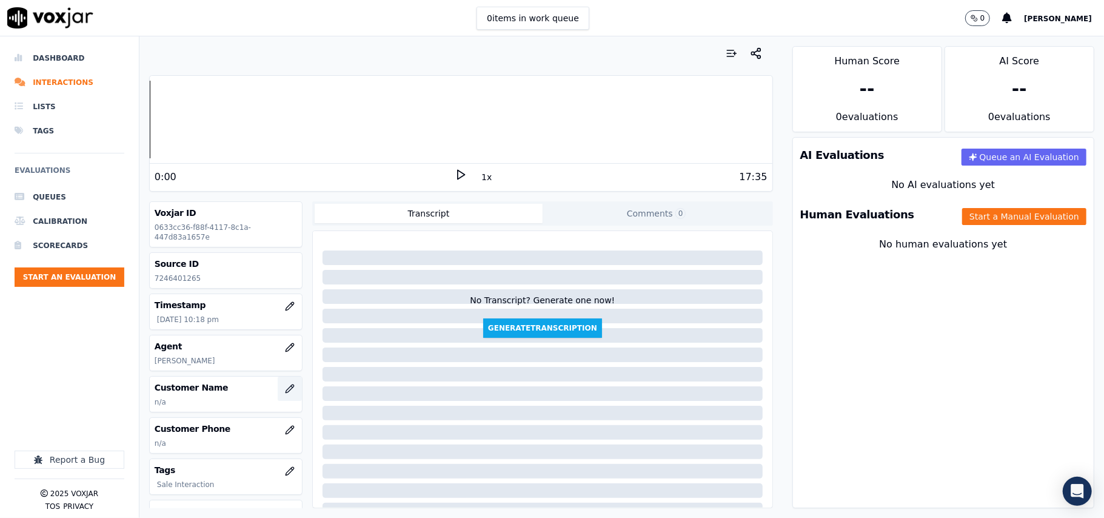
click at [278, 393] on button "button" at bounding box center [290, 389] width 24 height 24
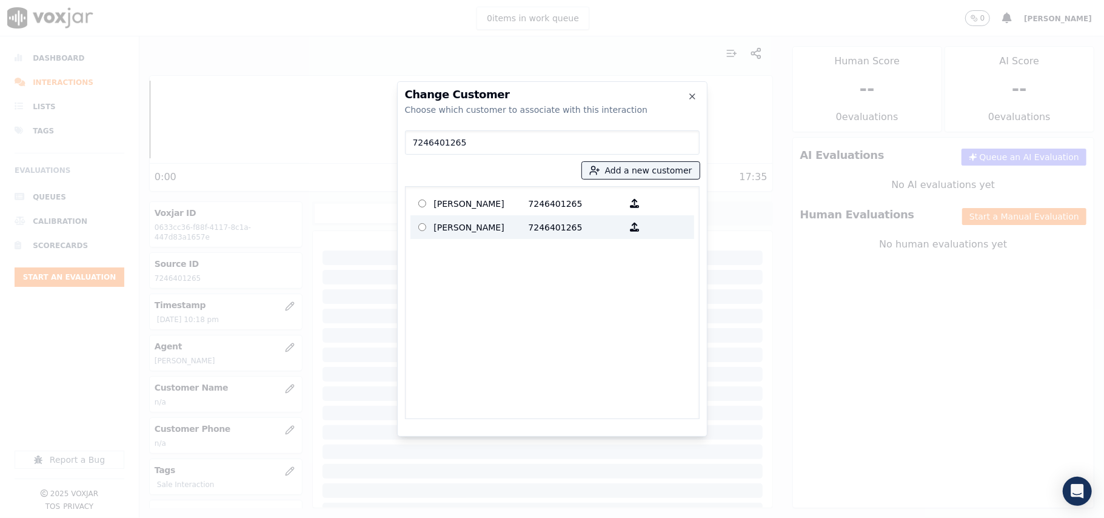
type input "7246401265"
click at [472, 204] on p "LINDA DARNELL" at bounding box center [481, 203] width 95 height 19
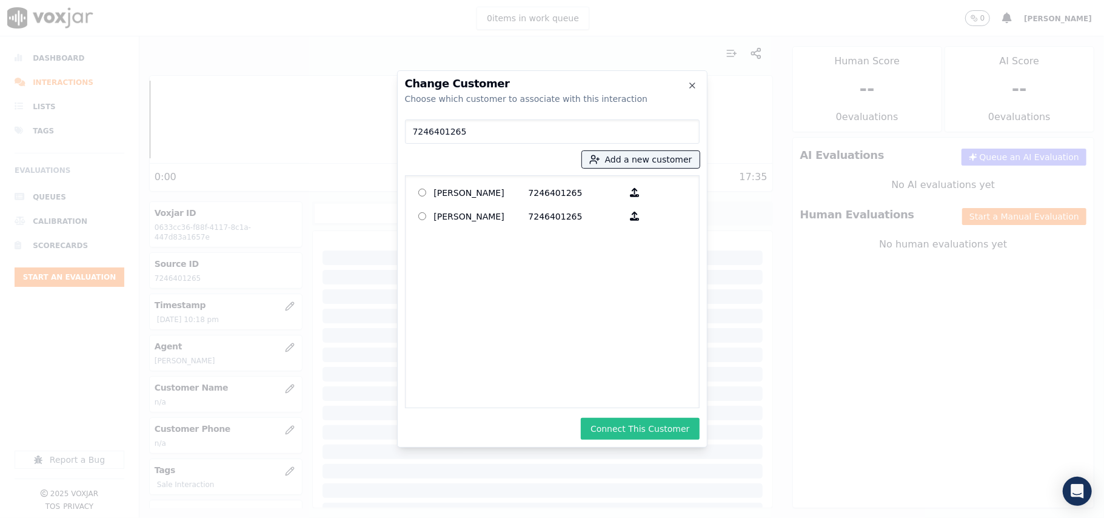
click at [639, 427] on button "Connect This Customer" at bounding box center [640, 429] width 118 height 22
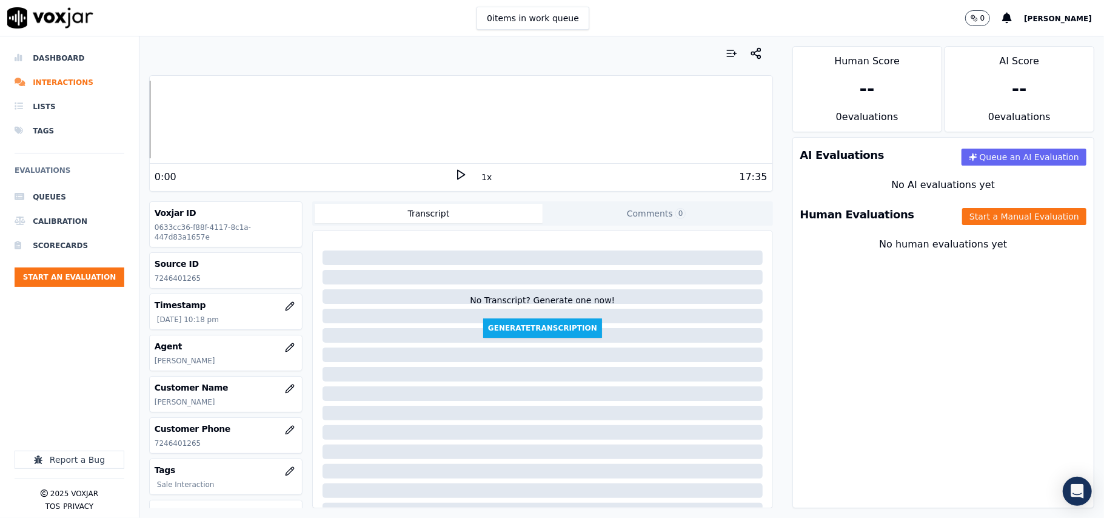
click at [932, 222] on div "Human Evaluations Start a Manual Evaluation" at bounding box center [943, 214] width 301 height 35
click at [971, 212] on button "Start a Manual Evaluation" at bounding box center [1024, 216] width 124 height 17
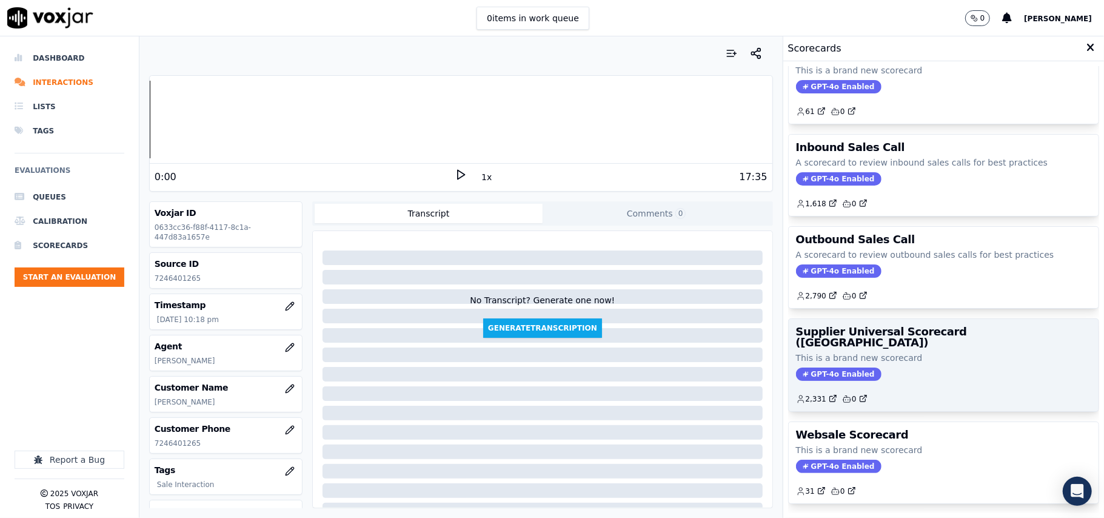
scroll to position [93, 0]
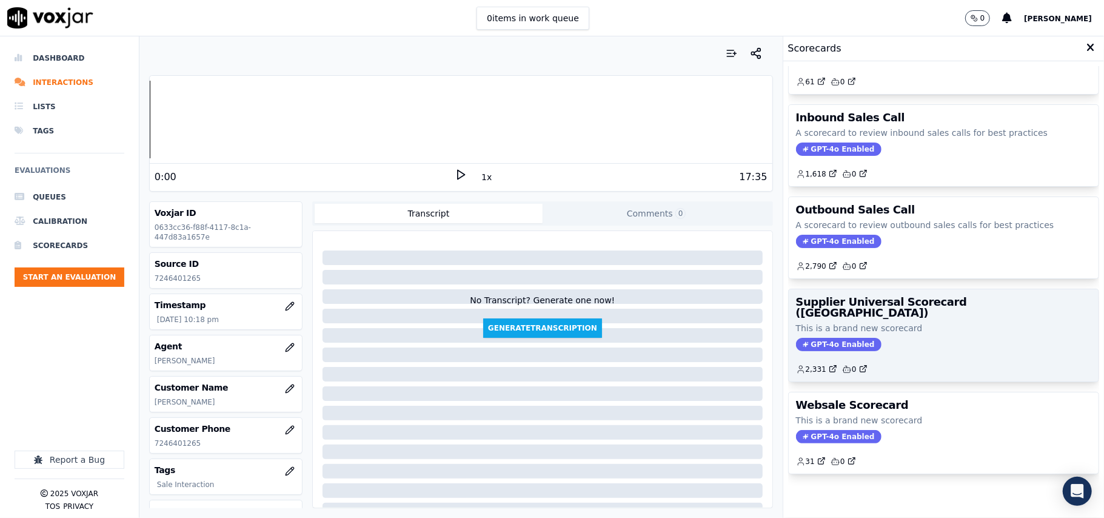
click at [928, 296] on h3 "Supplier Universal Scorecard (Colombia)" at bounding box center [943, 307] width 295 height 22
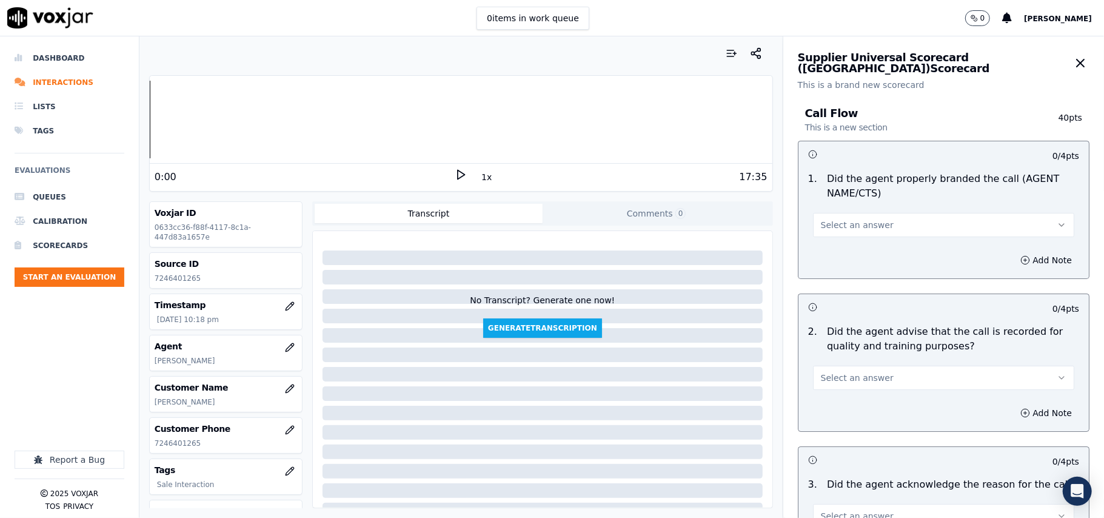
click at [880, 234] on button "Select an answer" at bounding box center [943, 225] width 261 height 24
click at [823, 252] on div "Yes" at bounding box center [917, 252] width 235 height 19
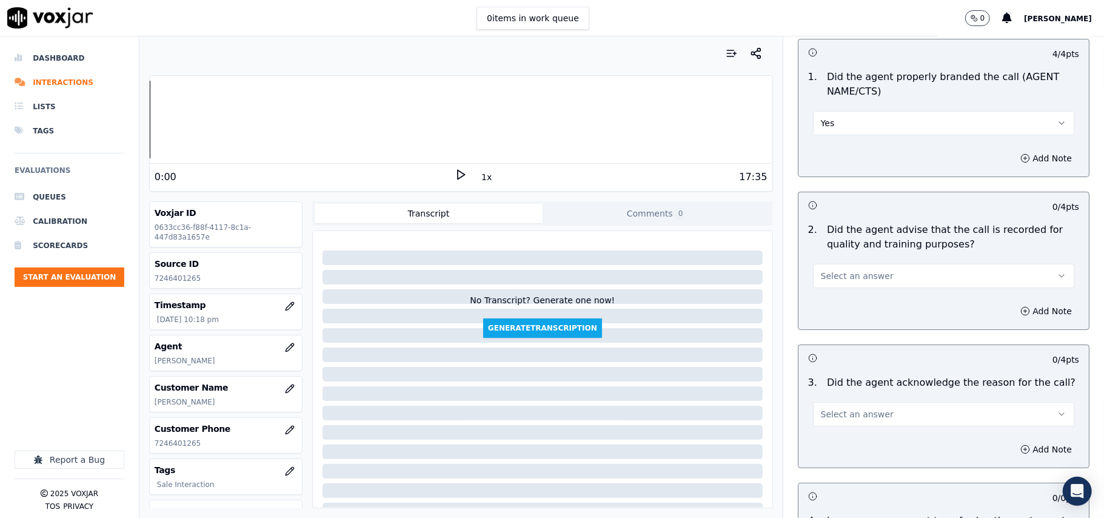
scroll to position [135, 0]
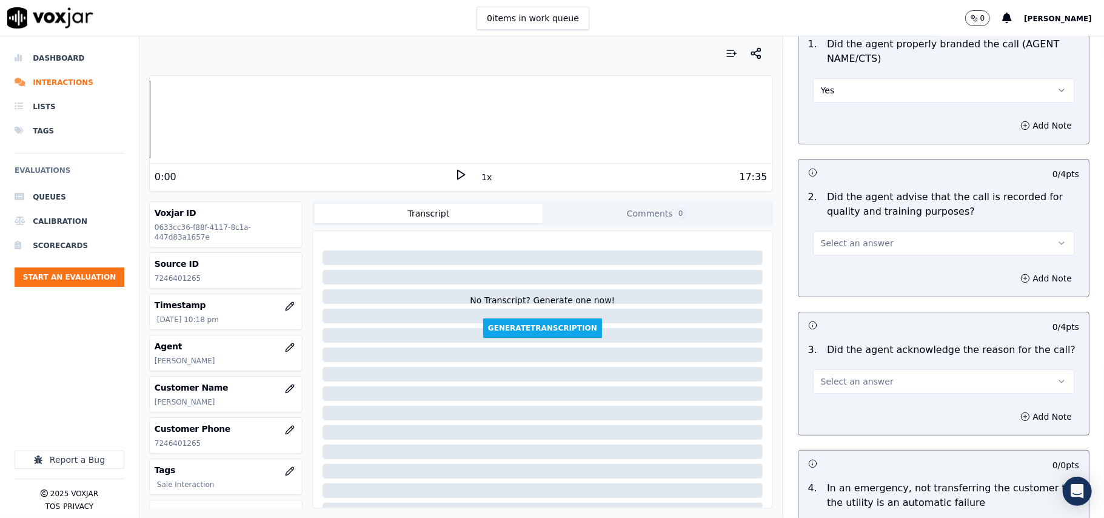
click at [837, 238] on span "Select an answer" at bounding box center [857, 243] width 73 height 12
click at [837, 265] on div "Yes" at bounding box center [917, 270] width 235 height 19
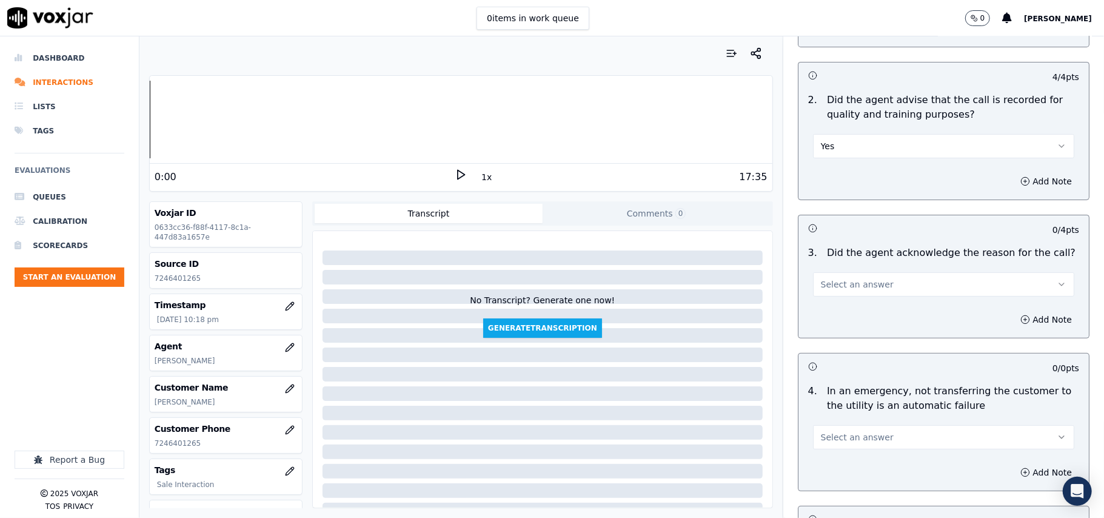
scroll to position [269, 0]
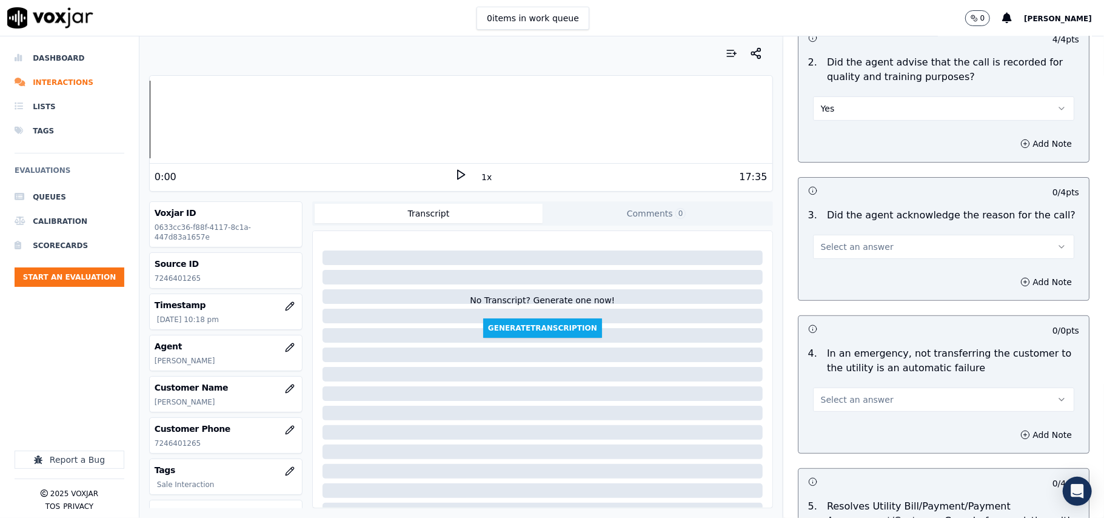
click at [823, 246] on span "Select an answer" at bounding box center [857, 247] width 73 height 12
click at [830, 268] on div "Yes" at bounding box center [917, 275] width 235 height 19
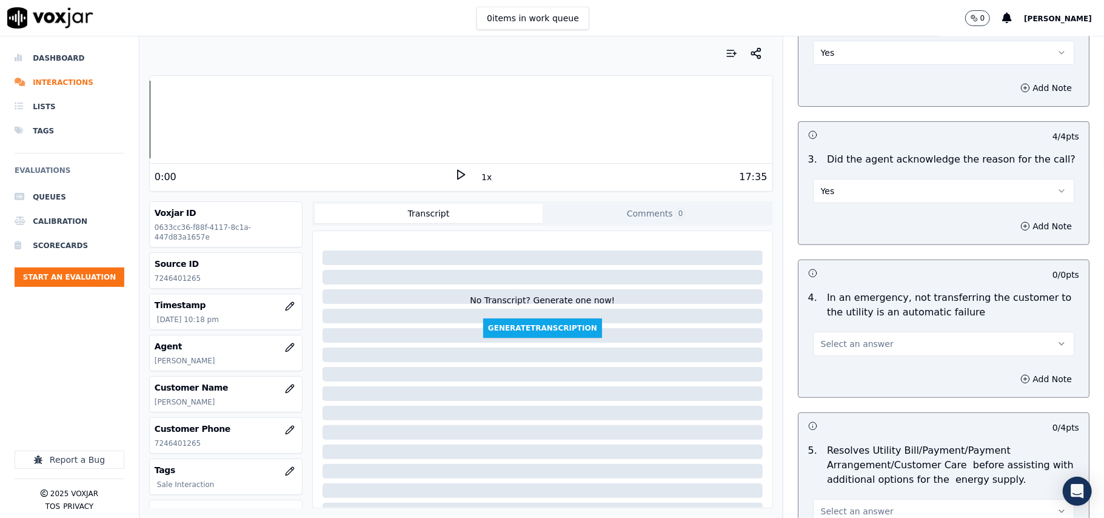
scroll to position [404, 0]
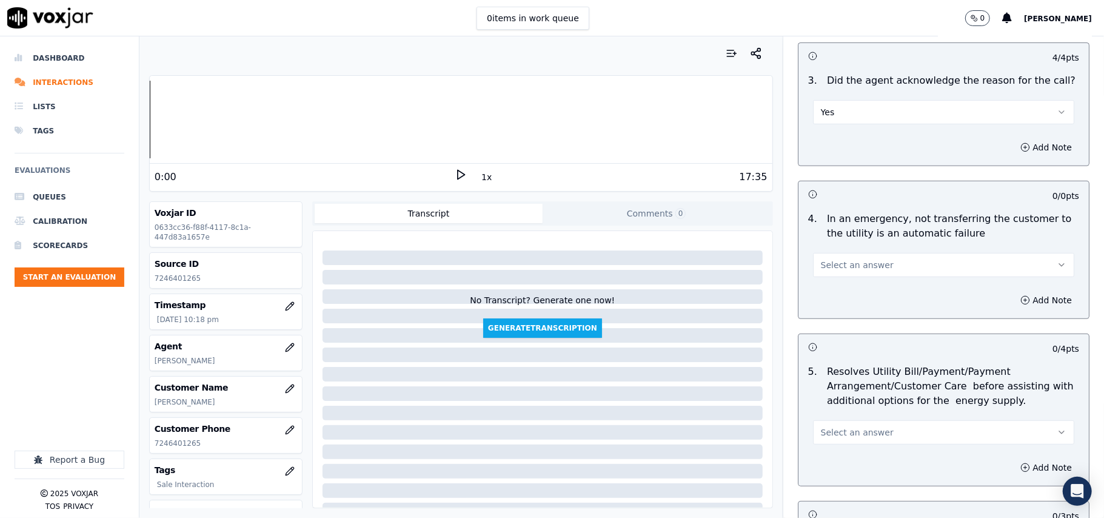
click at [835, 270] on span "Select an answer" at bounding box center [857, 265] width 73 height 12
click at [840, 325] on div "N/A" at bounding box center [917, 332] width 235 height 19
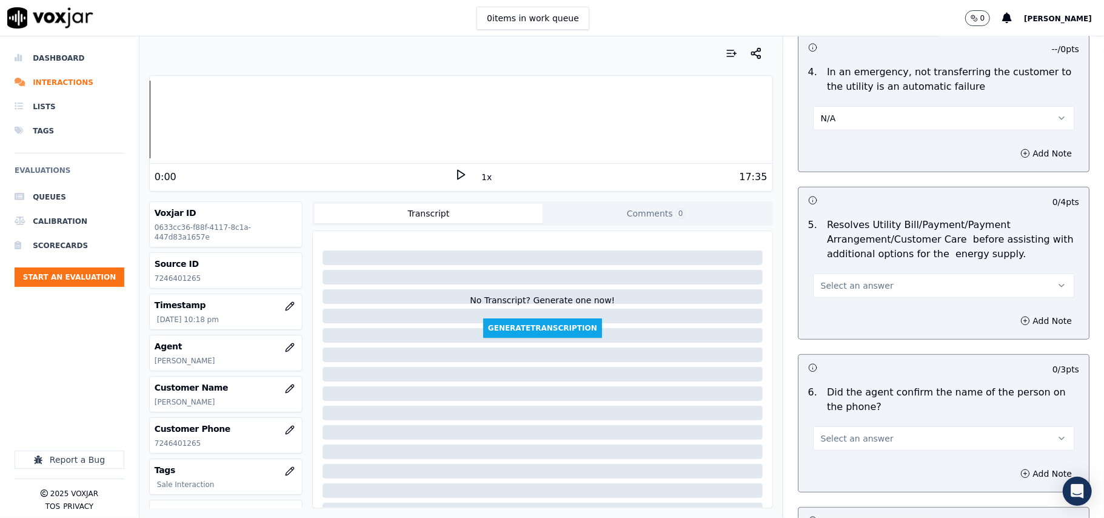
scroll to position [673, 0]
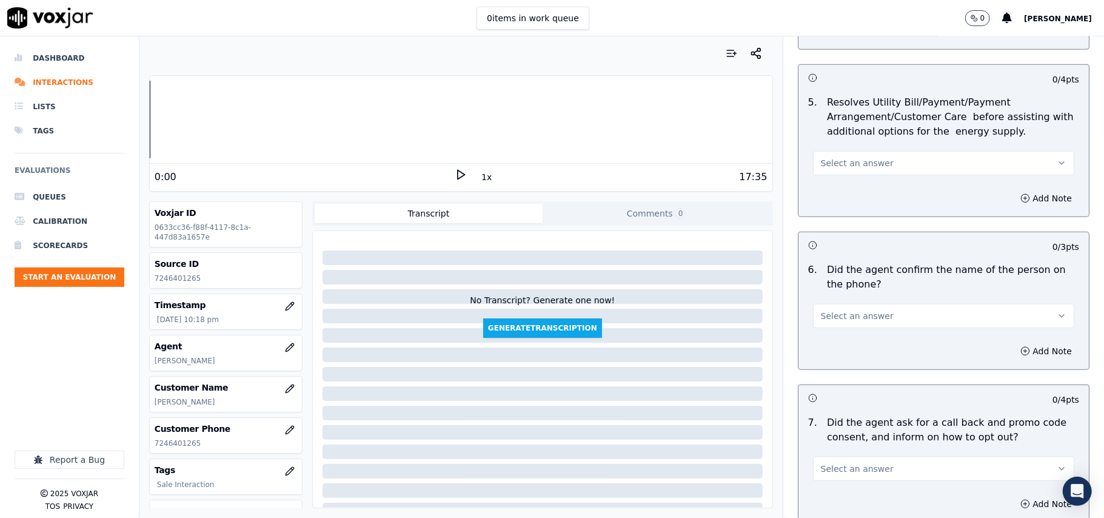
click at [874, 173] on button "Select an answer" at bounding box center [943, 163] width 261 height 24
click at [860, 233] on div "N/A" at bounding box center [917, 230] width 235 height 19
click at [843, 314] on span "Select an answer" at bounding box center [857, 316] width 73 height 12
click at [829, 347] on div "Yes" at bounding box center [917, 344] width 235 height 19
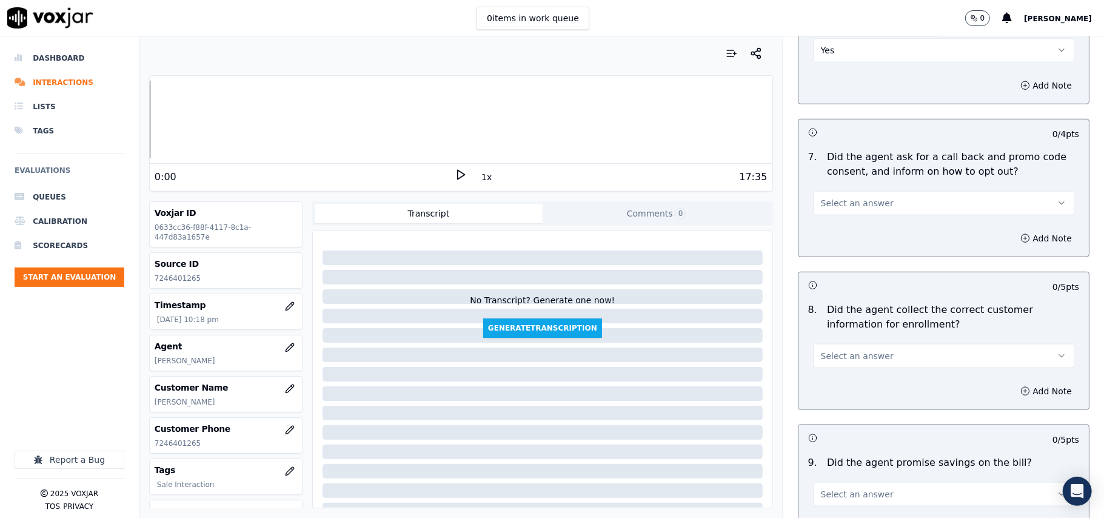
scroll to position [943, 0]
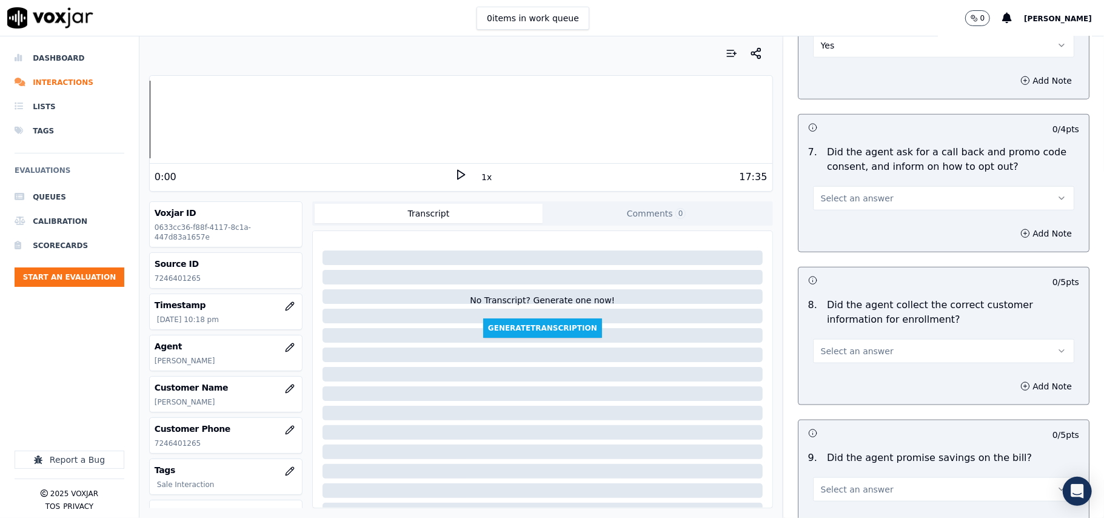
click at [847, 204] on span "Select an answer" at bounding box center [857, 198] width 73 height 12
click at [837, 221] on div "Yes" at bounding box center [917, 228] width 235 height 19
click at [854, 350] on span "Select an answer" at bounding box center [857, 351] width 73 height 12
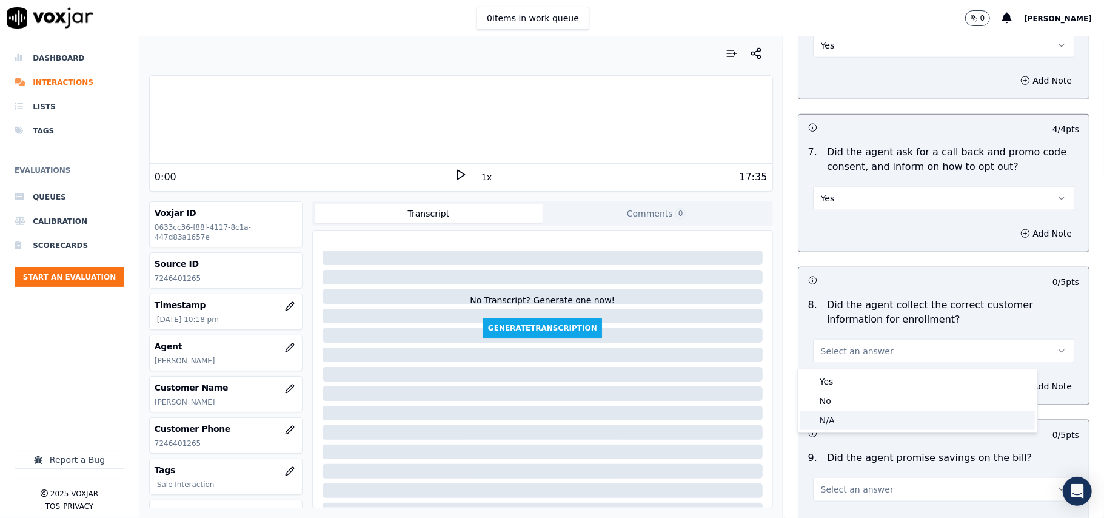
click at [859, 415] on div "N/A" at bounding box center [917, 419] width 235 height 19
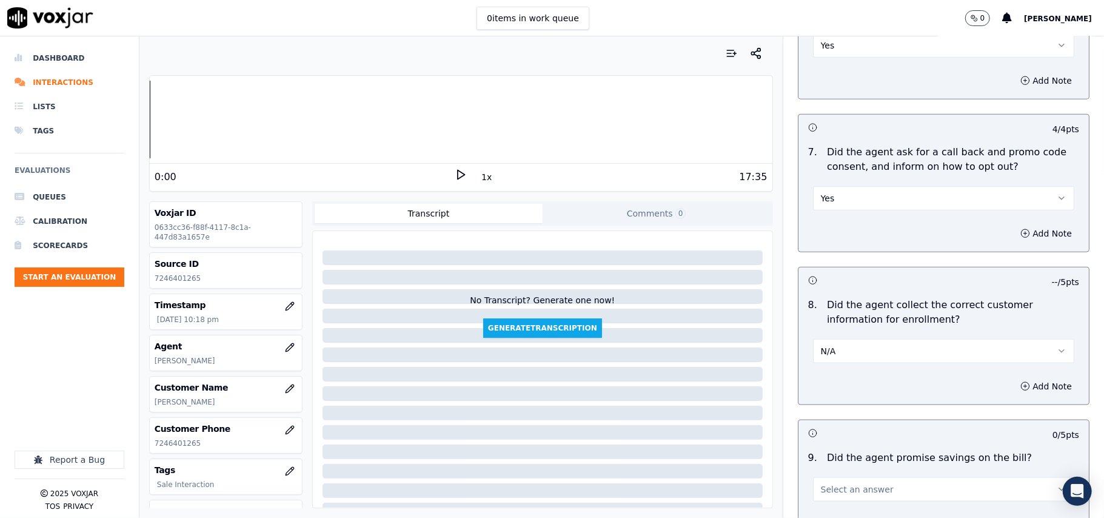
scroll to position [1077, 0]
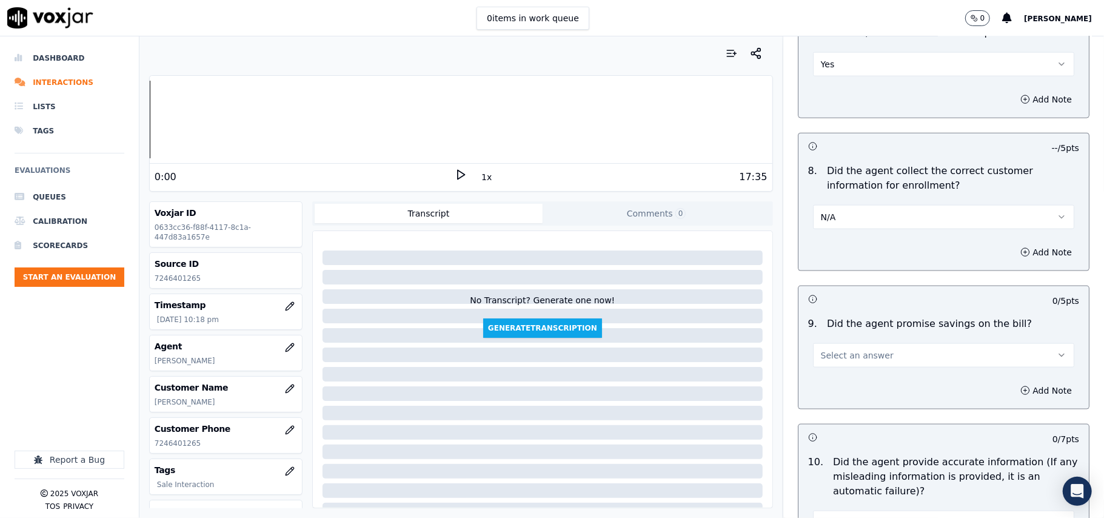
click at [827, 367] on button "Select an answer" at bounding box center [943, 355] width 261 height 24
click at [832, 386] on div "Yes" at bounding box center [917, 386] width 235 height 19
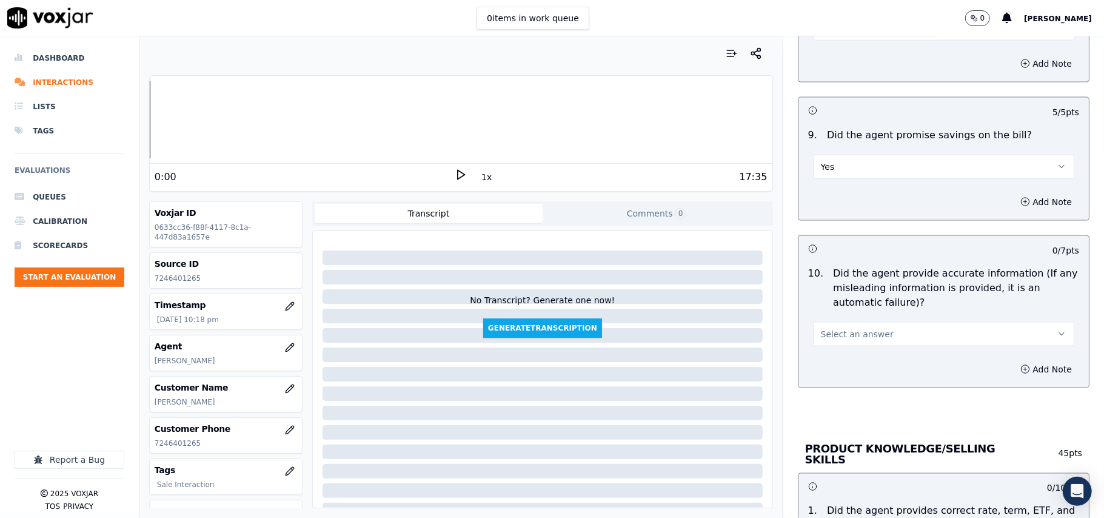
scroll to position [1347, 0]
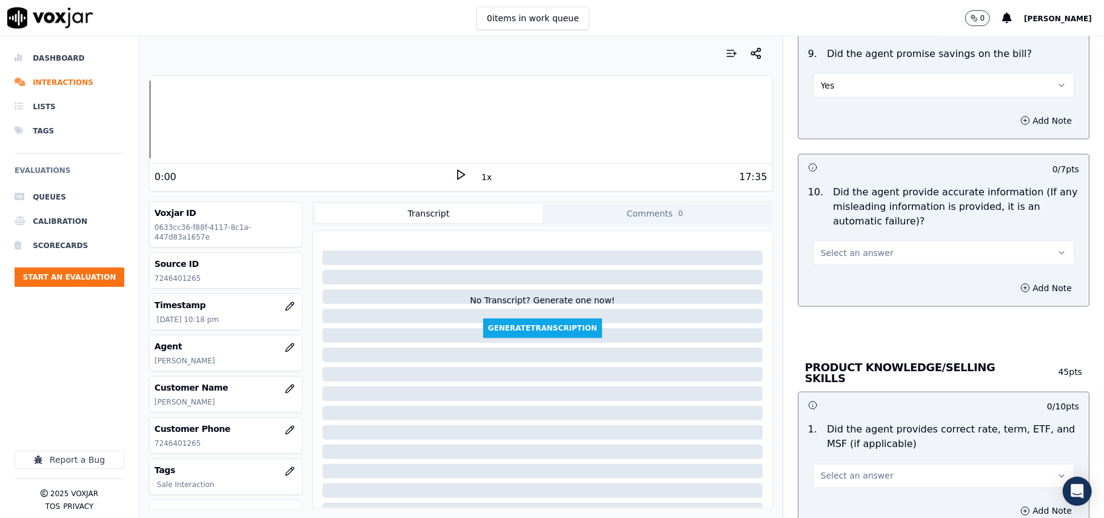
click at [832, 253] on span "Select an answer" at bounding box center [857, 253] width 73 height 12
click at [839, 293] on div "No" at bounding box center [917, 302] width 235 height 19
click at [875, 85] on button "Yes" at bounding box center [943, 85] width 261 height 24
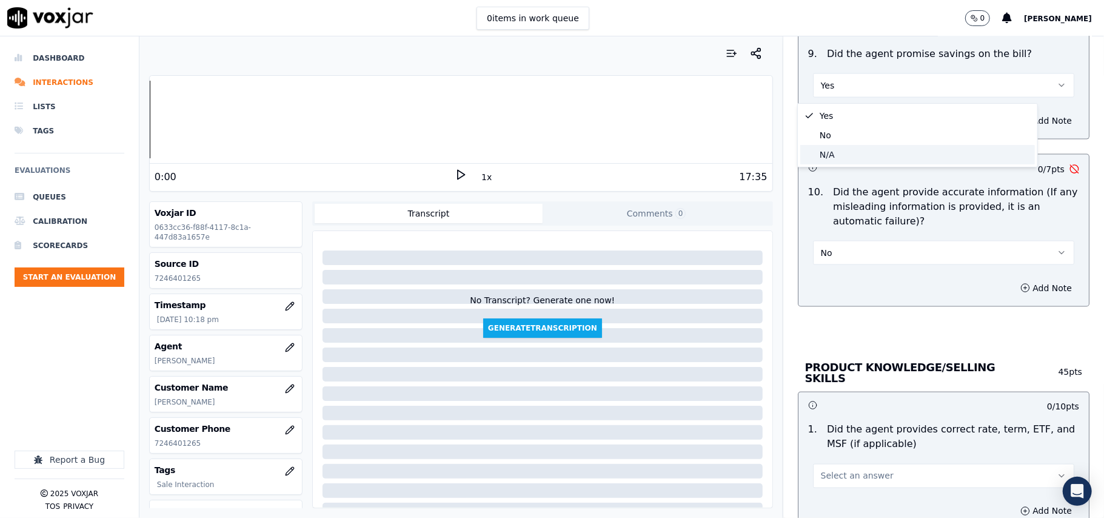
click at [845, 156] on div "N/A" at bounding box center [917, 154] width 235 height 19
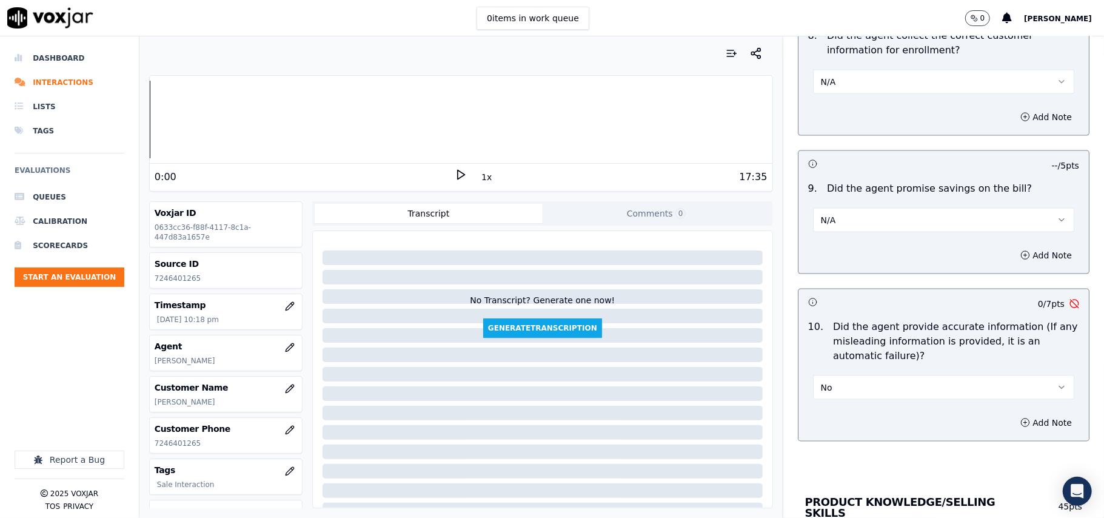
drag, startPoint x: 825, startPoint y: 69, endPoint x: 820, endPoint y: 99, distance: 31.3
click at [825, 71] on div "N/A" at bounding box center [943, 76] width 281 height 36
click at [822, 84] on button "N/A" at bounding box center [943, 82] width 261 height 24
click at [818, 109] on div "Yes" at bounding box center [917, 111] width 235 height 19
click at [851, 398] on button "No" at bounding box center [943, 387] width 261 height 24
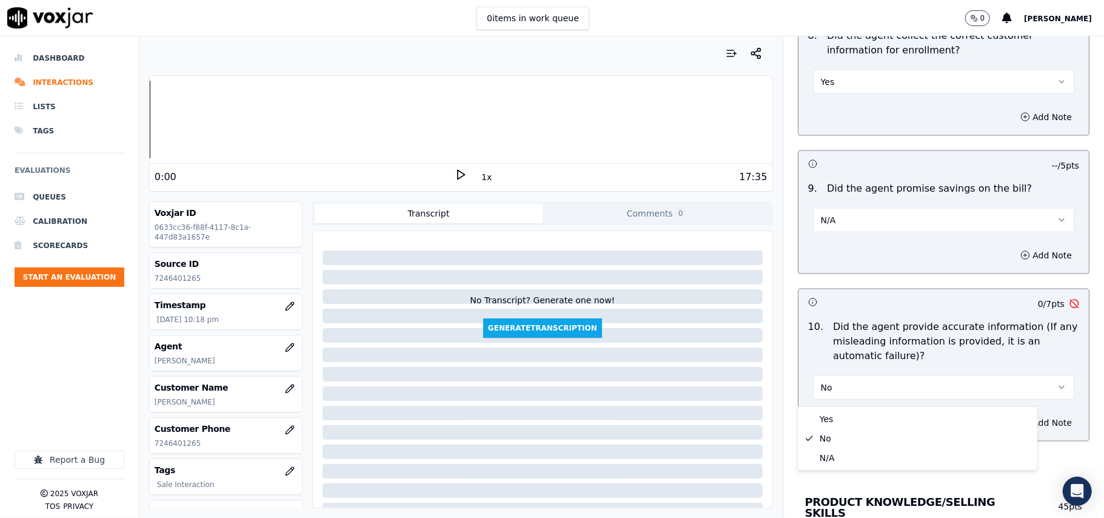
drag, startPoint x: 839, startPoint y: 469, endPoint x: 871, endPoint y: 340, distance: 132.5
click at [839, 467] on div "Yes No N/A" at bounding box center [917, 438] width 239 height 63
click at [837, 413] on div "Yes" at bounding box center [917, 418] width 235 height 19
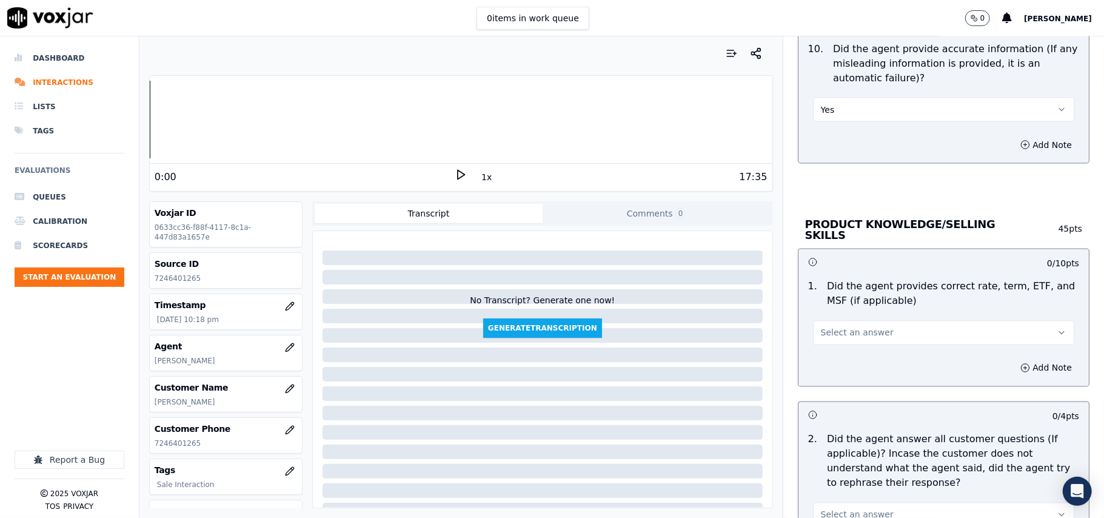
scroll to position [1482, 0]
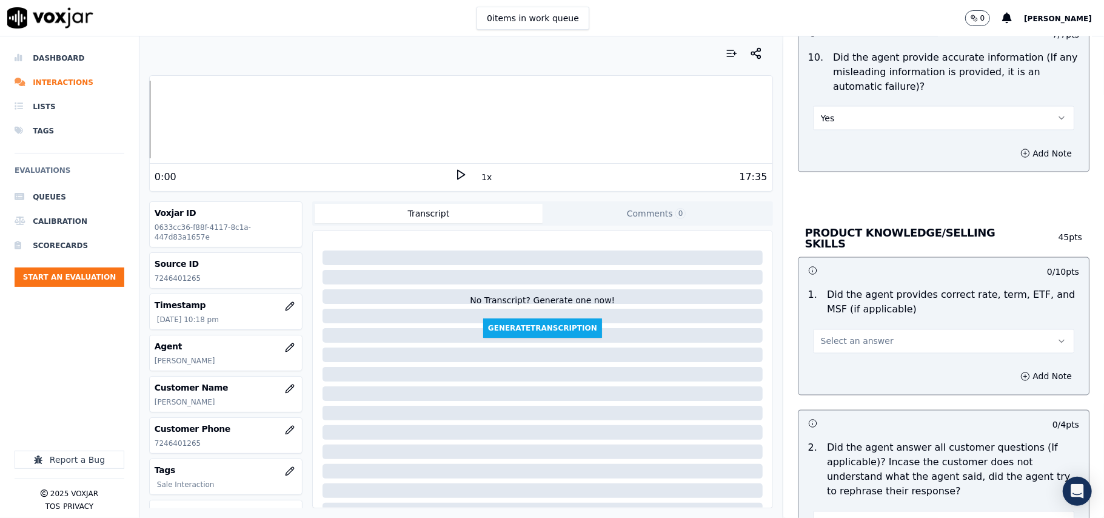
click at [854, 340] on span "Select an answer" at bounding box center [857, 341] width 73 height 12
click at [844, 363] on div "Yes" at bounding box center [917, 366] width 235 height 19
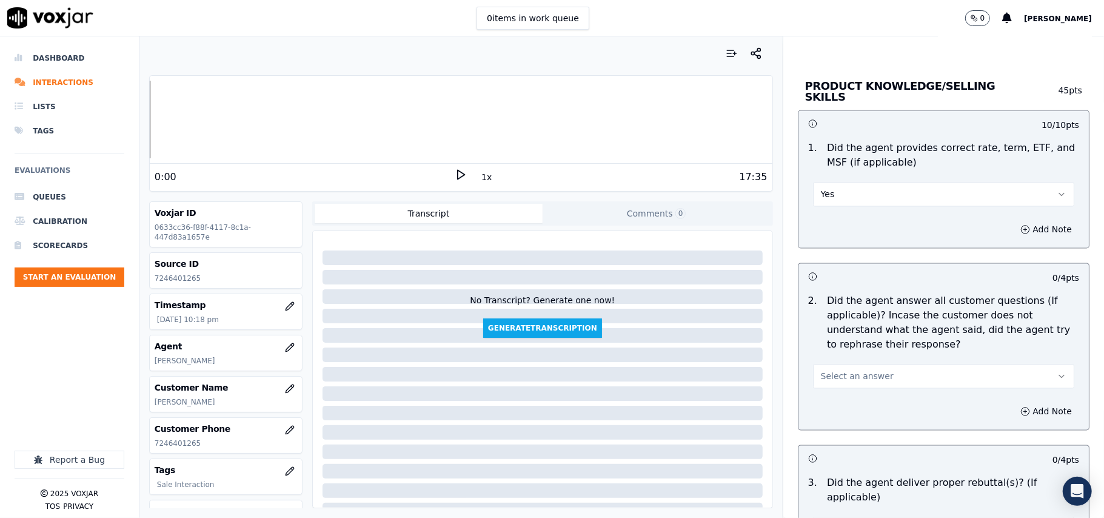
scroll to position [1752, 0]
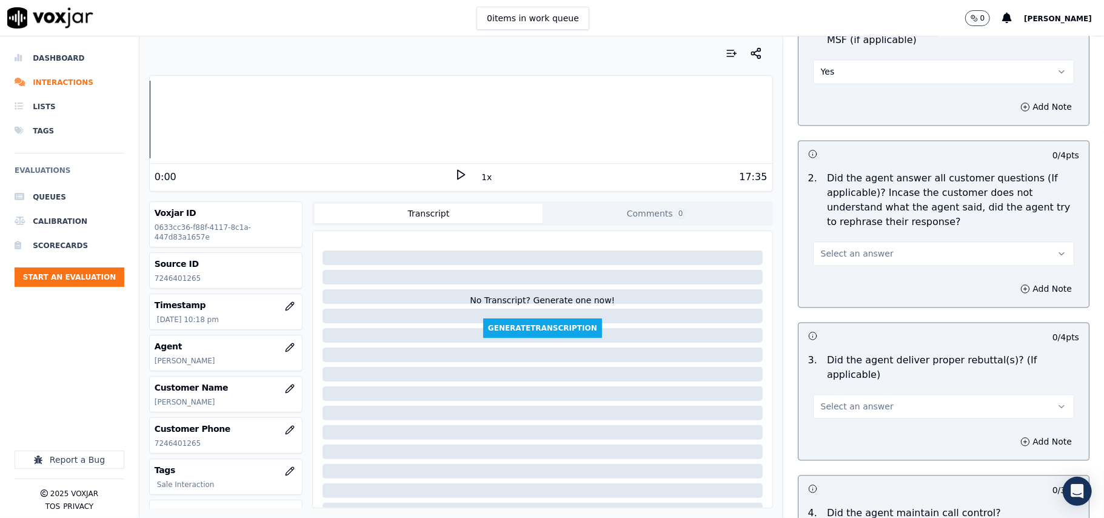
click at [872, 243] on button "Select an answer" at bounding box center [943, 253] width 261 height 24
click at [848, 277] on div "Yes" at bounding box center [917, 279] width 235 height 19
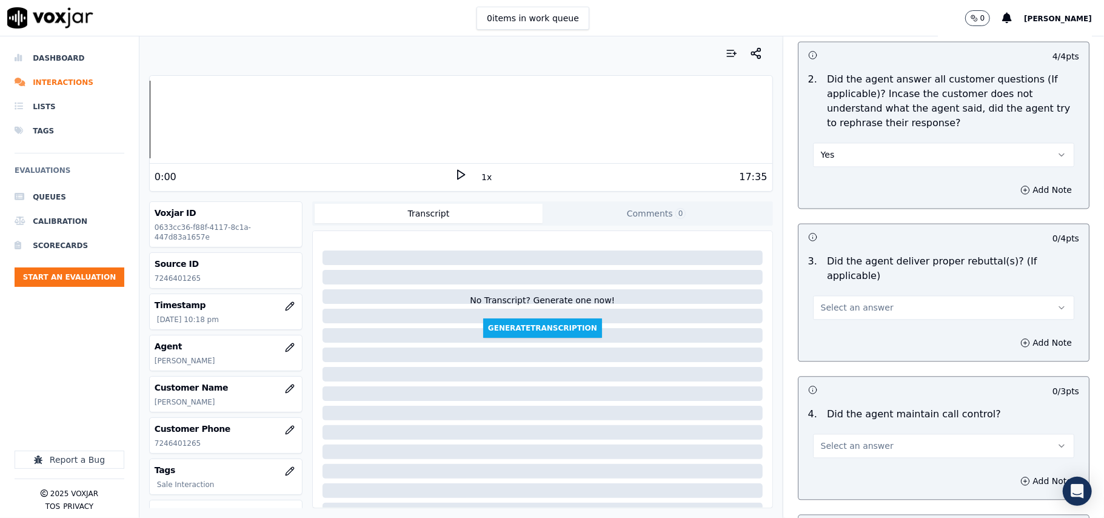
scroll to position [1886, 0]
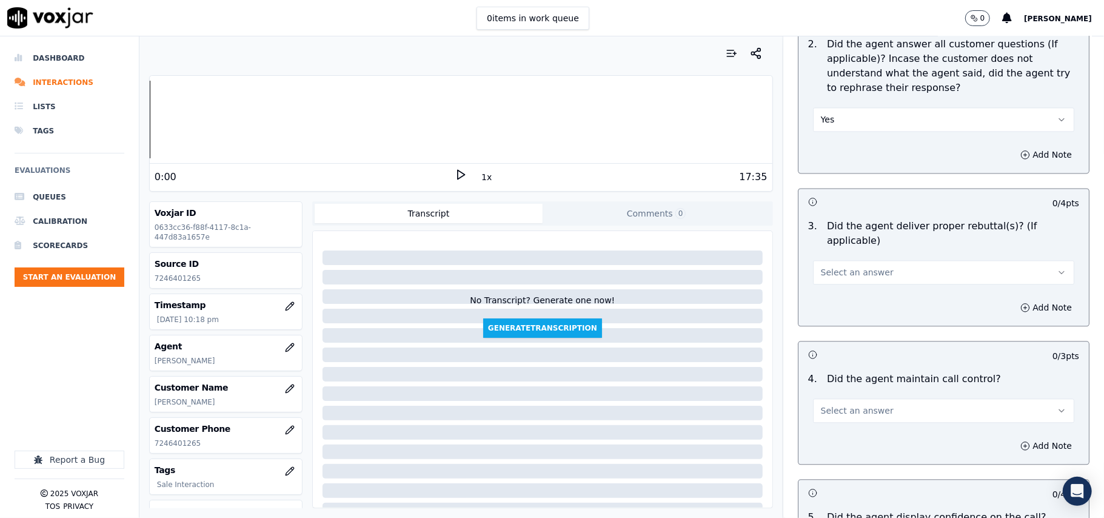
click at [839, 260] on button "Select an answer" at bounding box center [943, 272] width 261 height 24
click at [828, 284] on div "Yes" at bounding box center [917, 283] width 235 height 19
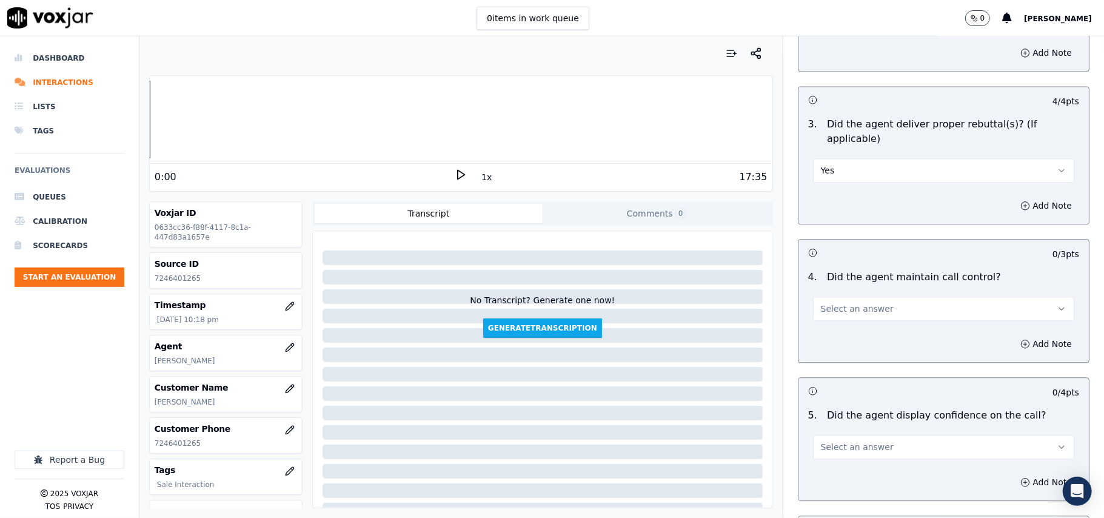
scroll to position [2021, 0]
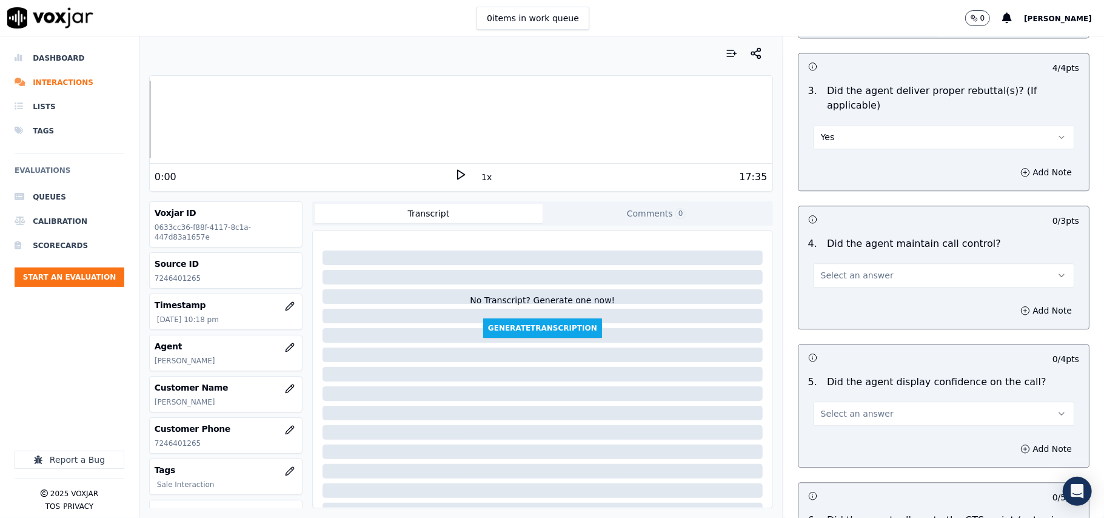
click at [866, 269] on span "Select an answer" at bounding box center [857, 275] width 73 height 12
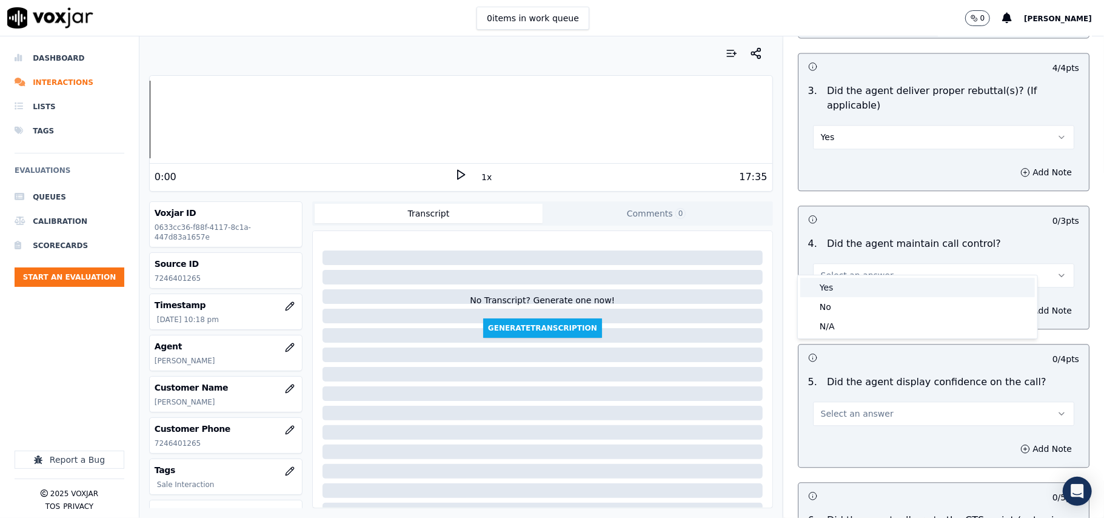
click at [854, 290] on div "Yes" at bounding box center [917, 287] width 235 height 19
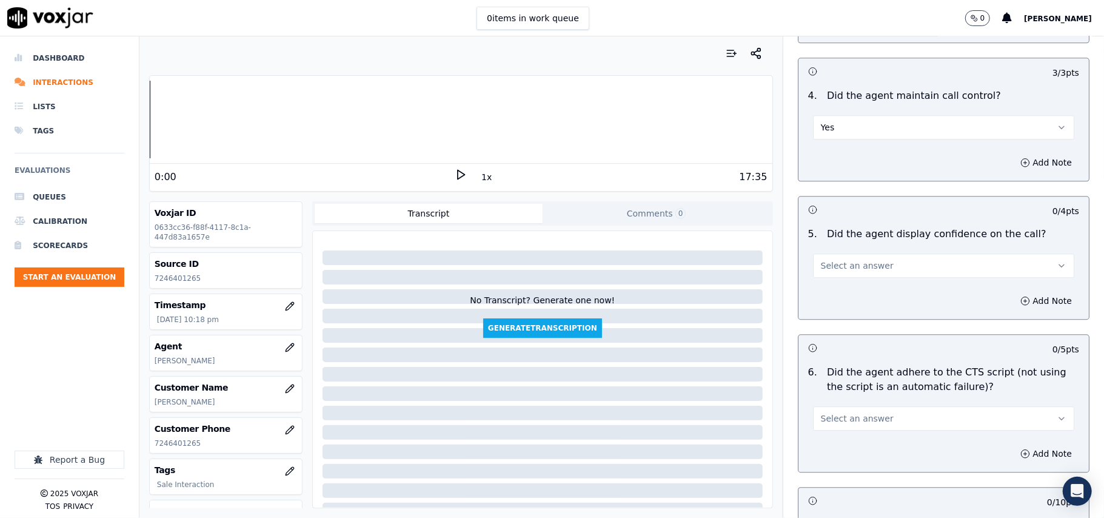
scroll to position [2290, 0]
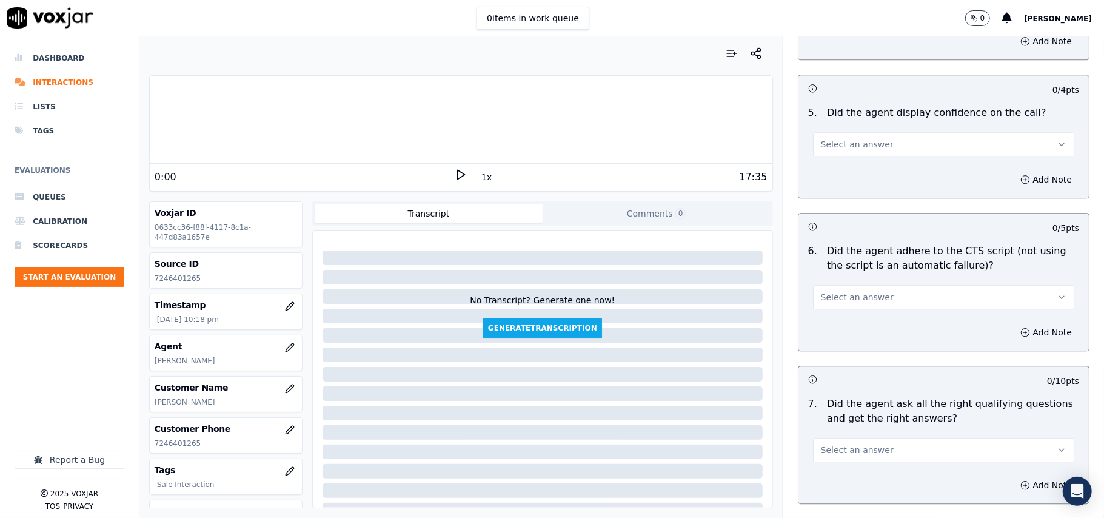
click at [845, 138] on span "Select an answer" at bounding box center [857, 144] width 73 height 12
click at [838, 151] on div "Yes" at bounding box center [917, 156] width 235 height 19
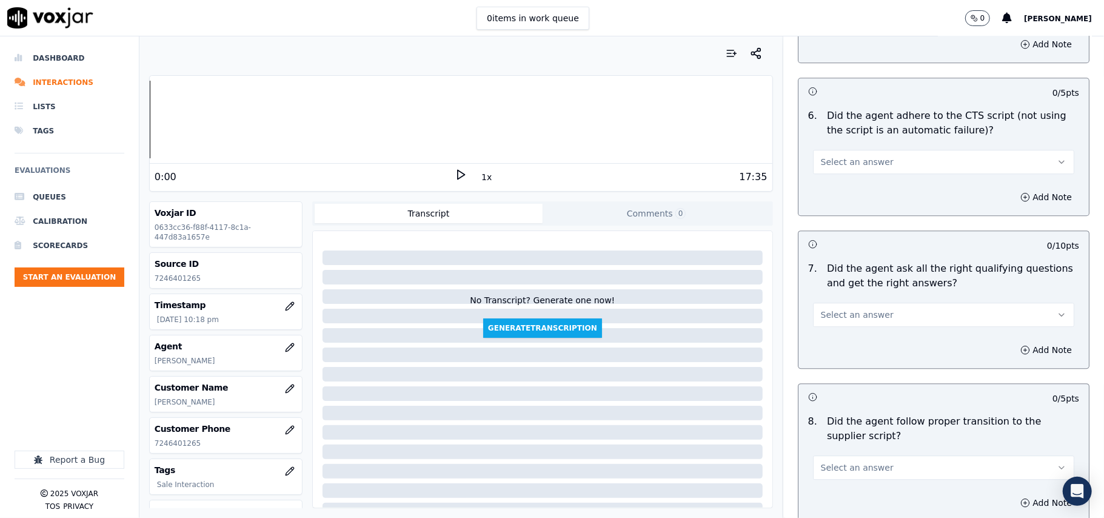
click at [832, 156] on button "Select an answer" at bounding box center [943, 162] width 261 height 24
click at [835, 170] on div "Yes" at bounding box center [917, 175] width 235 height 19
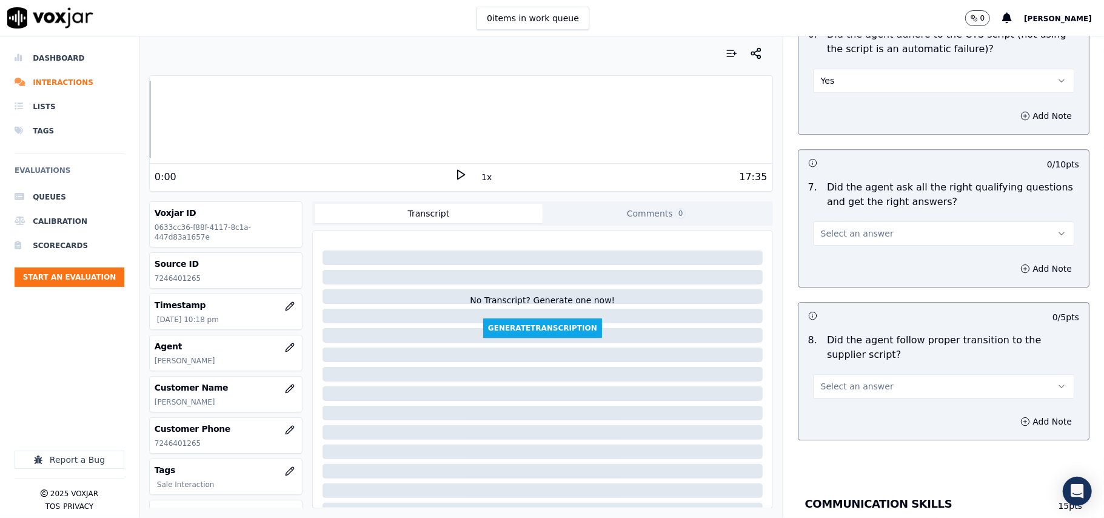
scroll to position [2560, 0]
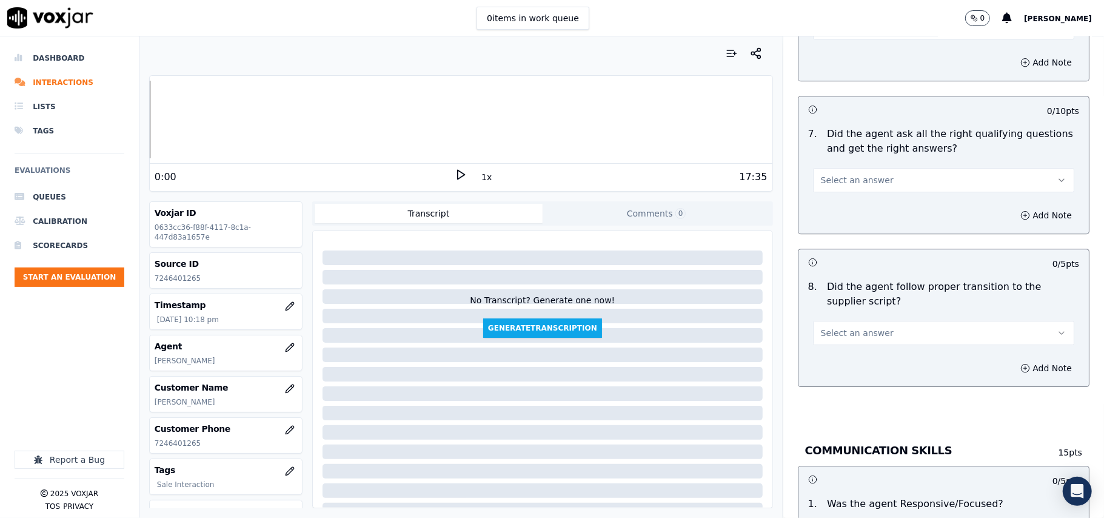
click at [828, 175] on button "Select an answer" at bounding box center [943, 180] width 261 height 24
click at [829, 187] on div "Yes" at bounding box center [917, 193] width 235 height 19
click at [828, 321] on button "Select an answer" at bounding box center [943, 333] width 261 height 24
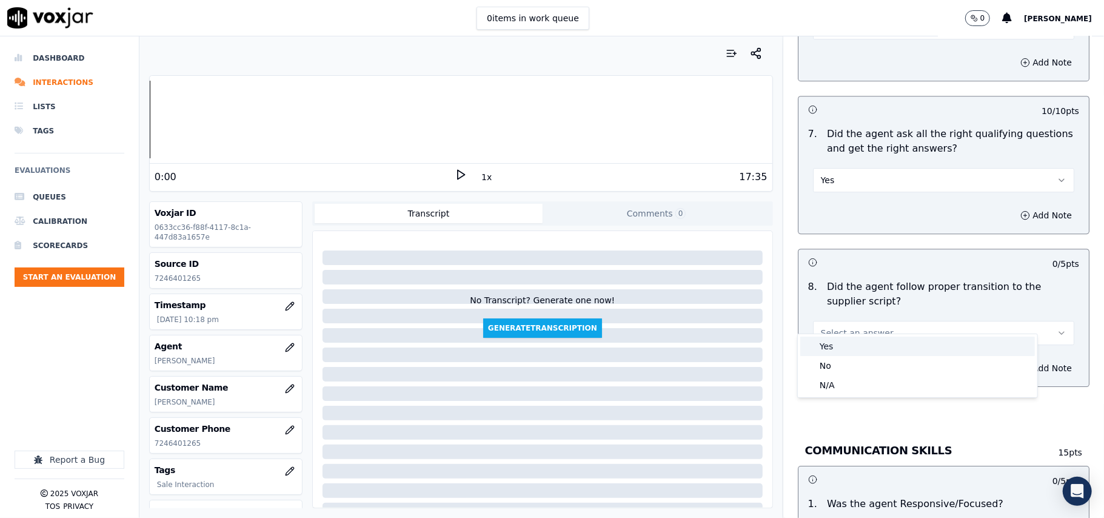
click at [830, 347] on div "Yes" at bounding box center [917, 345] width 235 height 19
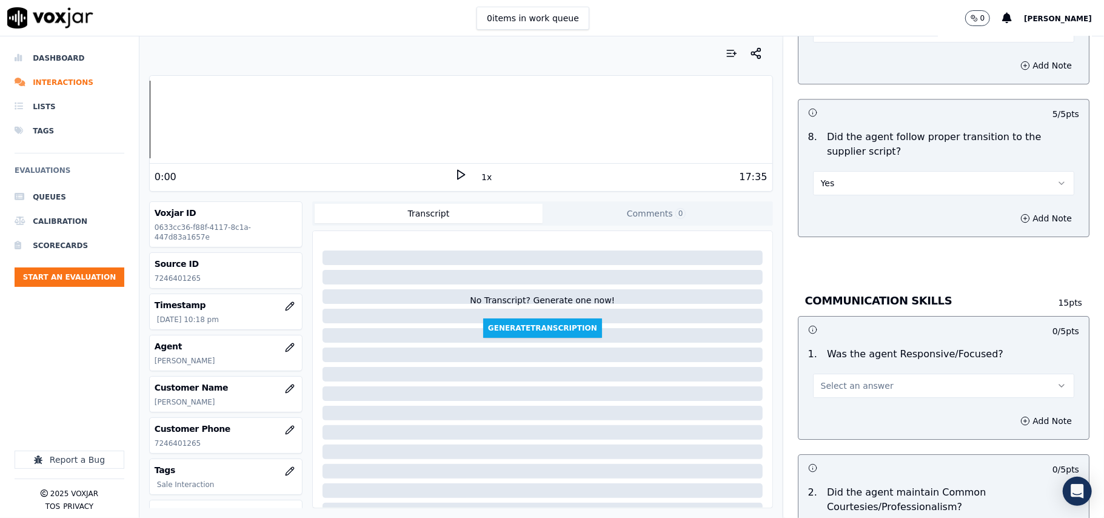
scroll to position [2829, 0]
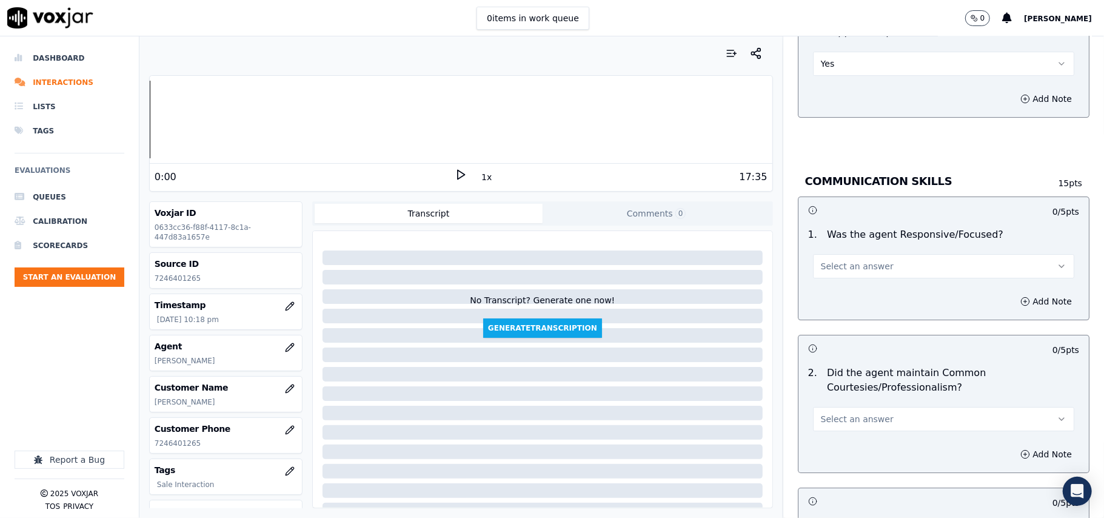
click at [859, 260] on span "Select an answer" at bounding box center [857, 266] width 73 height 12
click at [848, 275] on div "Yes" at bounding box center [917, 279] width 235 height 19
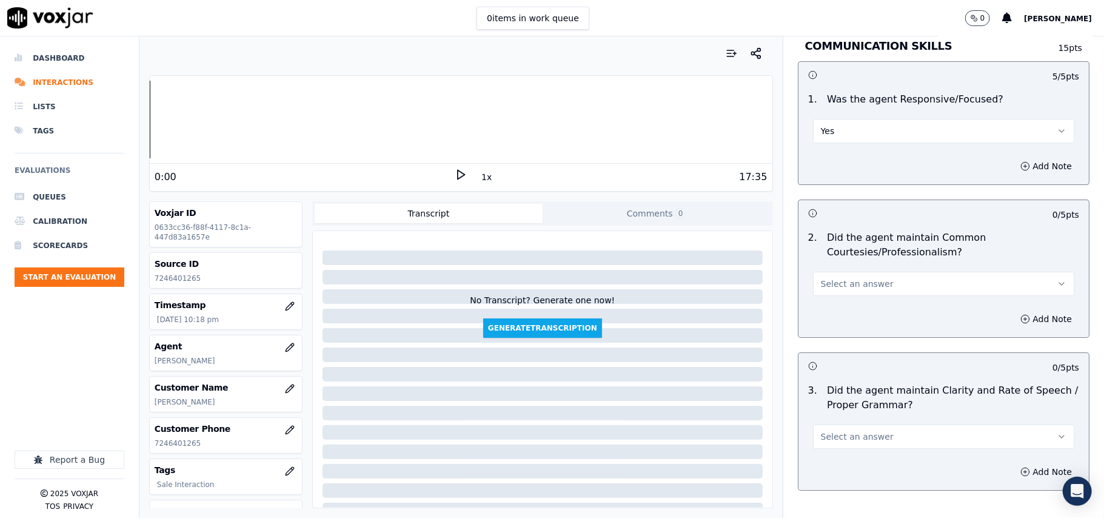
click at [845, 272] on button "Select an answer" at bounding box center [943, 284] width 261 height 24
click at [838, 292] on div "Yes" at bounding box center [917, 298] width 235 height 19
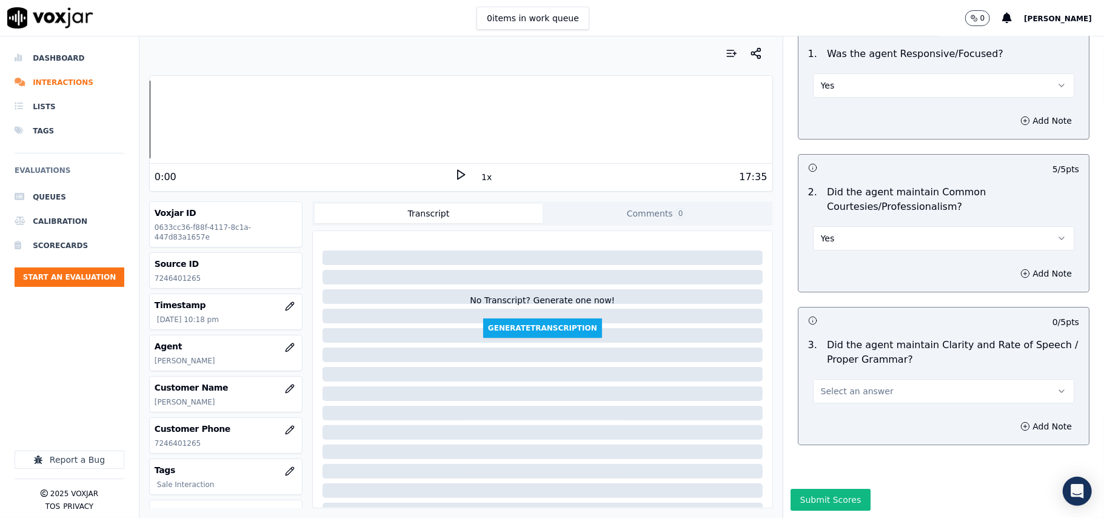
scroll to position [3034, 0]
click at [838, 385] on span "Select an answer" at bounding box center [857, 391] width 73 height 12
click at [840, 383] on div "Yes" at bounding box center [917, 381] width 235 height 19
click at [820, 489] on button "Submit Scores" at bounding box center [831, 500] width 81 height 22
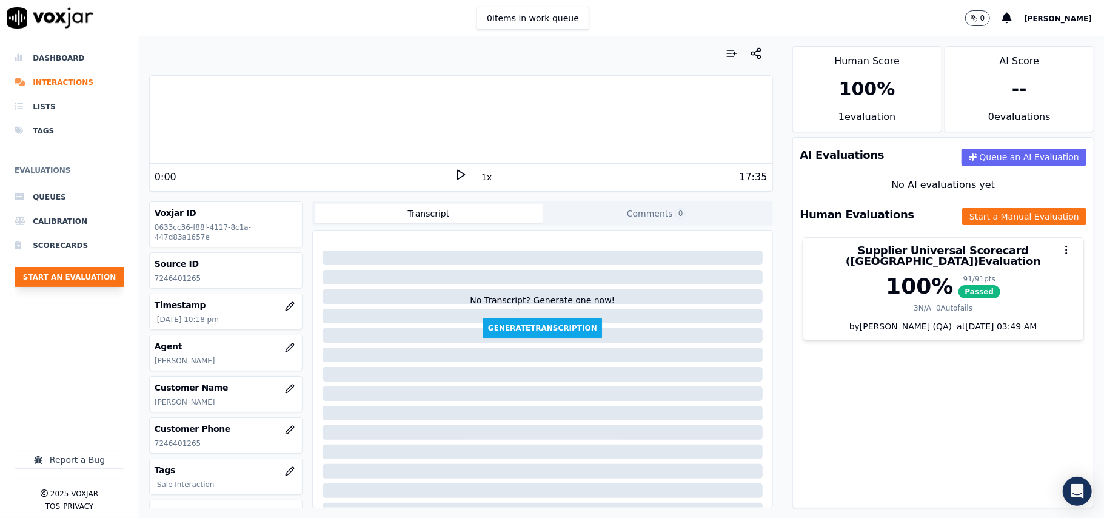
click at [59, 285] on button "Start an Evaluation" at bounding box center [70, 276] width 110 height 19
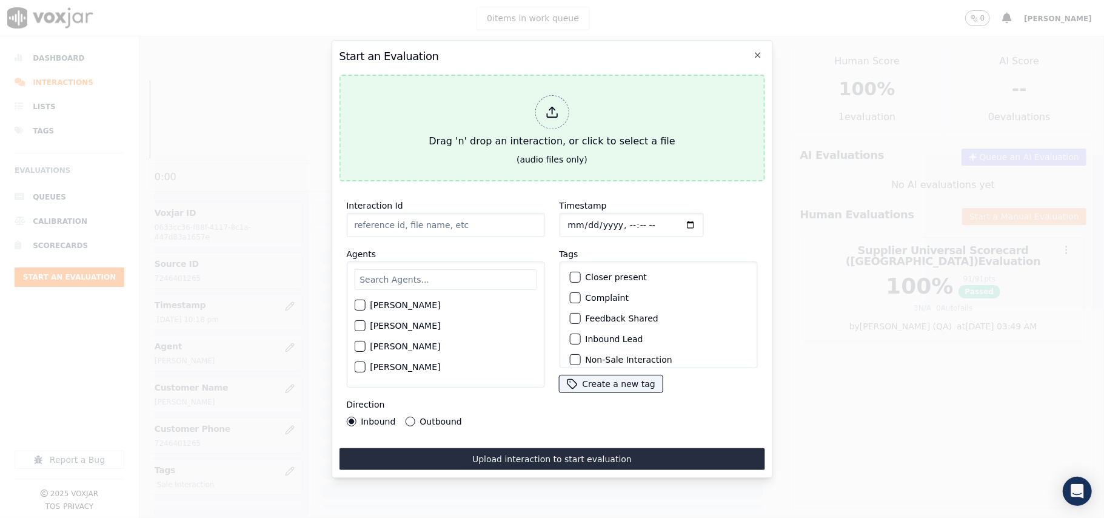
click at [520, 134] on div "Drag 'n' drop an interaction, or click to select a file" at bounding box center [552, 121] width 256 height 63
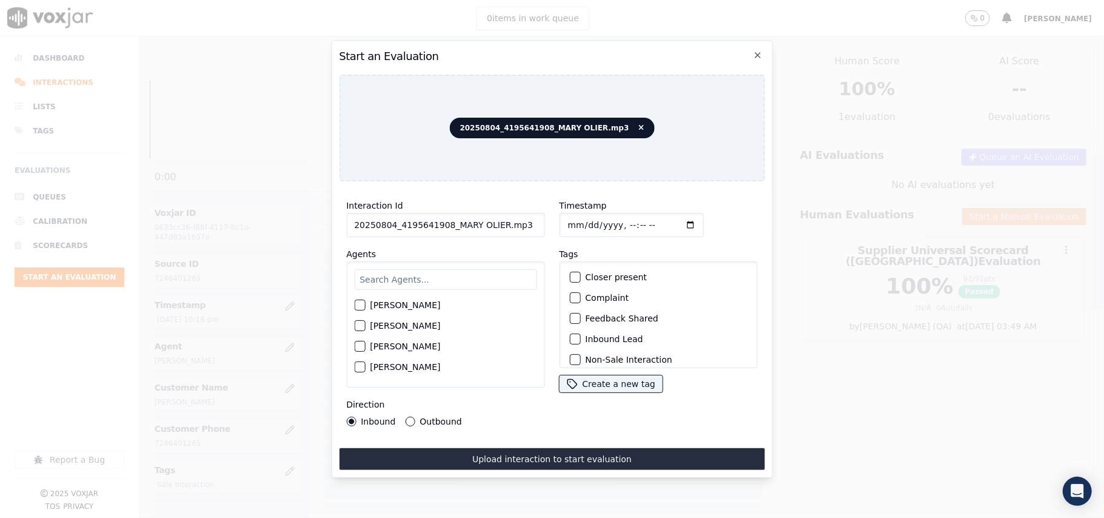
click at [464, 214] on input "20250804_4195641908_MARY OLIER.mp3" at bounding box center [445, 225] width 198 height 24
paste input "4195641908"
type input "4195641908"
click at [578, 216] on input "Timestamp" at bounding box center [631, 225] width 144 height 24
type input "2025-08-04T22:20"
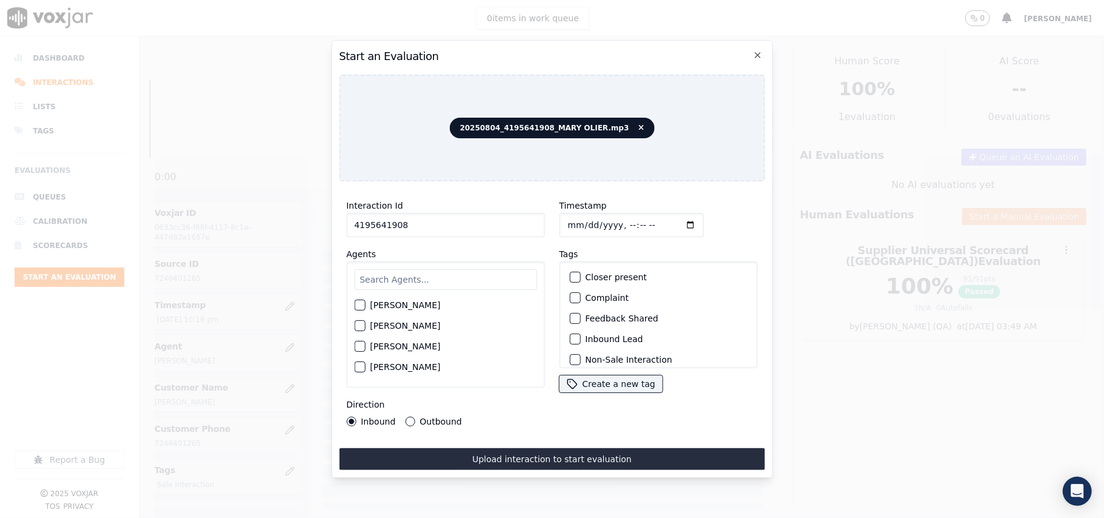
click at [418, 269] on input "text" at bounding box center [445, 279] width 182 height 21
type input "Mary"
click at [413, 304] on label "MARY OLIER" at bounding box center [405, 308] width 70 height 8
click at [365, 303] on button "MARY OLIER" at bounding box center [359, 308] width 11 height 11
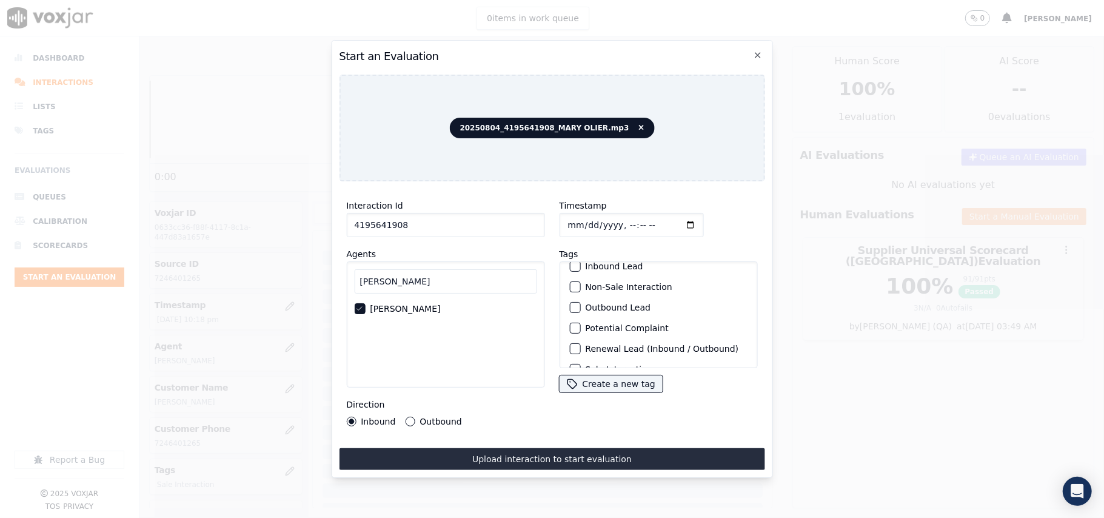
scroll to position [105, 0]
click at [595, 348] on label "Sale Interaction" at bounding box center [618, 352] width 67 height 8
click at [580, 347] on button "Sale Interaction" at bounding box center [574, 352] width 11 height 11
click at [437, 417] on label "Outbound" at bounding box center [441, 421] width 42 height 8
click at [415, 417] on button "Outbound" at bounding box center [410, 422] width 10 height 10
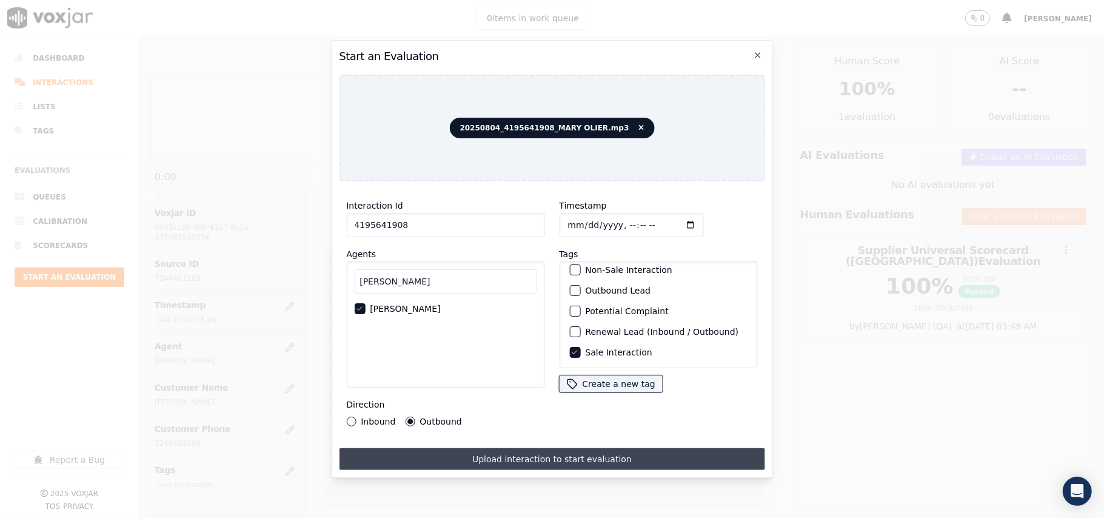
click at [495, 452] on button "Upload interaction to start evaluation" at bounding box center [552, 459] width 426 height 22
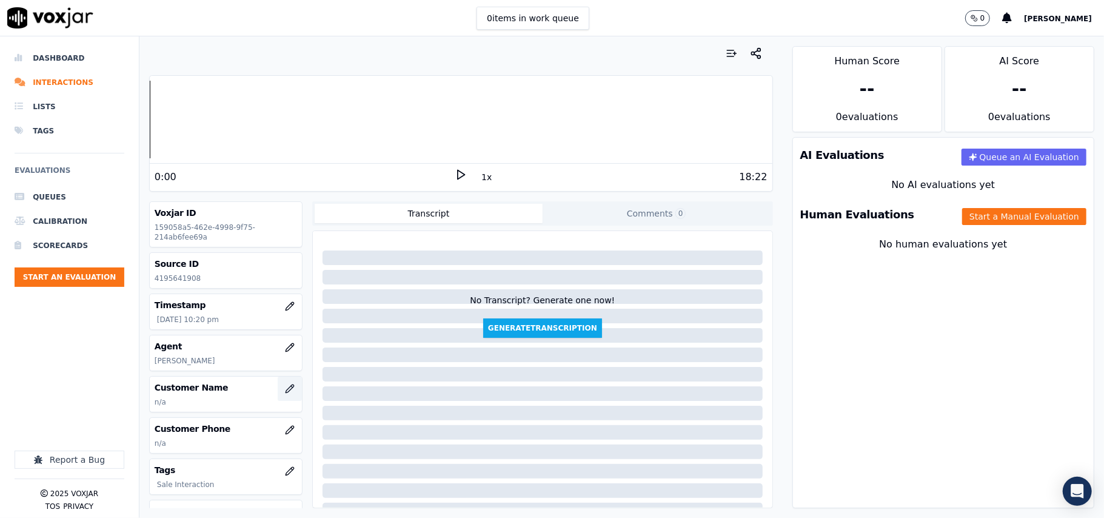
click at [285, 389] on icon "button" at bounding box center [290, 389] width 10 height 10
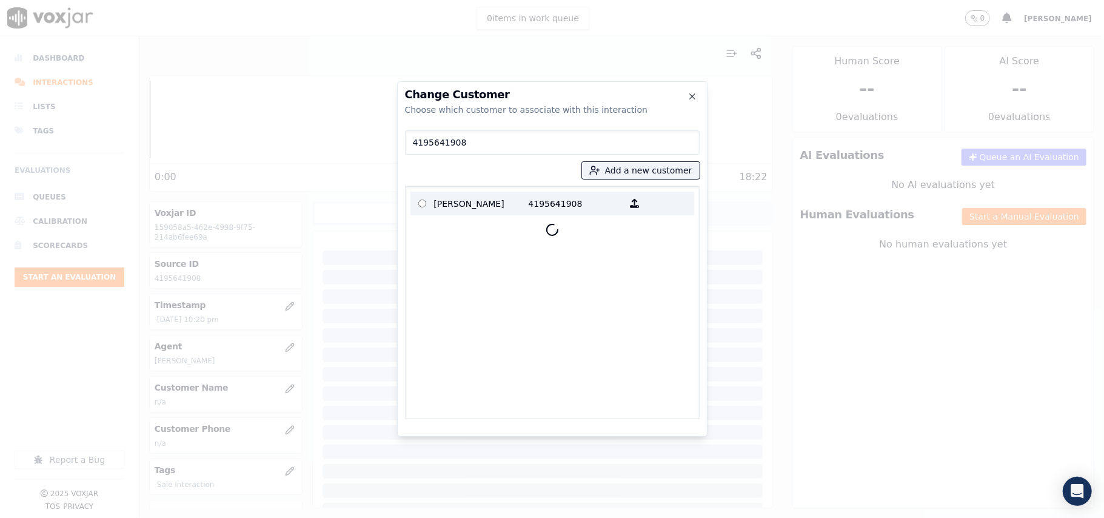
type input "4195641908"
click at [507, 199] on p "RAYMOND L OSWALT" at bounding box center [481, 203] width 95 height 19
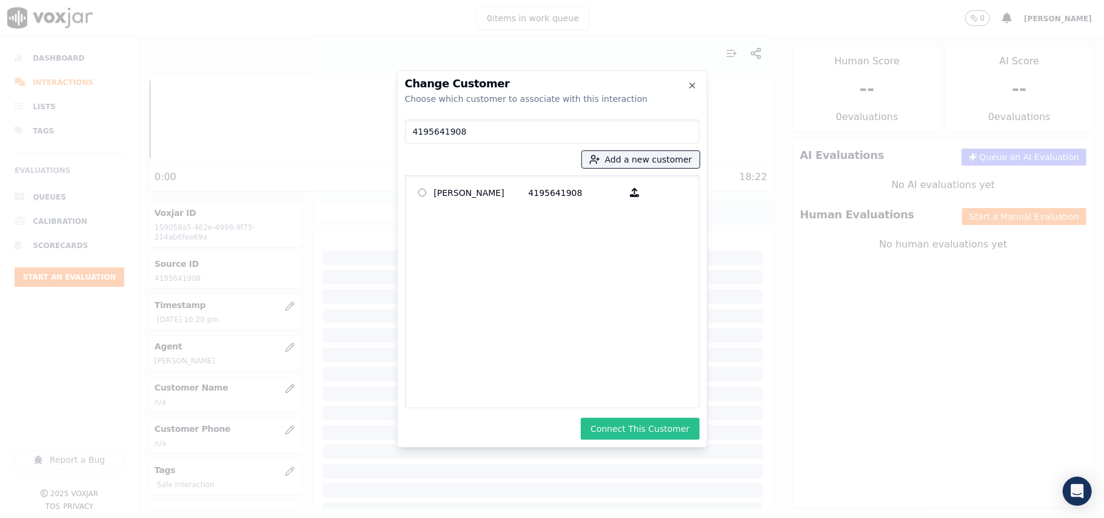
click at [628, 424] on button "Connect This Customer" at bounding box center [640, 429] width 118 height 22
click at [962, 219] on button "Start a Manual Evaluation" at bounding box center [1024, 216] width 124 height 17
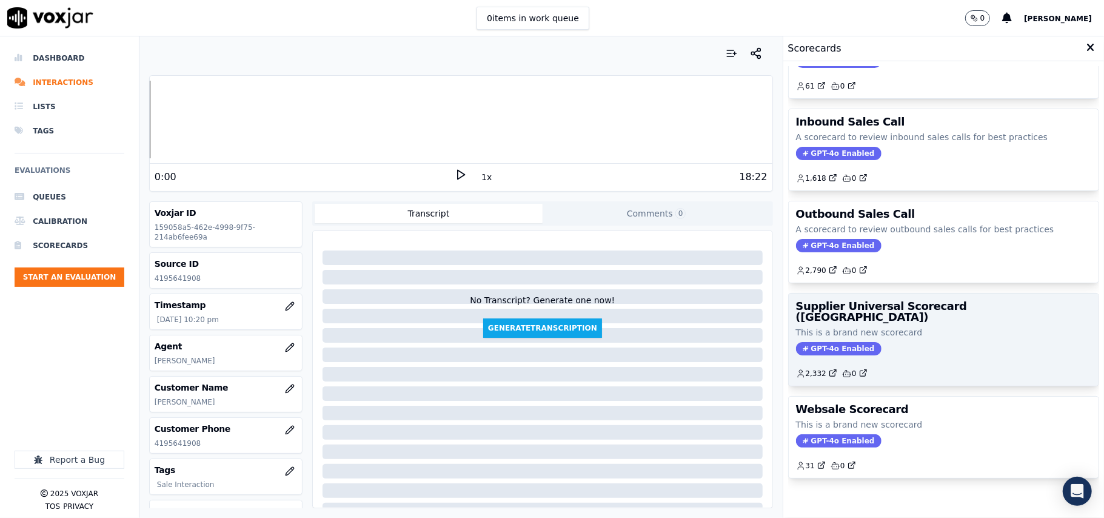
scroll to position [93, 0]
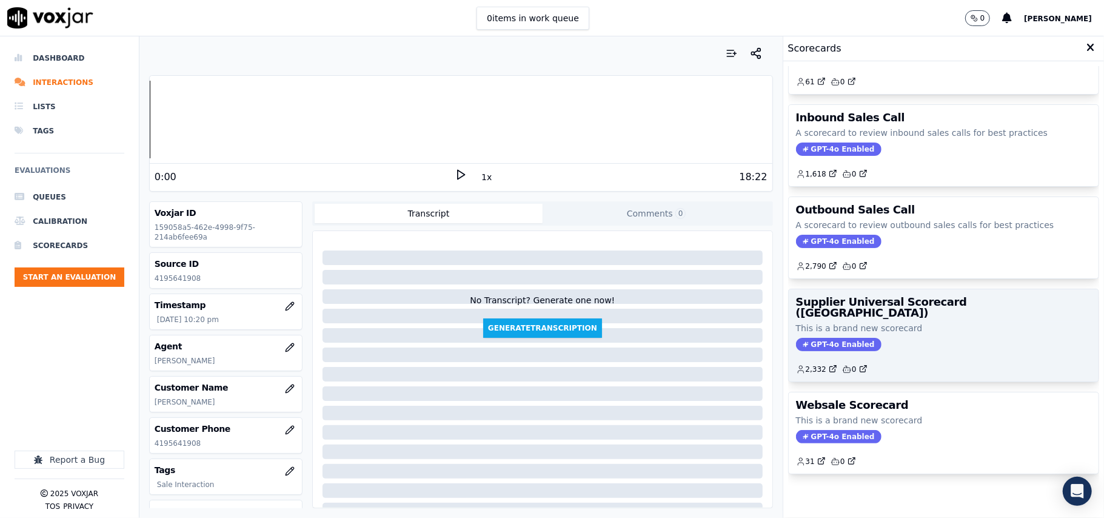
click at [910, 322] on p "This is a brand new scorecard" at bounding box center [943, 328] width 295 height 12
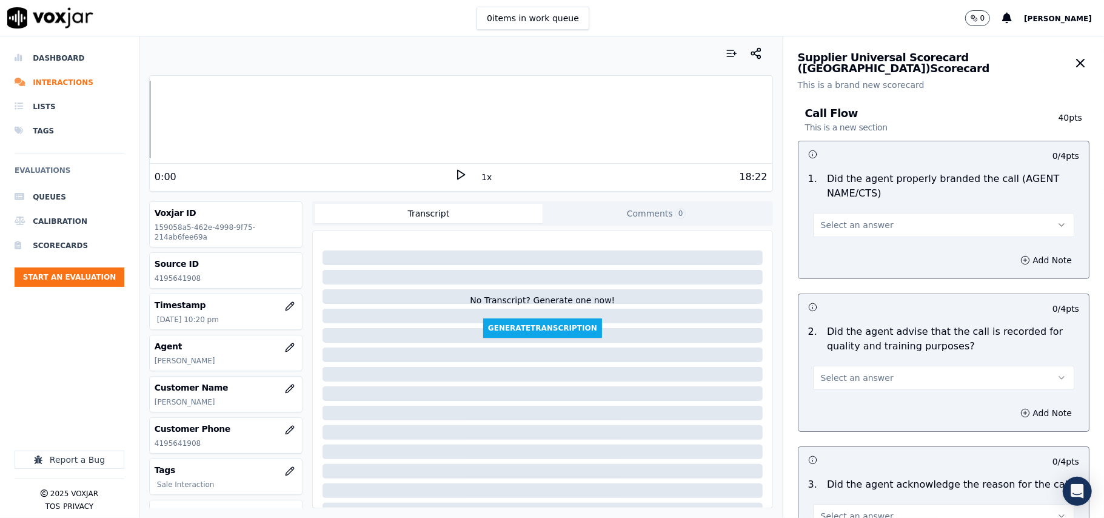
drag, startPoint x: 843, startPoint y: 219, endPoint x: 837, endPoint y: 226, distance: 9.0
click at [843, 219] on span "Select an answer" at bounding box center [857, 225] width 73 height 12
click at [832, 241] on div "Yes No N/A" at bounding box center [917, 272] width 239 height 63
click at [827, 246] on div "Yes" at bounding box center [917, 252] width 235 height 19
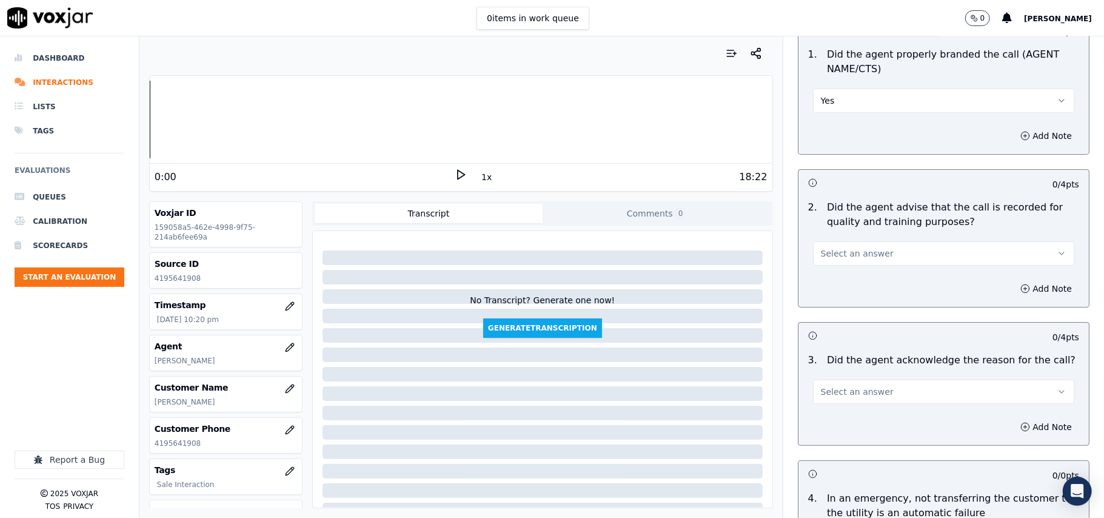
scroll to position [269, 0]
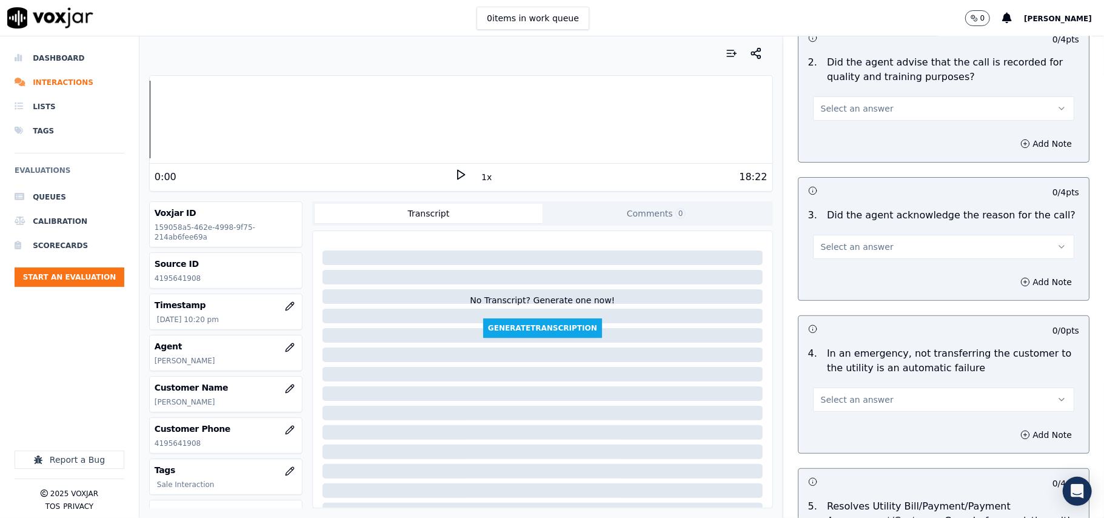
click at [831, 113] on span "Select an answer" at bounding box center [857, 108] width 73 height 12
click at [828, 134] on div "Yes" at bounding box center [917, 136] width 235 height 19
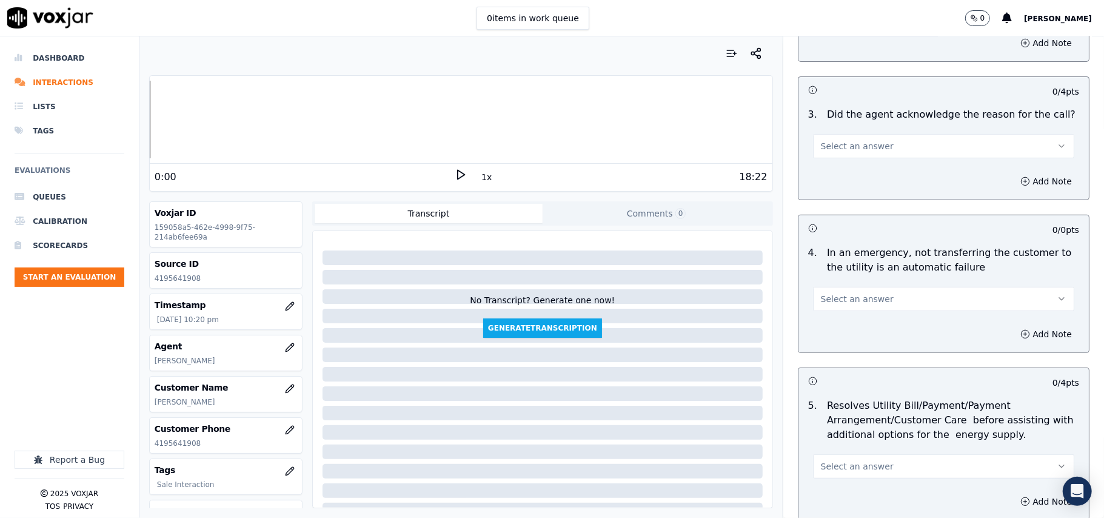
scroll to position [404, 0]
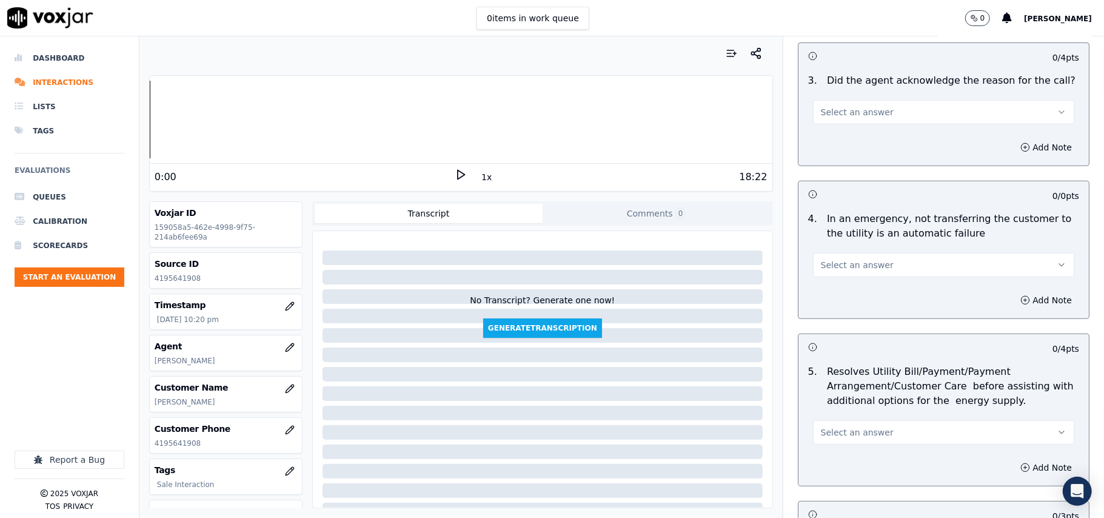
click at [845, 105] on button "Select an answer" at bounding box center [943, 112] width 261 height 24
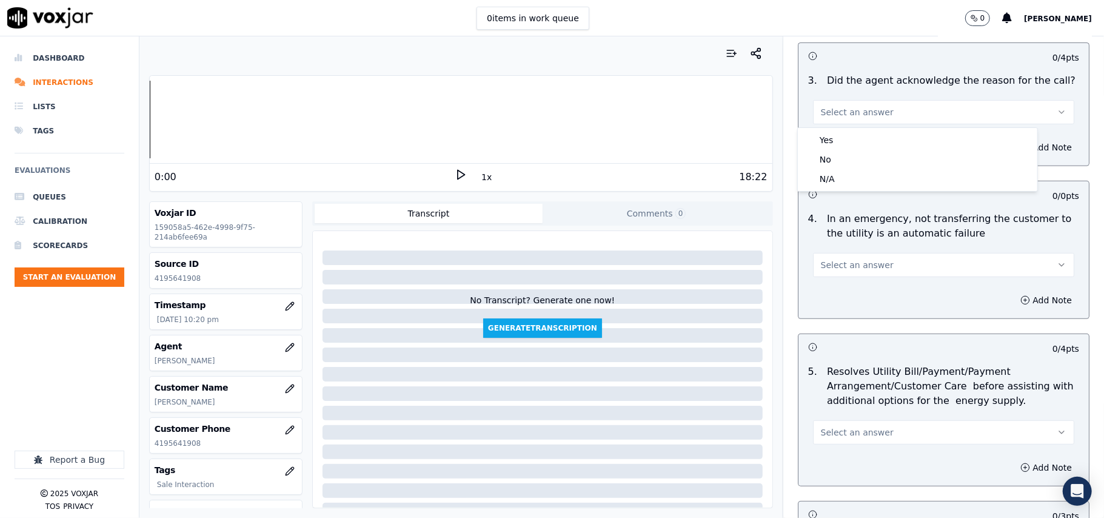
click at [843, 131] on div "Yes" at bounding box center [917, 139] width 235 height 19
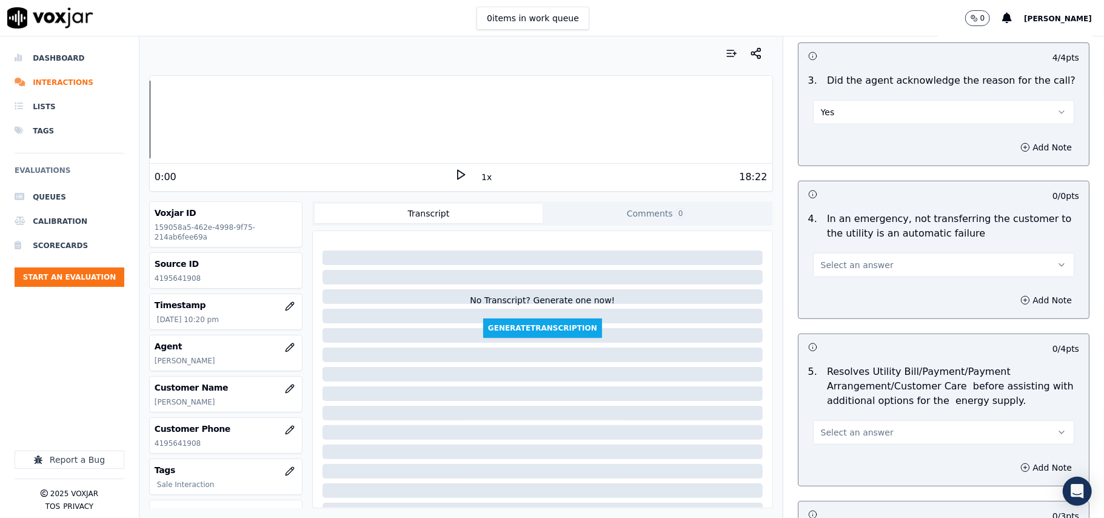
click at [831, 263] on span "Select an answer" at bounding box center [857, 265] width 73 height 12
click at [828, 332] on div "N/A" at bounding box center [917, 332] width 235 height 19
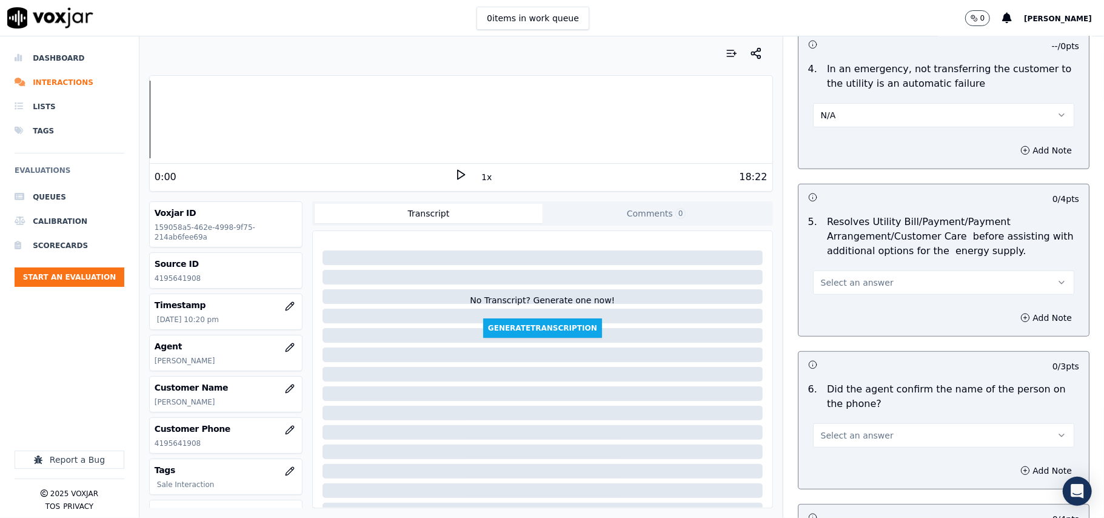
scroll to position [673, 0]
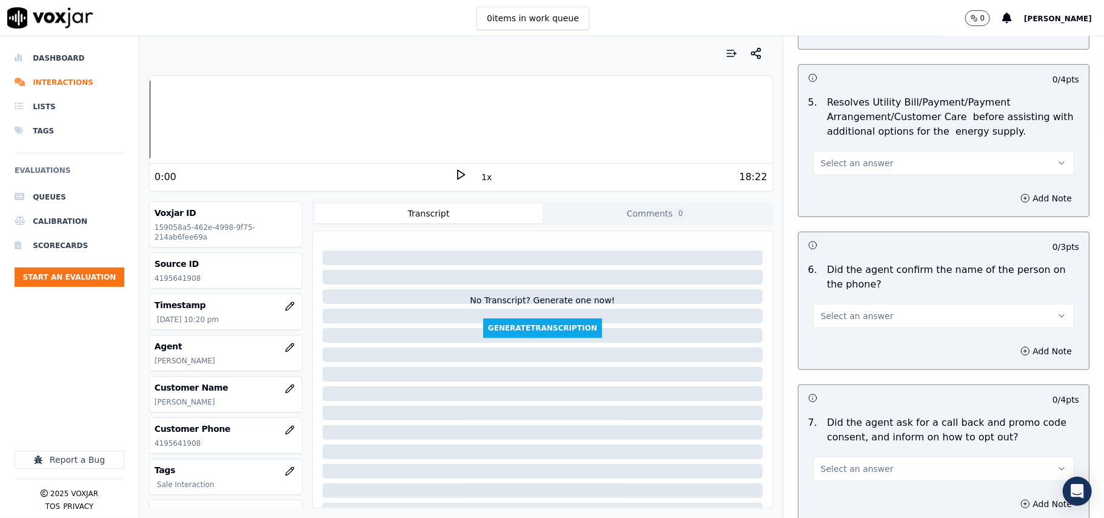
click at [846, 304] on div "Select an answer" at bounding box center [943, 314] width 261 height 27
drag, startPoint x: 842, startPoint y: 312, endPoint x: 842, endPoint y: 325, distance: 13.4
click at [842, 313] on span "Select an answer" at bounding box center [857, 316] width 73 height 12
click at [837, 338] on div "Yes" at bounding box center [917, 344] width 235 height 19
click at [850, 161] on span "Select an answer" at bounding box center [857, 163] width 73 height 12
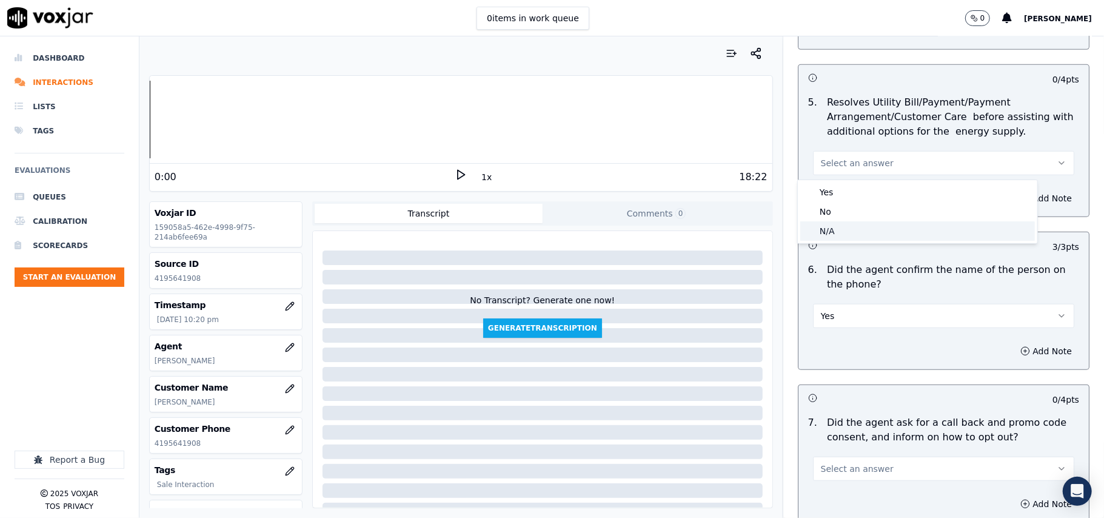
click at [849, 233] on div "N/A" at bounding box center [917, 230] width 235 height 19
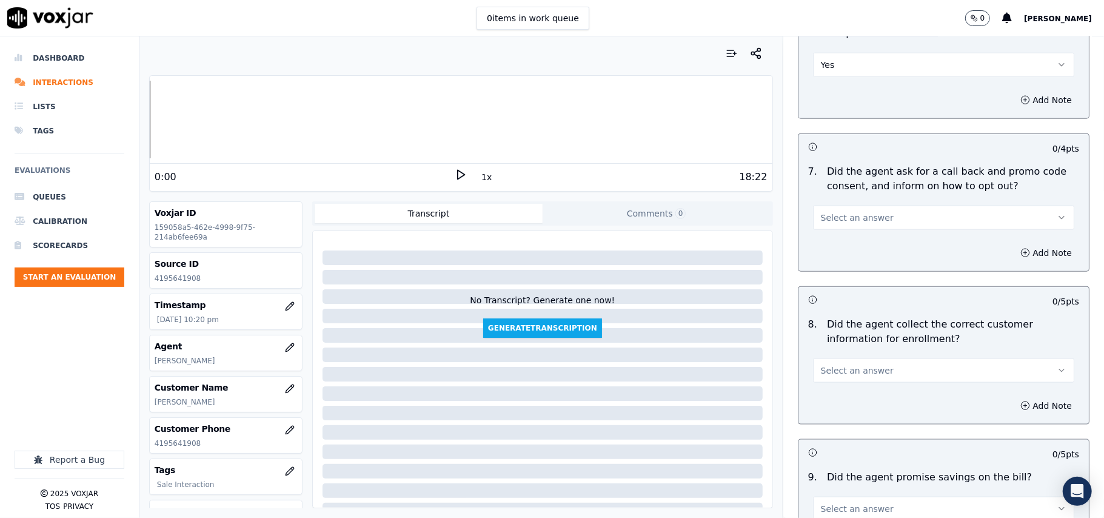
scroll to position [943, 0]
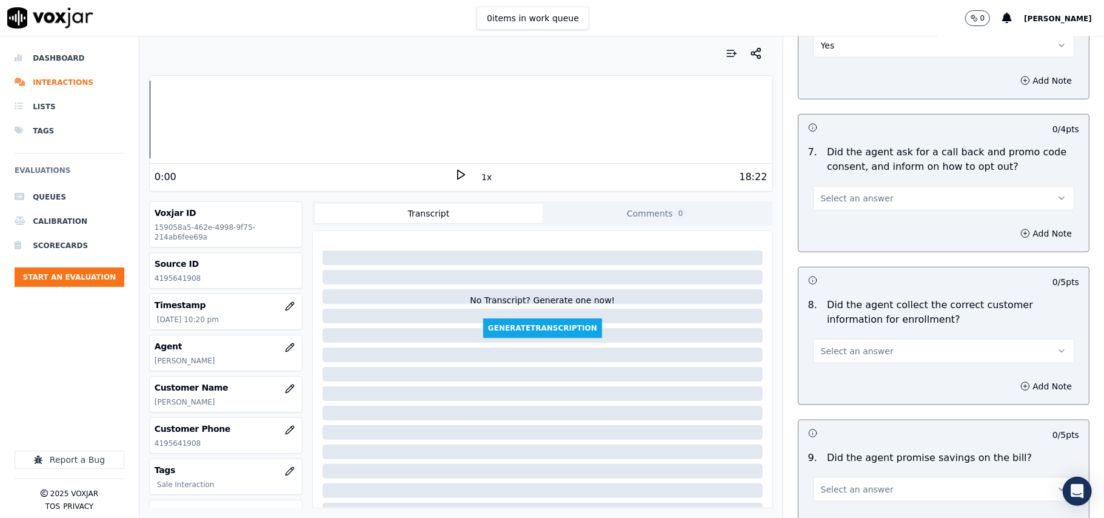
click at [849, 173] on p "Did the agent ask for a call back and promo code consent, and inform on how to …" at bounding box center [953, 159] width 252 height 29
click at [844, 200] on span "Select an answer" at bounding box center [857, 198] width 73 height 12
click at [844, 229] on div "Yes" at bounding box center [917, 228] width 235 height 19
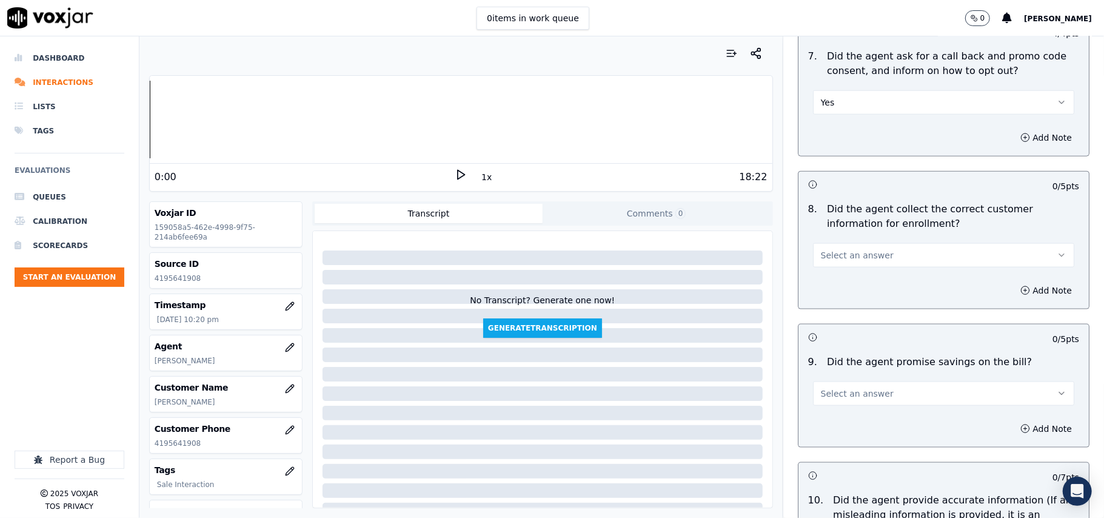
scroll to position [1077, 0]
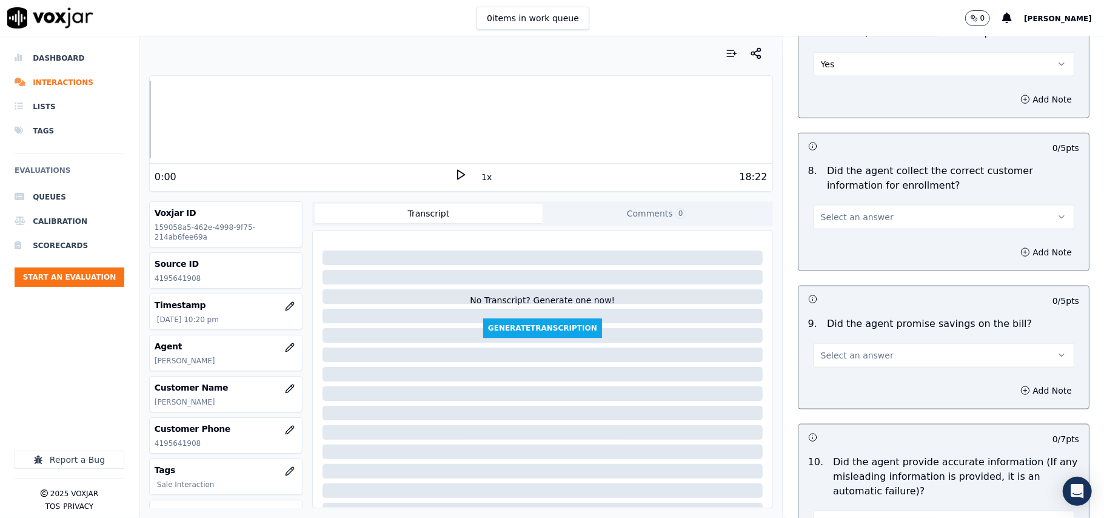
click at [862, 211] on button "Select an answer" at bounding box center [943, 217] width 261 height 24
click at [852, 239] on div "Yes" at bounding box center [917, 247] width 235 height 19
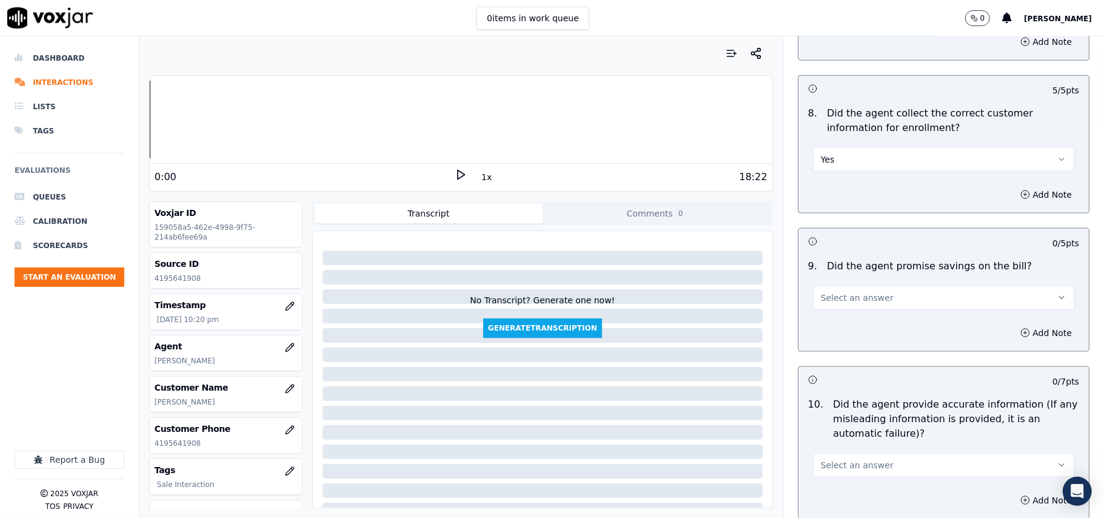
scroll to position [1213, 0]
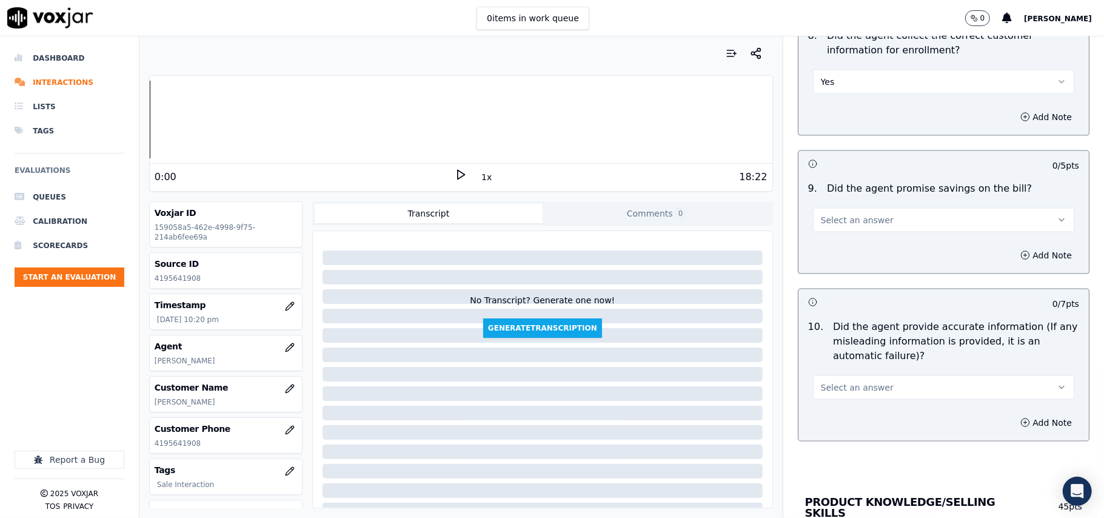
click at [848, 221] on span "Select an answer" at bounding box center [857, 220] width 73 height 12
click at [832, 282] on div "N/A" at bounding box center [917, 289] width 235 height 19
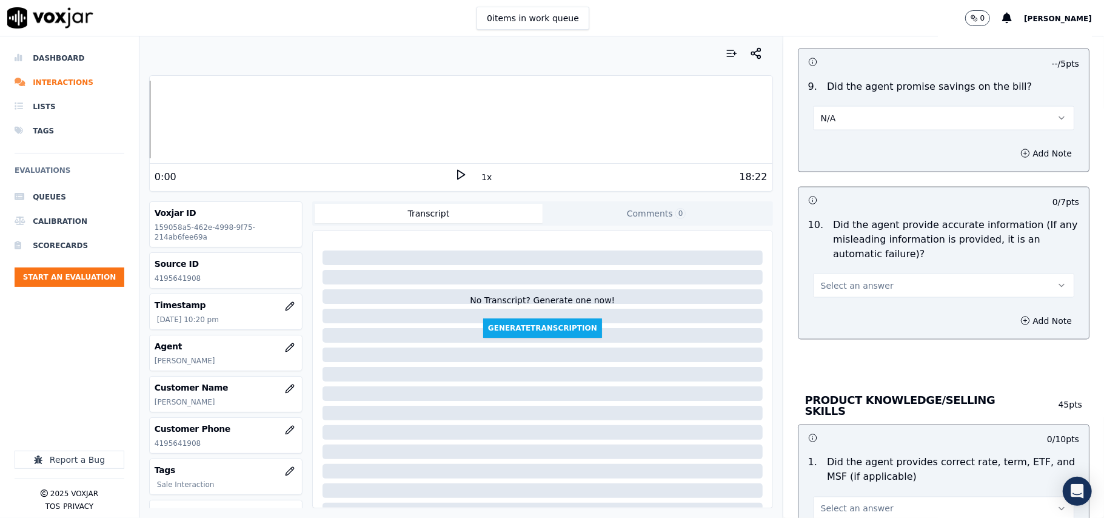
scroll to position [1347, 0]
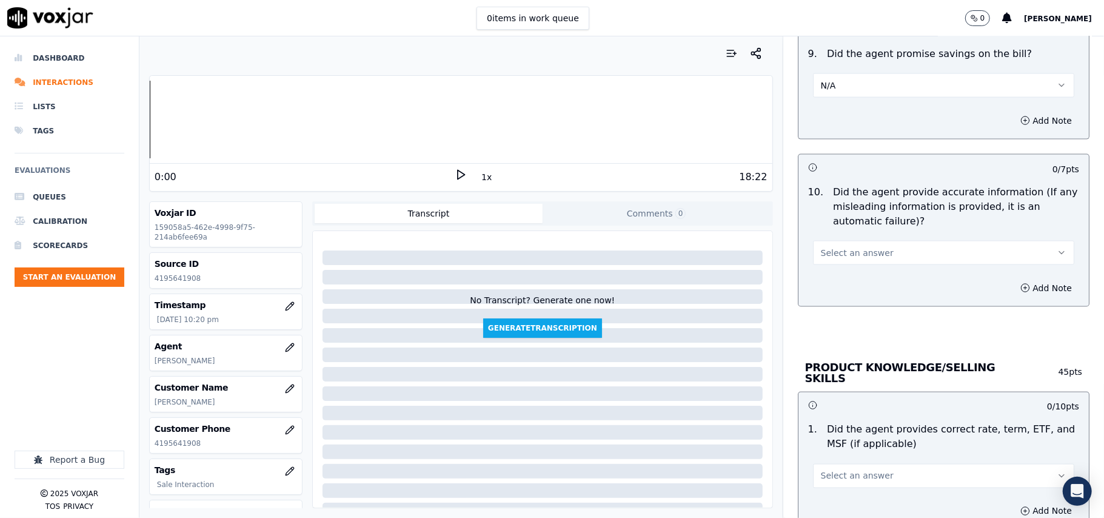
click at [845, 238] on div "Select an answer" at bounding box center [943, 247] width 281 height 36
click at [849, 250] on span "Select an answer" at bounding box center [857, 253] width 73 height 12
click at [850, 287] on div "Yes" at bounding box center [917, 283] width 235 height 19
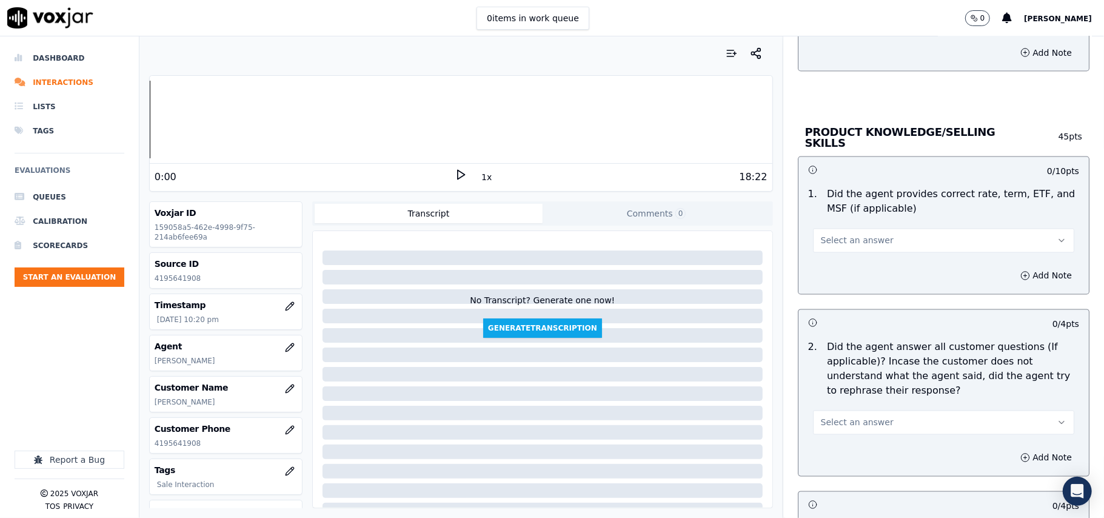
scroll to position [1616, 0]
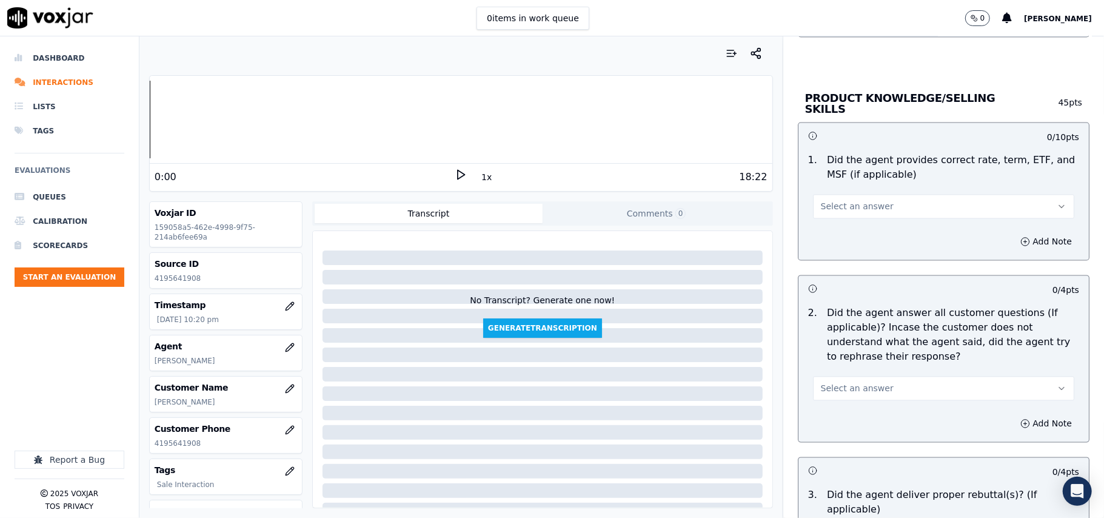
drag, startPoint x: 849, startPoint y: 183, endPoint x: 840, endPoint y: 204, distance: 22.3
click at [849, 190] on div "Select an answer" at bounding box center [943, 200] width 281 height 36
click at [840, 209] on span "Select an answer" at bounding box center [857, 207] width 73 height 12
click at [837, 233] on div "Yes" at bounding box center [917, 232] width 235 height 19
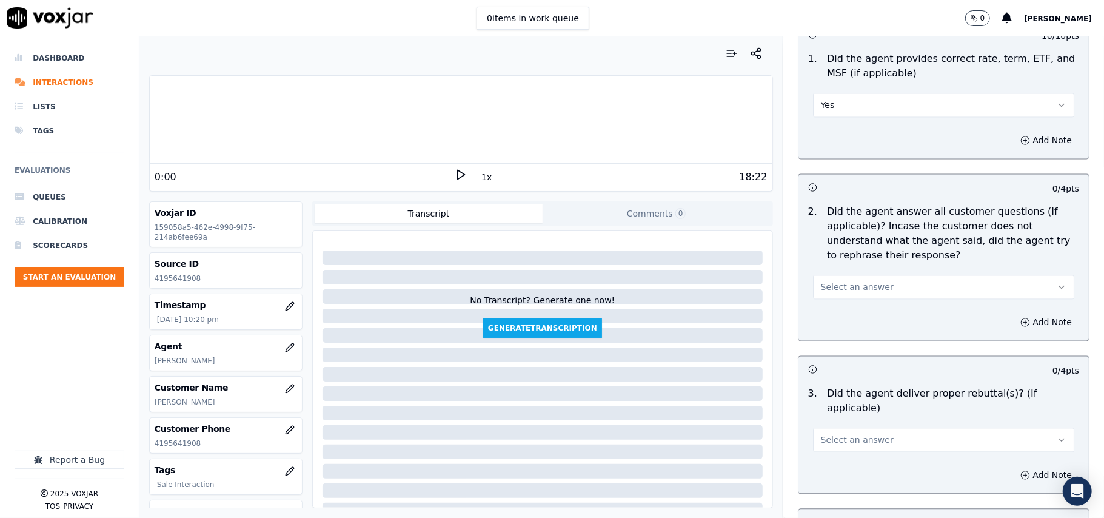
scroll to position [1752, 0]
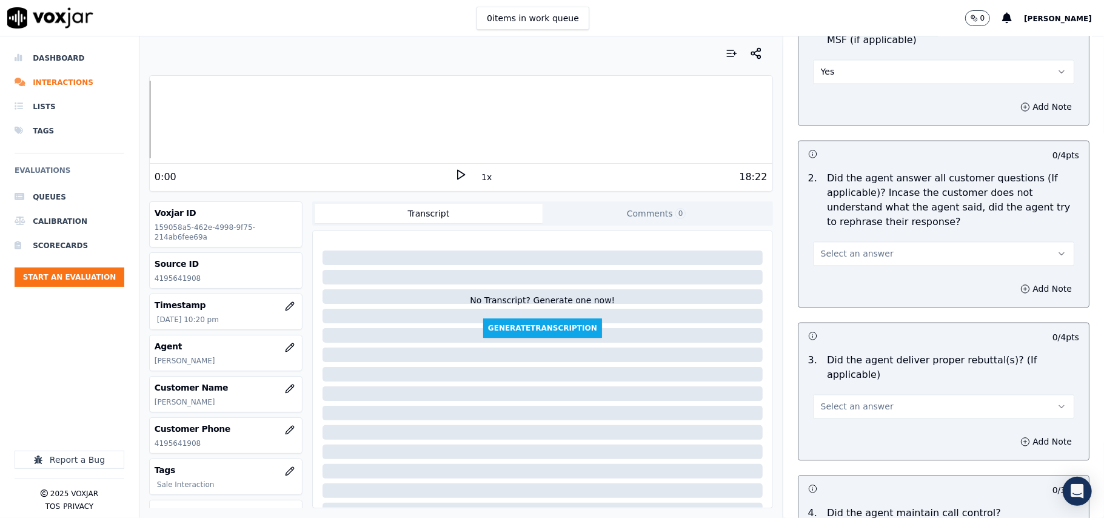
click at [838, 250] on span "Select an answer" at bounding box center [857, 253] width 73 height 12
click at [838, 273] on div "Yes" at bounding box center [917, 279] width 235 height 19
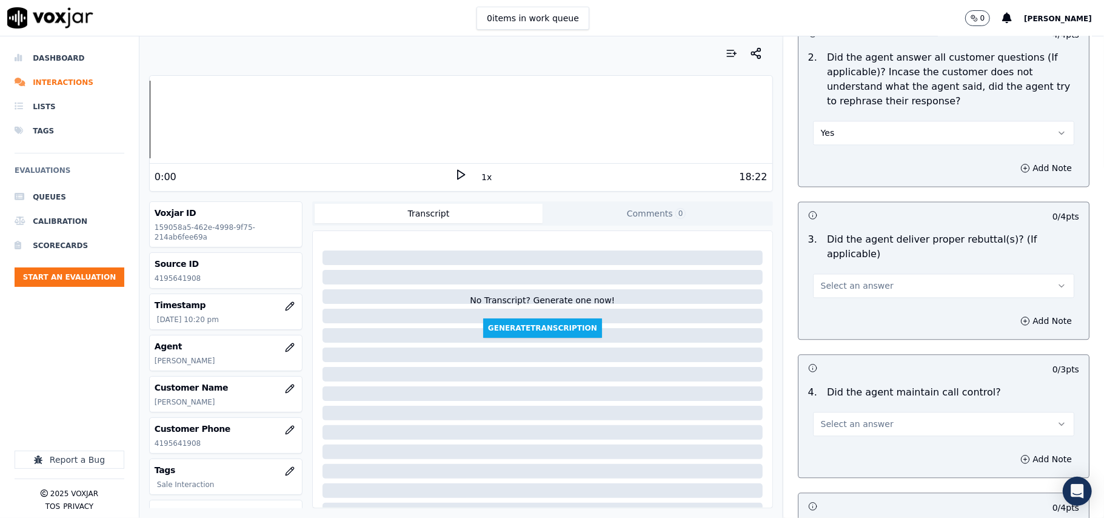
scroll to position [2021, 0]
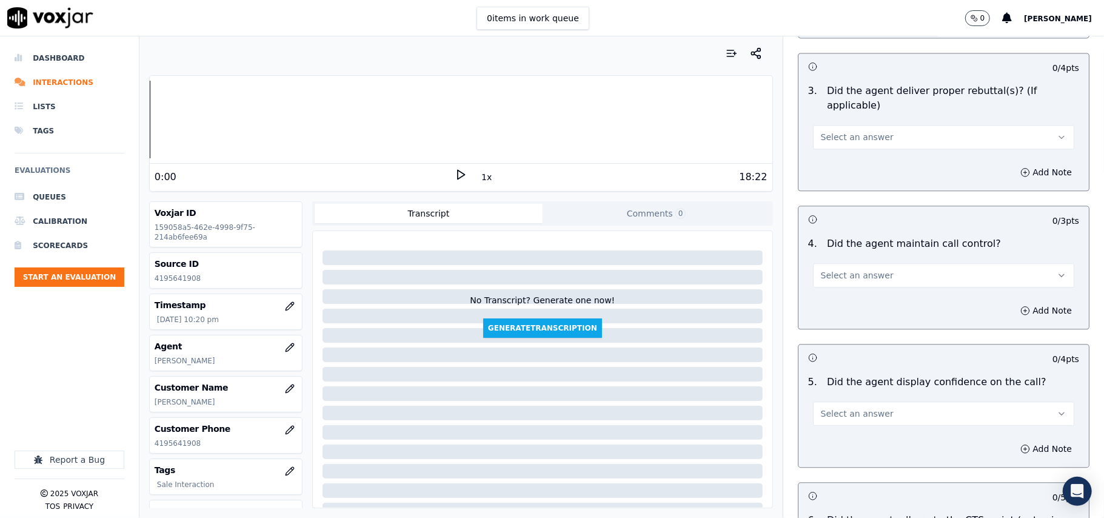
click at [825, 122] on div "Select an answer" at bounding box center [943, 135] width 261 height 27
click at [823, 131] on span "Select an answer" at bounding box center [857, 137] width 73 height 12
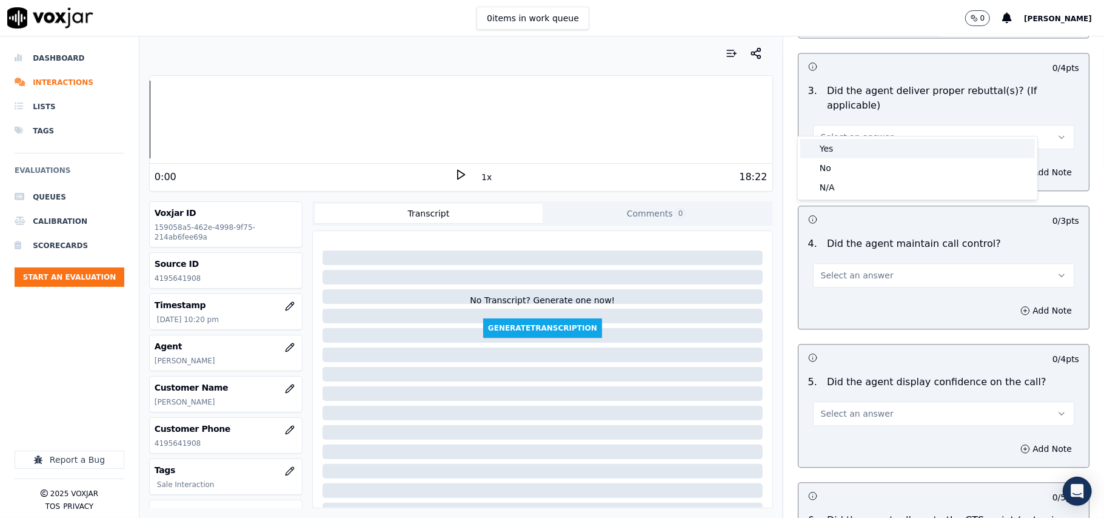
click at [818, 143] on div "Yes" at bounding box center [917, 148] width 235 height 19
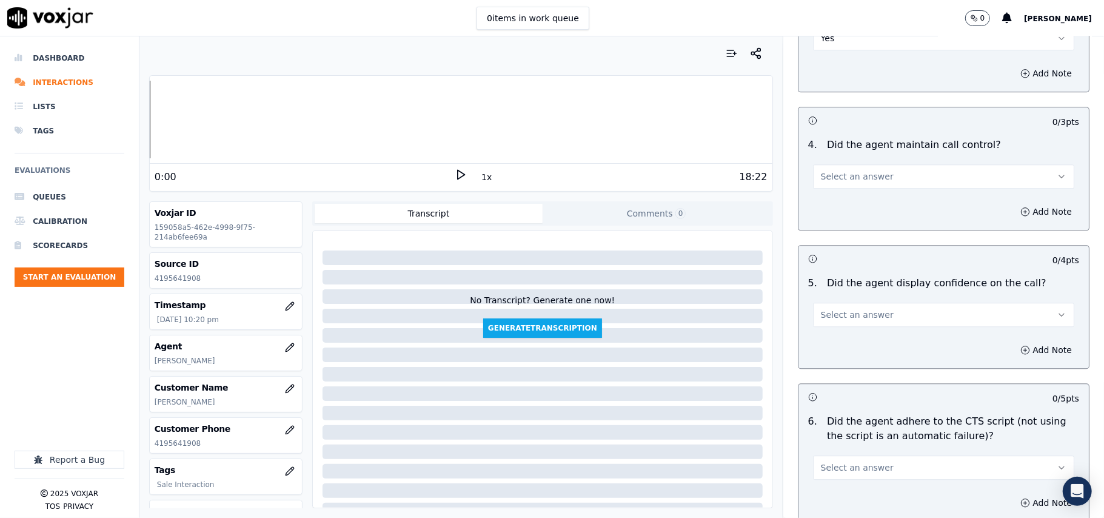
scroll to position [2156, 0]
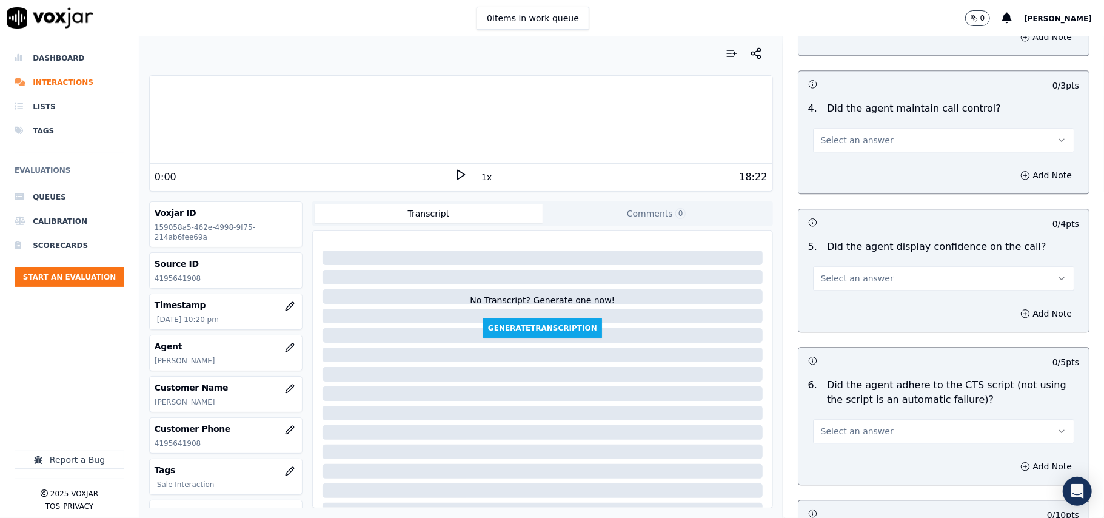
click at [828, 134] on span "Select an answer" at bounding box center [857, 140] width 73 height 12
click at [817, 146] on div "Yes" at bounding box center [917, 151] width 235 height 19
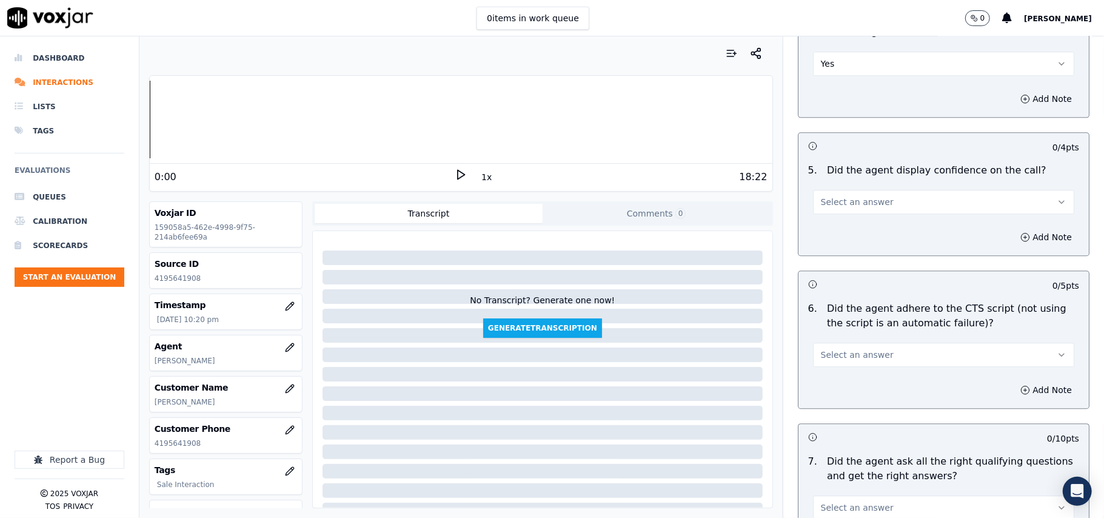
scroll to position [2290, 0]
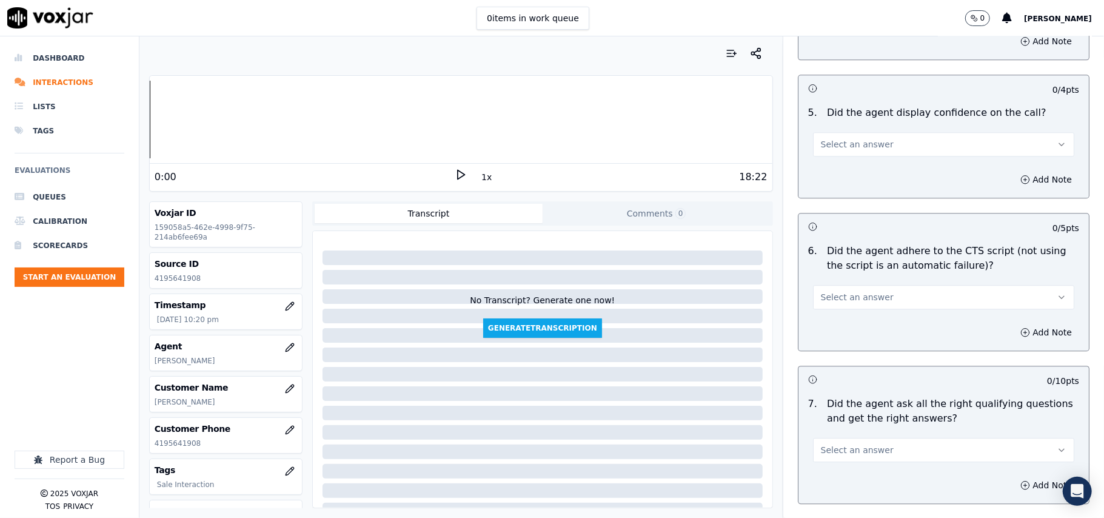
click at [827, 139] on button "Select an answer" at bounding box center [943, 144] width 261 height 24
click at [827, 156] on div "Yes" at bounding box center [917, 156] width 235 height 19
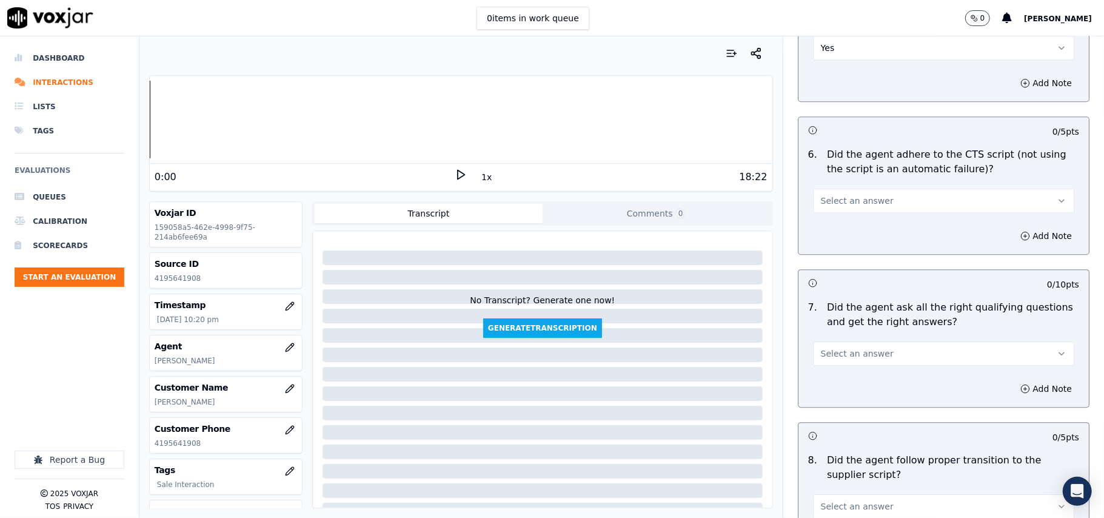
scroll to position [2425, 0]
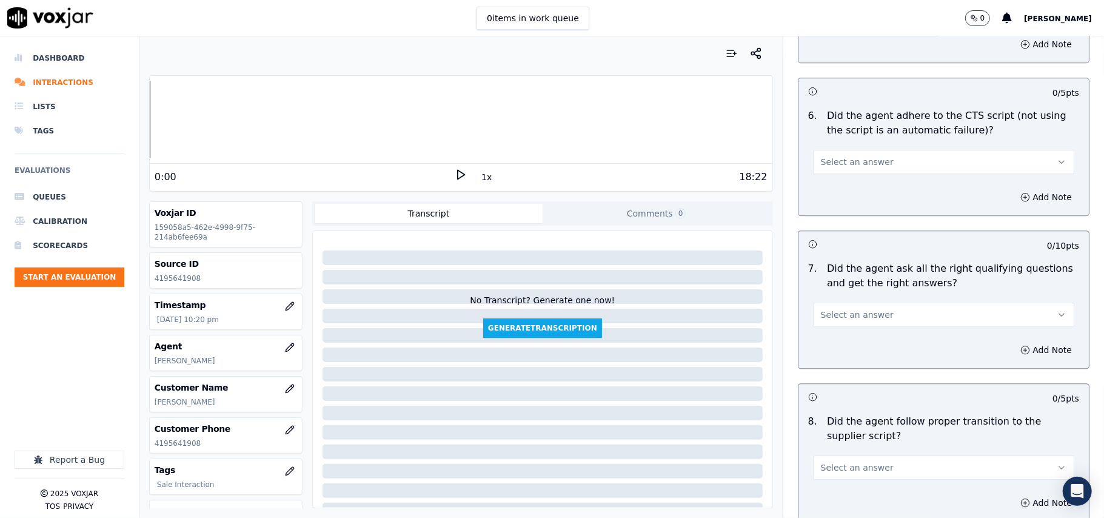
click at [822, 150] on button "Select an answer" at bounding box center [943, 162] width 261 height 24
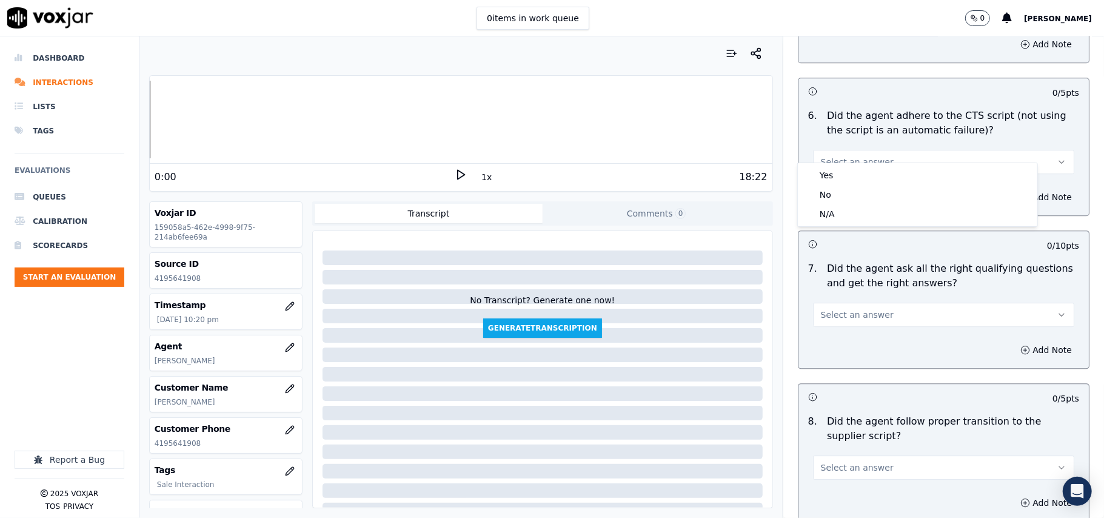
click at [825, 162] on div "Yes No N/A" at bounding box center [917, 194] width 241 height 64
click at [825, 176] on div "Yes" at bounding box center [917, 175] width 235 height 19
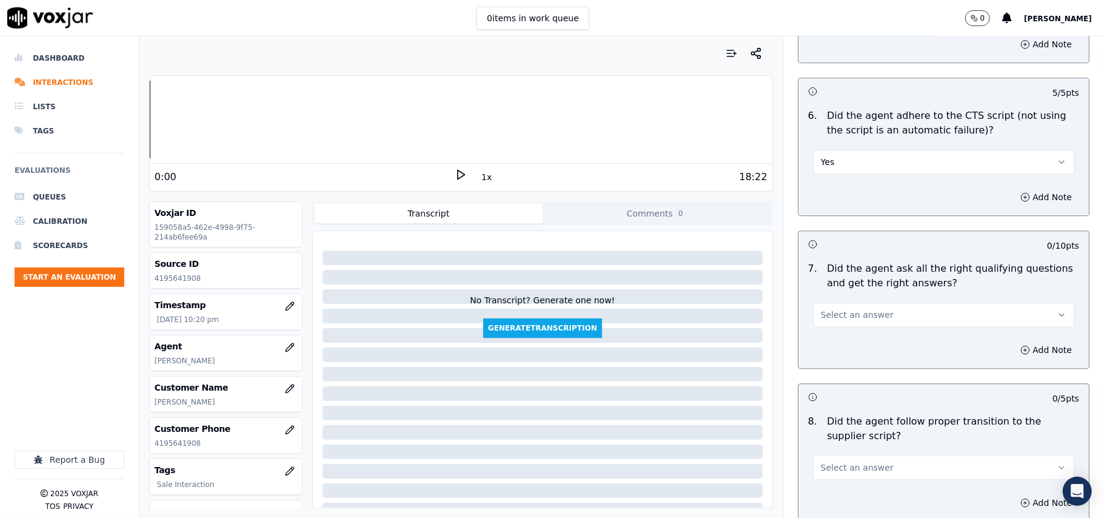
scroll to position [2560, 0]
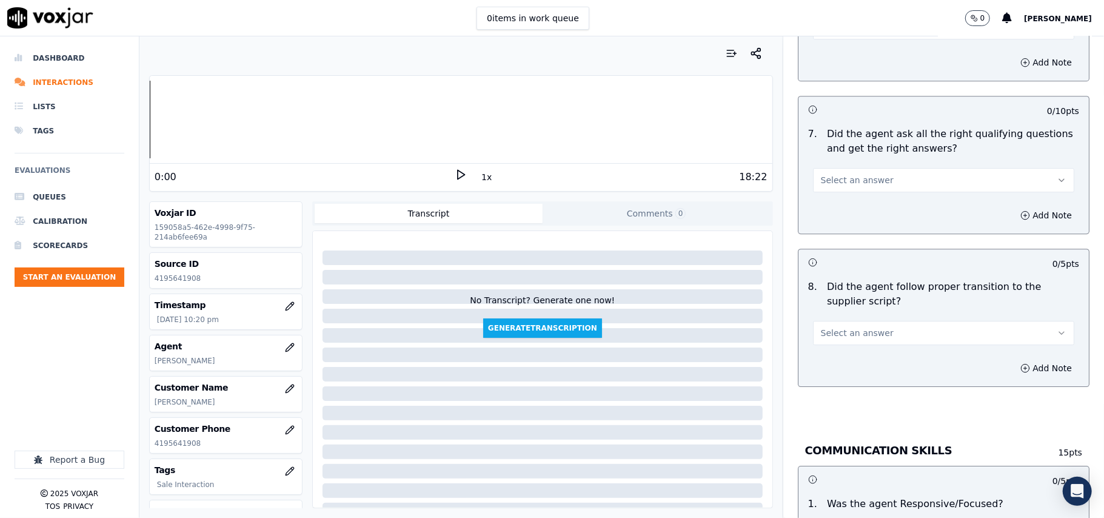
drag, startPoint x: 845, startPoint y: 161, endPoint x: 843, endPoint y: 175, distance: 13.6
click at [845, 174] on span "Select an answer" at bounding box center [857, 180] width 73 height 12
click at [849, 187] on div "Yes" at bounding box center [917, 193] width 235 height 19
click at [821, 327] on span "Select an answer" at bounding box center [857, 333] width 73 height 12
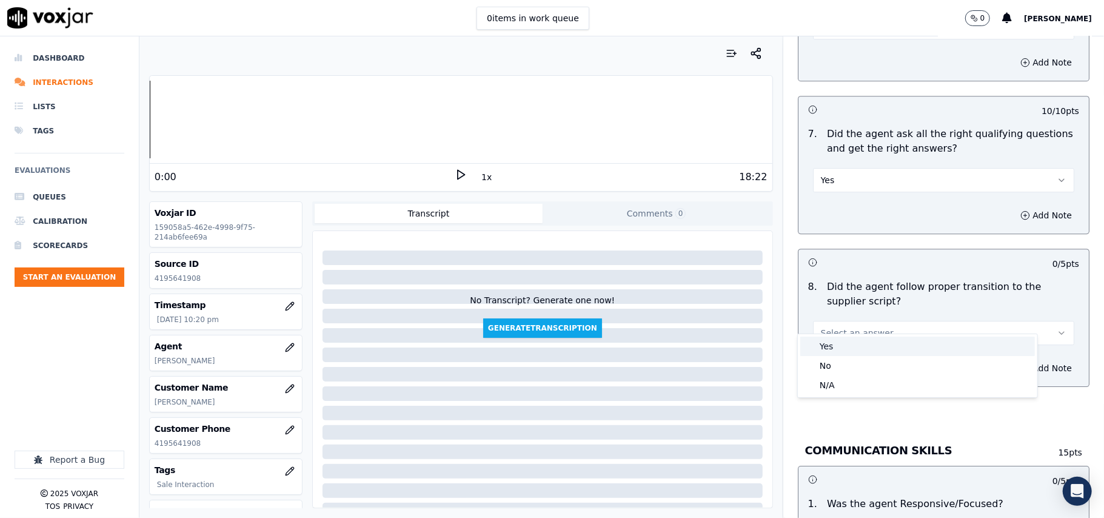
drag, startPoint x: 818, startPoint y: 330, endPoint x: 830, endPoint y: 292, distance: 39.3
click at [816, 347] on div "Yes" at bounding box center [917, 345] width 235 height 19
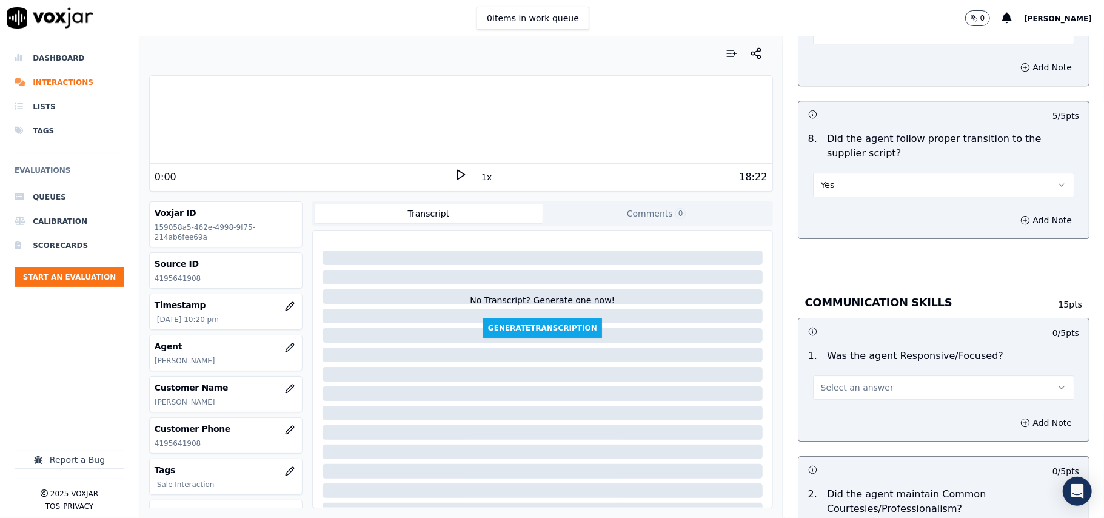
scroll to position [2829, 0]
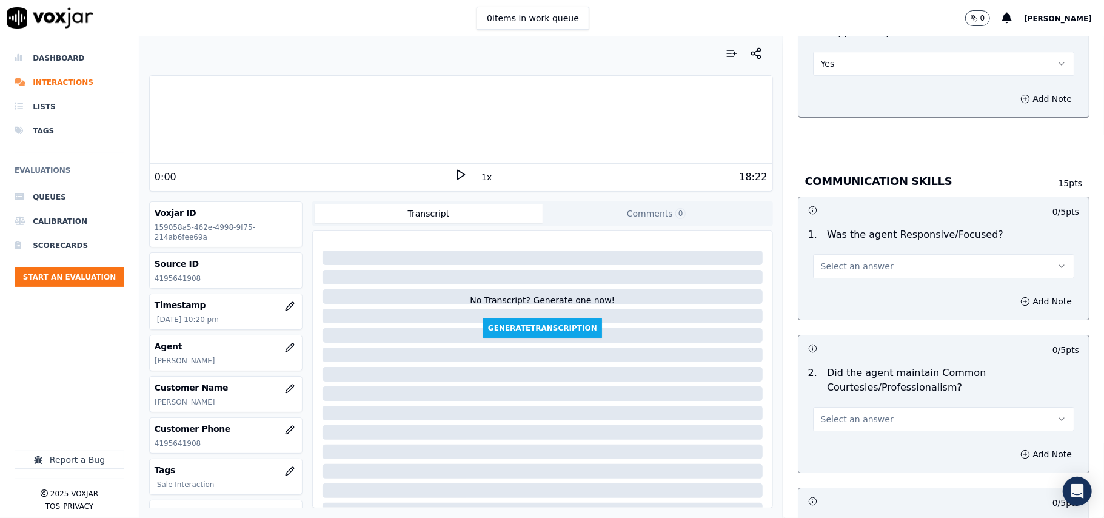
click at [820, 254] on button "Select an answer" at bounding box center [943, 266] width 261 height 24
click at [818, 283] on div "Yes" at bounding box center [917, 279] width 235 height 19
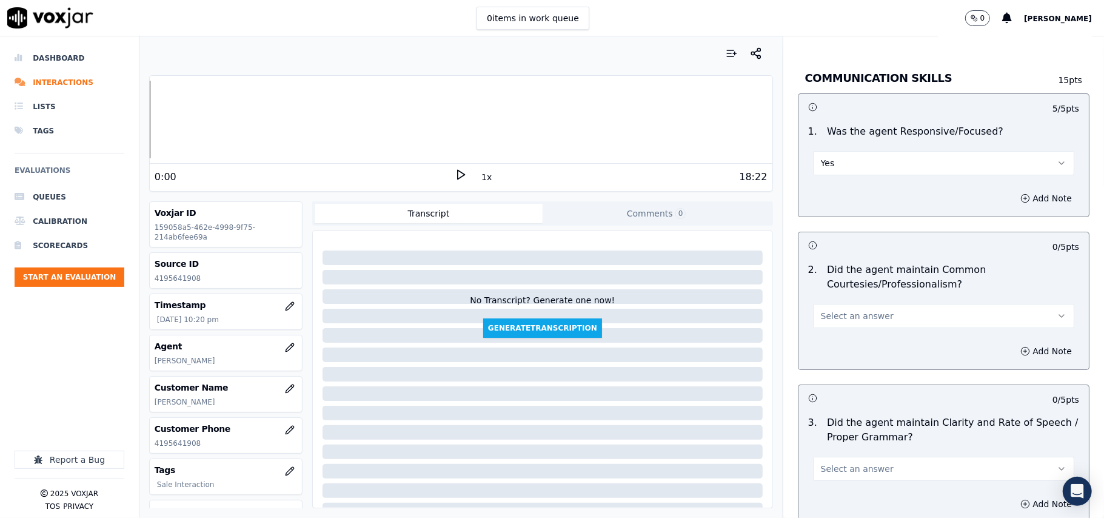
scroll to position [2964, 0]
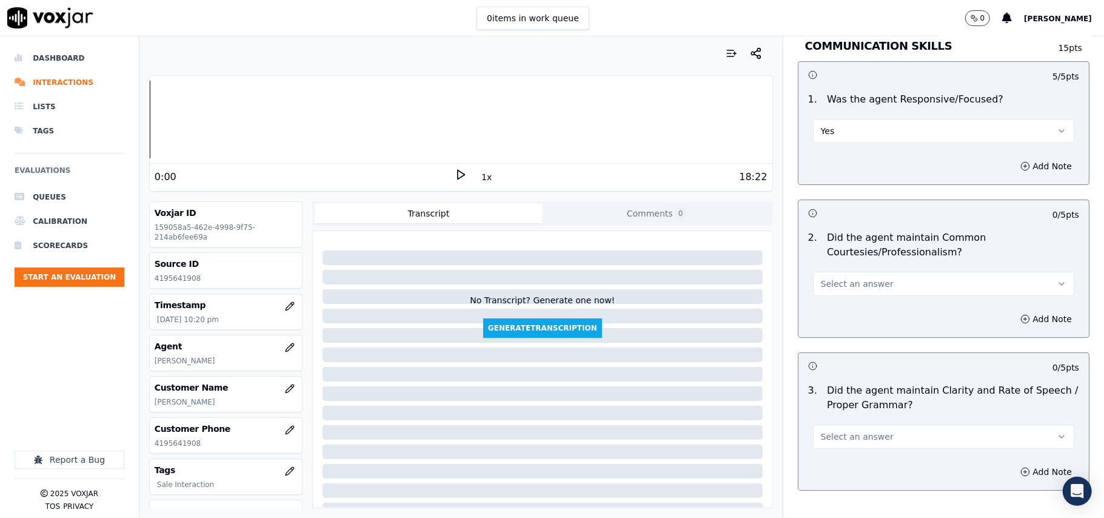
click at [825, 278] on span "Select an answer" at bounding box center [857, 284] width 73 height 12
click at [817, 301] on div "Yes" at bounding box center [917, 298] width 235 height 19
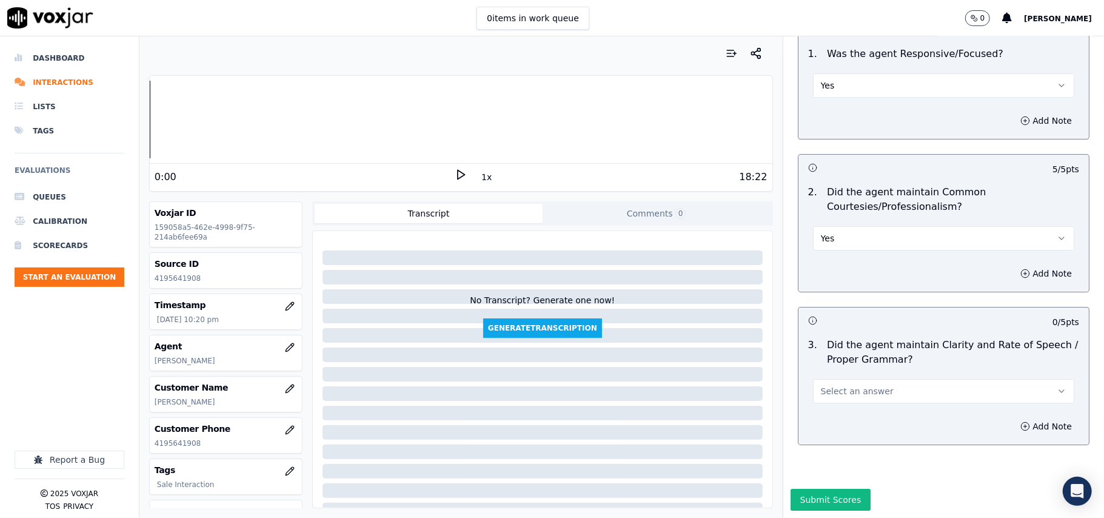
scroll to position [3034, 0]
drag, startPoint x: 805, startPoint y: 354, endPoint x: 806, endPoint y: 360, distance: 6.1
click at [821, 385] on span "Select an answer" at bounding box center [857, 391] width 73 height 12
click at [815, 378] on div "Yes" at bounding box center [917, 381] width 235 height 19
click at [802, 489] on button "Submit Scores" at bounding box center [831, 500] width 81 height 22
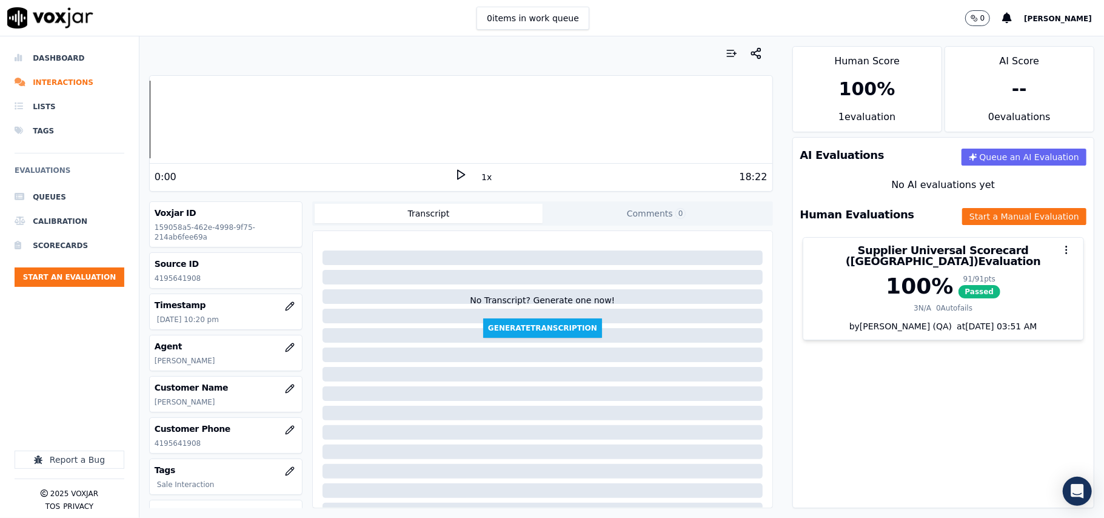
click at [178, 281] on p "4195641908" at bounding box center [226, 278] width 142 height 10
copy p "4195641908"
